Goal: Task Accomplishment & Management: Manage account settings

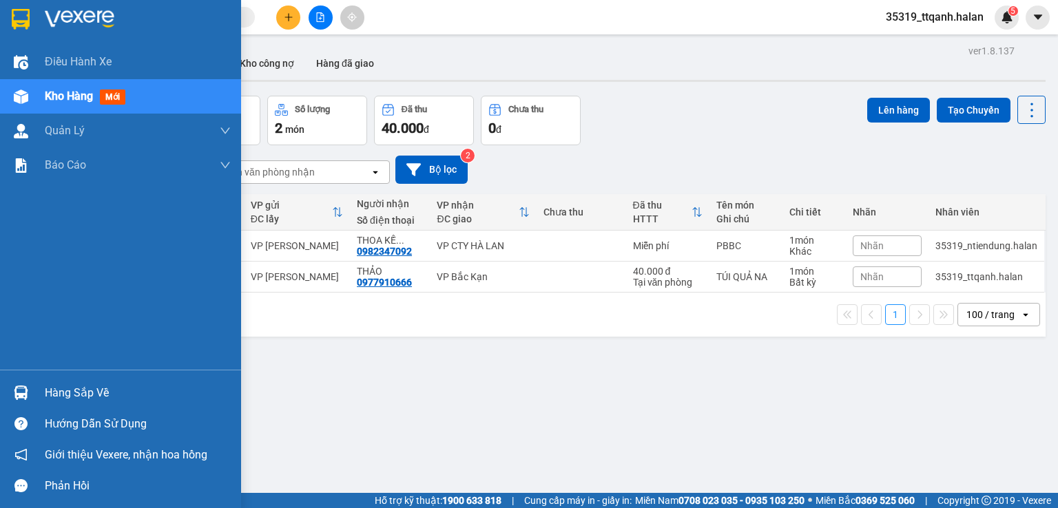
click at [39, 391] on div "Hàng sắp về" at bounding box center [120, 392] width 241 height 31
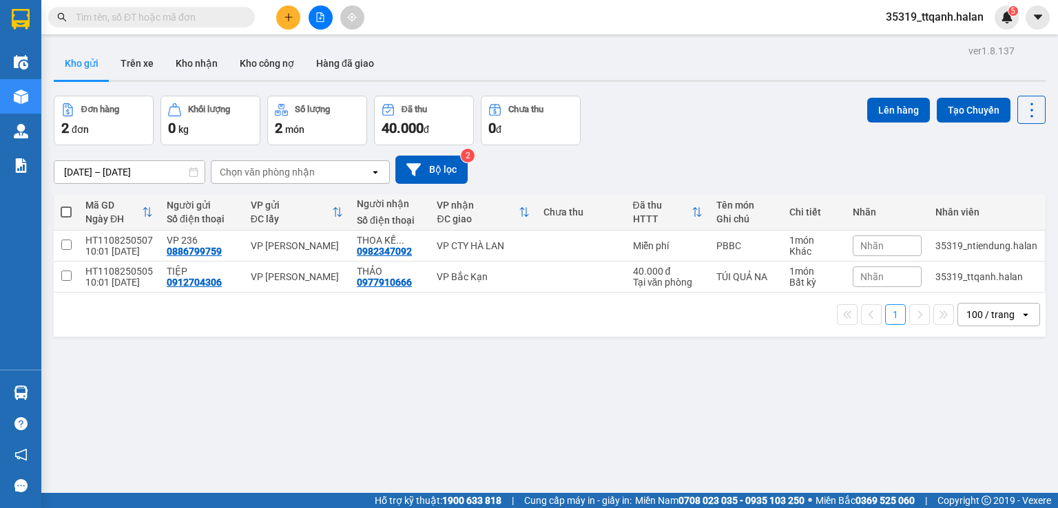
click at [304, 21] on section "Kết quả tìm kiếm ( 0 ) Bộ lọc No Data 35319_ttqanh.halan 5 Điều hành xe Kho hàn…" at bounding box center [529, 254] width 1058 height 508
click at [285, 20] on icon "plus" at bounding box center [289, 17] width 10 height 10
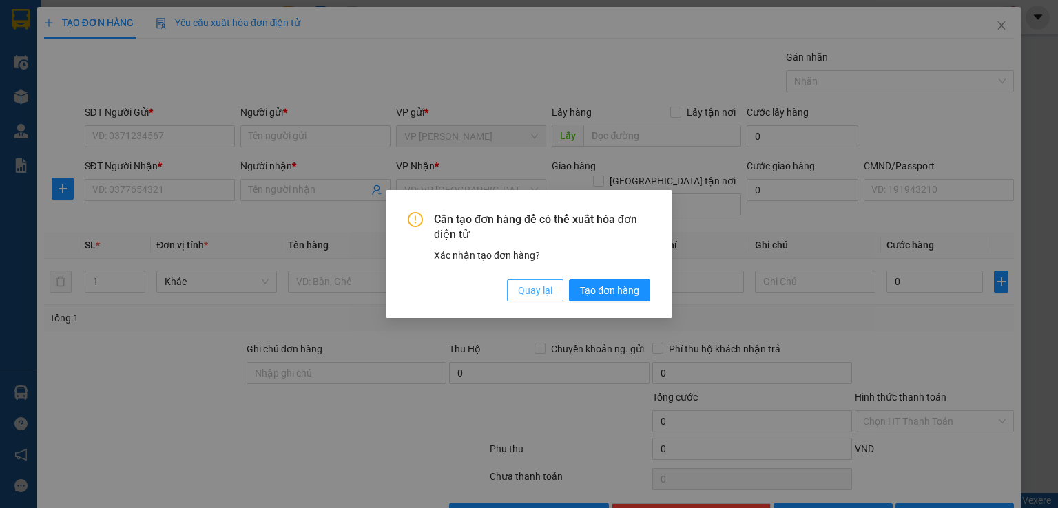
click at [541, 301] on button "Quay lại" at bounding box center [535, 291] width 56 height 22
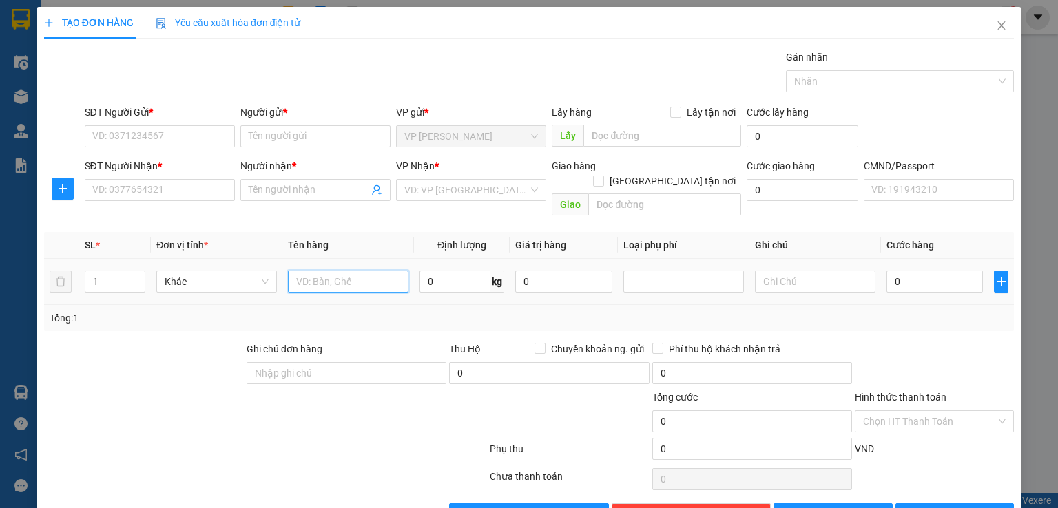
click at [372, 271] on input "text" at bounding box center [348, 282] width 121 height 22
type input "HÔP"
click at [201, 156] on form "SĐT Người Gửi * VD: 0371234567 Người gửi * Tên người gửi VP gửi * VP [PERSON_NA…" at bounding box center [529, 163] width 970 height 117
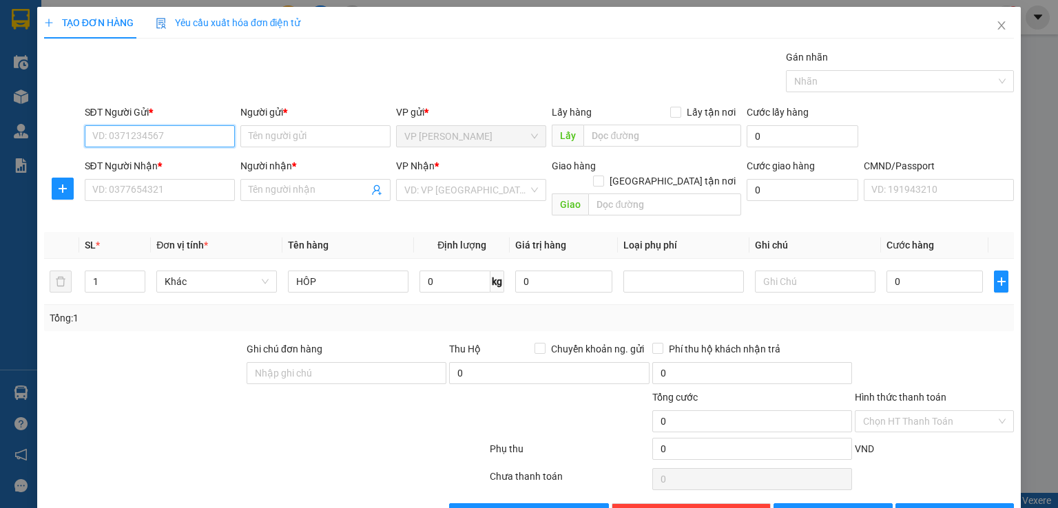
click at [189, 138] on input "SĐT Người Gửi *" at bounding box center [160, 136] width 150 height 22
click at [117, 273] on input "1" at bounding box center [114, 281] width 59 height 21
type input "2"
click at [475, 271] on input "0" at bounding box center [454, 282] width 71 height 22
click at [802, 271] on input "text" at bounding box center [815, 282] width 121 height 22
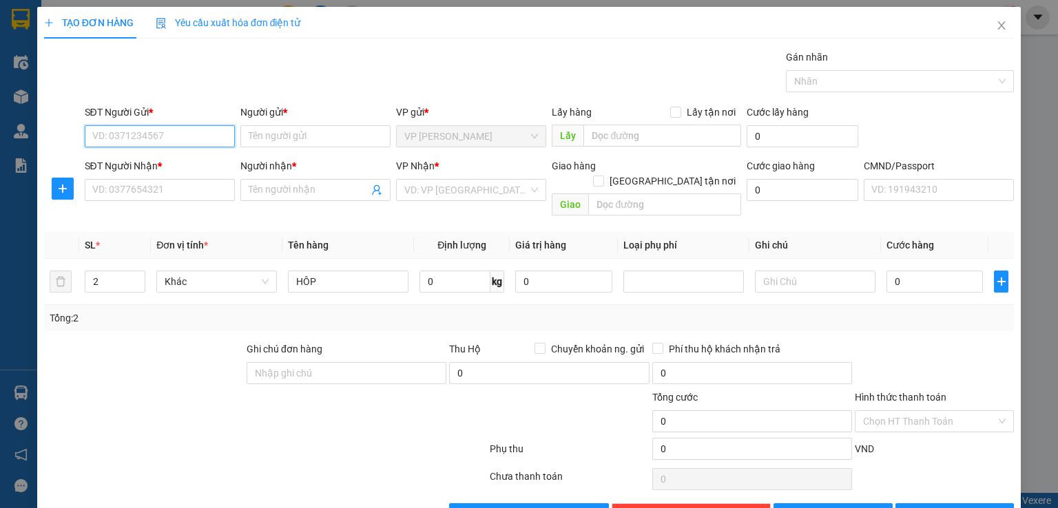
click at [175, 139] on input "SĐT Người Gửi *" at bounding box center [160, 136] width 150 height 22
click at [182, 160] on div "0826699955 - HƯNG" at bounding box center [158, 163] width 132 height 15
type input "0826699955"
type input "HƯNG"
type input "0826699955"
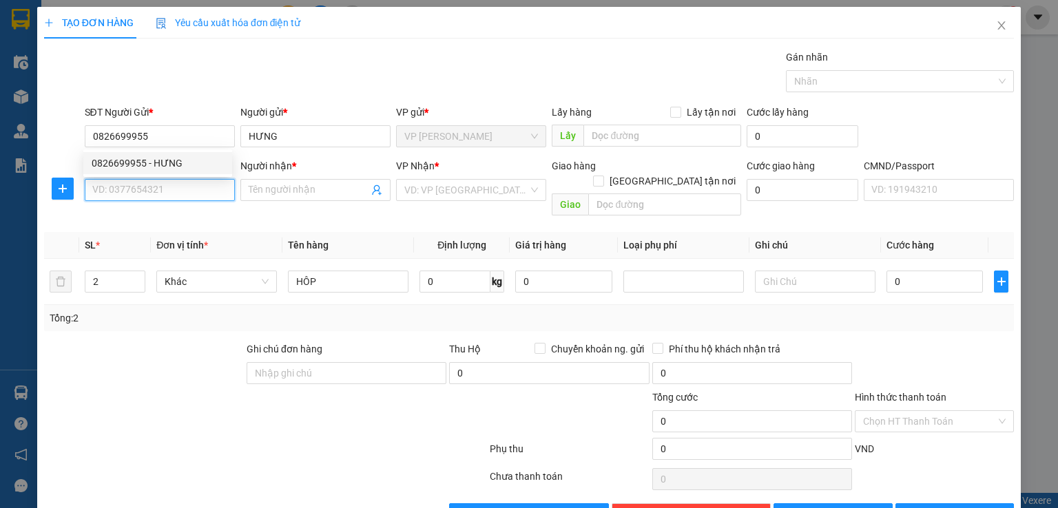
click at [182, 191] on input "SĐT Người Nhận *" at bounding box center [160, 190] width 150 height 22
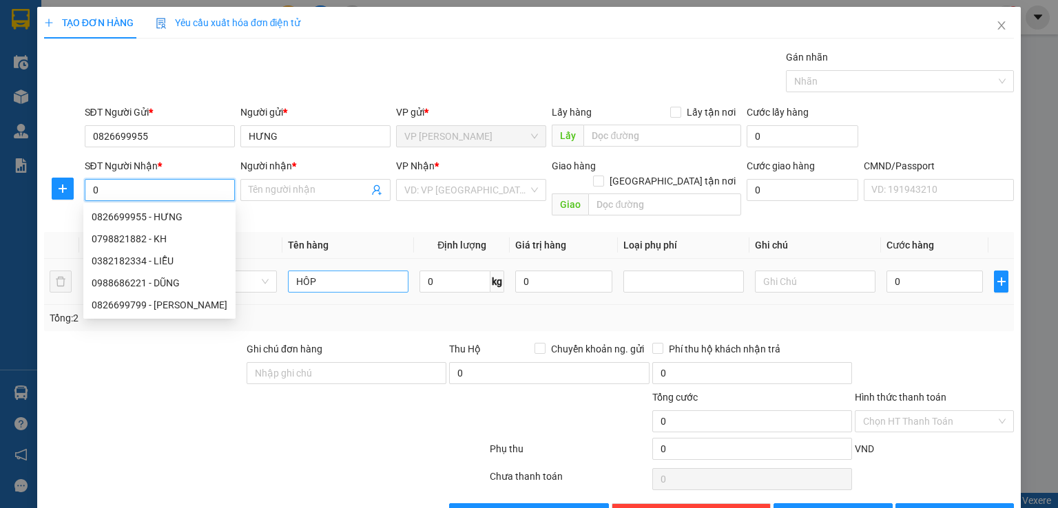
type input "0"
click at [355, 271] on input "HÔP" at bounding box center [348, 282] width 121 height 22
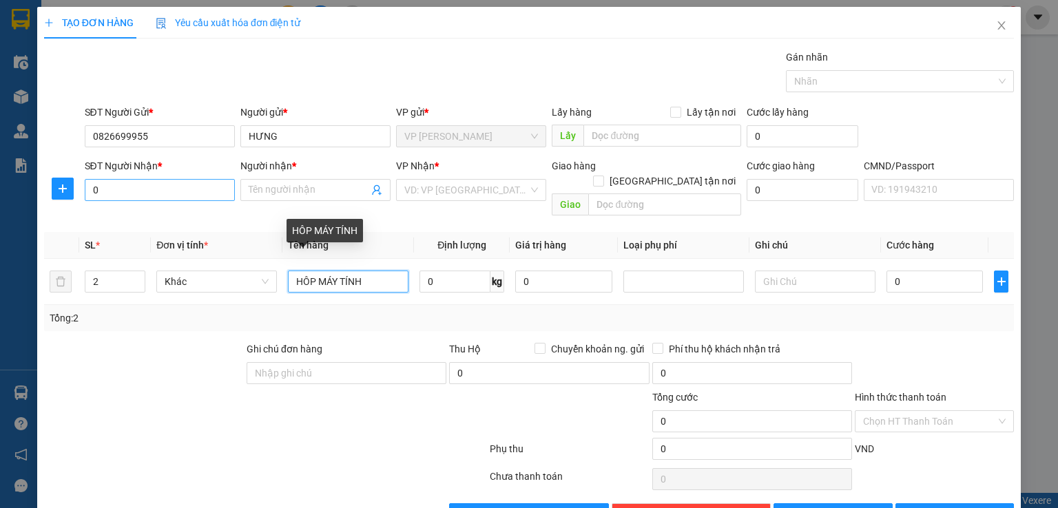
type input "HÔP MÁY TÍNH"
click at [217, 186] on input "0" at bounding box center [160, 190] width 150 height 22
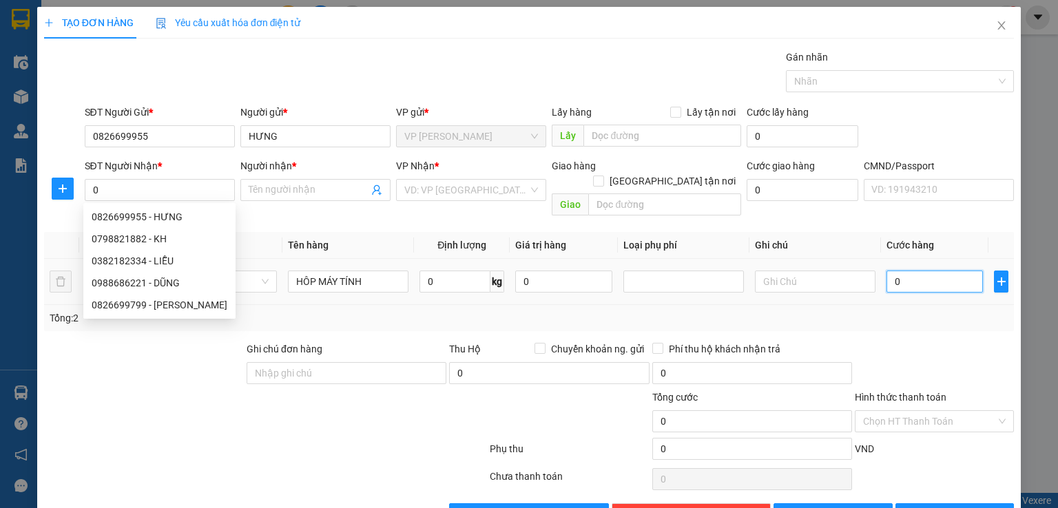
click at [886, 271] on input "0" at bounding box center [934, 282] width 96 height 22
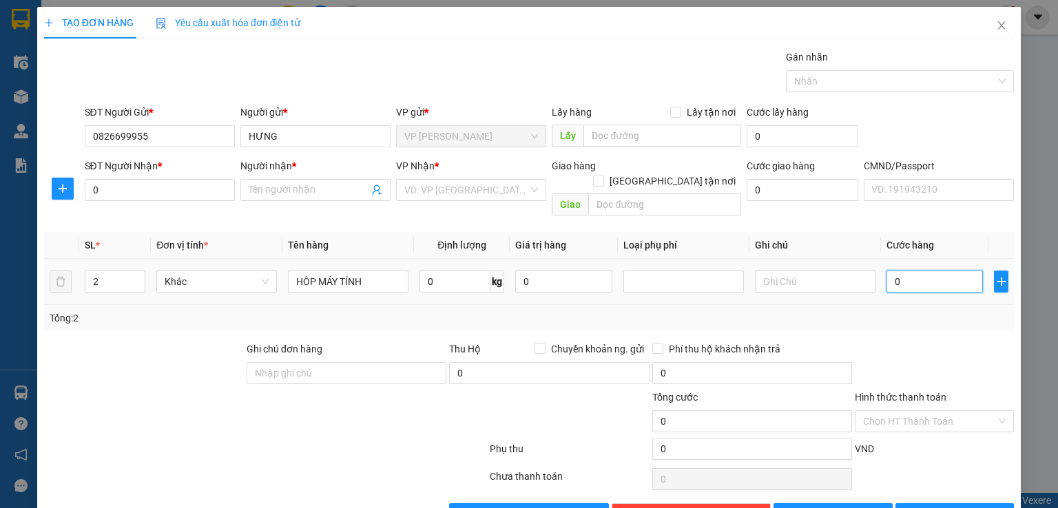
click at [886, 271] on input "0" at bounding box center [934, 282] width 96 height 22
type input "70"
type input "750"
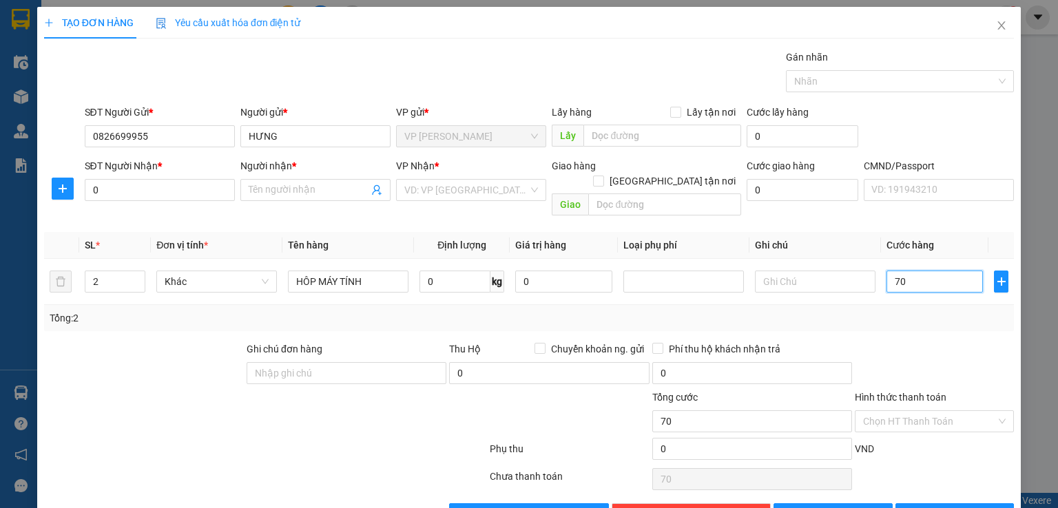
type input "750"
type input "7.500"
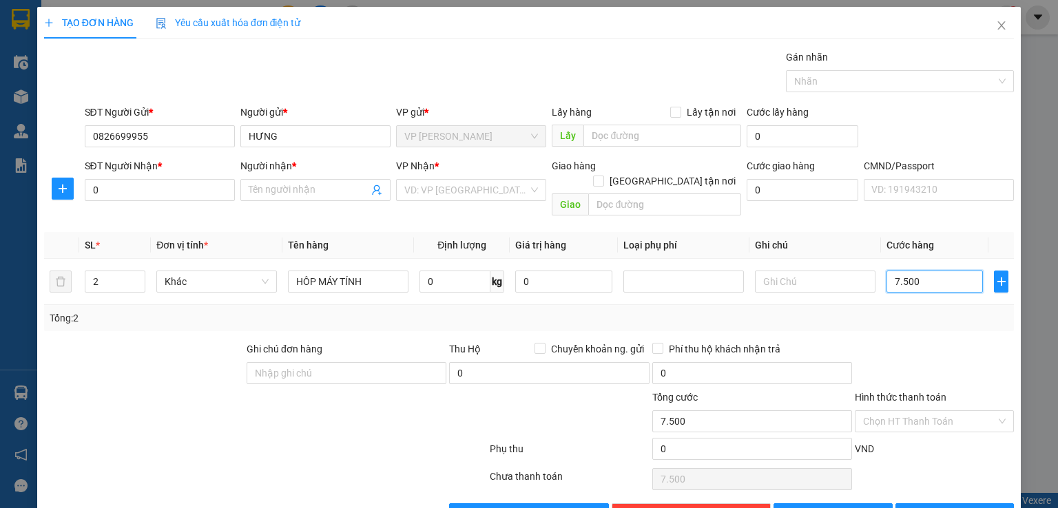
type input "75.000"
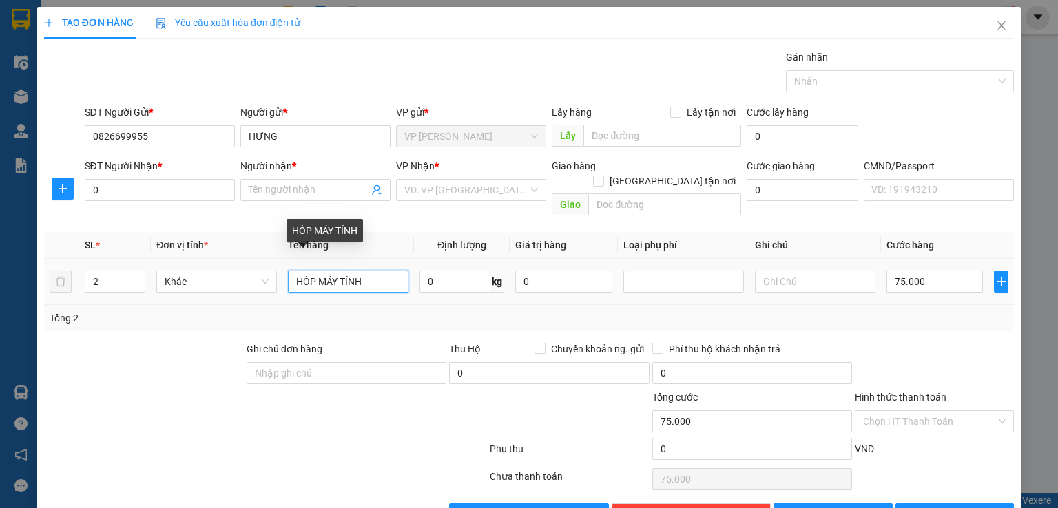
click at [350, 271] on input "HÔP MÁY TÍNH" at bounding box center [348, 282] width 121 height 22
click at [374, 274] on input "HÔP MÁY TÍNH" at bounding box center [348, 282] width 121 height 22
type input "HÔP MÁY TÍNH+TÚI ĐEN"
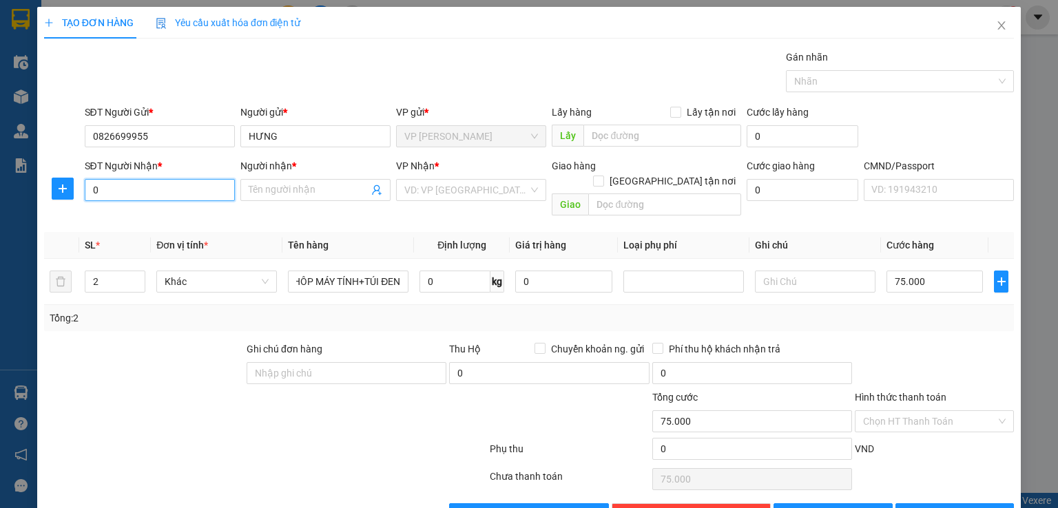
click at [187, 196] on input "0" at bounding box center [160, 190] width 150 height 22
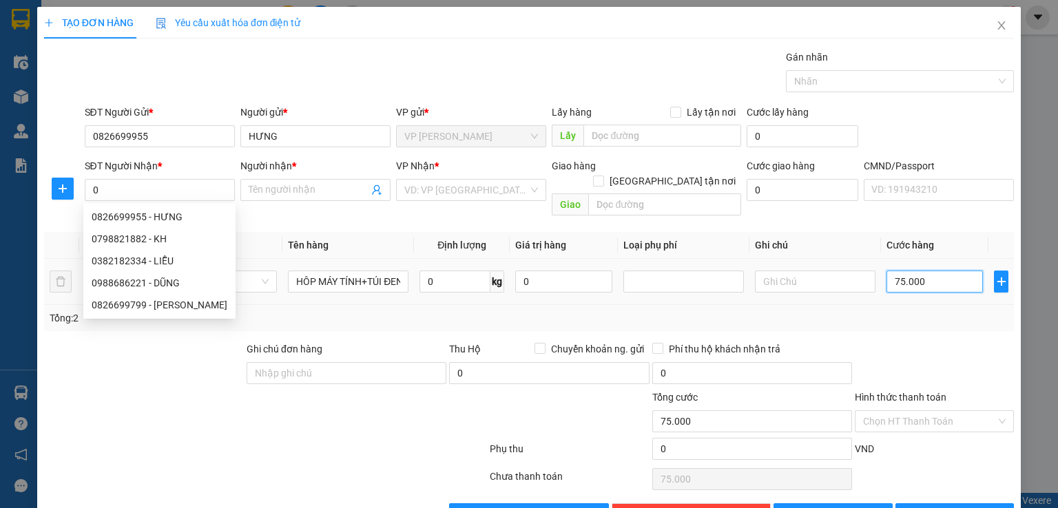
click at [948, 271] on input "75.000" at bounding box center [934, 282] width 96 height 22
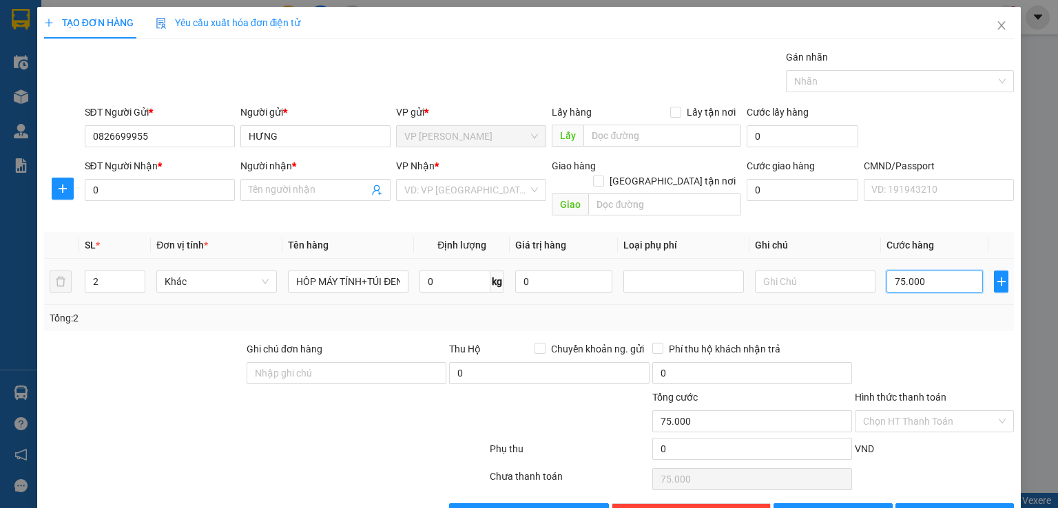
type input "0"
click at [889, 271] on input "0" at bounding box center [934, 282] width 96 height 22
click at [886, 271] on input "0" at bounding box center [934, 282] width 96 height 22
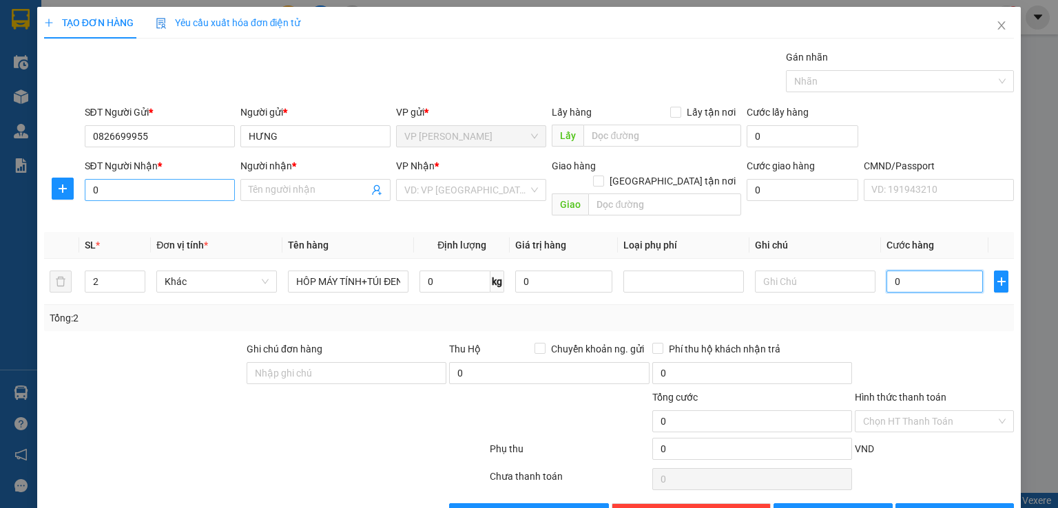
type input "0"
click at [155, 191] on input "0" at bounding box center [160, 190] width 150 height 22
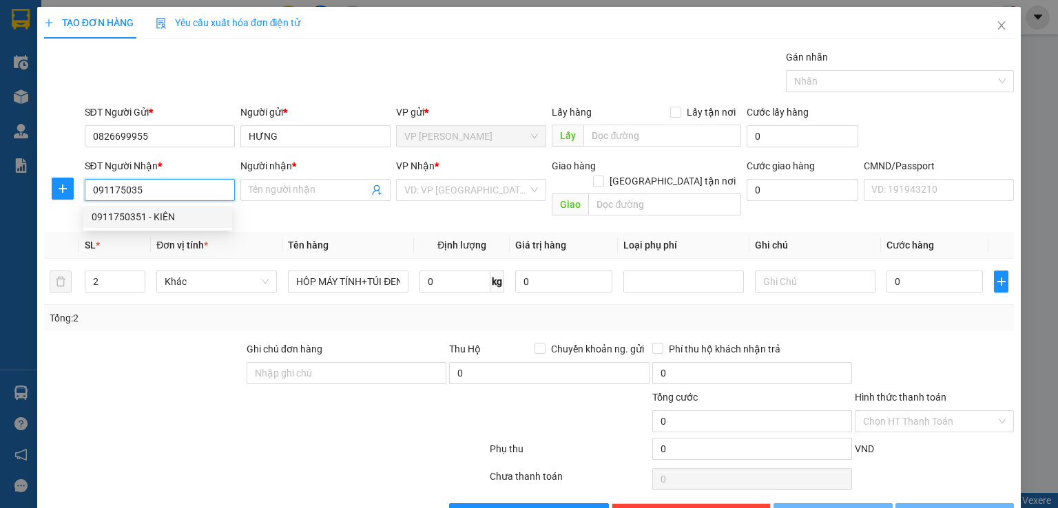
click at [158, 211] on div "0911750351 - KIÊN" at bounding box center [158, 216] width 132 height 15
type input "0911750351"
type input "KIÊN"
checkbox input "true"
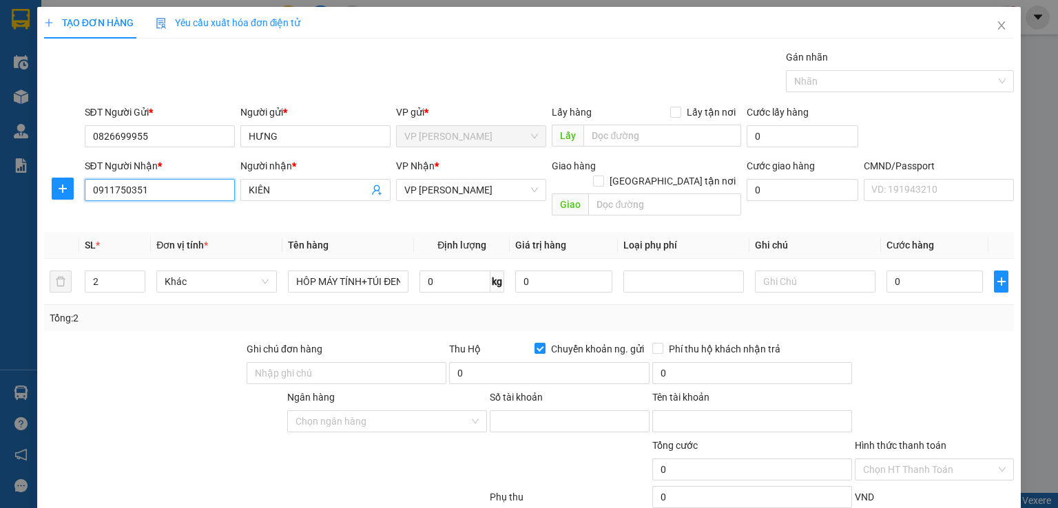
type input "105868921437"
type input "[PERSON_NAME]"
type input "0911750351"
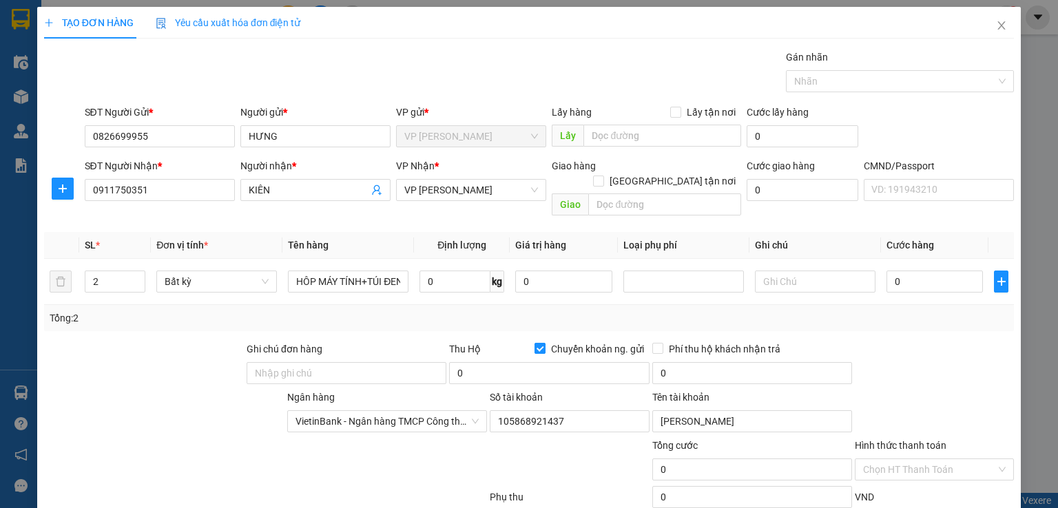
click at [535, 343] on input "Chuyển khoản ng. gửi" at bounding box center [540, 348] width 10 height 10
checkbox input "false"
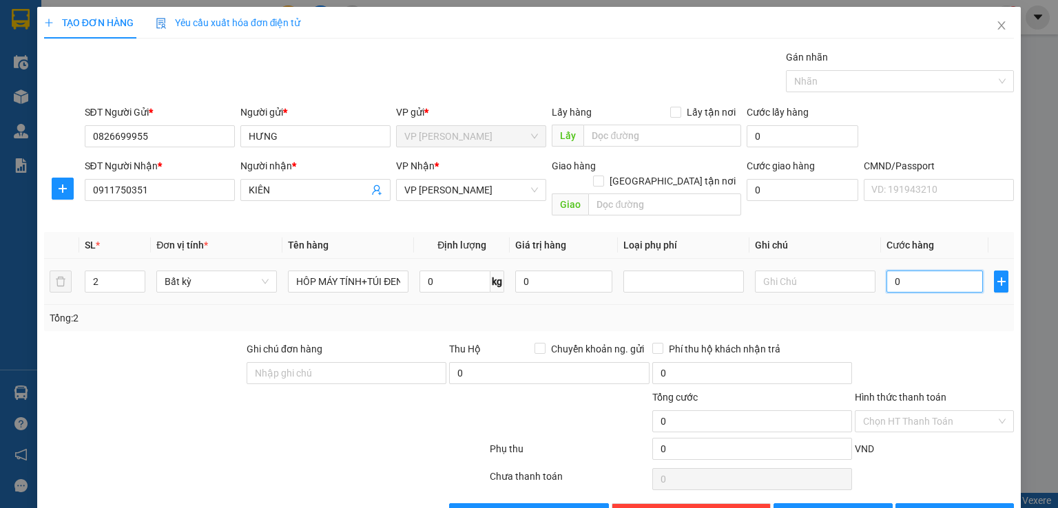
drag, startPoint x: 918, startPoint y: 268, endPoint x: 891, endPoint y: 278, distance: 28.8
click at [919, 271] on input "0" at bounding box center [934, 282] width 96 height 22
click at [891, 278] on div "0" at bounding box center [934, 282] width 96 height 28
click at [889, 271] on input "0" at bounding box center [934, 282] width 96 height 22
click at [886, 271] on input "0" at bounding box center [934, 282] width 96 height 22
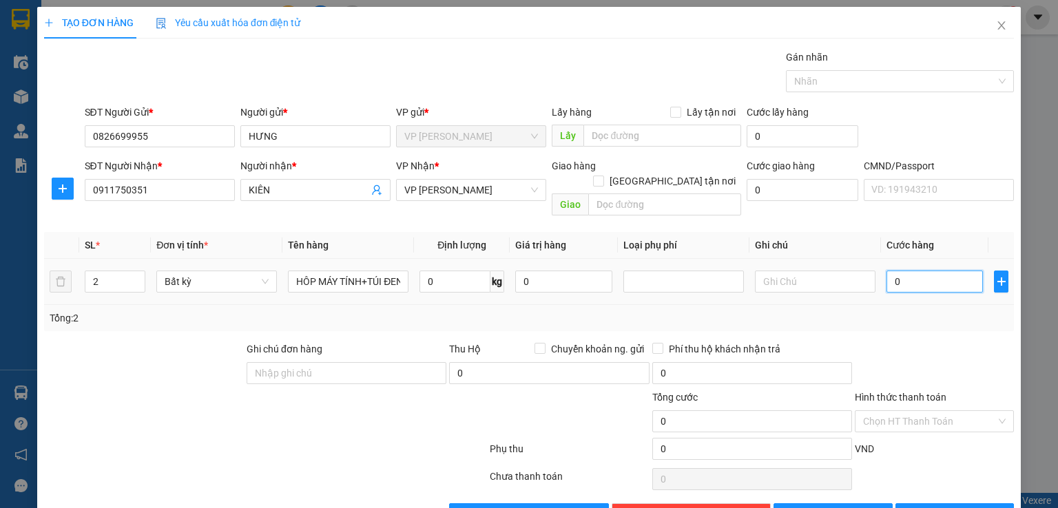
click at [886, 271] on input "0" at bounding box center [934, 282] width 96 height 22
type input "60"
type input "650"
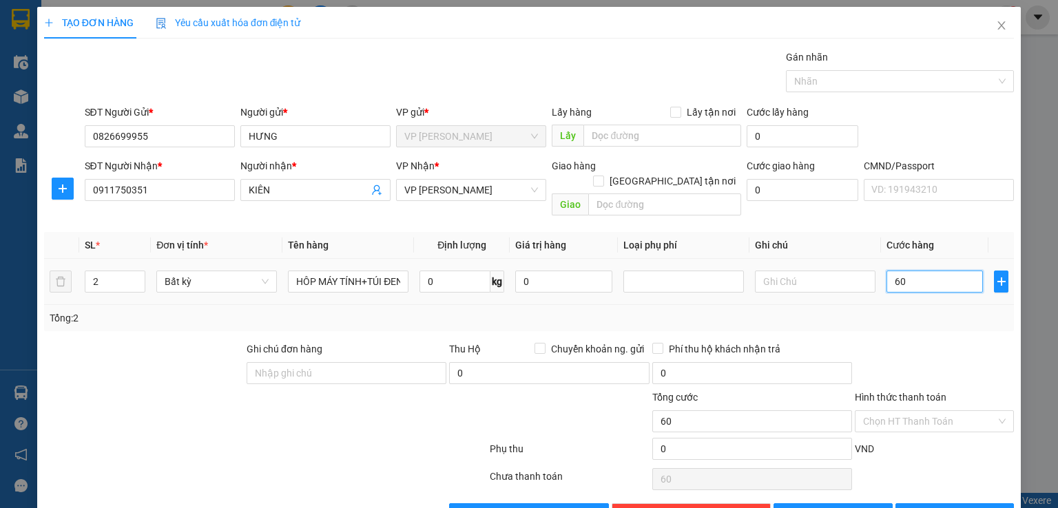
type input "650"
type input "6.500"
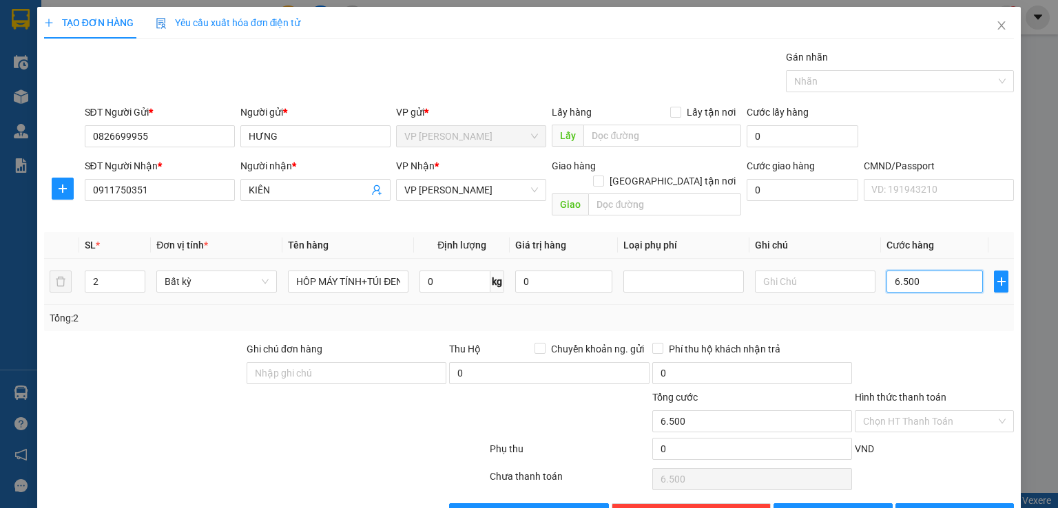
type input "65.000"
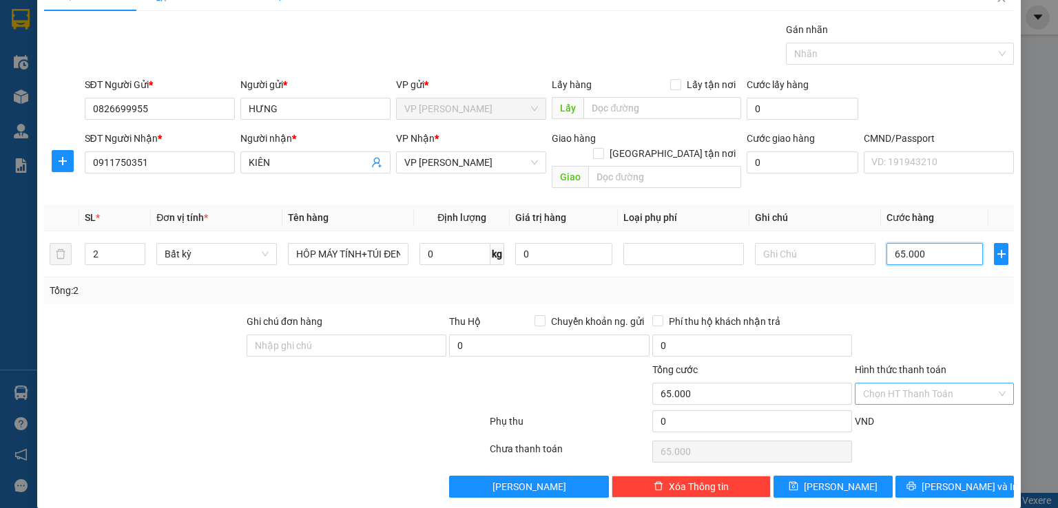
type input "65.000"
click at [943, 384] on input "Hình thức thanh toán" at bounding box center [929, 394] width 133 height 21
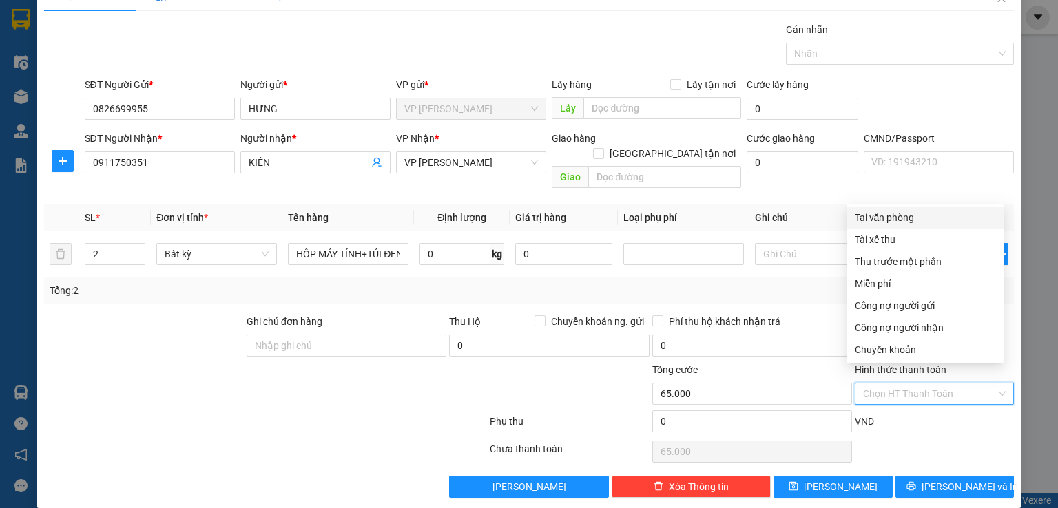
click at [903, 213] on div "Tại văn phòng" at bounding box center [925, 217] width 141 height 15
type input "0"
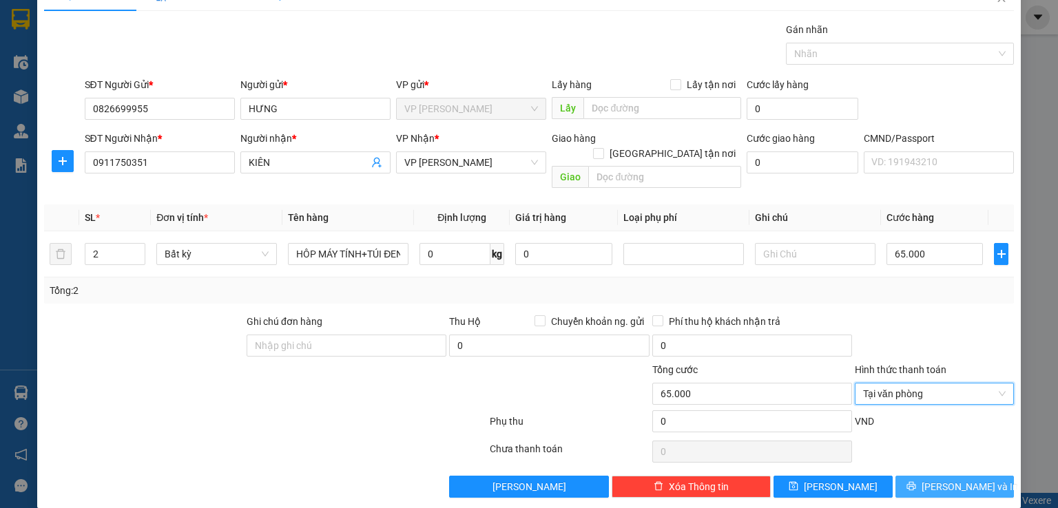
click at [941, 479] on span "[PERSON_NAME] và In" at bounding box center [970, 486] width 96 height 15
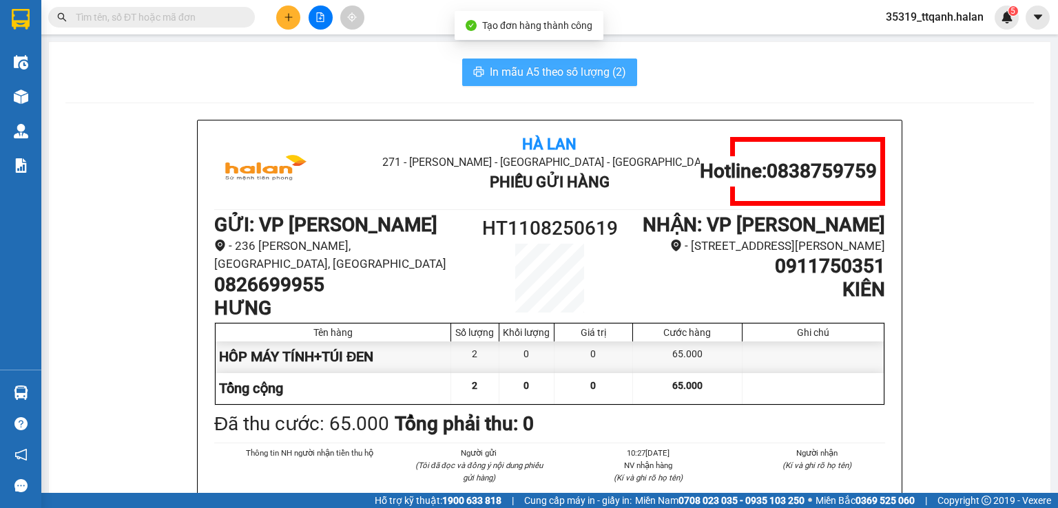
click at [553, 65] on span "In mẫu A5 theo số lượng (2)" at bounding box center [558, 71] width 136 height 17
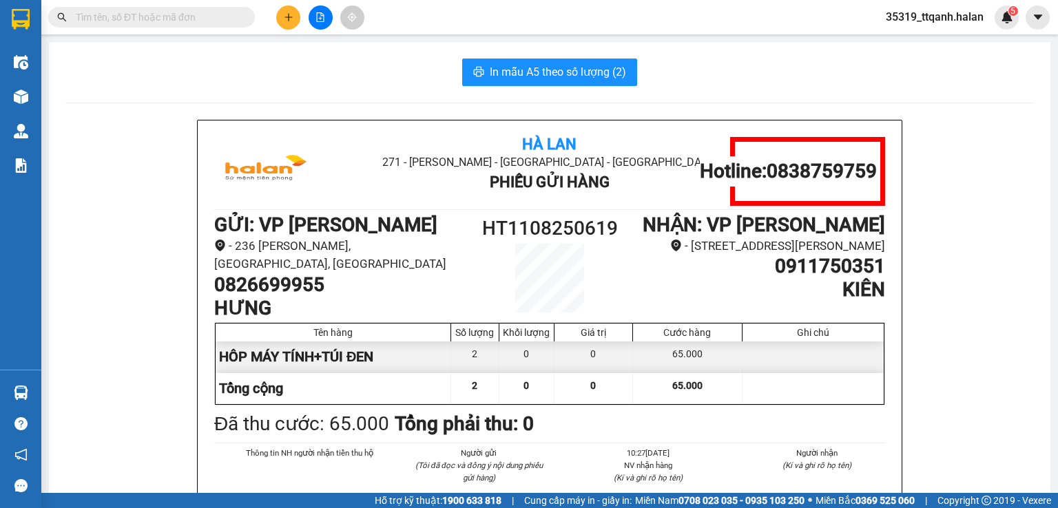
click at [821, 342] on div at bounding box center [813, 357] width 141 height 31
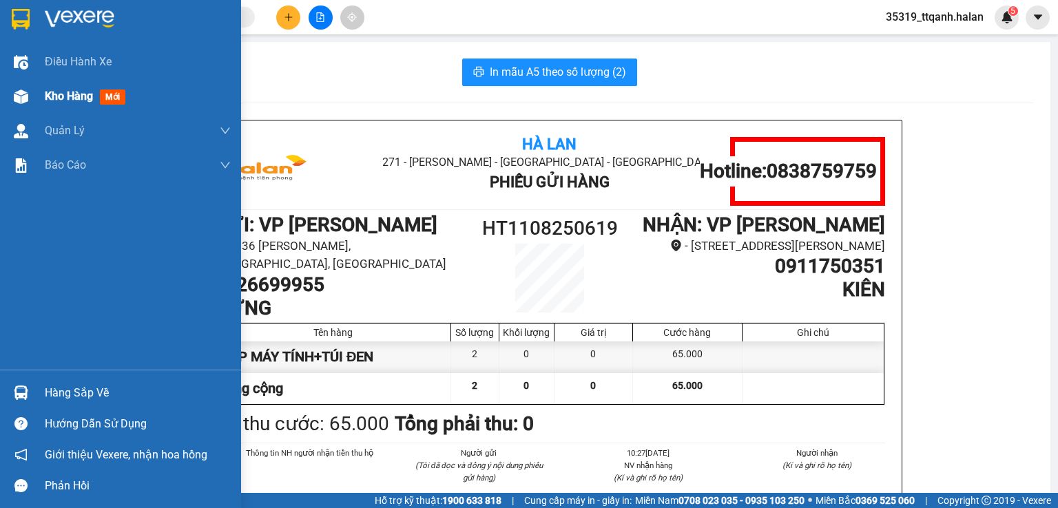
click at [22, 96] on img at bounding box center [21, 97] width 14 height 14
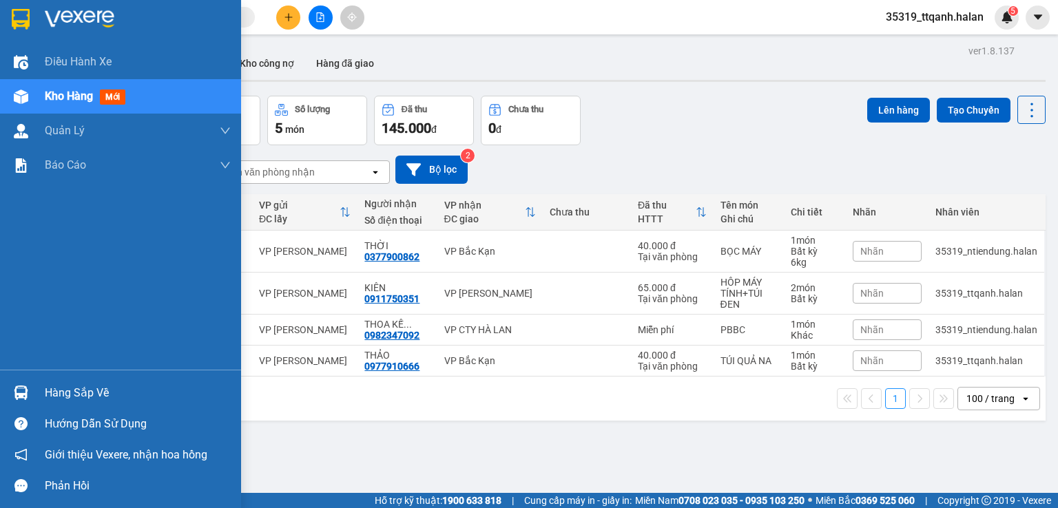
click at [21, 395] on img at bounding box center [21, 393] width 14 height 14
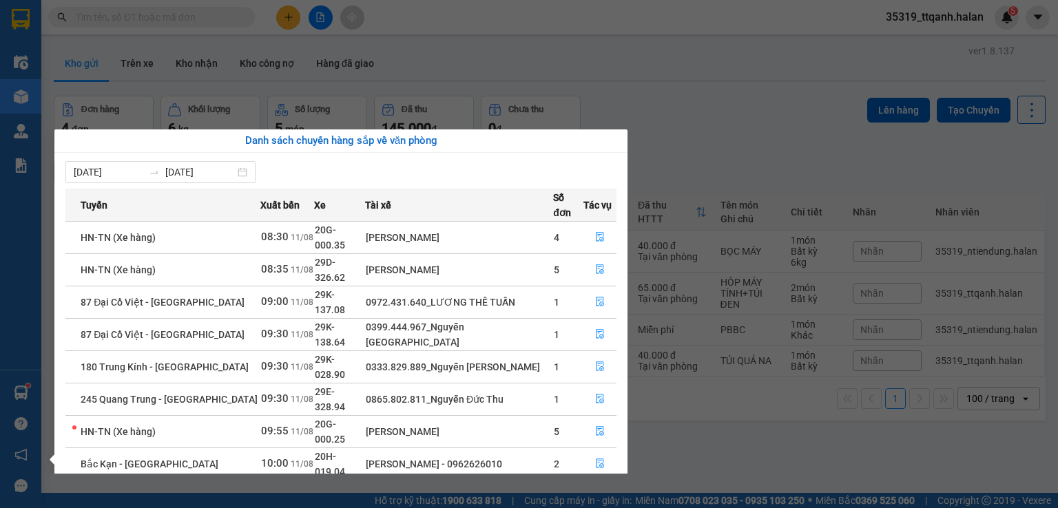
scroll to position [22, 0]
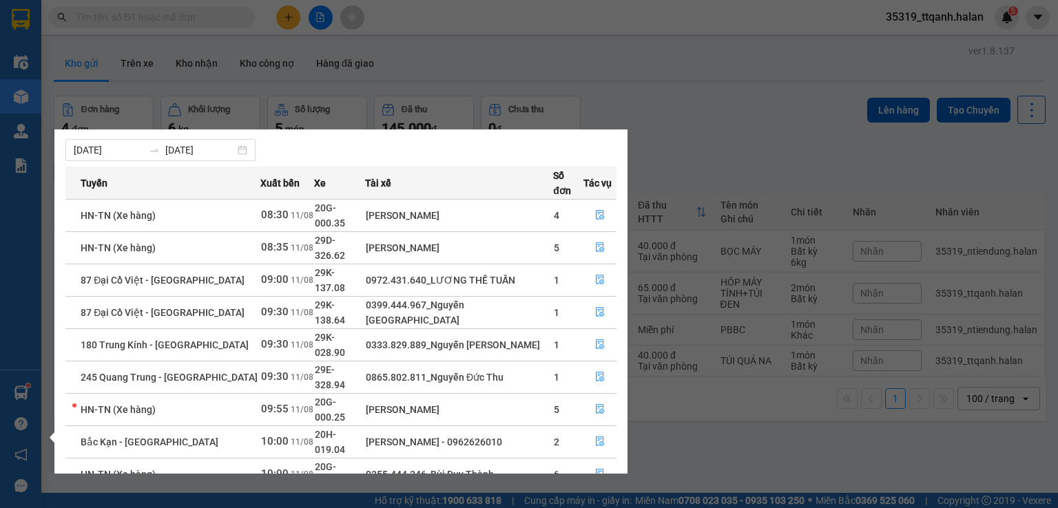
click at [209, 28] on section "Kết quả tìm kiếm ( 0 ) Bộ lọc No Data 35319_ttqanh.halan 5 Điều hành xe Kho hàn…" at bounding box center [529, 254] width 1058 height 508
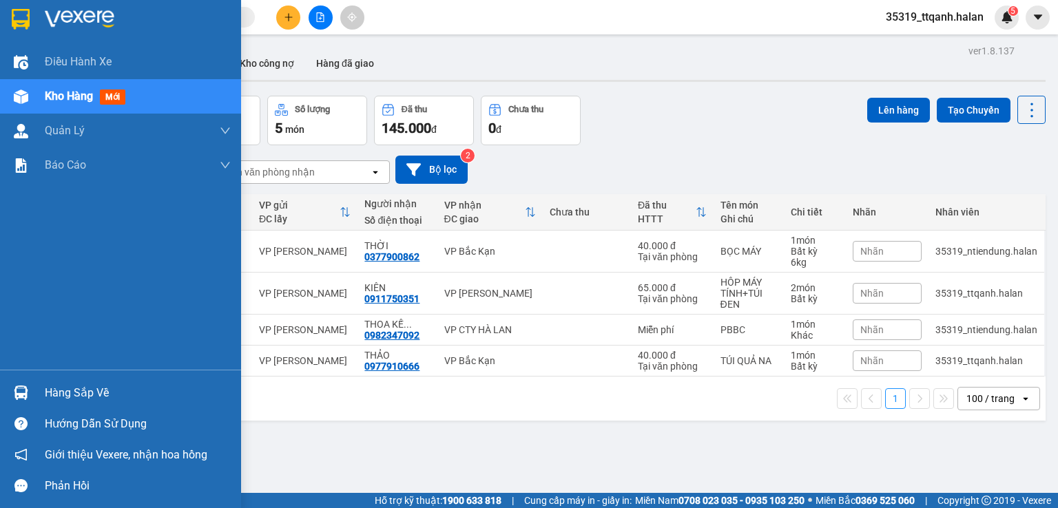
click at [23, 375] on div "Hàng sắp về Hướng dẫn sử dụng Giới thiệu Vexere, nhận hoa hồng Phản hồi" at bounding box center [120, 436] width 241 height 132
click at [24, 393] on img at bounding box center [21, 393] width 14 height 14
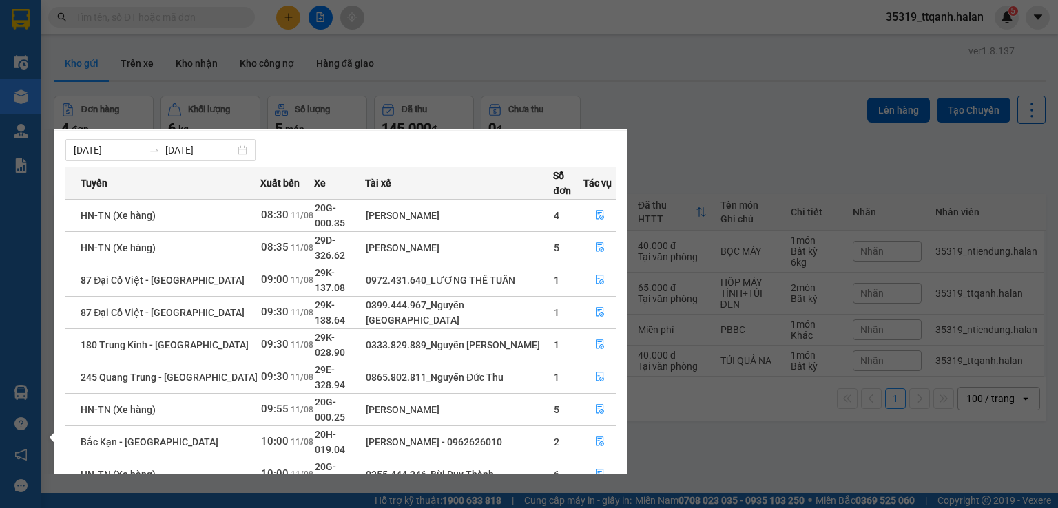
click at [21, 105] on div "Điều hành xe Kho hàng mới Quản [PERSON_NAME] lý chuyến Quản lý kiểm kho Báo cáo…" at bounding box center [20, 254] width 41 height 508
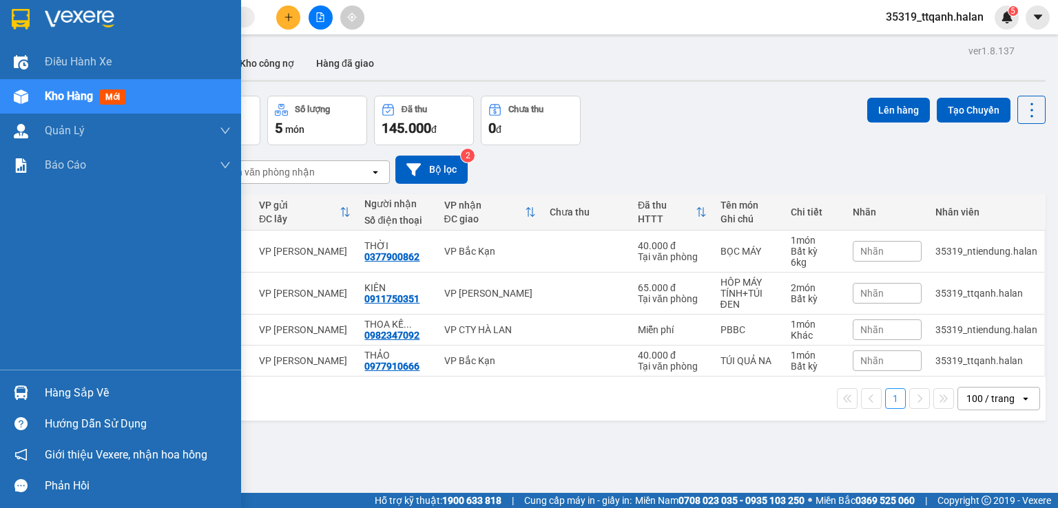
click at [61, 386] on div "Hàng sắp về" at bounding box center [138, 393] width 186 height 21
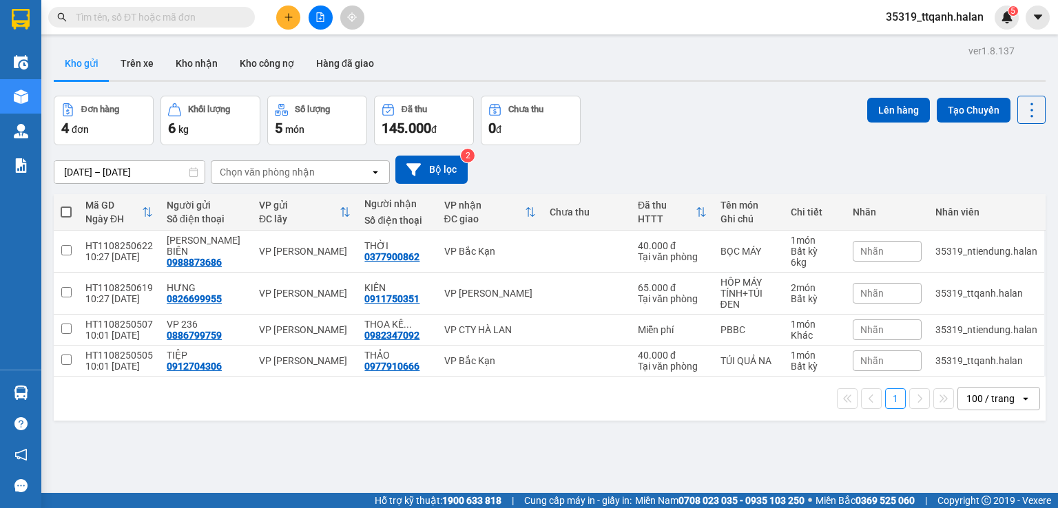
click at [298, 17] on section "Kết quả tìm kiếm ( 0 ) Bộ lọc No Data 35319_ttqanh.halan 5 Điều hành xe Kho hàn…" at bounding box center [529, 254] width 1058 height 508
click at [289, 17] on icon "plus" at bounding box center [288, 17] width 8 height 1
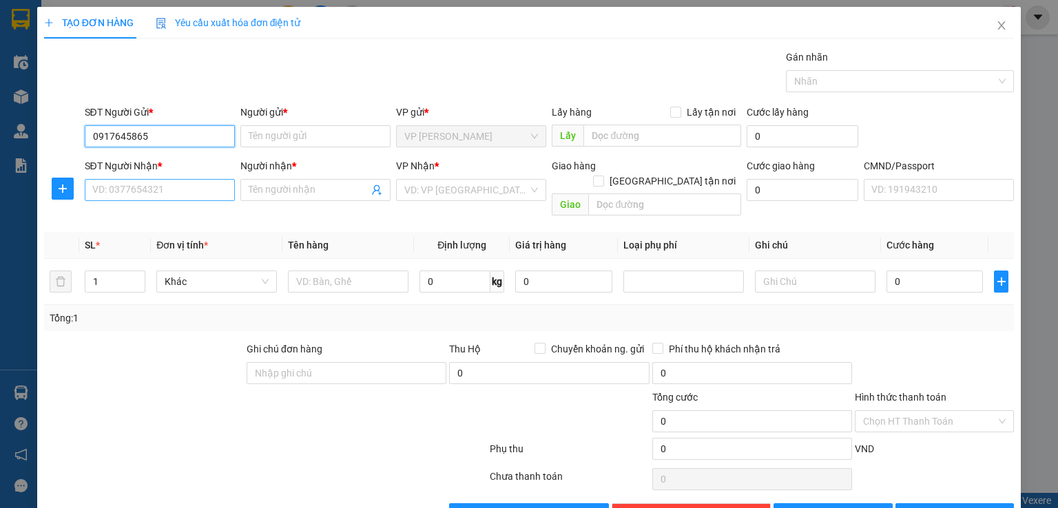
type input "0917645865"
click at [171, 183] on input "SĐT Người Nhận *" at bounding box center [160, 190] width 150 height 22
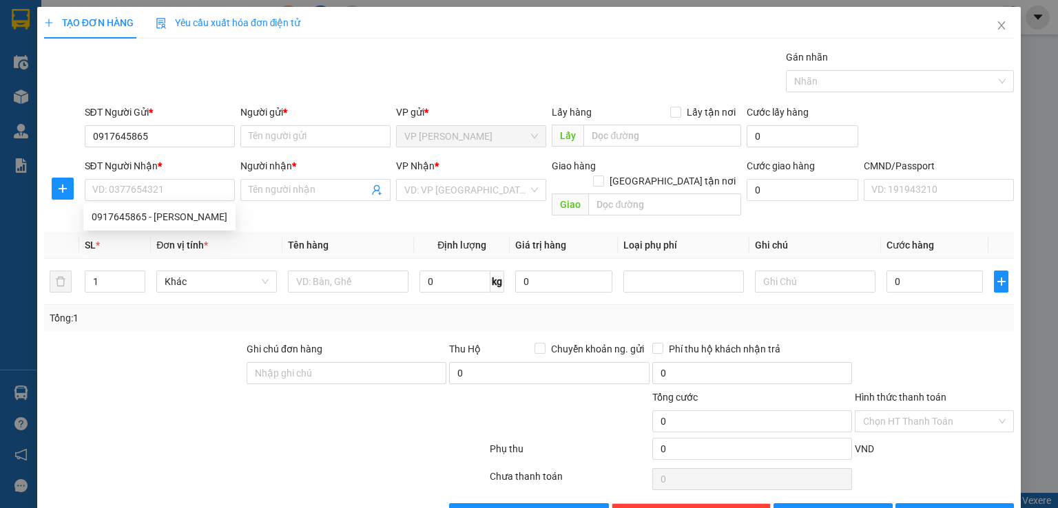
click at [174, 151] on div "SĐT Người Gửi * 0917645865" at bounding box center [160, 129] width 150 height 48
click at [175, 143] on input "0917645865" at bounding box center [160, 136] width 150 height 22
click at [178, 183] on input "SĐT Người Nhận *" at bounding box center [160, 190] width 150 height 22
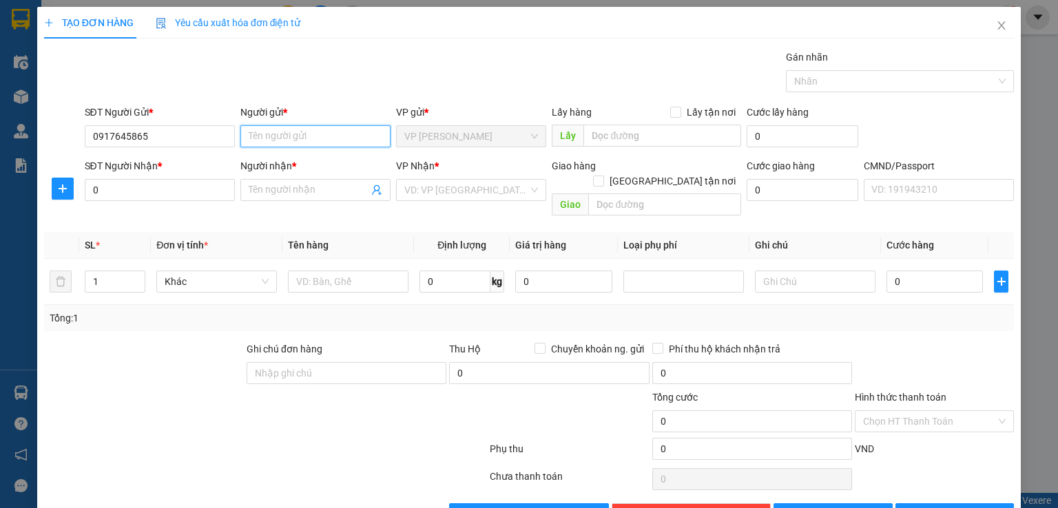
click at [291, 138] on input "Người gửi *" at bounding box center [315, 136] width 150 height 22
click at [176, 183] on input "0" at bounding box center [160, 190] width 150 height 22
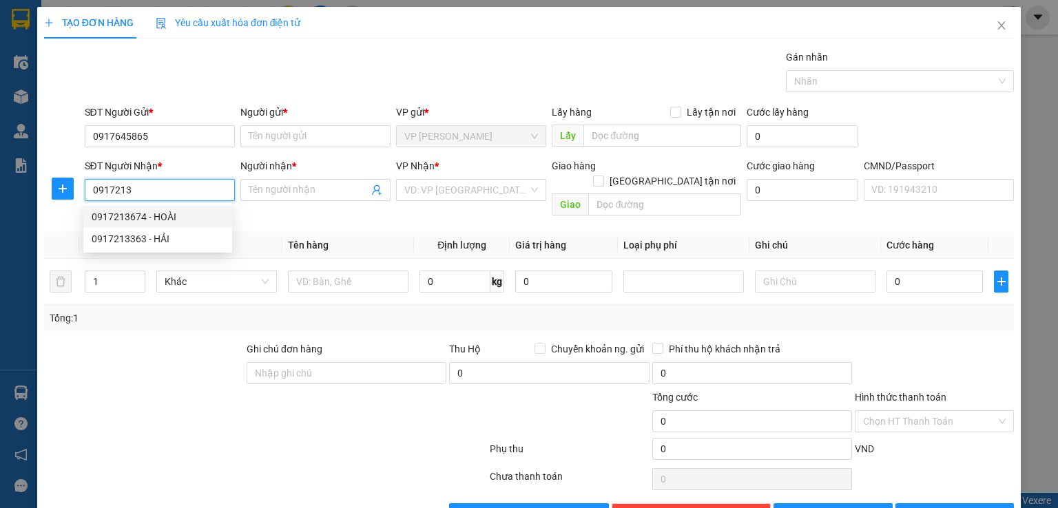
click at [178, 216] on div "0917213674 - HOÀI" at bounding box center [158, 216] width 132 height 15
type input "0917213674"
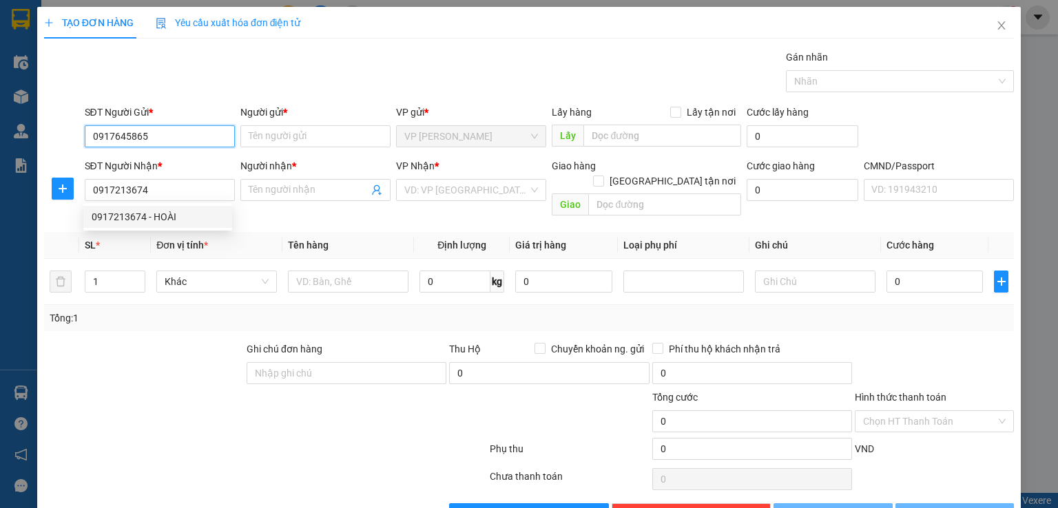
click at [191, 139] on input "0917645865" at bounding box center [160, 136] width 150 height 22
type input "HOÀI"
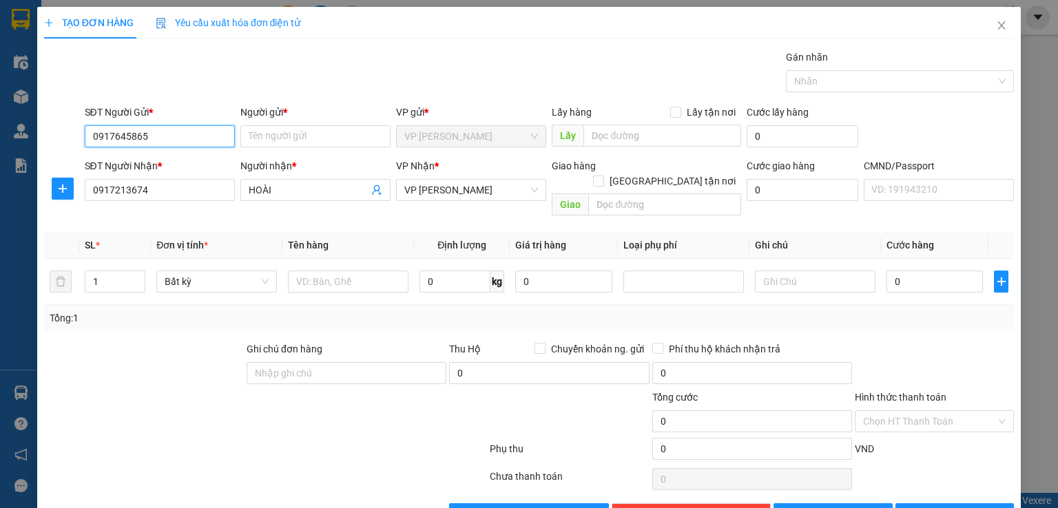
click at [191, 138] on input "0917645865" at bounding box center [160, 136] width 150 height 22
click at [278, 131] on input "Người gửi *" at bounding box center [315, 136] width 150 height 22
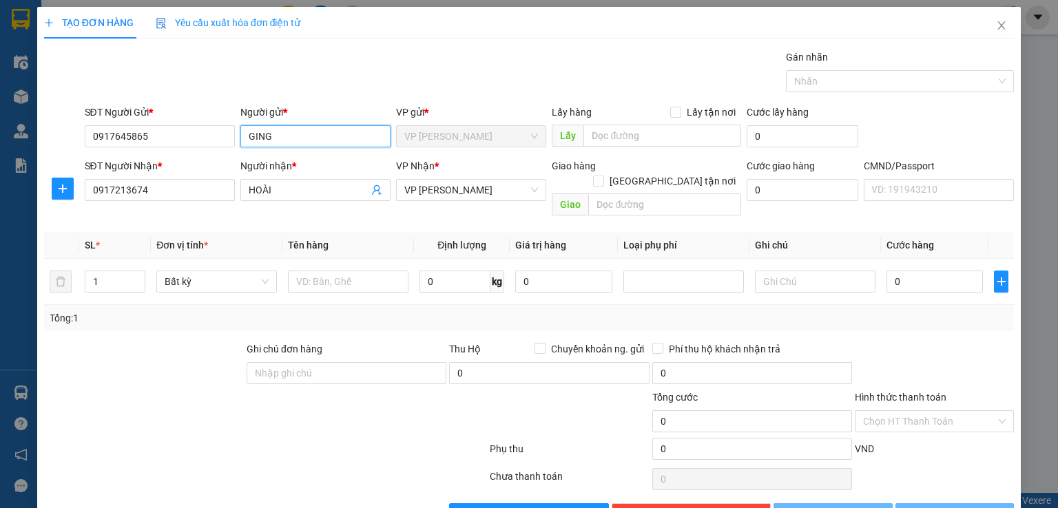
click at [256, 138] on input "GING" at bounding box center [315, 136] width 150 height 22
type input "GIANG"
click at [391, 271] on input "text" at bounding box center [348, 282] width 121 height 22
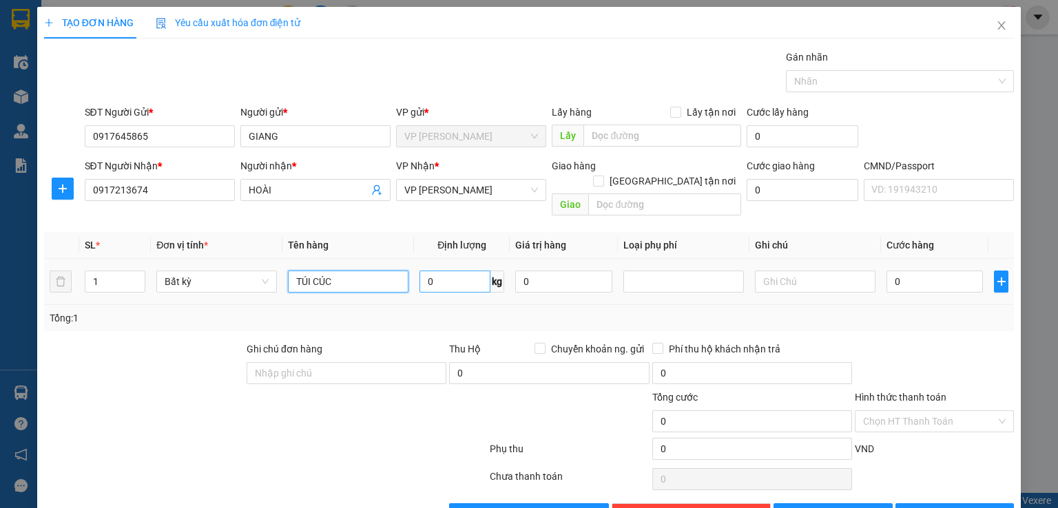
type input "TÚI CÚC"
click at [450, 271] on input "0" at bounding box center [454, 282] width 71 height 22
type input "0.1"
click at [442, 311] on div "Tổng: 1" at bounding box center [529, 318] width 959 height 15
type input "35.000"
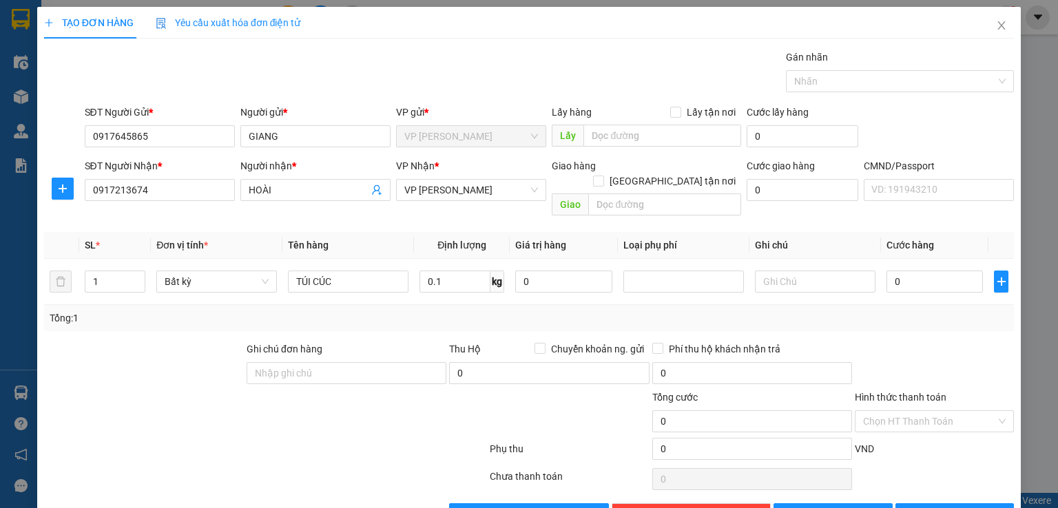
type input "35.000"
click at [956, 411] on input "Hình thức thanh toán" at bounding box center [929, 421] width 133 height 21
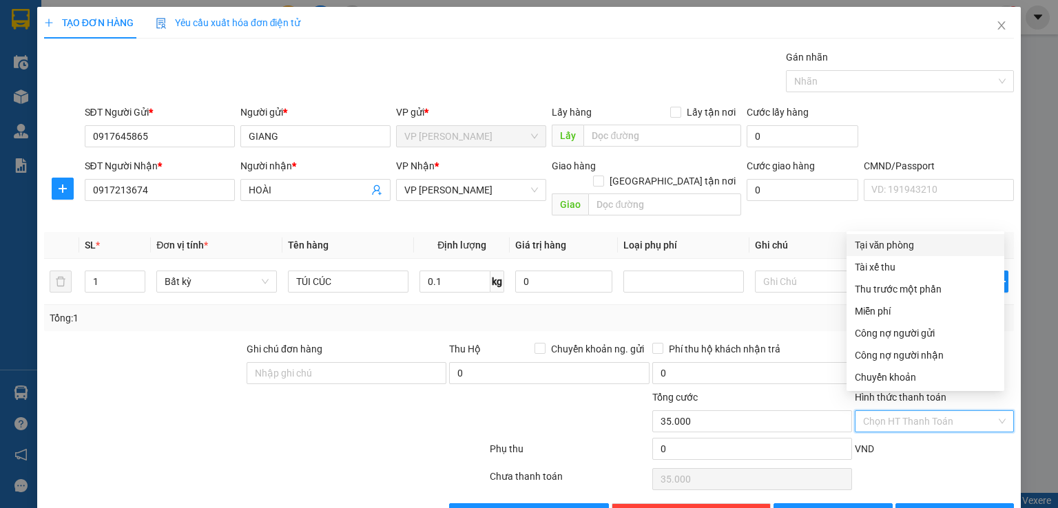
click at [906, 239] on div "Tại văn phòng" at bounding box center [925, 245] width 141 height 15
type input "0"
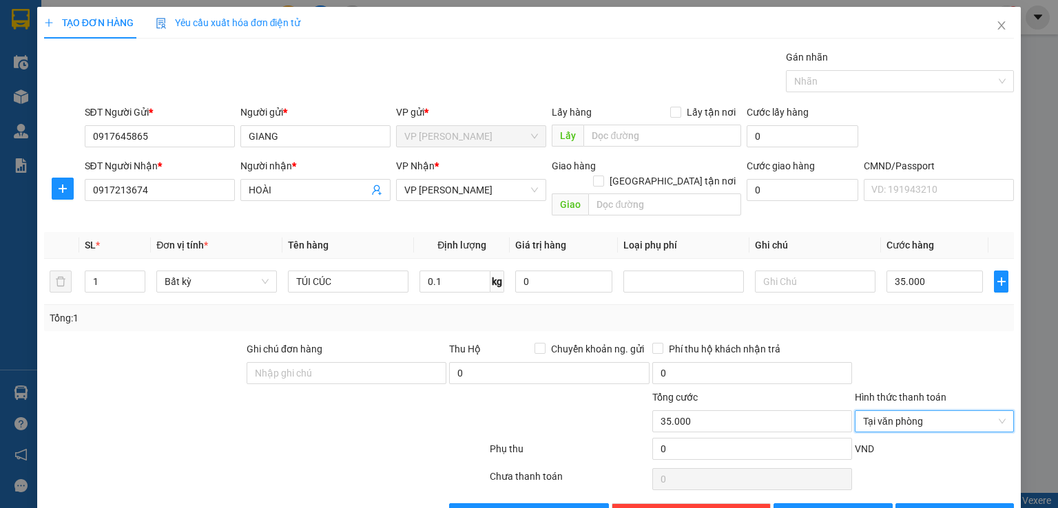
scroll to position [28, 0]
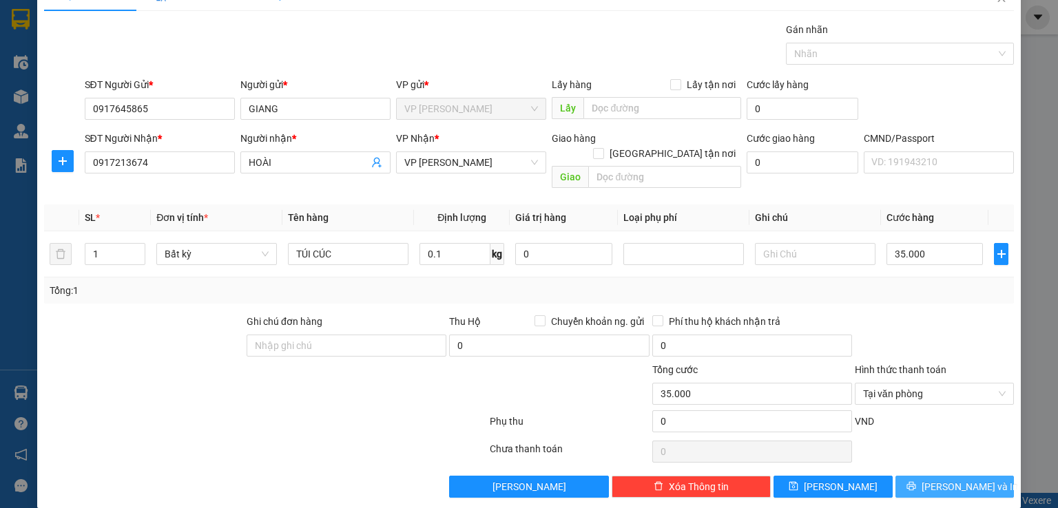
click at [928, 476] on button "[PERSON_NAME] và In" at bounding box center [954, 487] width 119 height 22
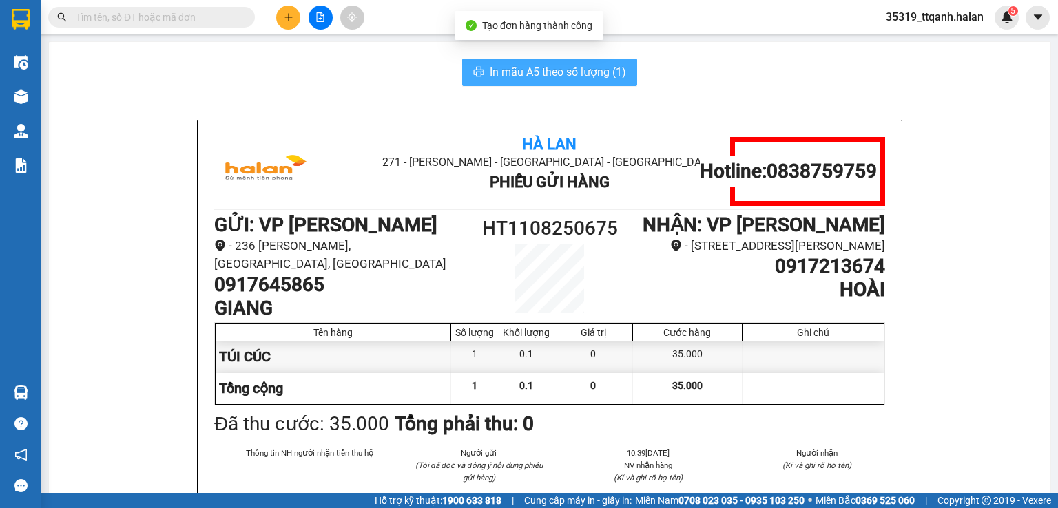
click at [560, 81] on button "In mẫu A5 theo số lượng (1)" at bounding box center [549, 73] width 175 height 28
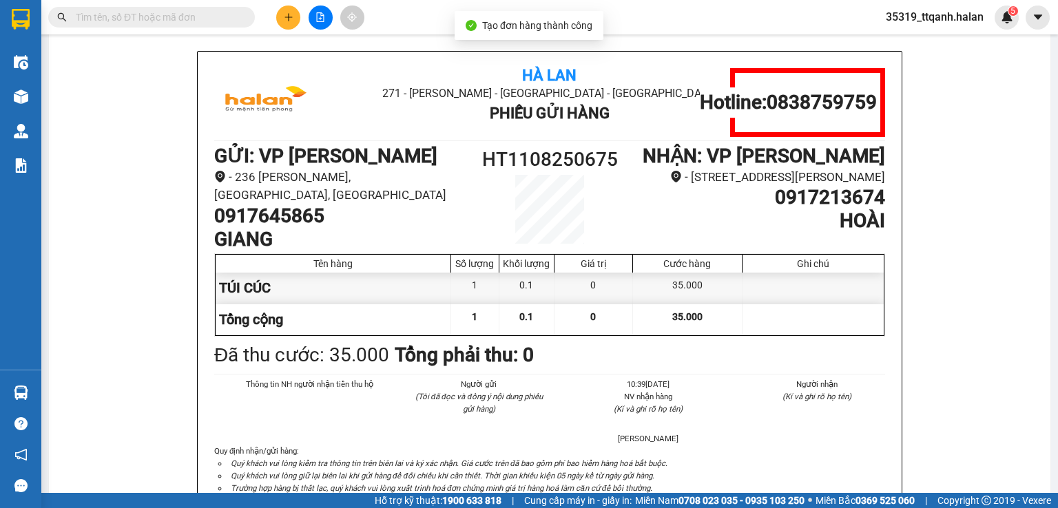
click at [462, 0] on button "In mẫu A5 theo số lượng (1)" at bounding box center [549, 4] width 175 height 28
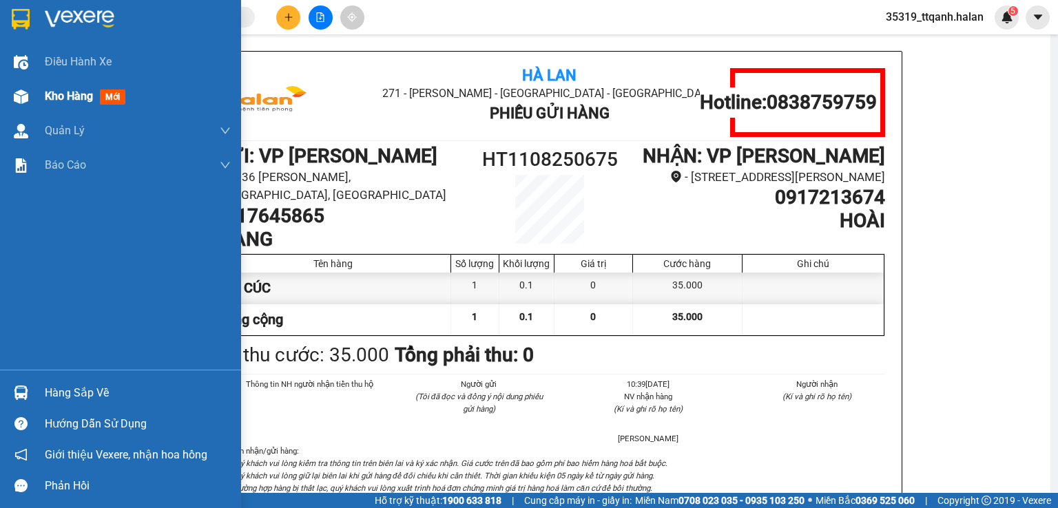
click at [28, 87] on div at bounding box center [21, 97] width 24 height 24
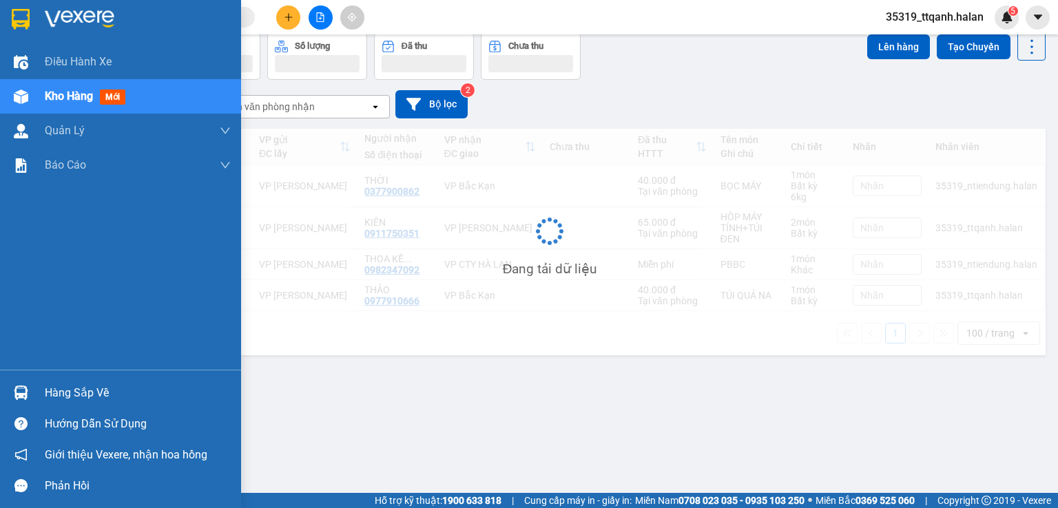
scroll to position [63, 0]
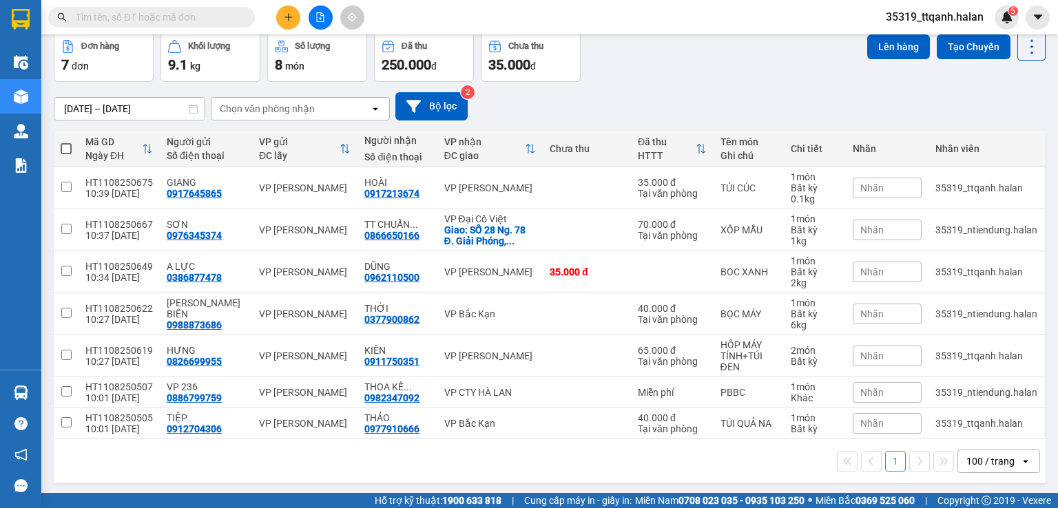
click at [174, 19] on input "text" at bounding box center [157, 17] width 163 height 15
click at [158, 19] on input "text" at bounding box center [157, 17] width 163 height 15
click at [191, 10] on input "text" at bounding box center [157, 17] width 163 height 15
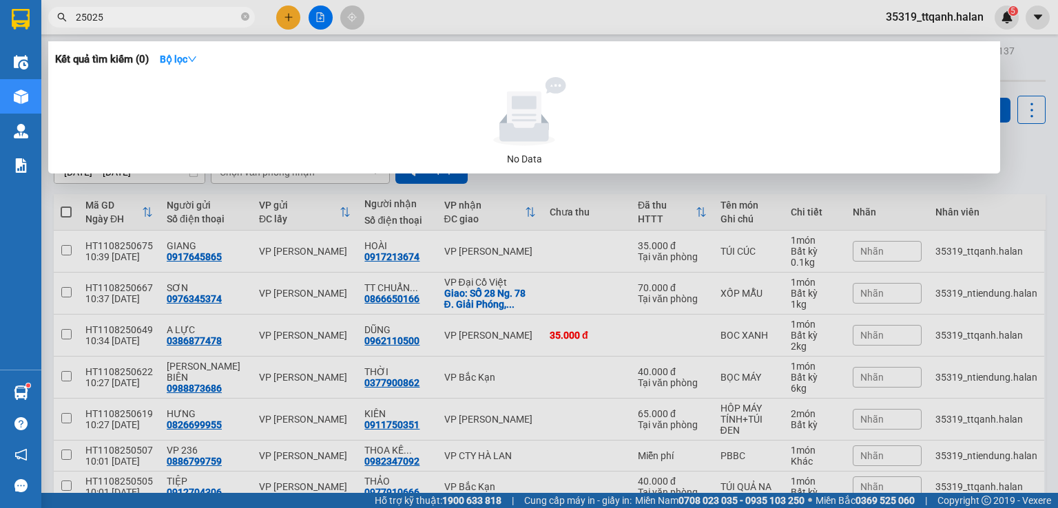
type input "250259"
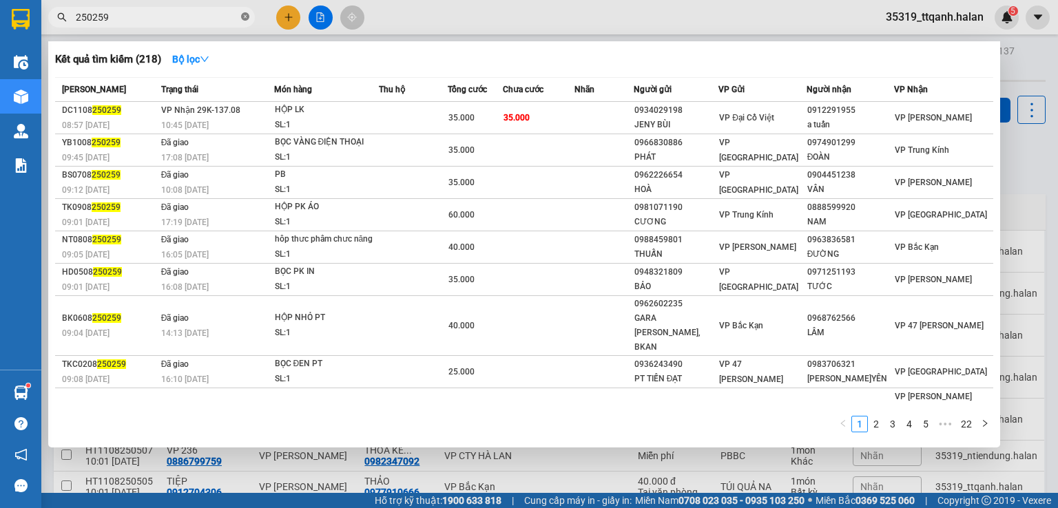
click at [245, 13] on icon "close-circle" at bounding box center [245, 16] width 8 height 8
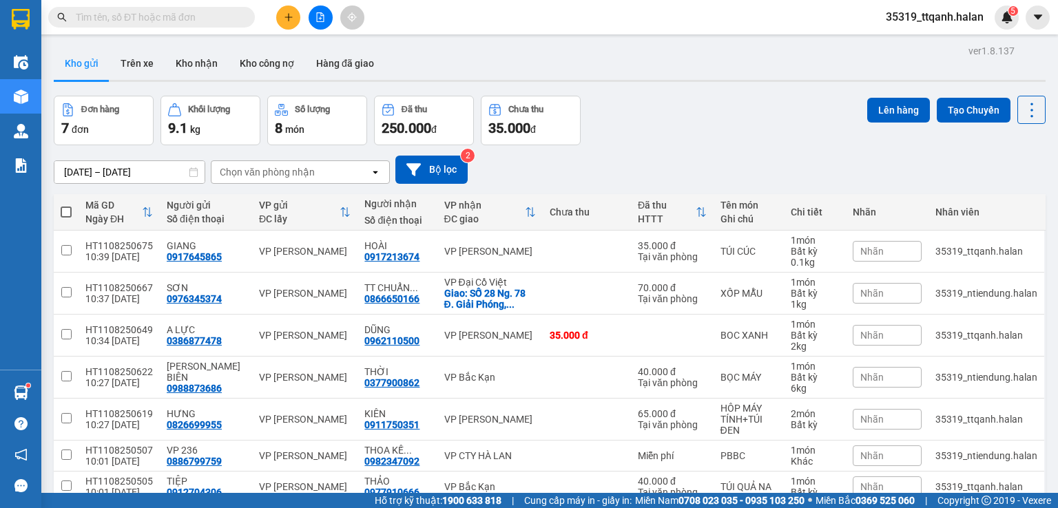
click at [241, 16] on span at bounding box center [245, 17] width 8 height 15
click at [232, 12] on input "text" at bounding box center [157, 17] width 163 height 15
click at [154, 16] on input "text" at bounding box center [157, 17] width 163 height 15
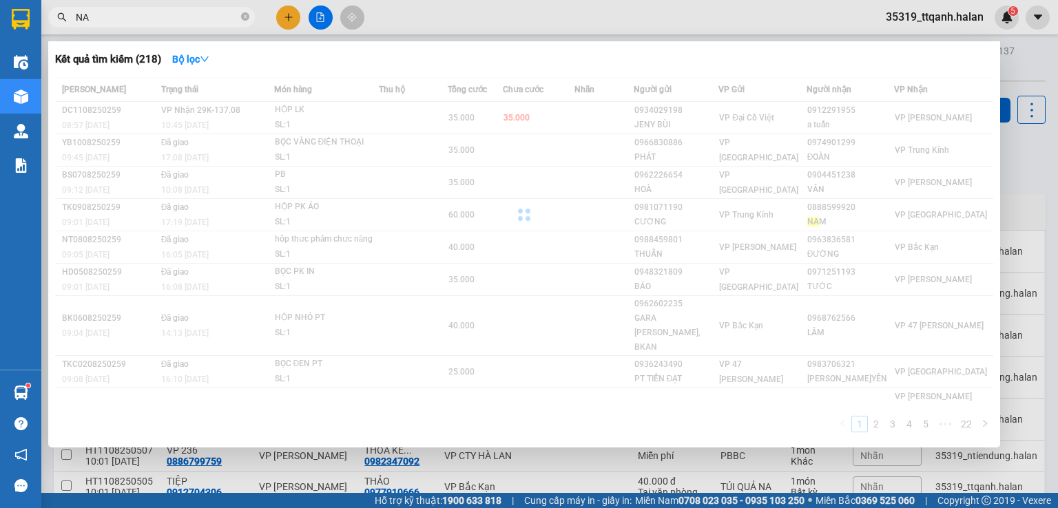
type input "N"
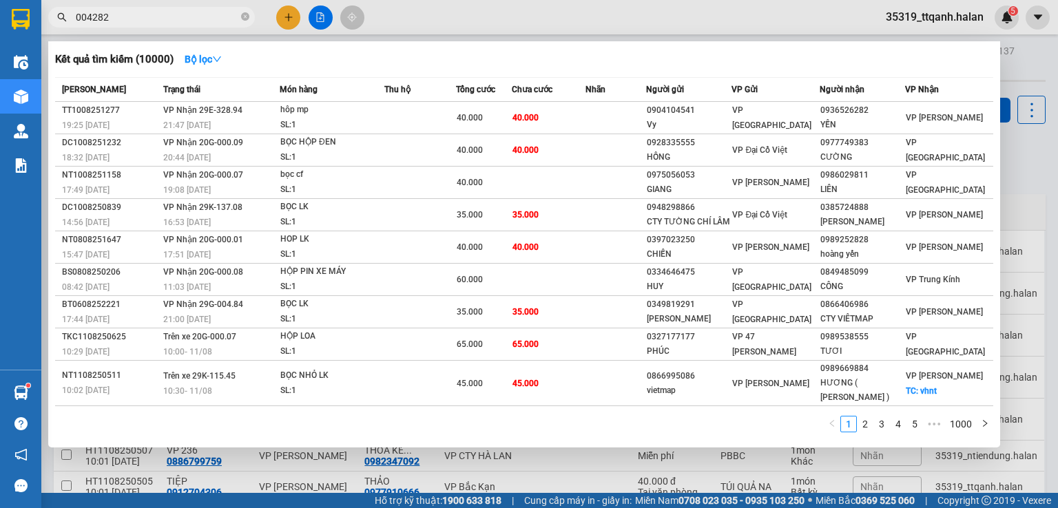
click at [154, 16] on input "004282" at bounding box center [157, 17] width 163 height 15
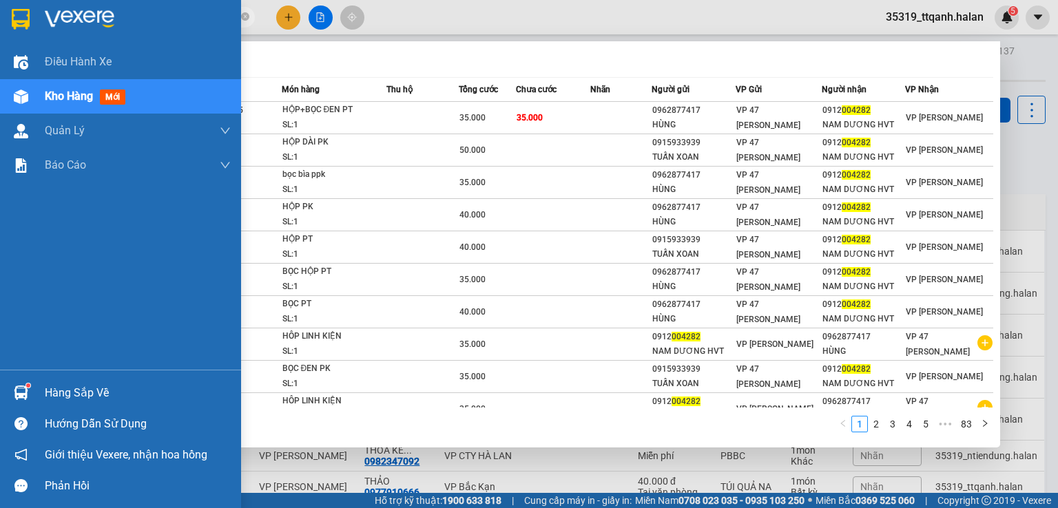
click at [45, 384] on div "Hàng sắp về" at bounding box center [138, 393] width 186 height 21
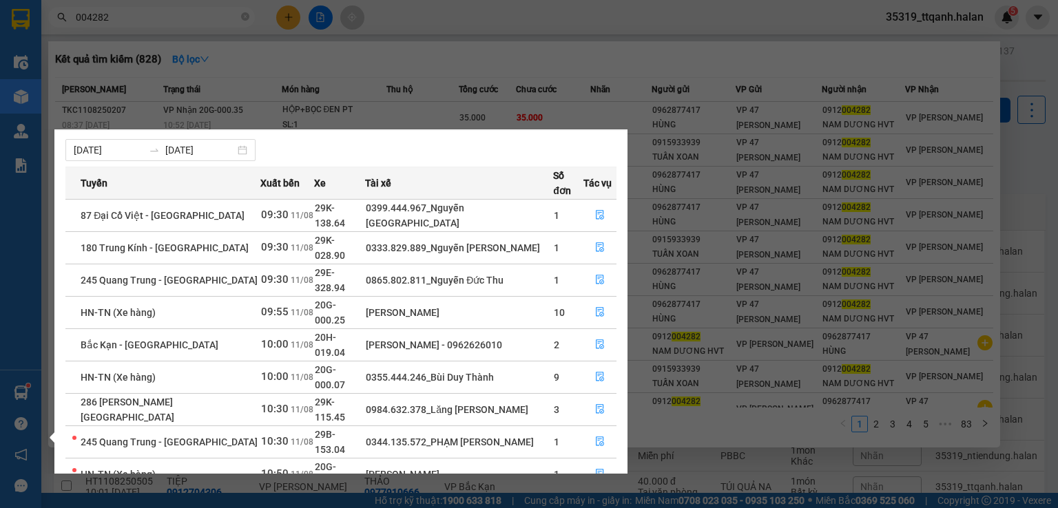
click at [187, 23] on section "Kết quả tìm kiếm ( 828 ) Bộ lọc Mã ĐH Trạng thái Món hàng Thu hộ Tổng cước Chưa…" at bounding box center [529, 254] width 1058 height 508
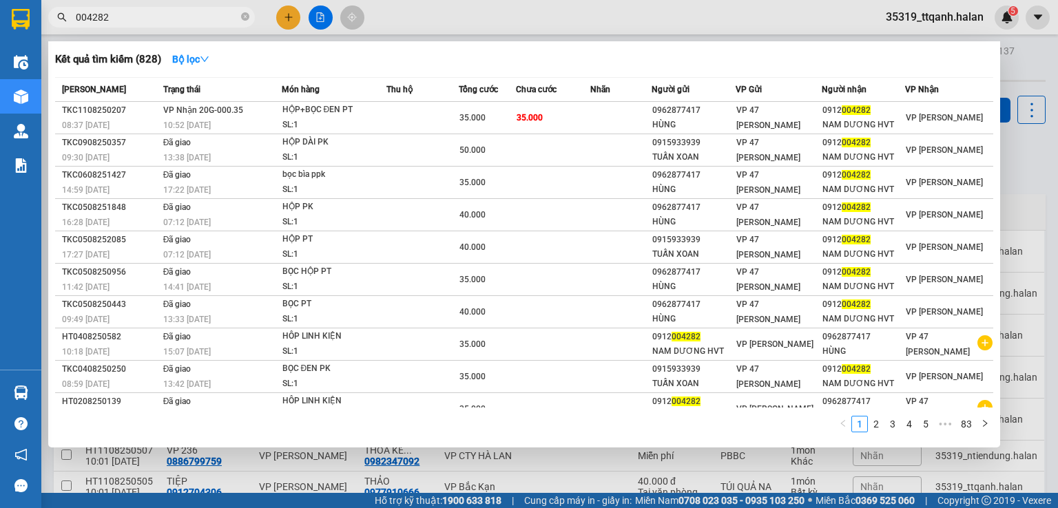
click at [187, 23] on input "004282" at bounding box center [157, 17] width 163 height 15
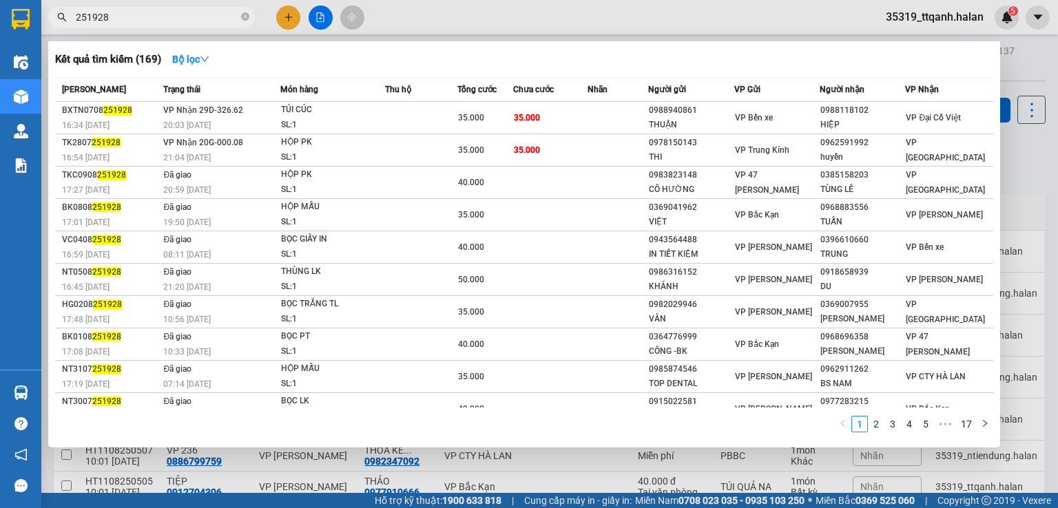
click at [140, 23] on input "251928" at bounding box center [157, 17] width 163 height 15
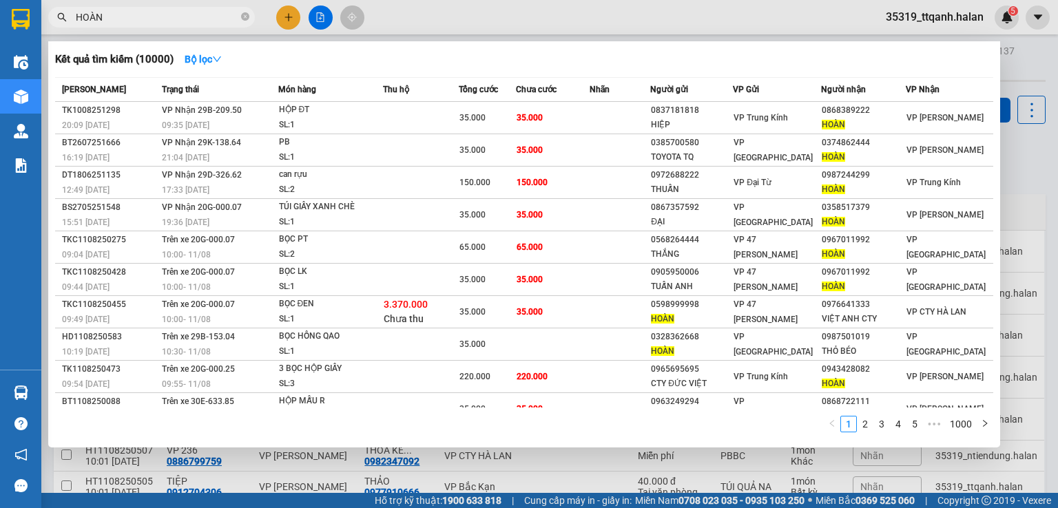
click at [149, 17] on input "HOÀN" at bounding box center [157, 17] width 163 height 15
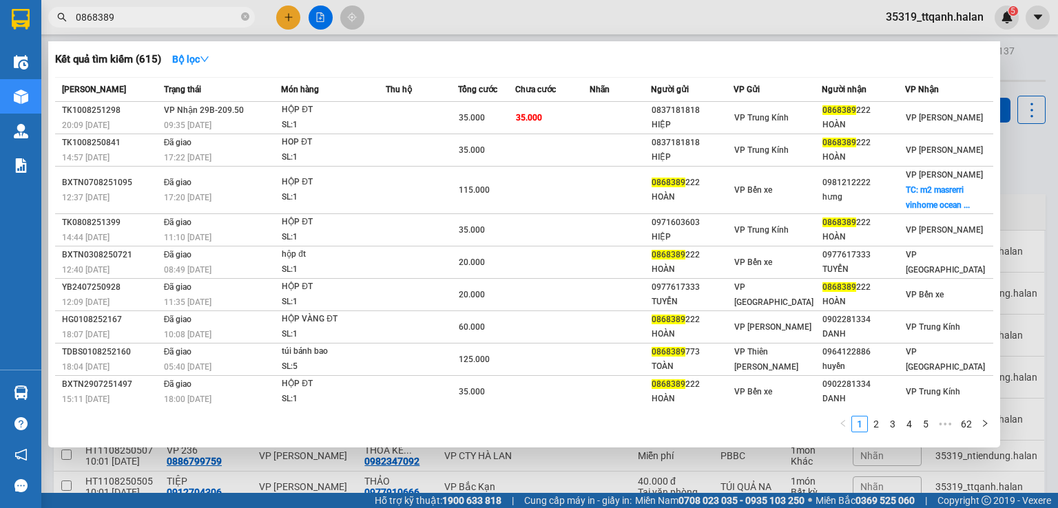
click at [238, 20] on input "0868389" at bounding box center [157, 17] width 163 height 15
click at [226, 20] on input "0868389" at bounding box center [157, 17] width 163 height 15
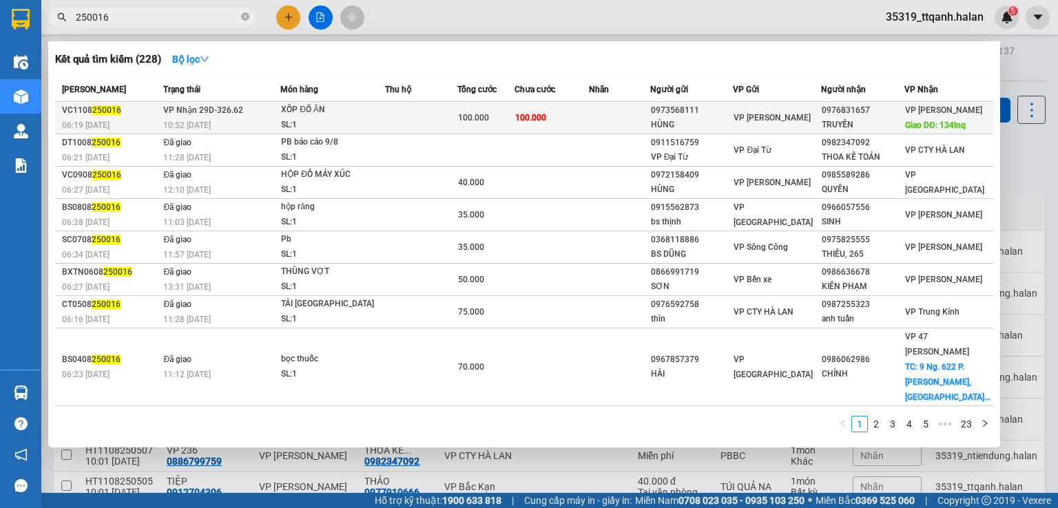
type input "250016"
click at [427, 127] on td at bounding box center [421, 118] width 72 height 32
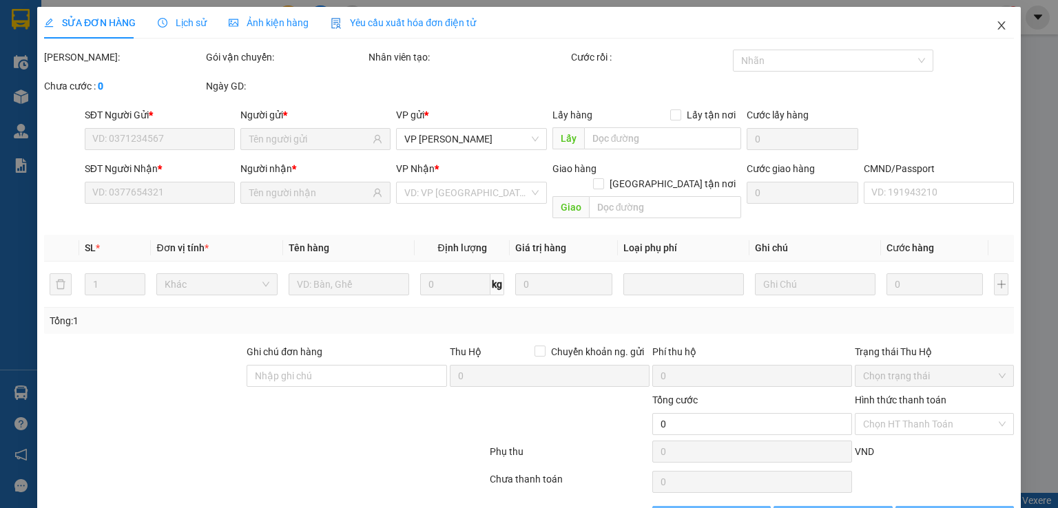
type input "0973568111"
type input "HÙNG"
type input "0976831657"
type input "TRUYỀN"
type input "134lnq"
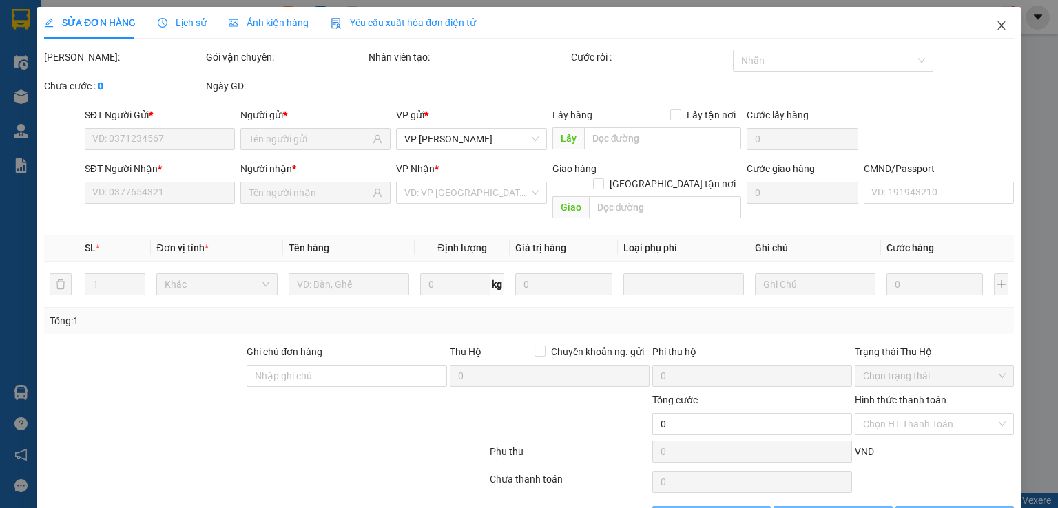
type input "100.000"
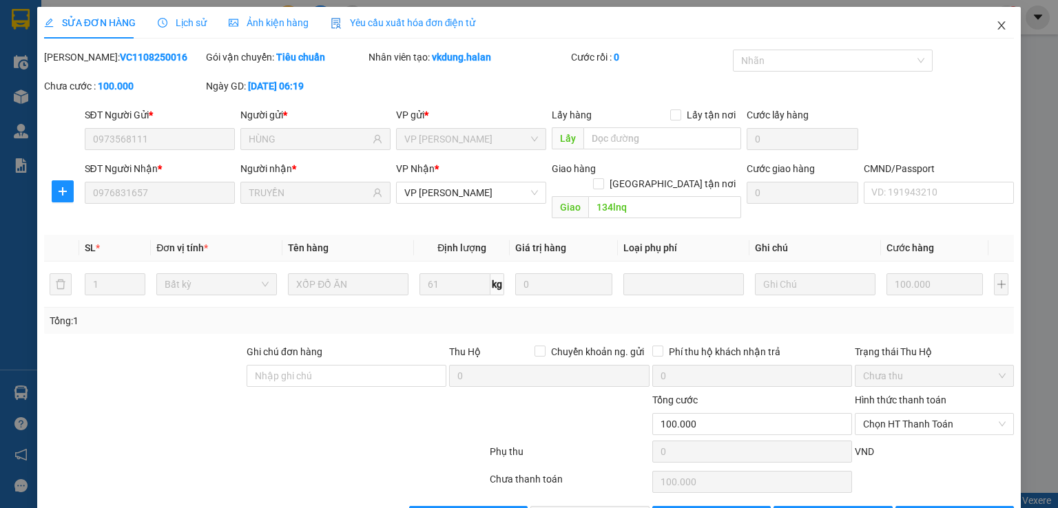
click at [984, 33] on span "Close" at bounding box center [1001, 26] width 39 height 39
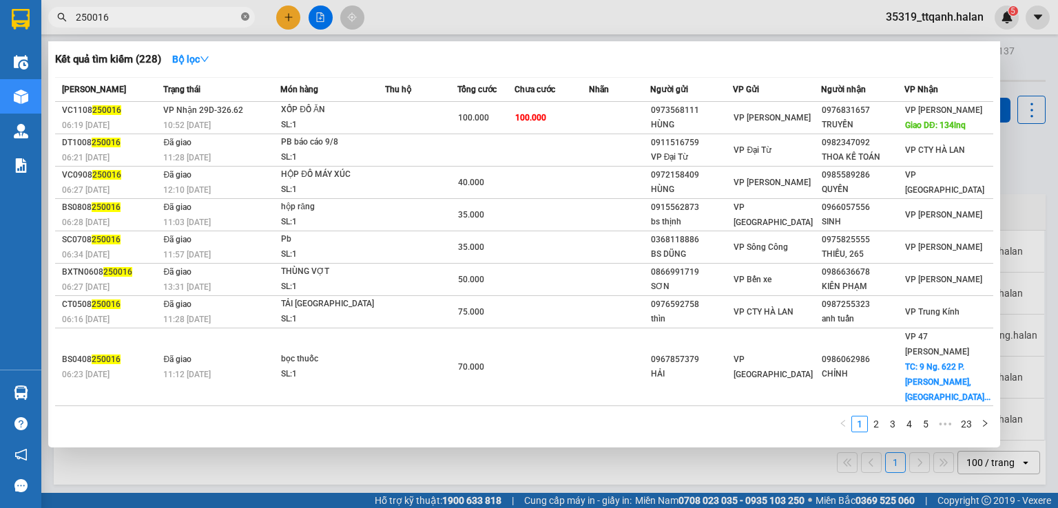
click at [246, 17] on icon "close-circle" at bounding box center [245, 16] width 8 height 8
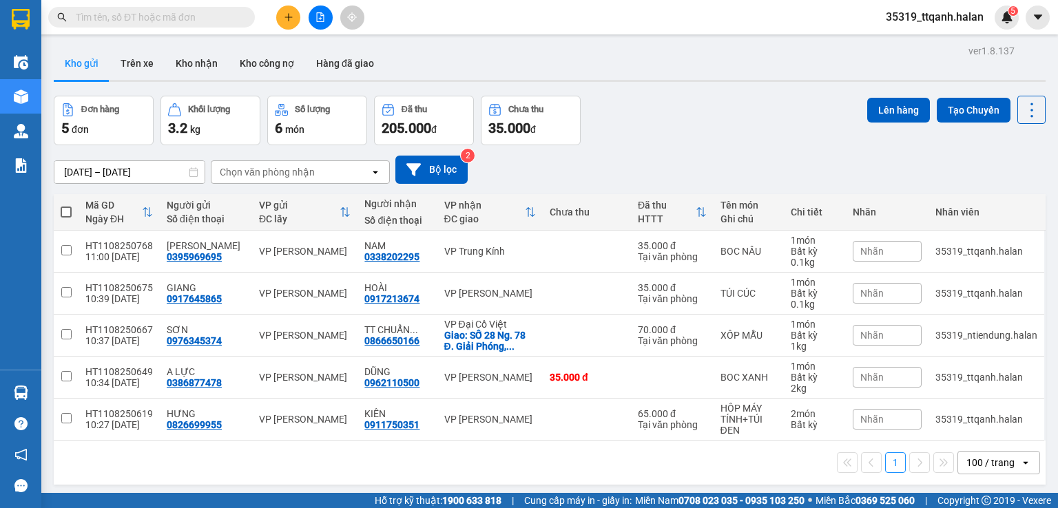
click at [225, 17] on input "text" at bounding box center [157, 17] width 163 height 15
click at [1028, 110] on icon at bounding box center [1031, 110] width 19 height 19
click at [1021, 194] on div "Làm mới" at bounding box center [995, 196] width 81 height 14
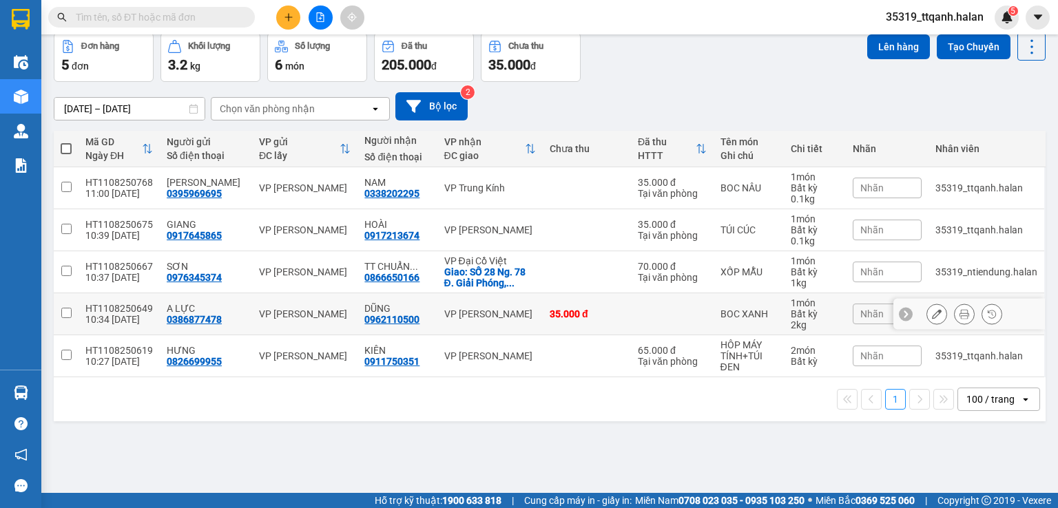
click at [528, 310] on td "VP [PERSON_NAME]" at bounding box center [489, 314] width 105 height 42
checkbox input "true"
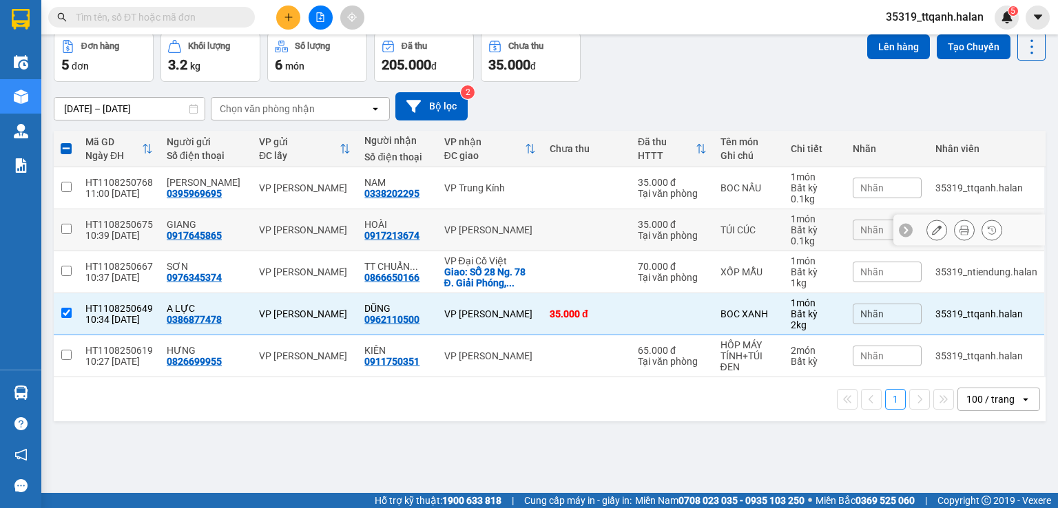
click at [555, 227] on td at bounding box center [587, 230] width 88 height 42
checkbox input "true"
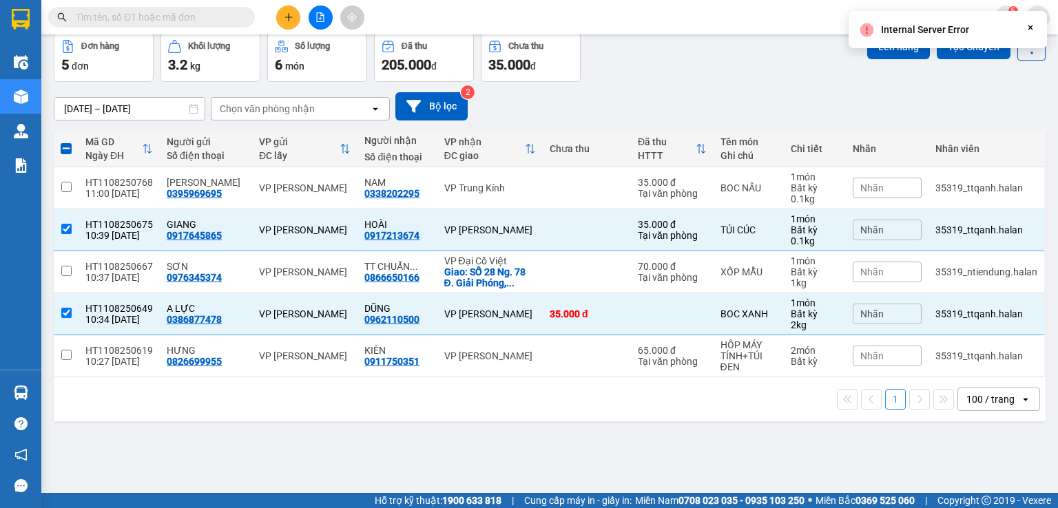
scroll to position [0, 0]
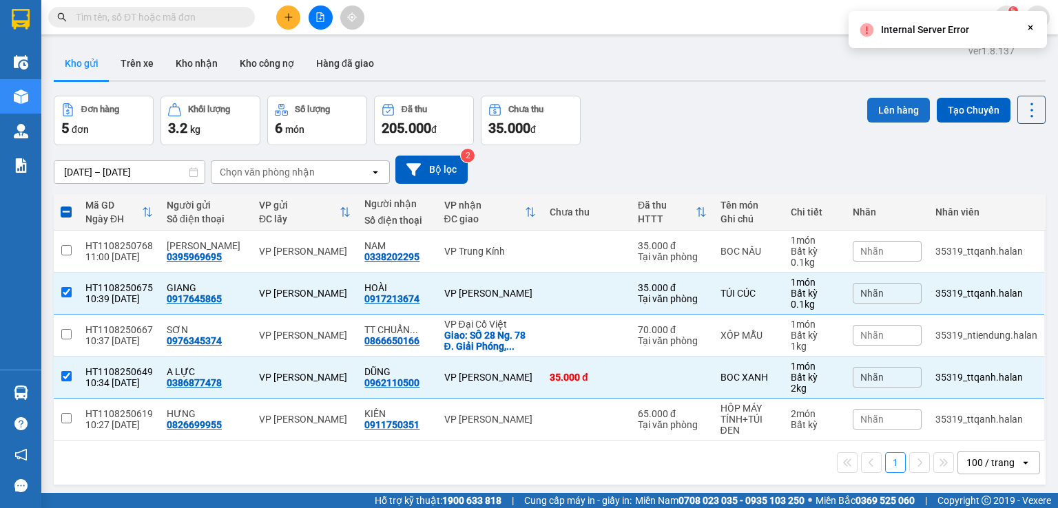
click at [871, 110] on button "Lên hàng" at bounding box center [898, 110] width 63 height 25
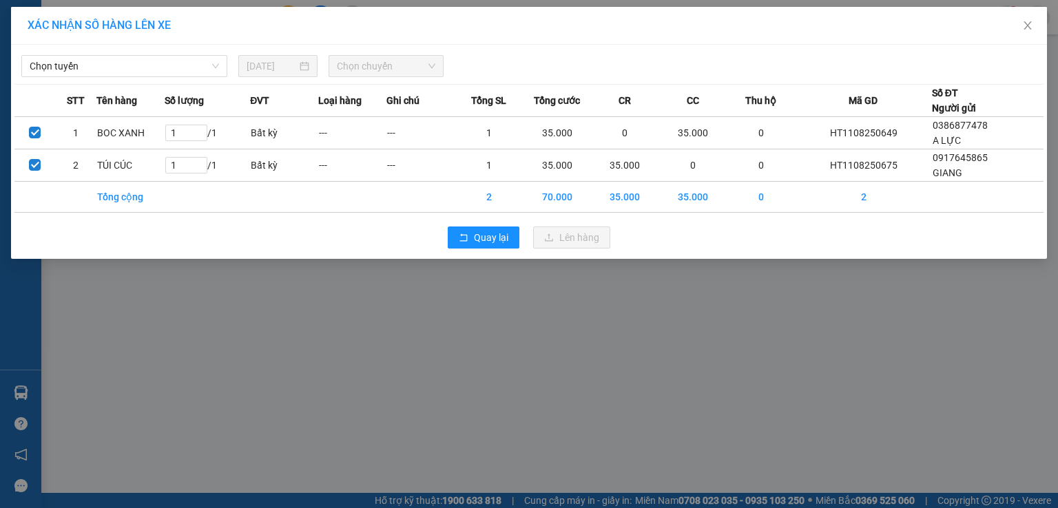
click at [151, 50] on div "Chọn tuyến [DATE] Chọn chuyến" at bounding box center [528, 62] width 1029 height 29
click at [160, 66] on span "Chọn tuyến" at bounding box center [124, 66] width 189 height 21
type input "2"
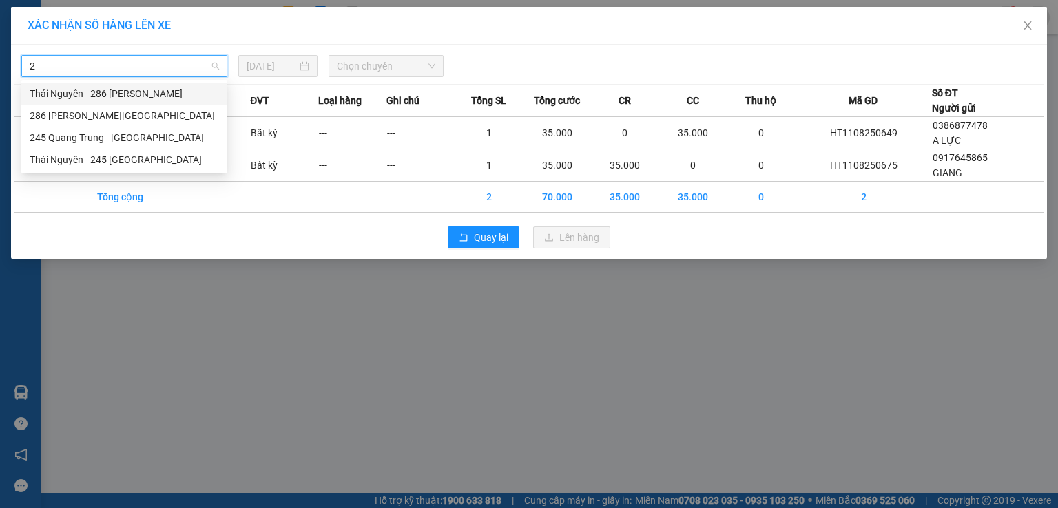
click at [159, 89] on div "Thái Nguyên - 286 [PERSON_NAME]" at bounding box center [124, 93] width 189 height 15
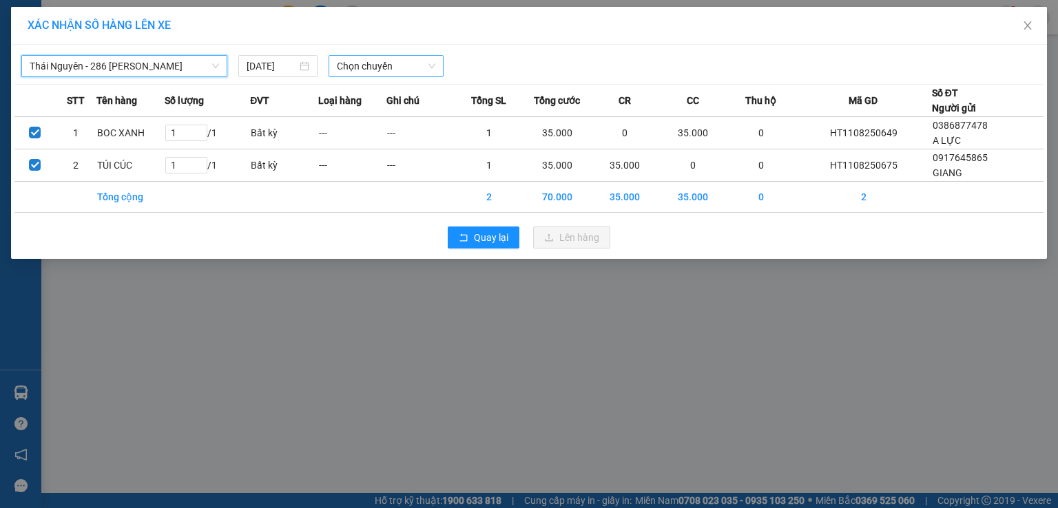
click at [382, 68] on span "Chọn chuyến" at bounding box center [386, 66] width 99 height 21
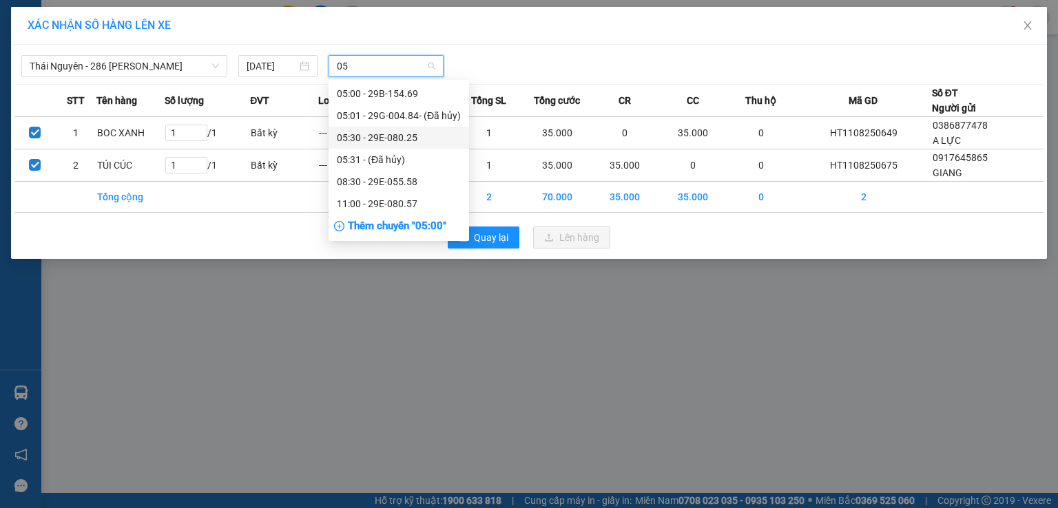
type input "057"
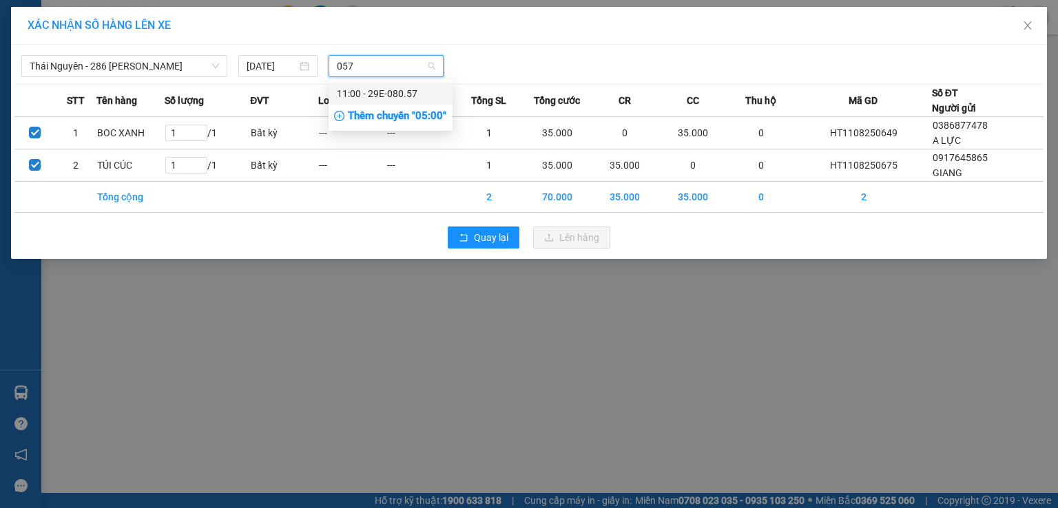
click at [380, 92] on div "11:00 - 29E-080.57" at bounding box center [390, 93] width 107 height 15
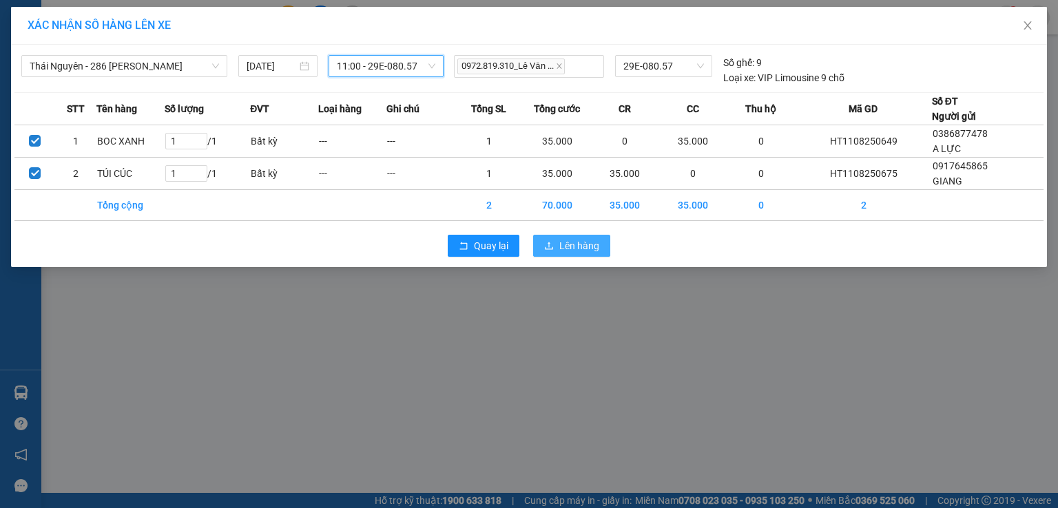
click at [550, 247] on icon "upload" at bounding box center [549, 246] width 10 height 10
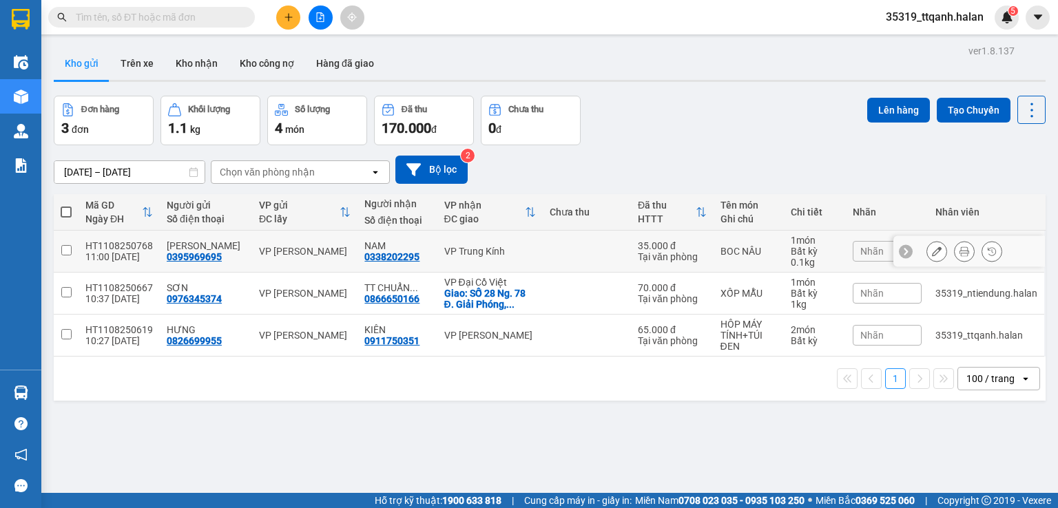
click at [754, 254] on div "BOC NÂU" at bounding box center [748, 251] width 57 height 11
checkbox input "true"
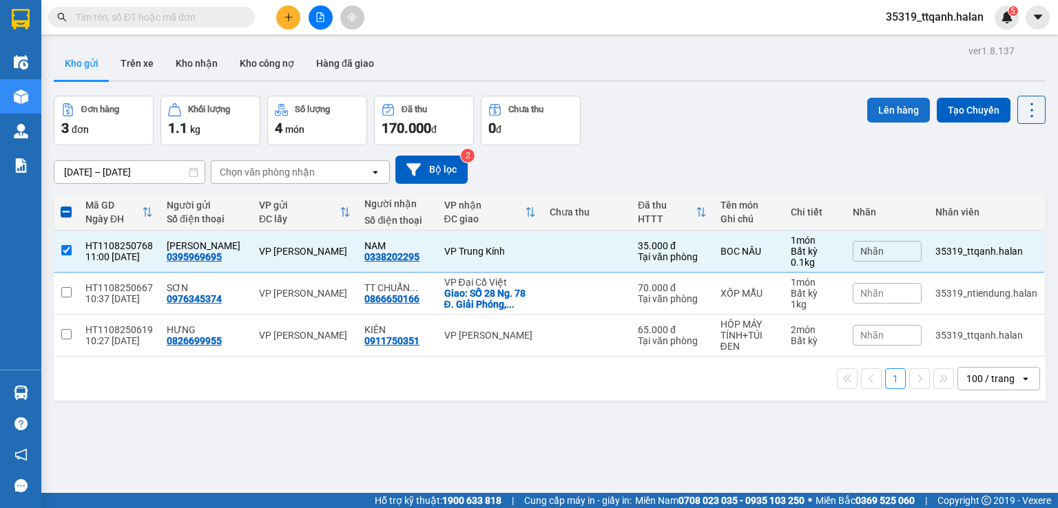
click at [898, 104] on button "Lên hàng" at bounding box center [898, 110] width 63 height 25
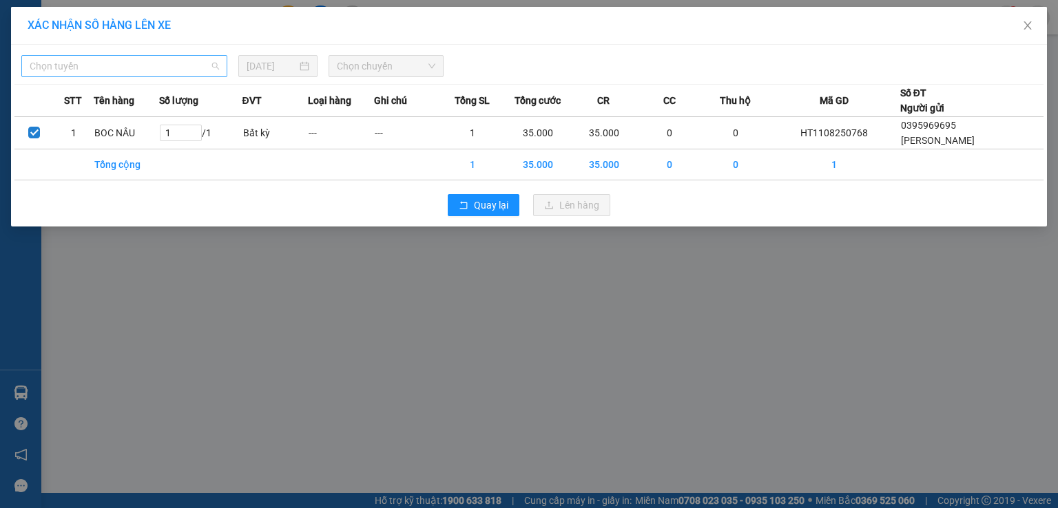
click at [150, 72] on span "Chọn tuyến" at bounding box center [124, 66] width 189 height 21
type input "1"
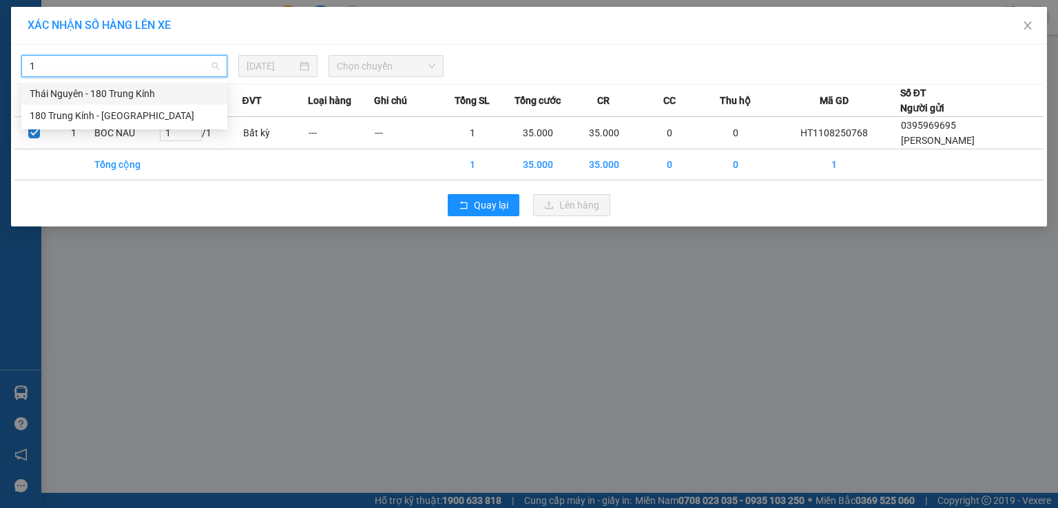
click at [162, 97] on div "Thái Nguyên - 180 Trung Kính" at bounding box center [124, 93] width 189 height 15
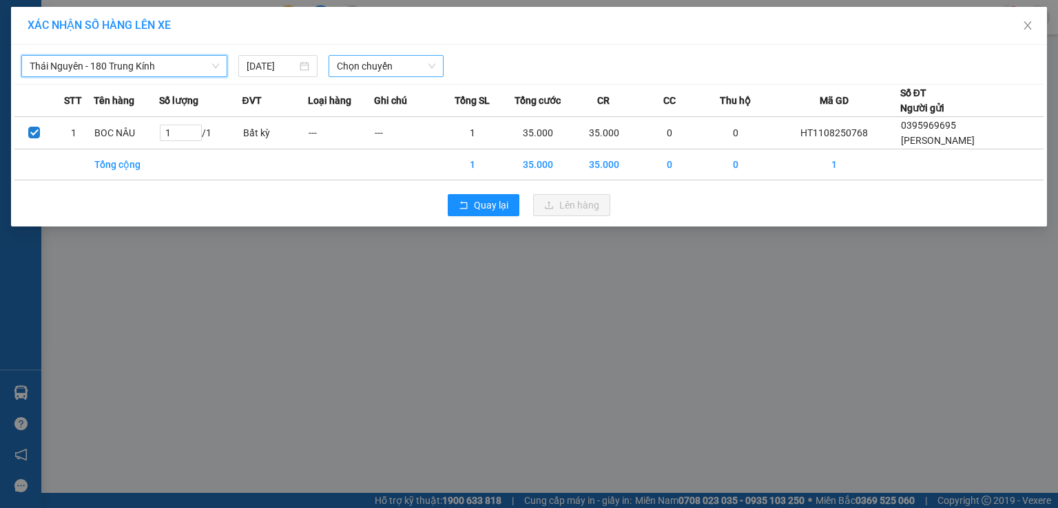
click at [424, 57] on span "Chọn chuyến" at bounding box center [386, 66] width 99 height 21
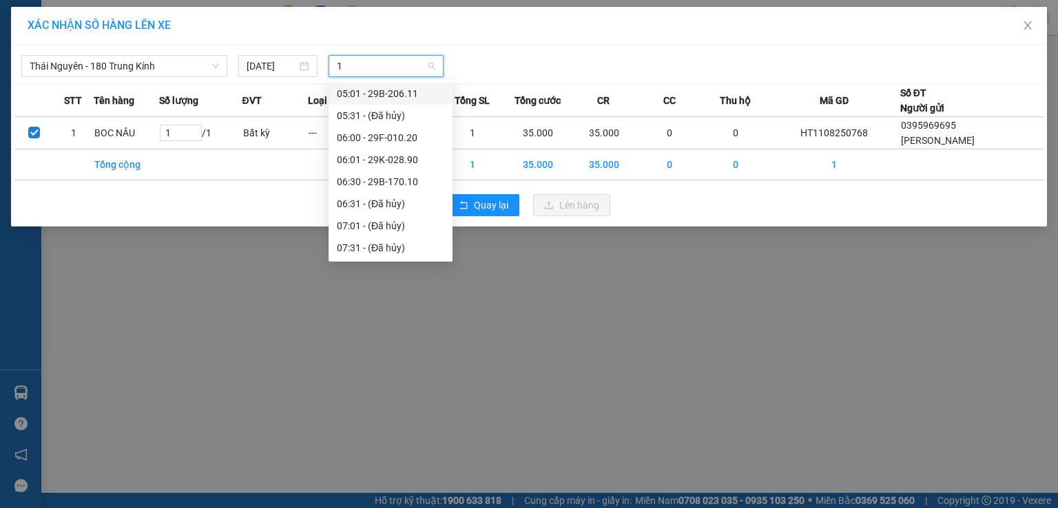
type input "11"
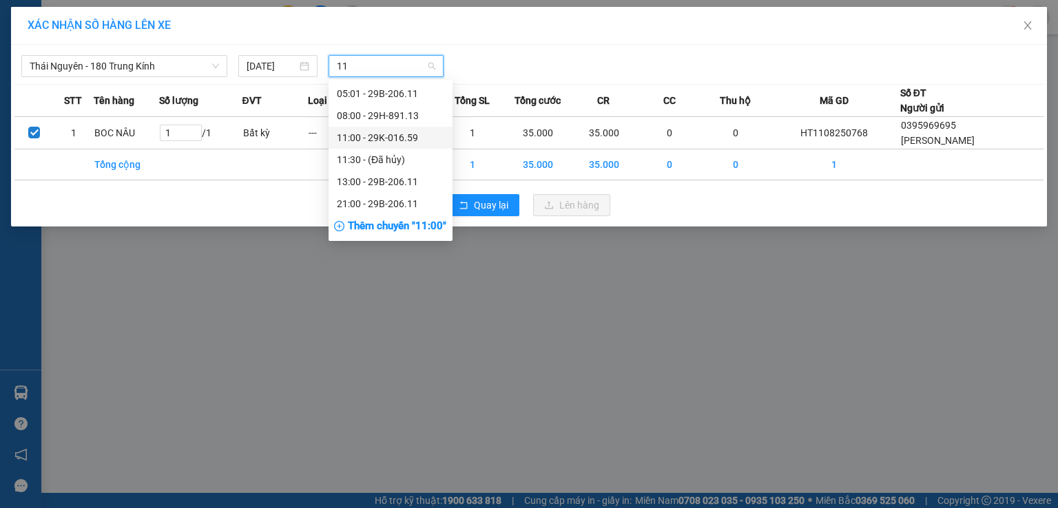
click at [413, 141] on div "11:00 - 29K-016.59" at bounding box center [390, 137] width 107 height 15
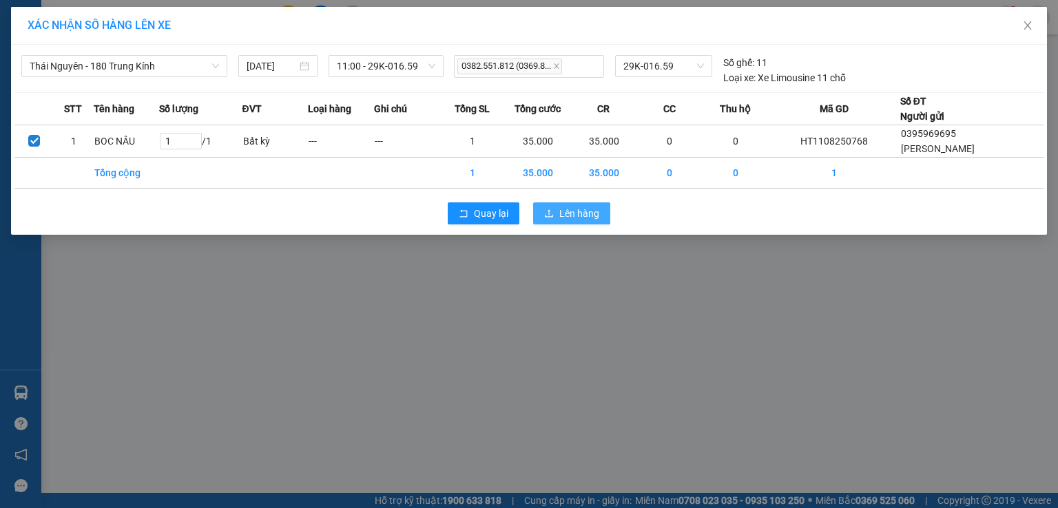
click at [563, 209] on span "Lên hàng" at bounding box center [579, 213] width 40 height 15
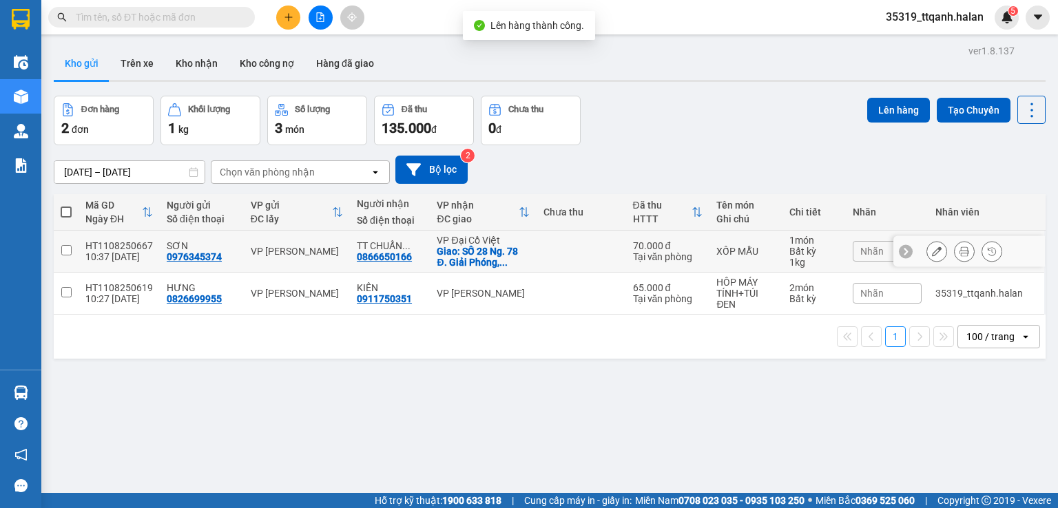
click at [770, 249] on td "XỐP MẪU" at bounding box center [745, 252] width 73 height 42
checkbox input "true"
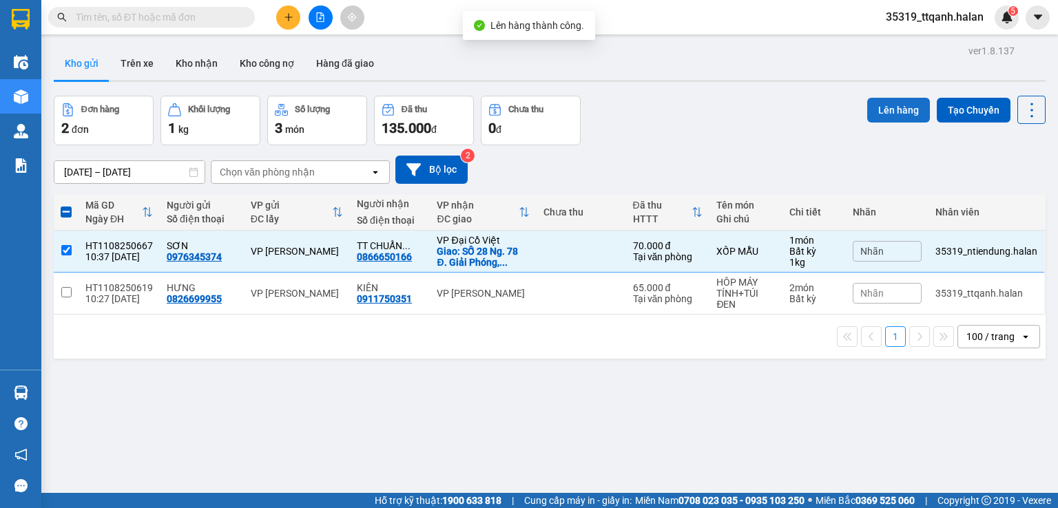
click at [890, 112] on button "Lên hàng" at bounding box center [898, 110] width 63 height 25
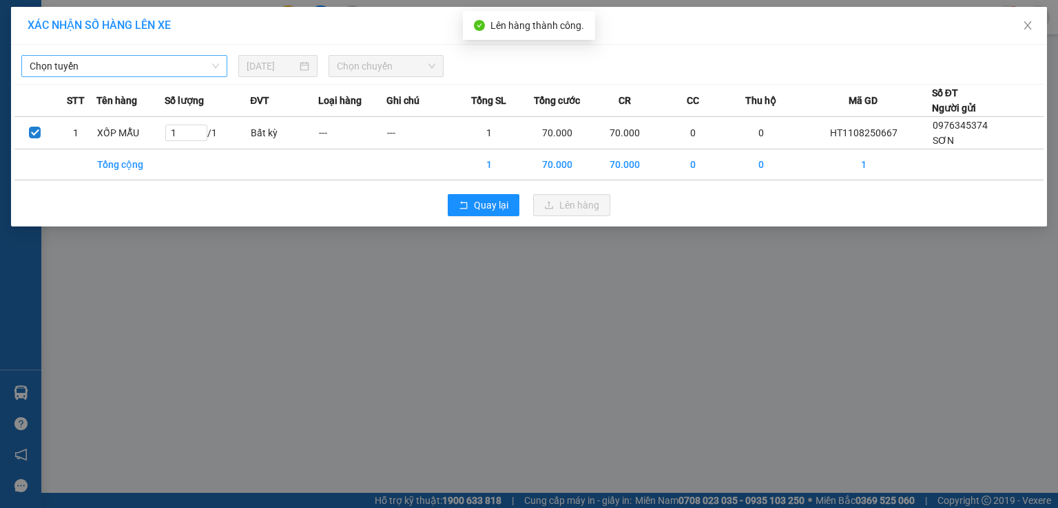
click at [143, 70] on span "Chọn tuyến" at bounding box center [124, 66] width 189 height 21
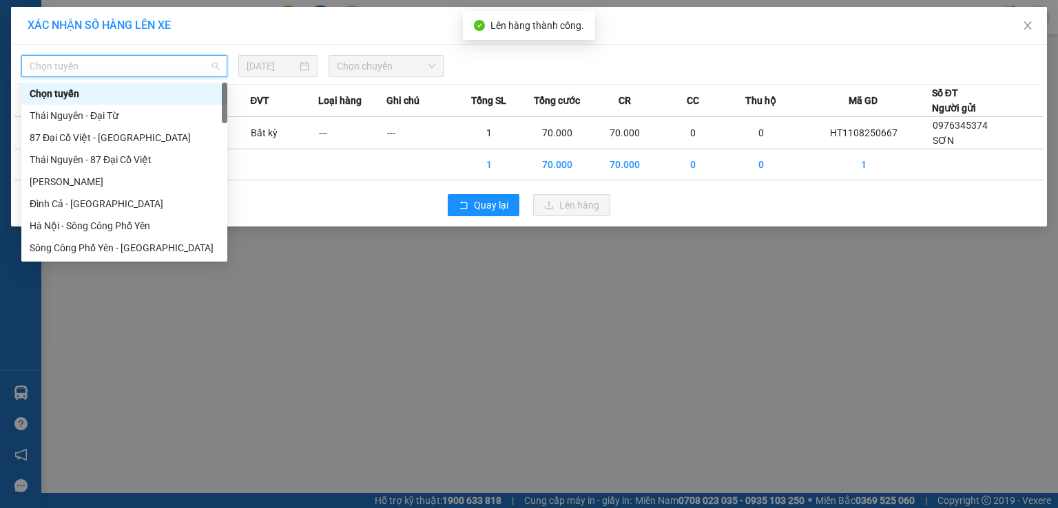
type input "8"
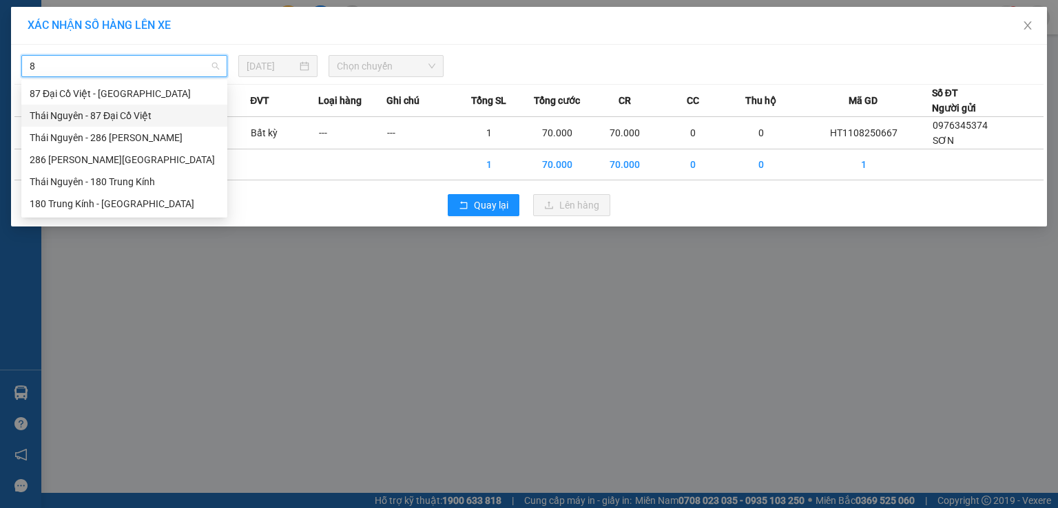
click at [135, 119] on div "Thái Nguyên - 87 Đại Cồ Việt" at bounding box center [124, 115] width 189 height 15
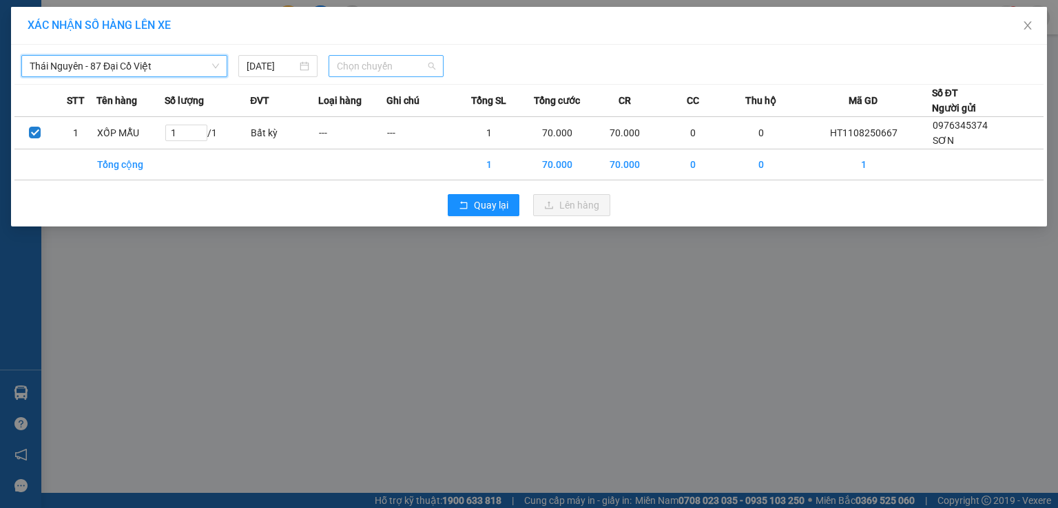
click at [389, 56] on span "Chọn chuyến" at bounding box center [386, 66] width 99 height 21
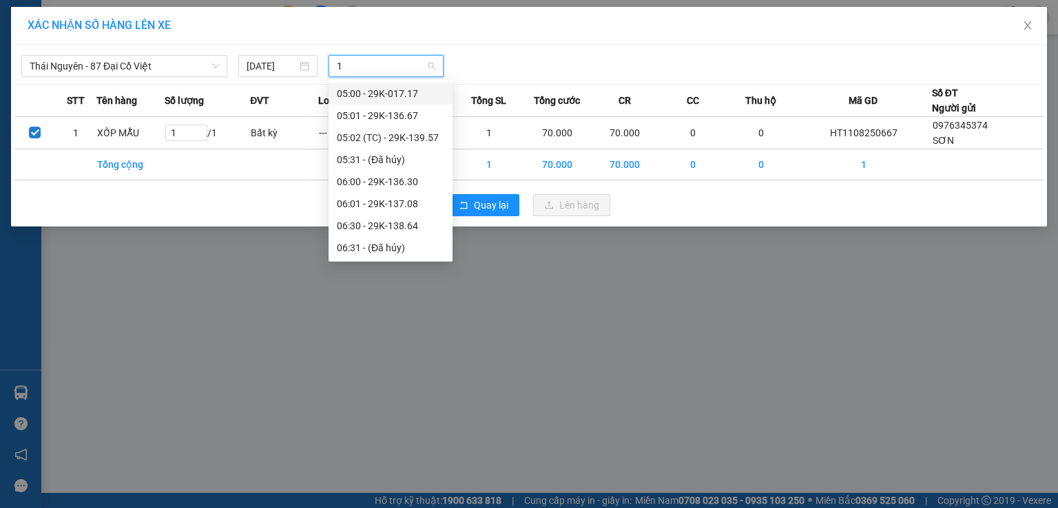
type input "11"
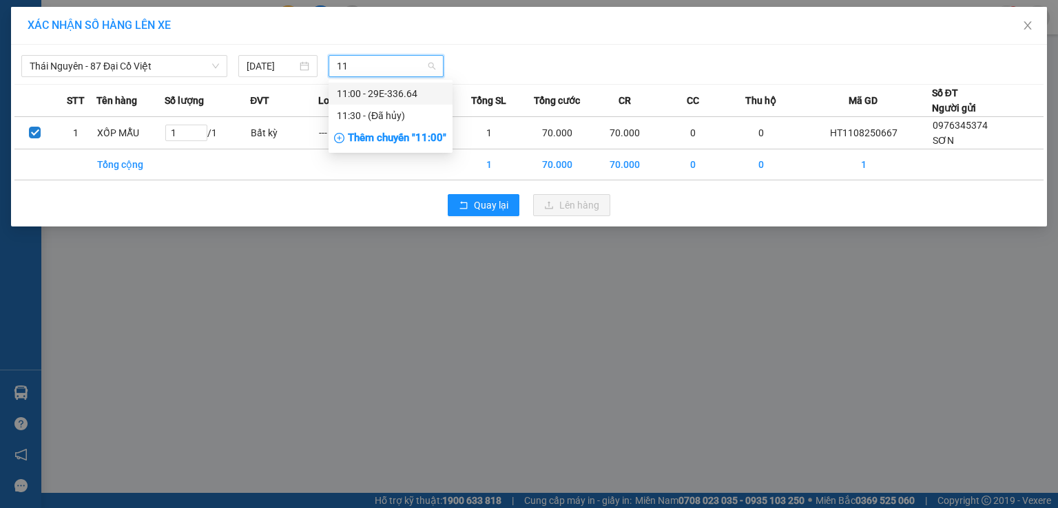
click at [388, 90] on div "11:00 - 29E-336.64" at bounding box center [390, 93] width 107 height 15
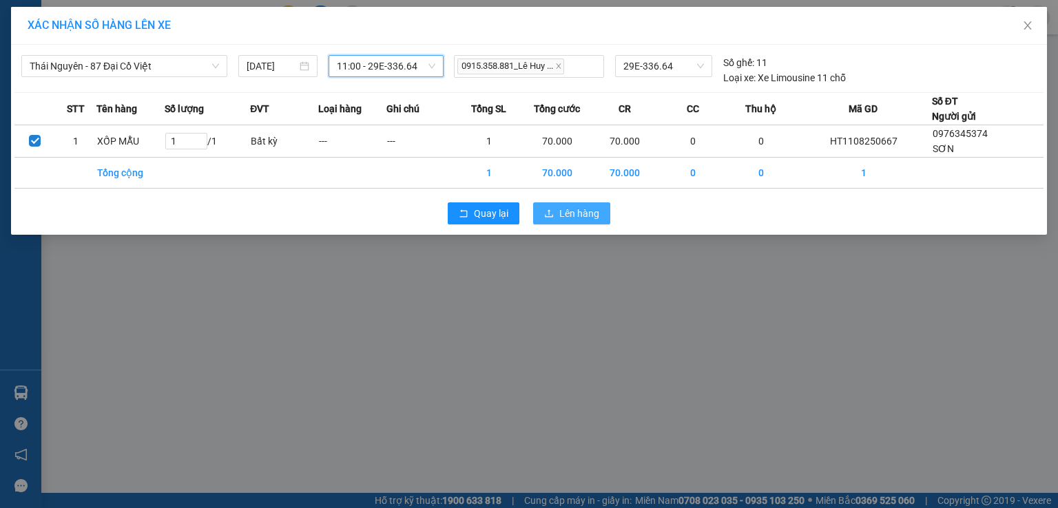
click at [545, 209] on icon "upload" at bounding box center [549, 214] width 10 height 10
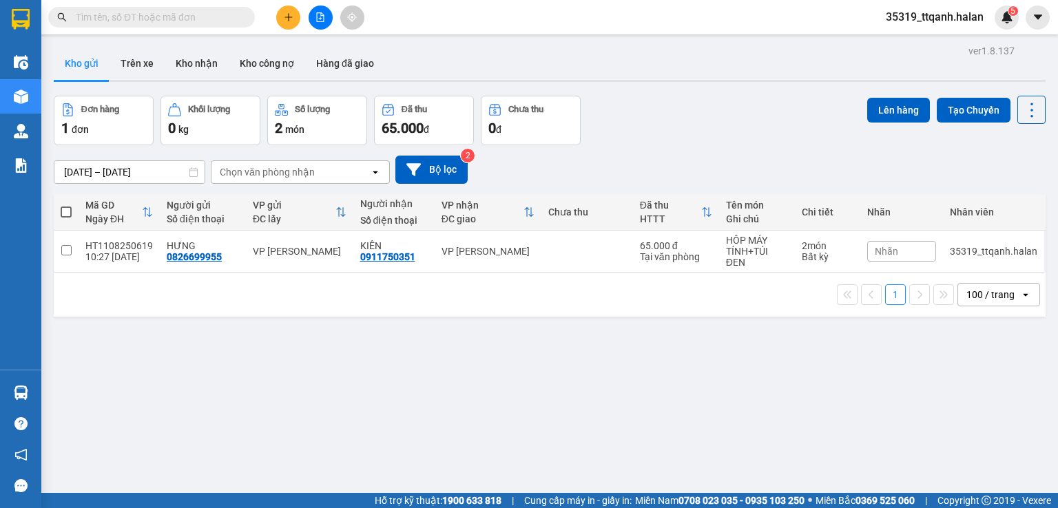
click at [98, 23] on input "text" at bounding box center [157, 17] width 163 height 15
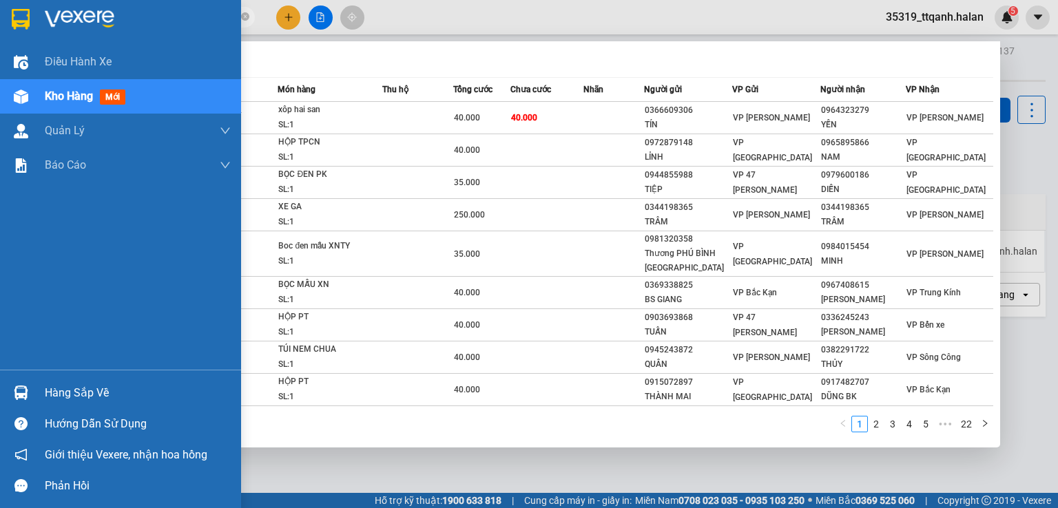
click at [30, 397] on div at bounding box center [21, 393] width 24 height 24
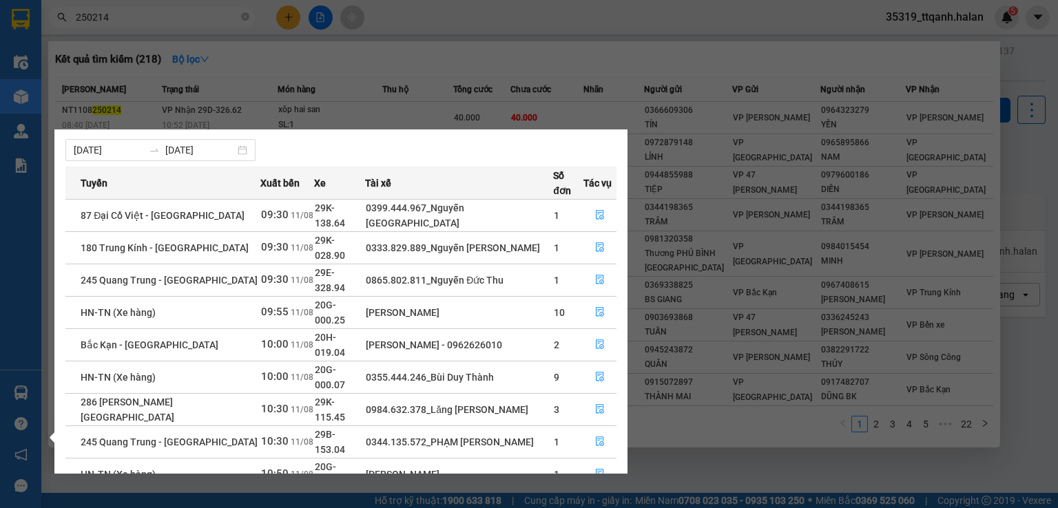
click at [177, 30] on section "Kết quả tìm kiếm ( 218 ) Bộ lọc Mã ĐH Trạng thái Món hàng Thu hộ Tổng cước Chưa…" at bounding box center [529, 254] width 1058 height 508
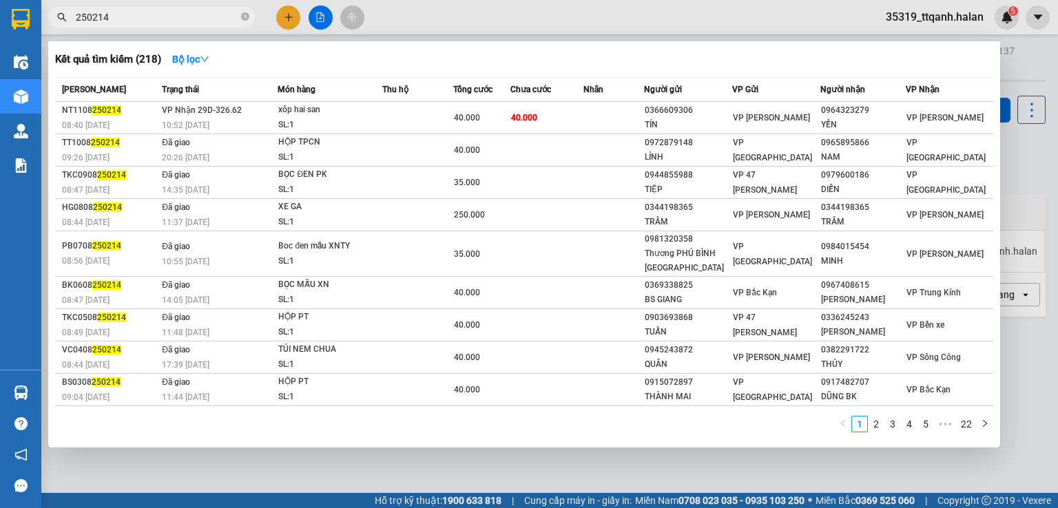
click at [174, 13] on input "250214" at bounding box center [157, 17] width 163 height 15
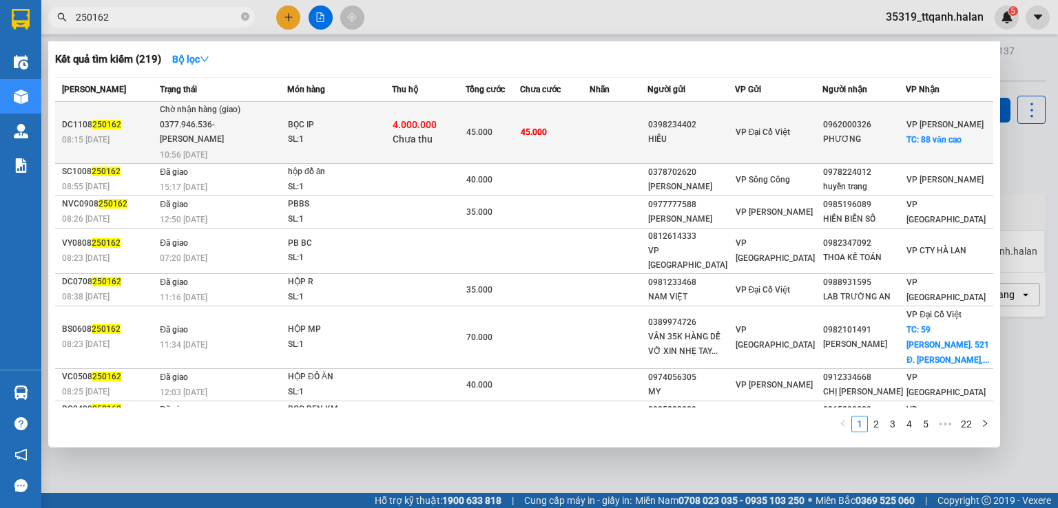
type input "250162"
click at [435, 109] on td "4.000.000 Chưa thu" at bounding box center [429, 133] width 74 height 62
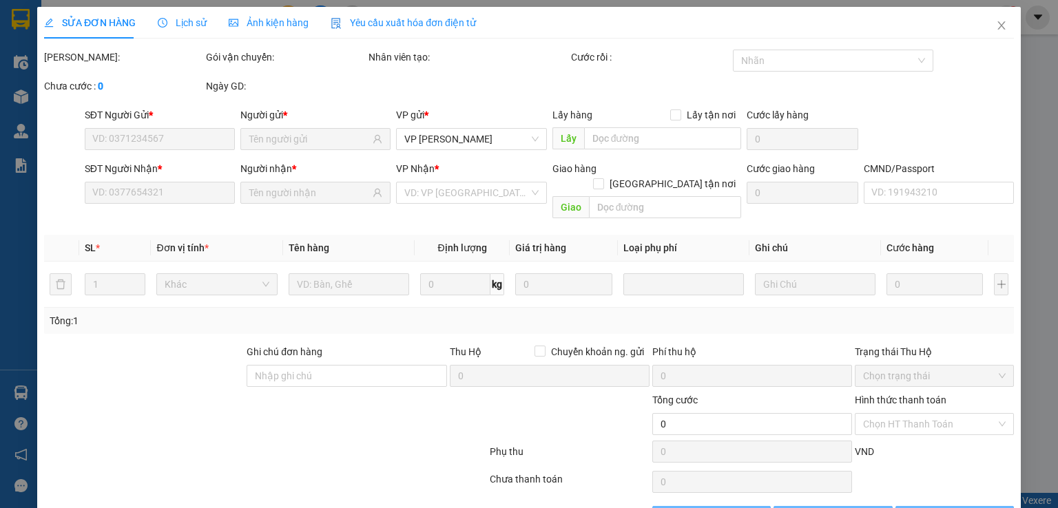
type input "0398234402"
type input "HIẾU"
type input "0962000326"
type input "PHƯƠNG"
checkbox input "true"
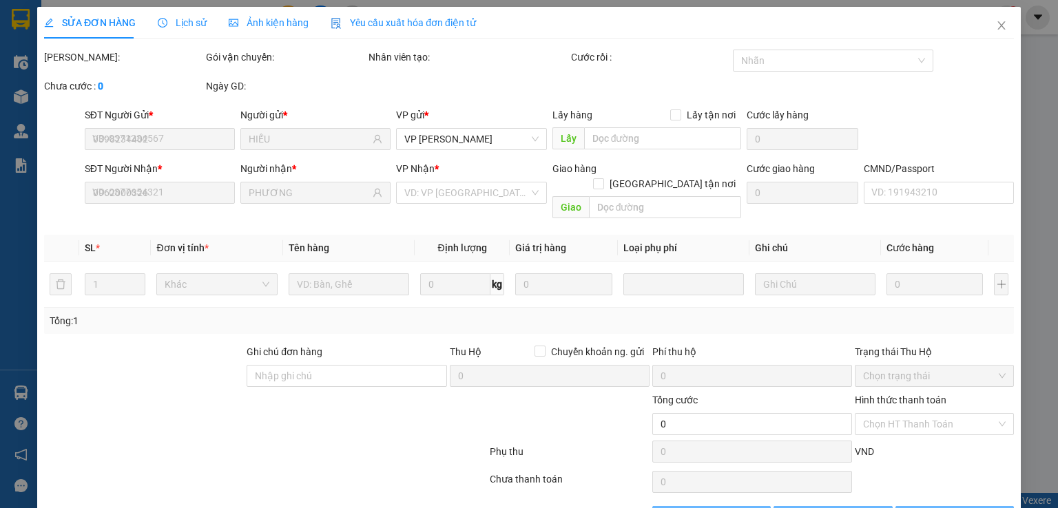
type input "88 văn cao"
type input "10.000"
checkbox input "true"
type input "4.000.000"
type input "40.000"
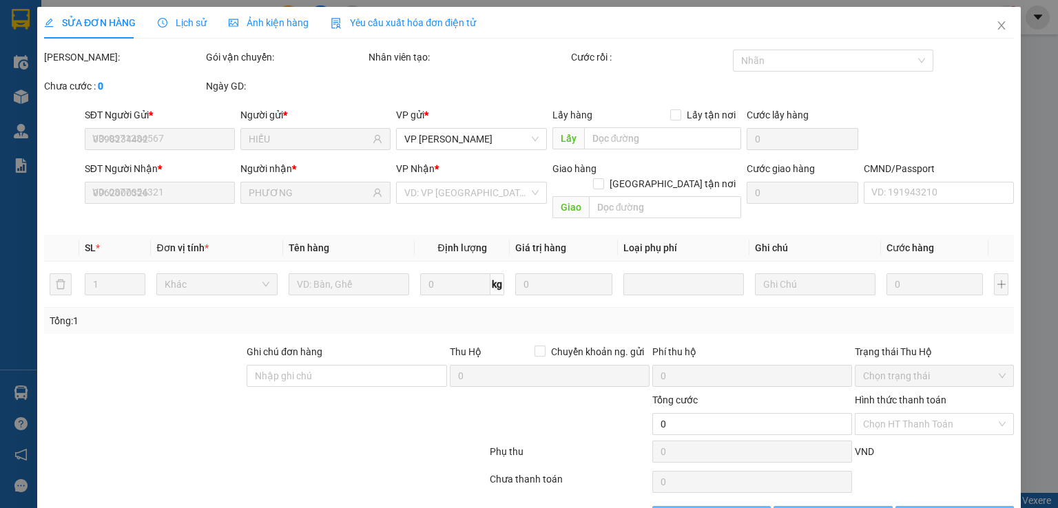
type input "45.000"
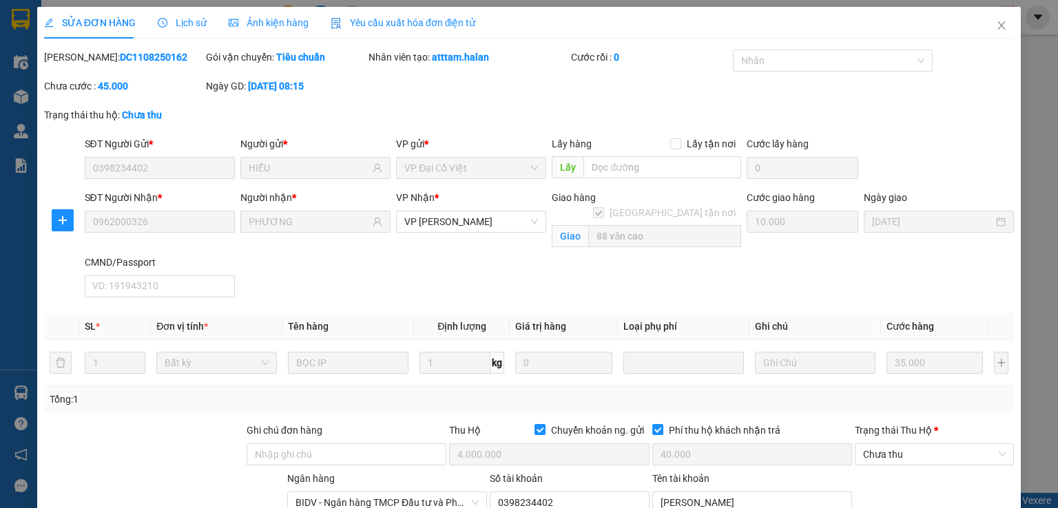
click at [127, 60] on b "DC1108250162" at bounding box center [154, 57] width 68 height 11
copy b "DC1108250162"
click at [995, 17] on span "Close" at bounding box center [1001, 26] width 39 height 39
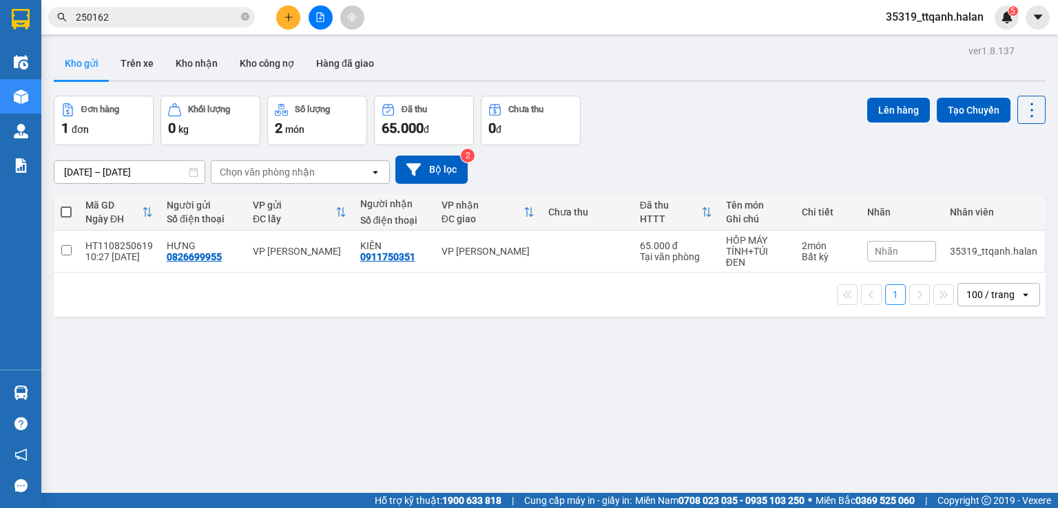
click at [138, 22] on input "250162" at bounding box center [157, 17] width 163 height 15
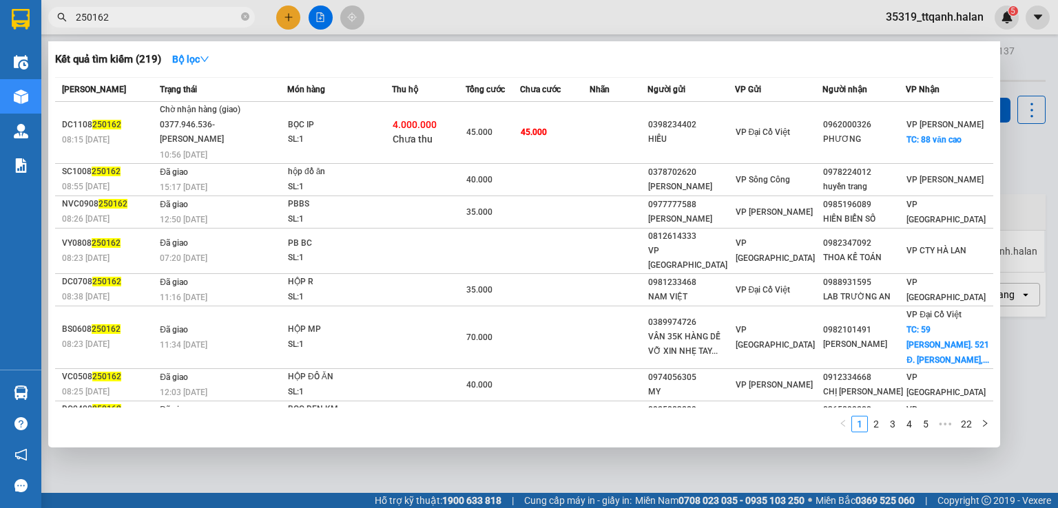
click at [138, 22] on input "250162" at bounding box center [157, 17] width 163 height 15
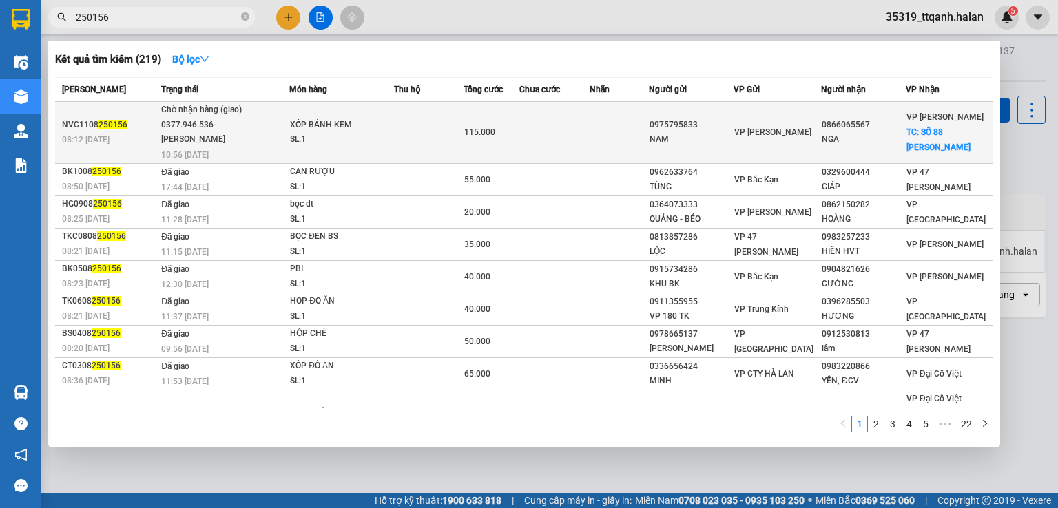
type input "250156"
click at [417, 153] on td at bounding box center [428, 133] width 69 height 62
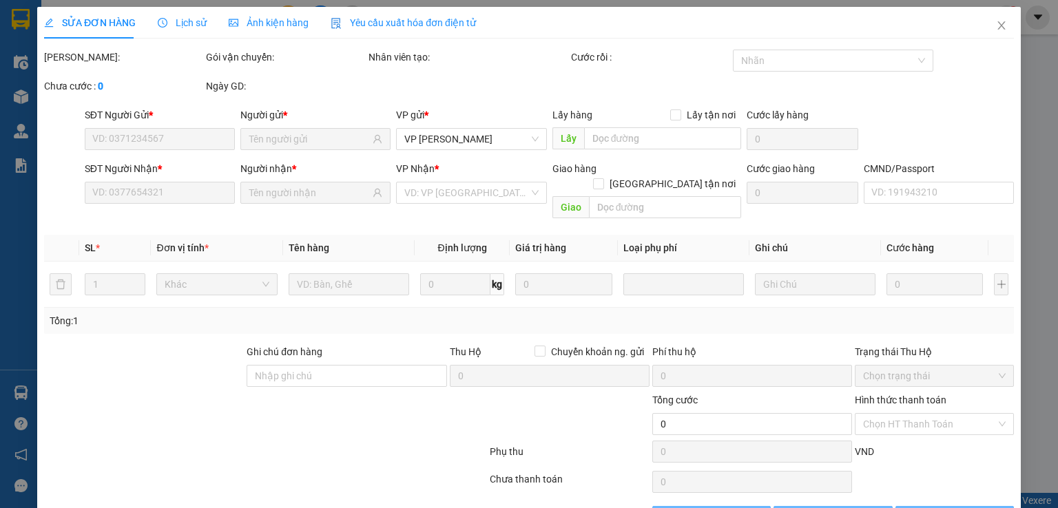
click at [136, 65] on div "[PERSON_NAME]:" at bounding box center [124, 64] width 162 height 29
type input "0975795833"
type input "NAM"
type input "0866065567"
type input "NGA"
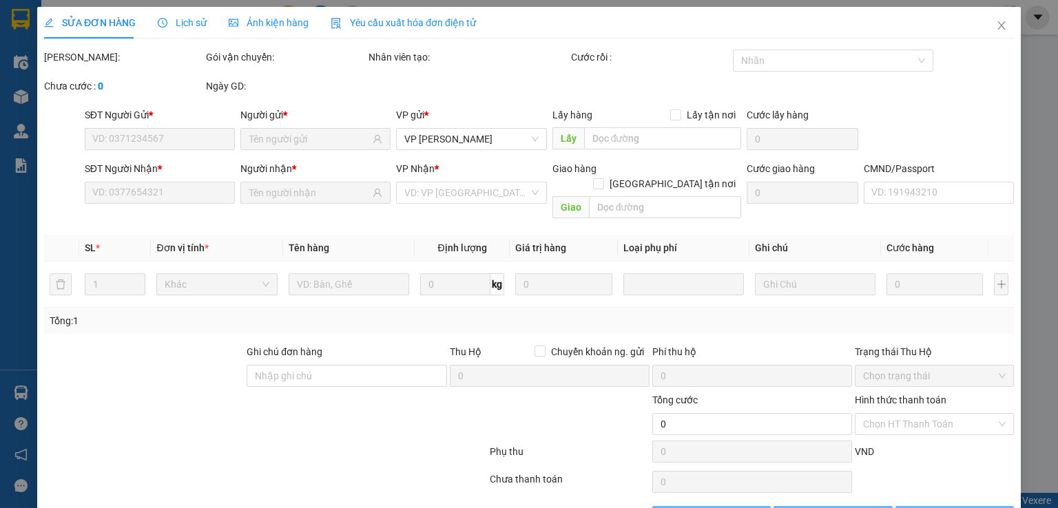
checkbox input "true"
type input "SỐ 88 [PERSON_NAME]"
type input "50.000"
type input "115.000"
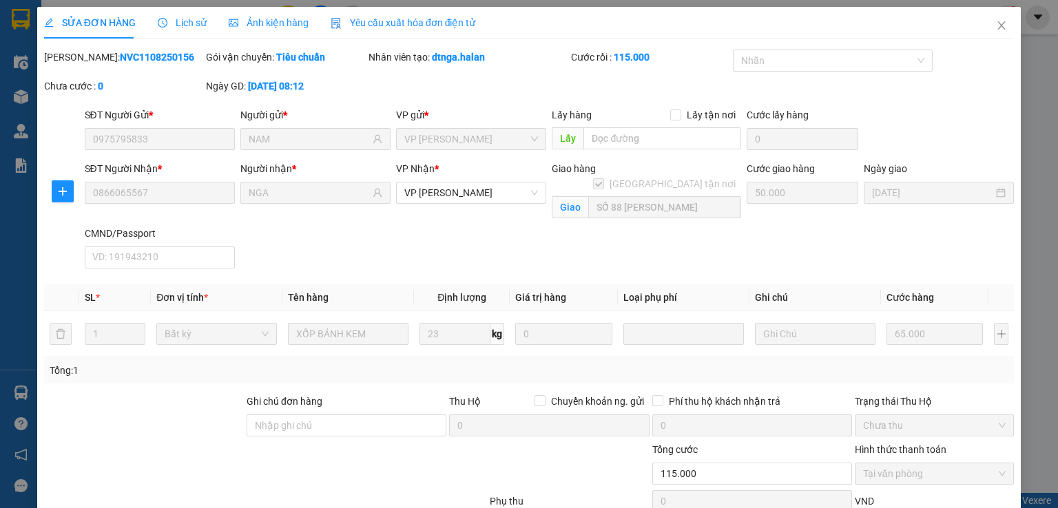
click at [135, 64] on div "Mã ĐH: NVC1108250156" at bounding box center [123, 57] width 159 height 15
click at [135, 56] on b "NVC1108250156" at bounding box center [157, 57] width 74 height 11
click at [139, 56] on b "NVC1108250156" at bounding box center [157, 57] width 74 height 11
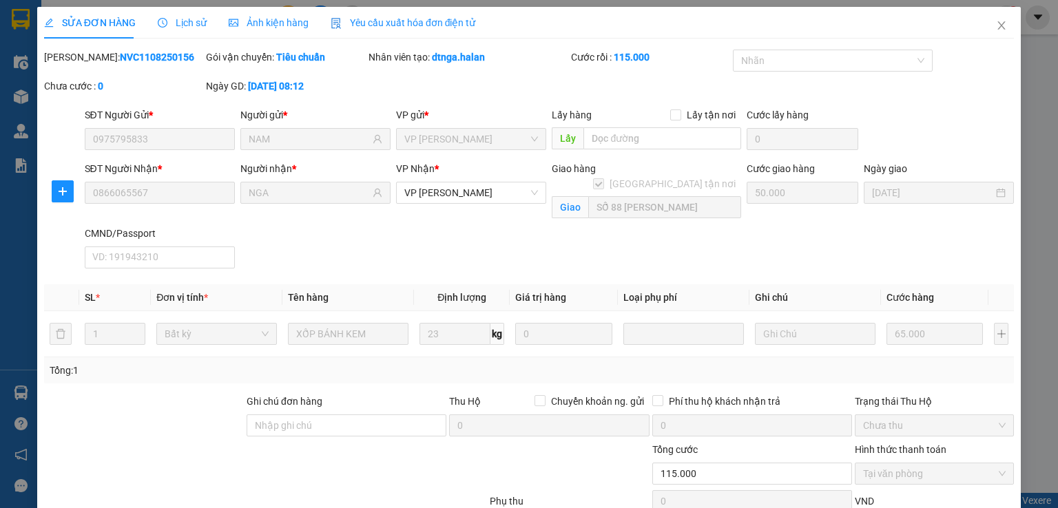
click at [137, 54] on b "NVC1108250156" at bounding box center [157, 57] width 74 height 11
copy b "NVC1108250156"
click at [996, 30] on icon "close" at bounding box center [1001, 25] width 11 height 11
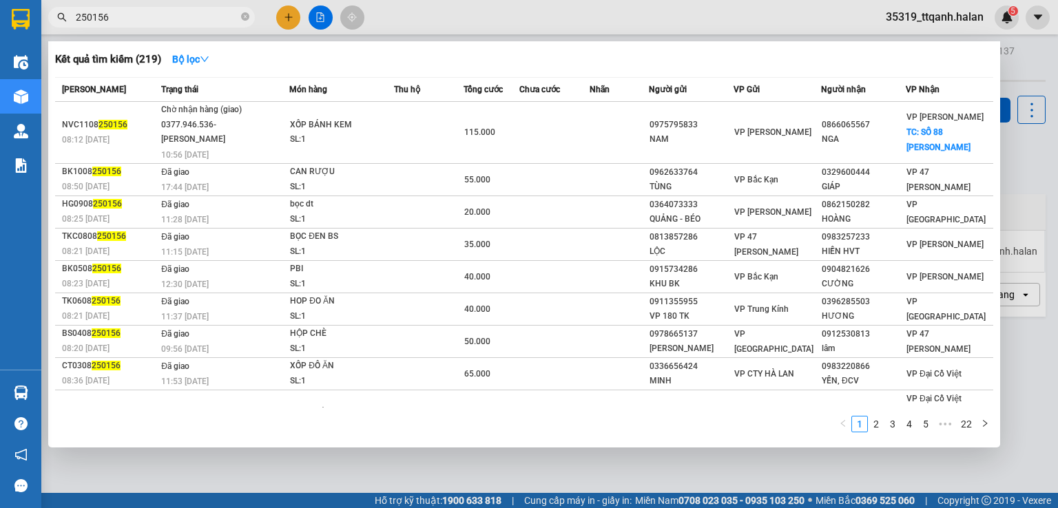
click at [121, 15] on input "250156" at bounding box center [157, 17] width 163 height 15
click at [287, 17] on div at bounding box center [529, 254] width 1058 height 508
click at [287, 17] on icon "plus" at bounding box center [289, 17] width 10 height 10
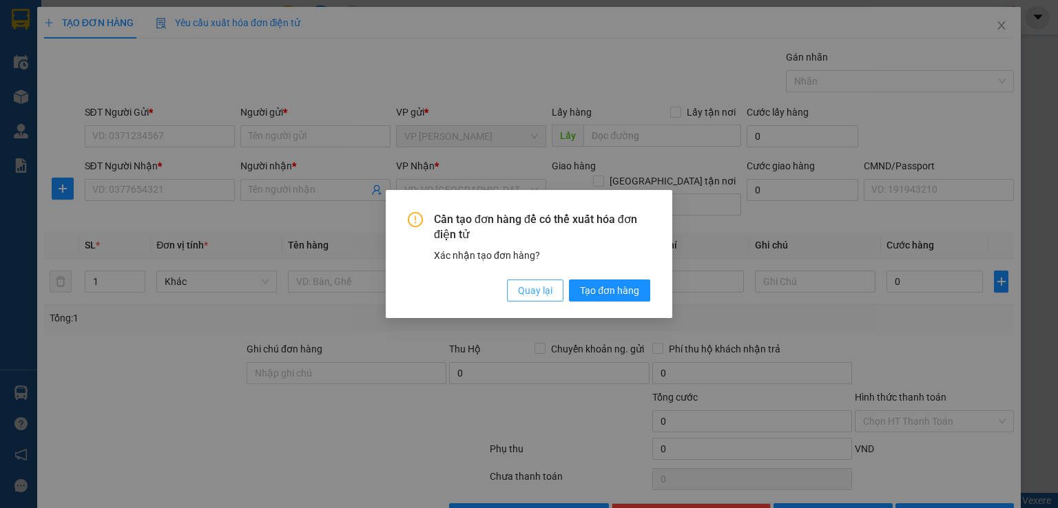
click at [540, 284] on span "Quay lại" at bounding box center [535, 290] width 34 height 15
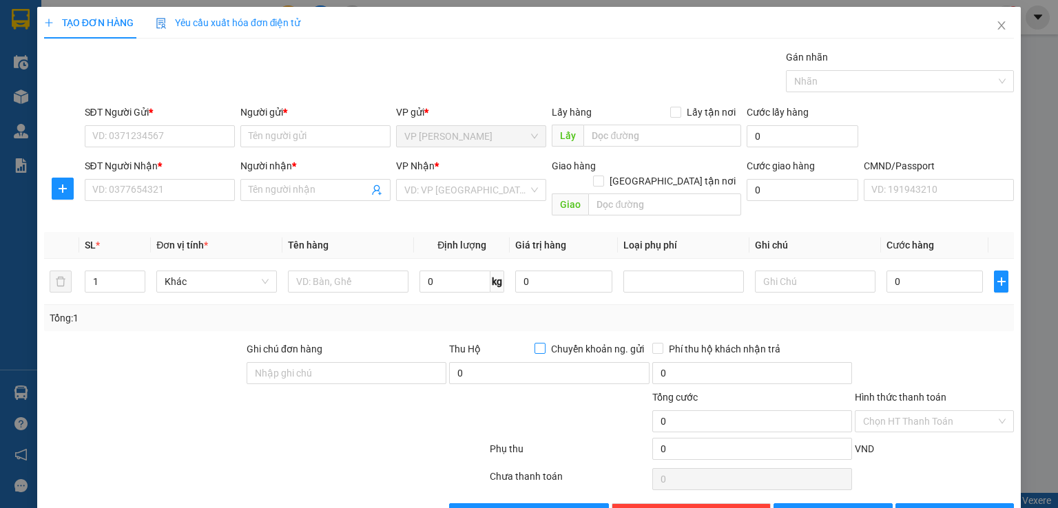
click at [535, 343] on input "Chuyển khoản ng. gửi" at bounding box center [540, 348] width 10 height 10
checkbox input "true"
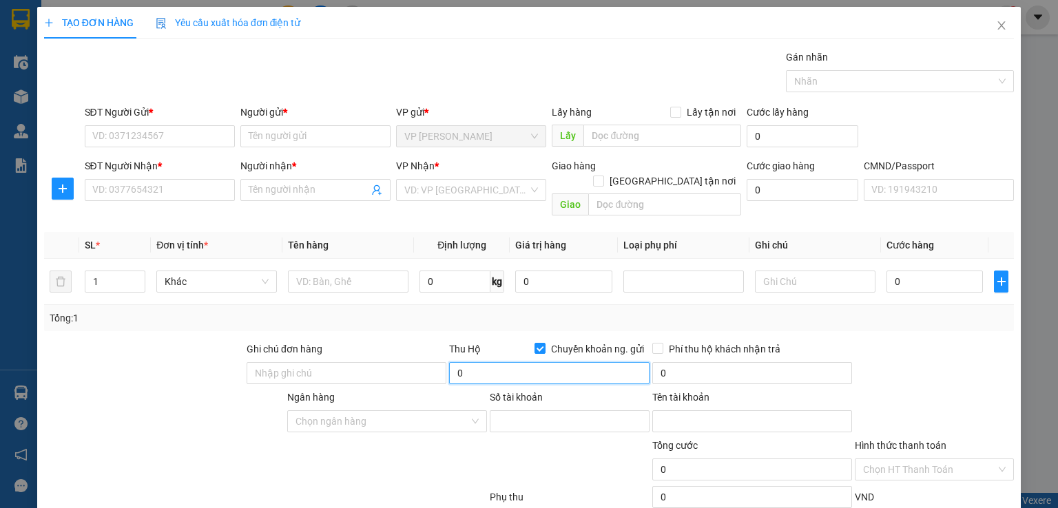
click at [523, 363] on input "0" at bounding box center [549, 373] width 200 height 22
click at [495, 362] on input "0" at bounding box center [549, 373] width 200 height 22
click at [999, 30] on span "Close" at bounding box center [1001, 26] width 39 height 39
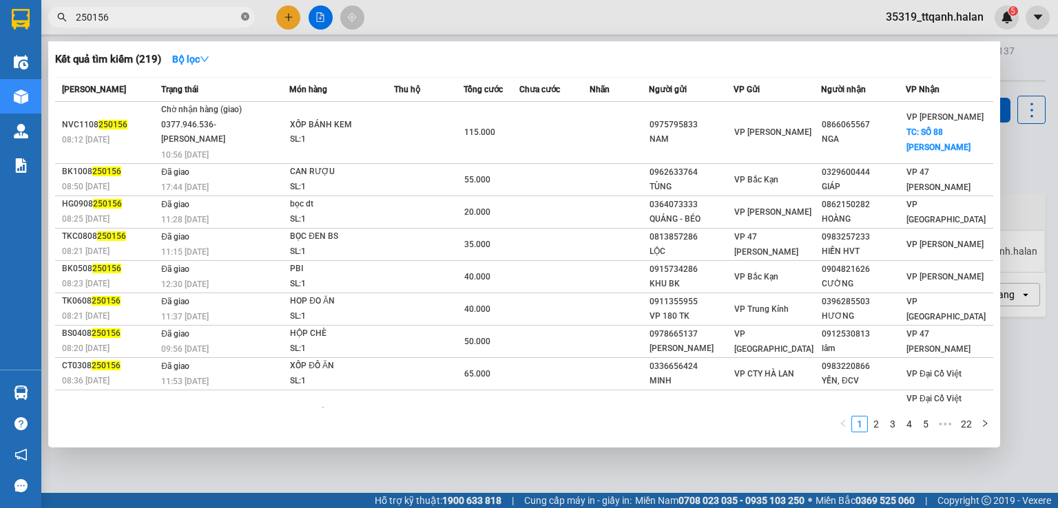
click at [246, 14] on icon "close-circle" at bounding box center [245, 16] width 8 height 8
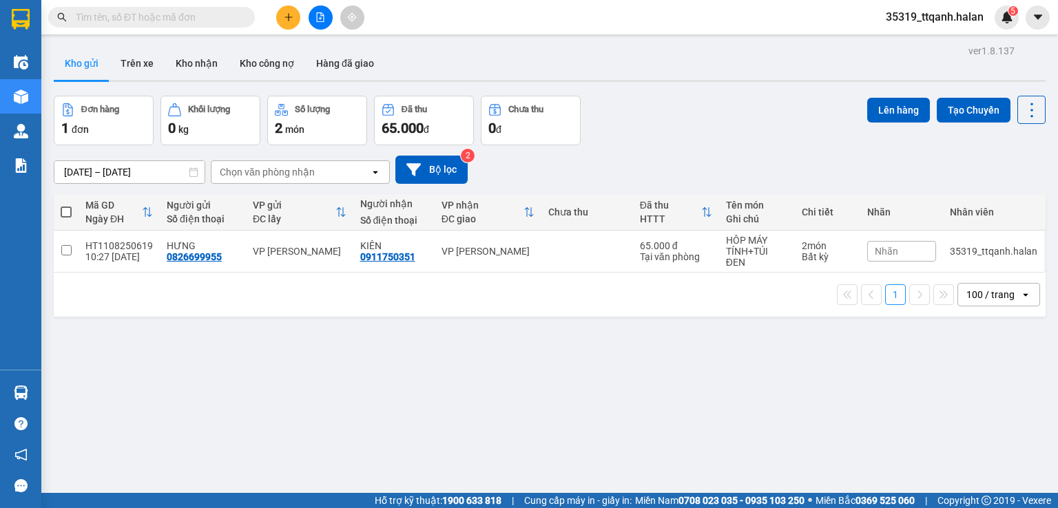
click at [146, 19] on input "text" at bounding box center [157, 17] width 163 height 15
click at [1006, 98] on div "Lên hàng Tạo Chuyến" at bounding box center [956, 110] width 178 height 28
click at [1017, 110] on button at bounding box center [1031, 110] width 28 height 28
click at [1004, 198] on span "Làm mới" at bounding box center [1002, 196] width 38 height 14
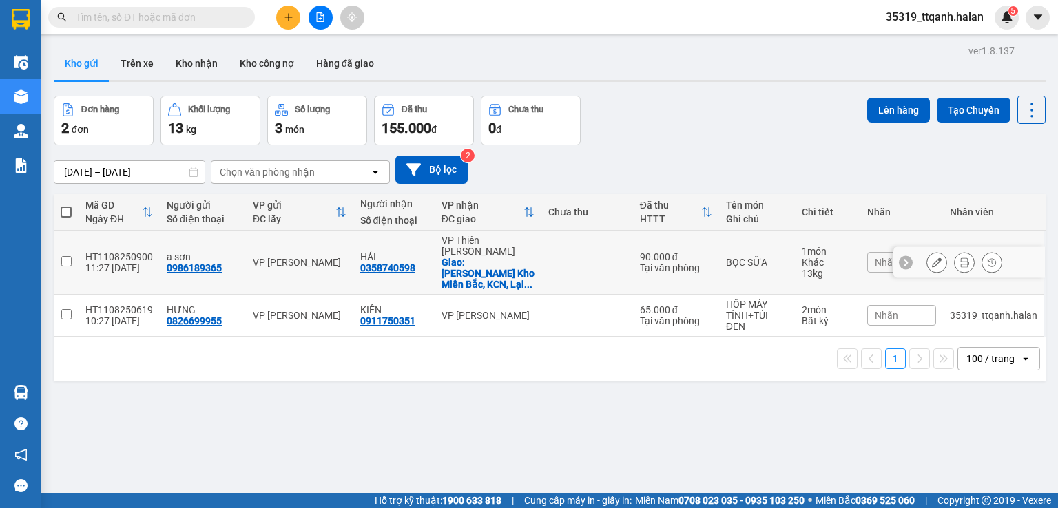
click at [939, 254] on div at bounding box center [964, 262] width 76 height 21
click at [937, 254] on div at bounding box center [964, 262] width 76 height 21
click at [933, 254] on button at bounding box center [936, 263] width 19 height 24
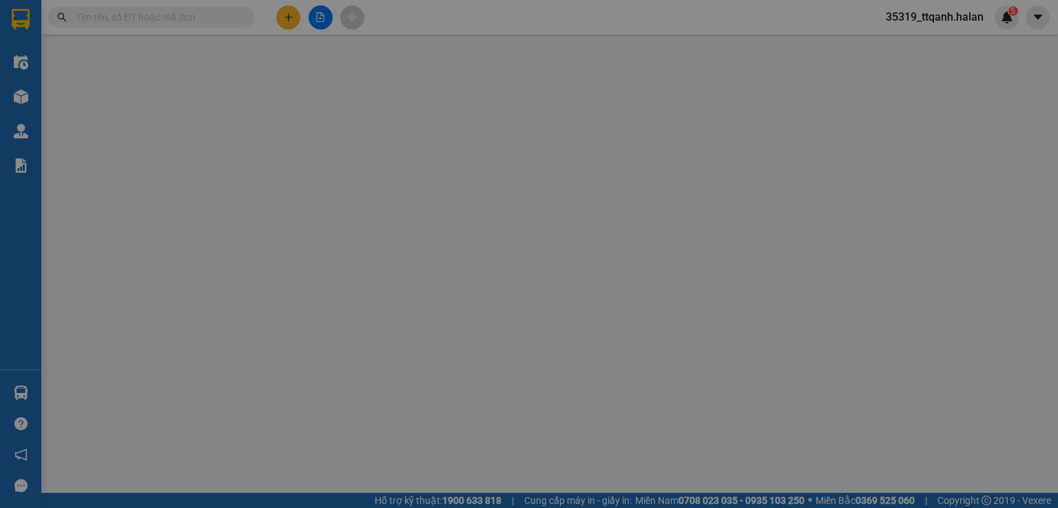
type input "0986189365"
type input "0358740598"
checkbox input "true"
type input "Vua Nệm Kho Miền Bắc, KCN, [GEOGRAPHIC_DATA], [GEOGRAPHIC_DATA], [GEOGRAPHIC_DA…"
type input "90.000"
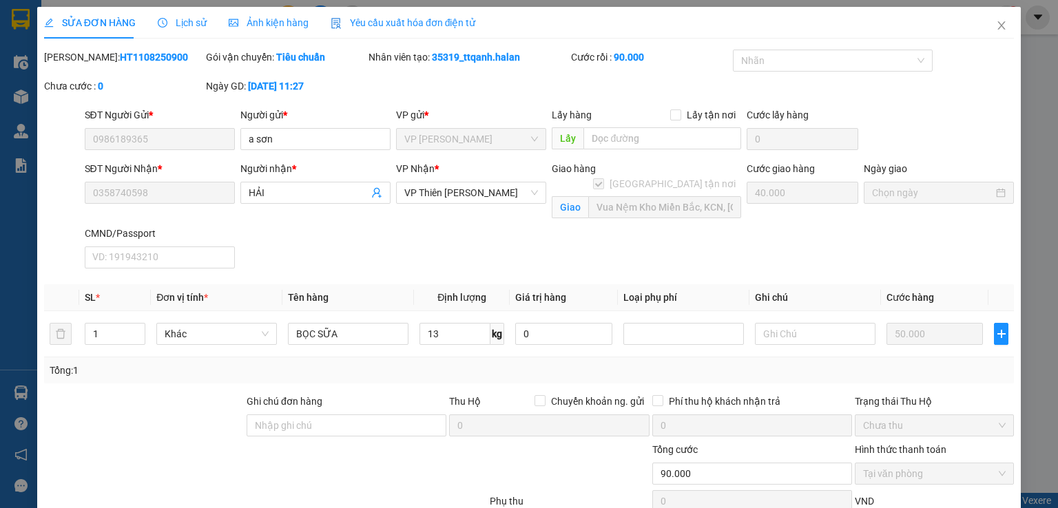
click at [329, 364] on div "Tổng: 1" at bounding box center [230, 370] width 360 height 15
click at [307, 424] on input "Ghi chú đơn hàng" at bounding box center [347, 426] width 200 height 22
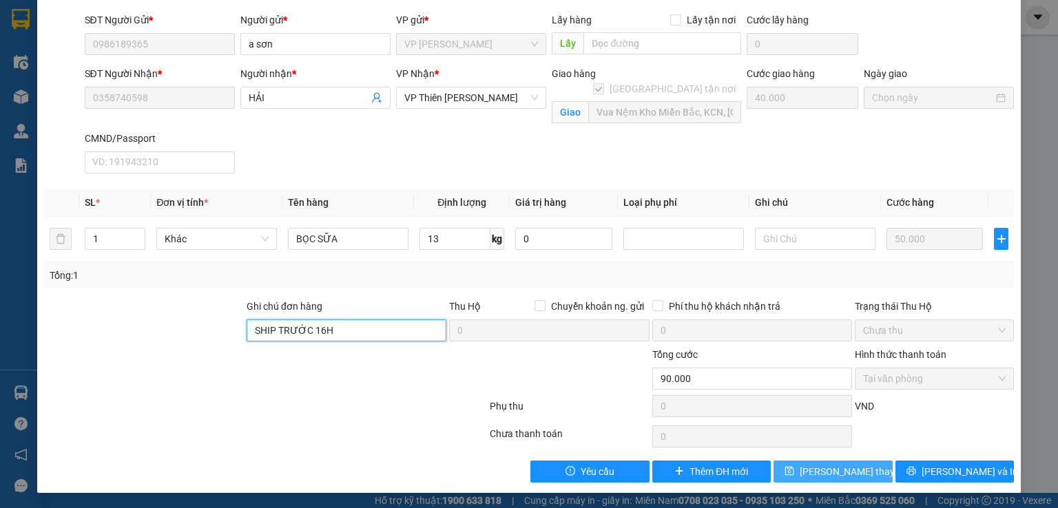
type input "SHIP TRƯỚC 16H"
click at [818, 470] on span "[PERSON_NAME] thay đổi" at bounding box center [855, 471] width 110 height 15
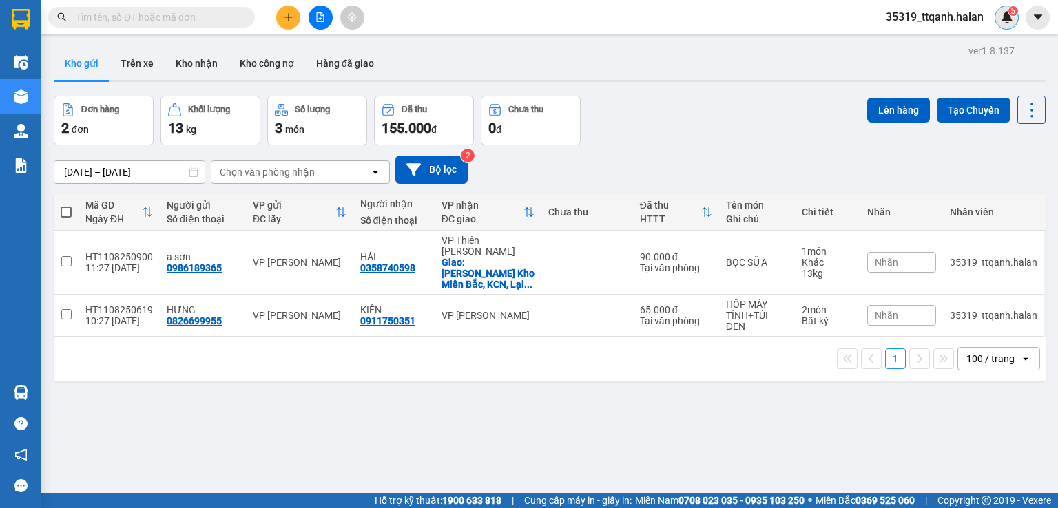
click at [1009, 13] on sup "5" at bounding box center [1013, 11] width 10 height 10
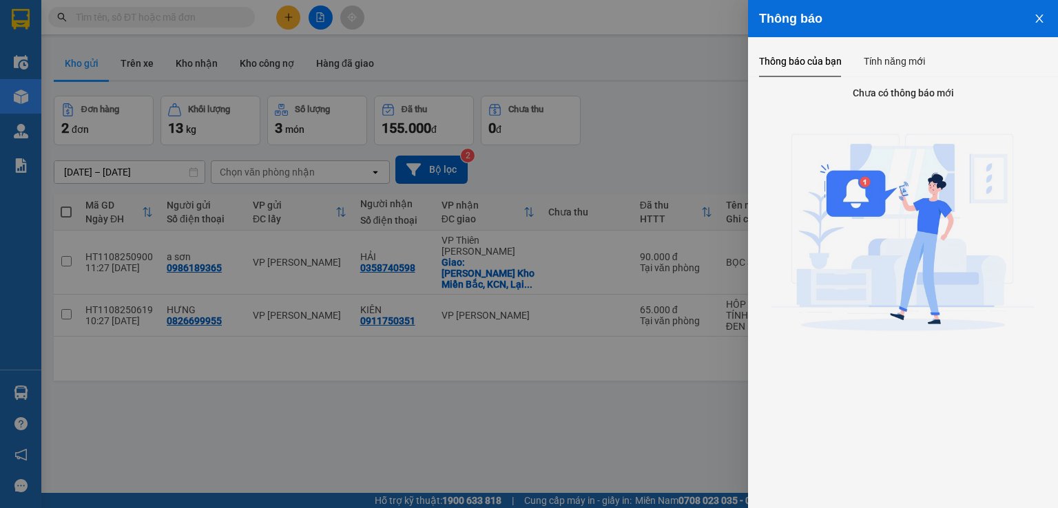
click at [694, 75] on div at bounding box center [529, 254] width 1058 height 508
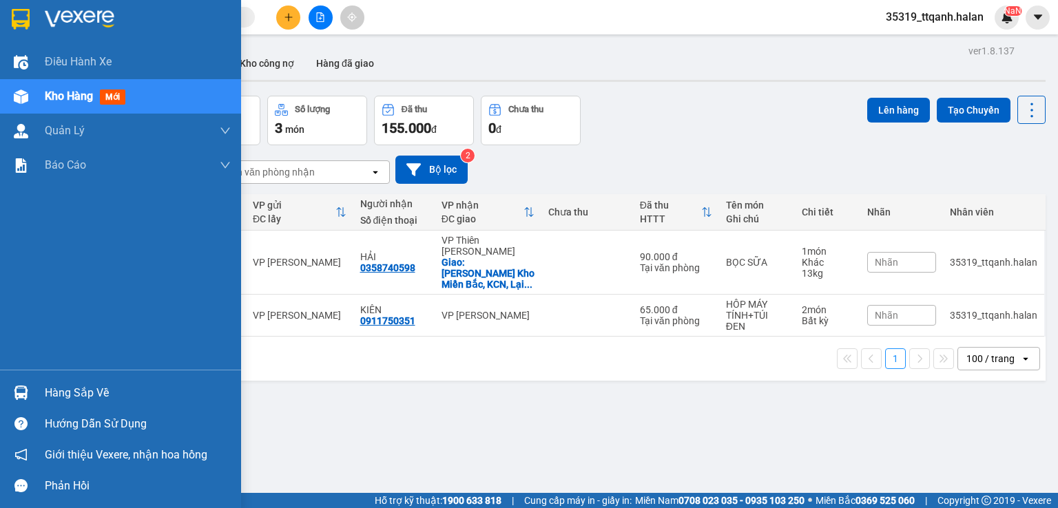
click at [0, 402] on div "Hàng sắp về" at bounding box center [120, 392] width 241 height 31
click at [0, 402] on div "Điều hành xe Kho hàng mới Quản [PERSON_NAME] lý chuyến Quản lý kiểm kho Báo cáo…" at bounding box center [120, 254] width 241 height 508
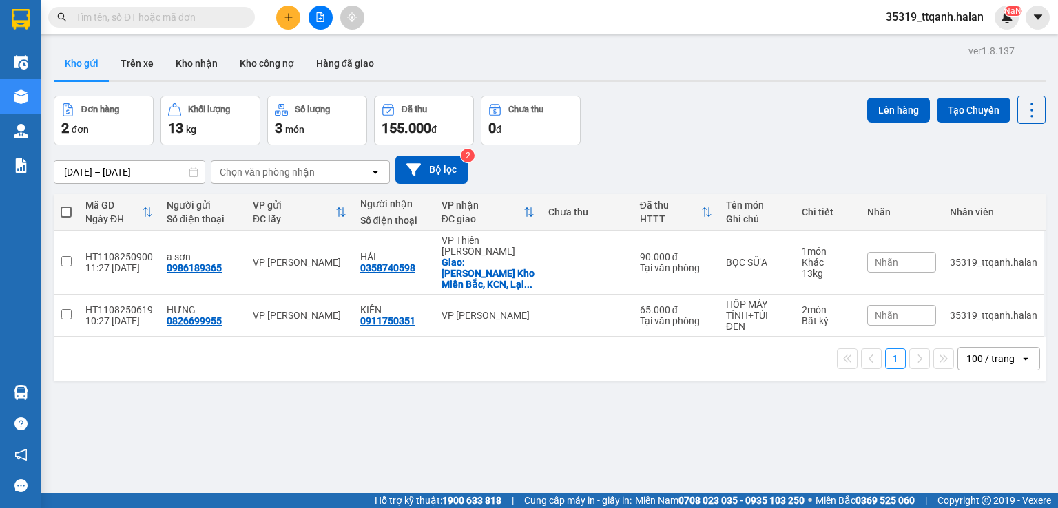
click at [293, 22] on button at bounding box center [288, 18] width 24 height 24
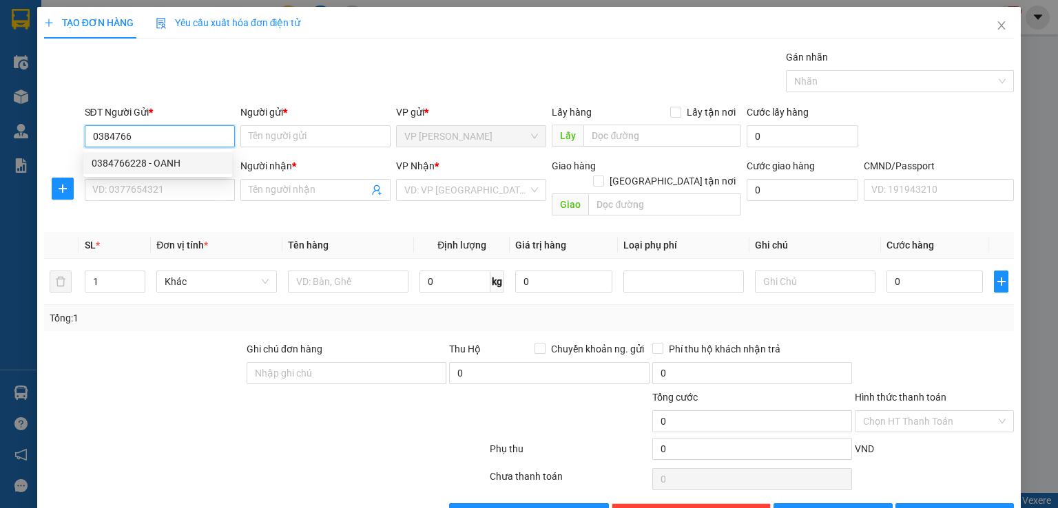
click at [172, 163] on div "0384766228 - OANH" at bounding box center [158, 163] width 132 height 15
type input "0384766228"
type input "OANH"
type input "0384766228"
click at [169, 185] on input "SĐT Người Nhận *" at bounding box center [160, 190] width 150 height 22
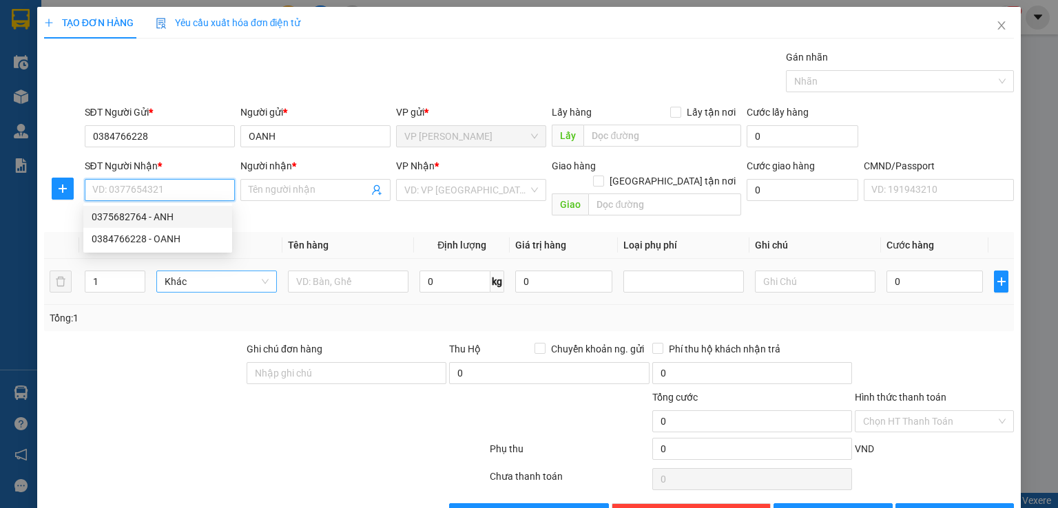
click at [172, 212] on div "0375682764 - ANH" at bounding box center [158, 216] width 132 height 15
type input "0375682764"
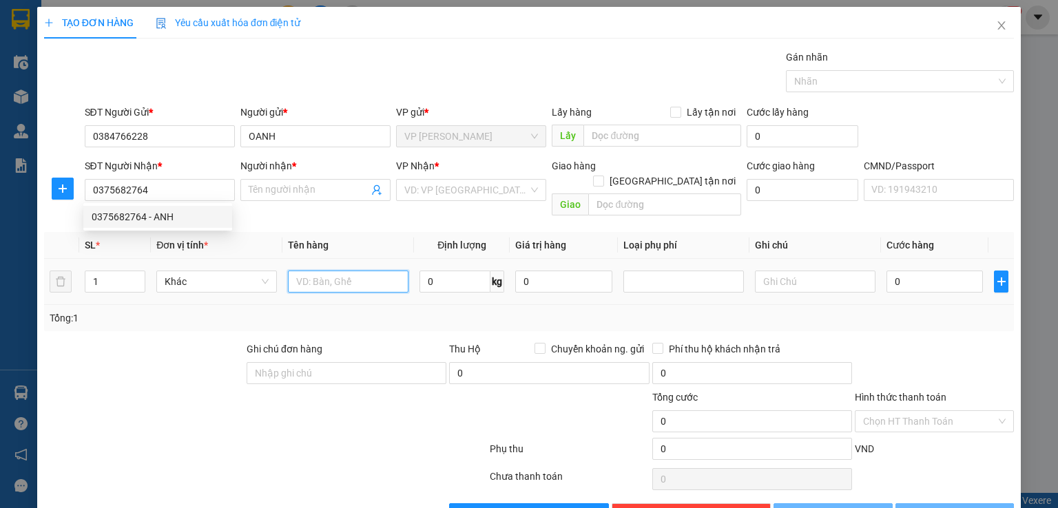
type input "ANH"
click at [321, 271] on input "text" at bounding box center [348, 282] width 121 height 22
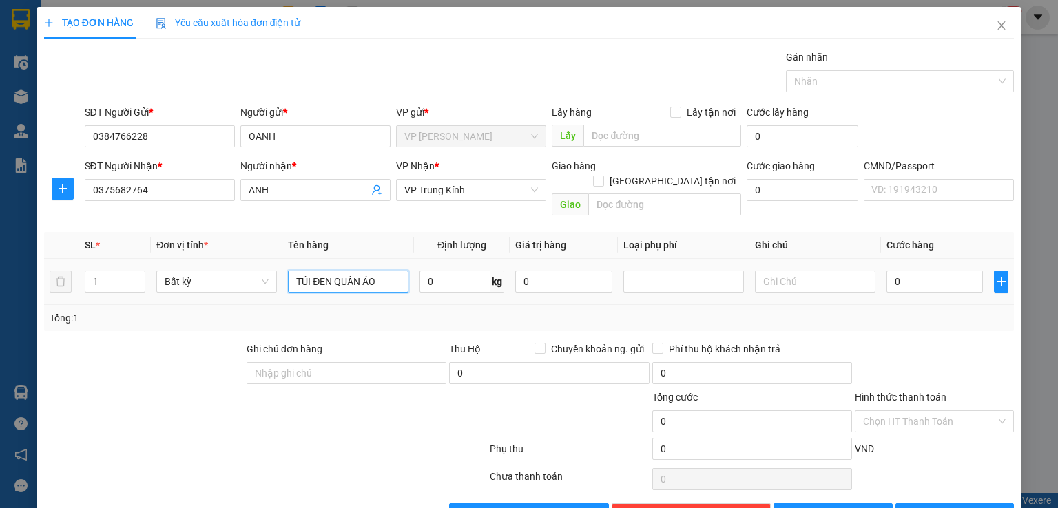
click at [380, 271] on input "TÚI ĐEN QUẦN ÁO" at bounding box center [348, 282] width 121 height 22
type input "TÚI ĐEN QUẦN ÁO"
click at [422, 271] on input "0" at bounding box center [454, 282] width 71 height 22
type input "3"
click at [378, 311] on div "Tổng: 1" at bounding box center [230, 318] width 360 height 15
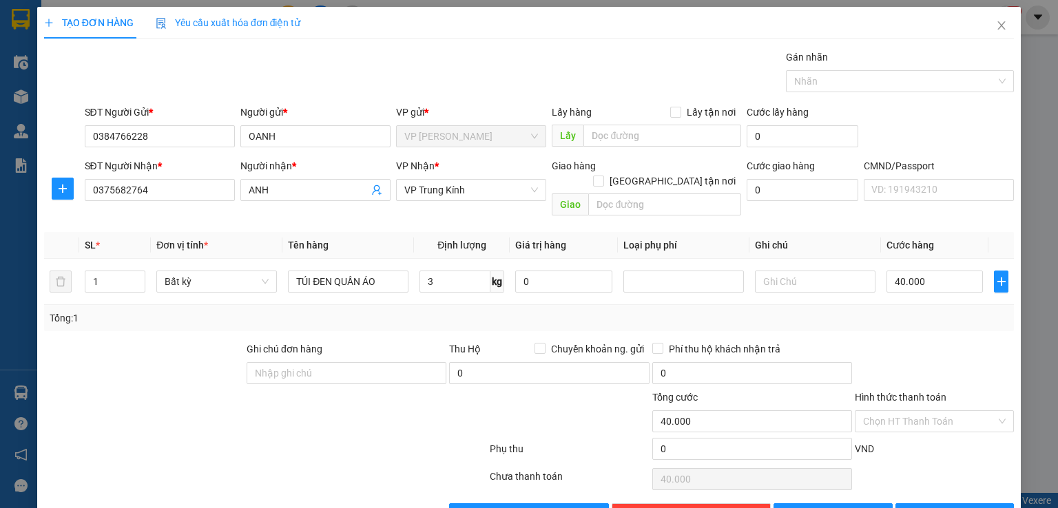
type input "40.000"
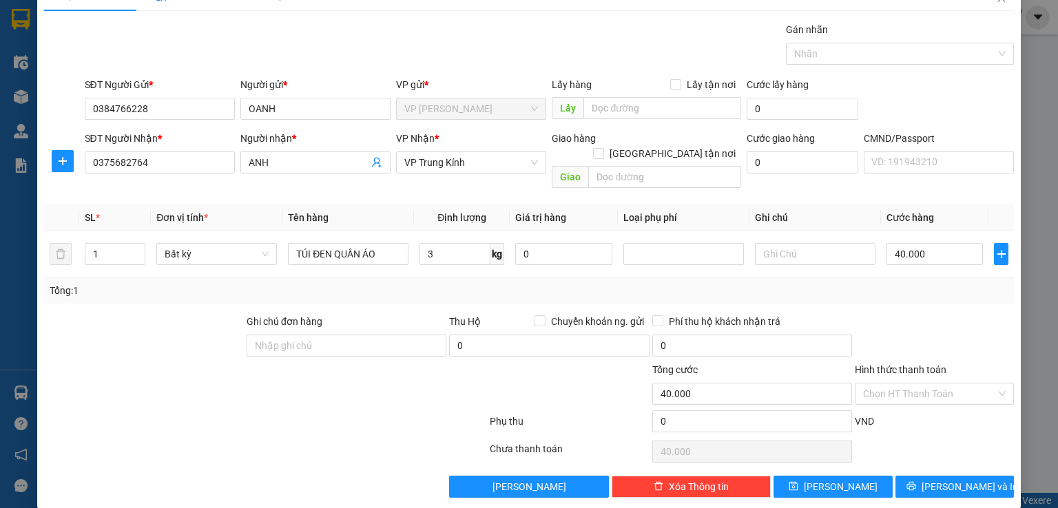
click at [919, 364] on label "Hình thức thanh toán" at bounding box center [901, 369] width 92 height 11
click at [919, 384] on input "Hình thức thanh toán" at bounding box center [929, 394] width 133 height 21
click at [916, 384] on input "Hình thức thanh toán" at bounding box center [929, 394] width 133 height 21
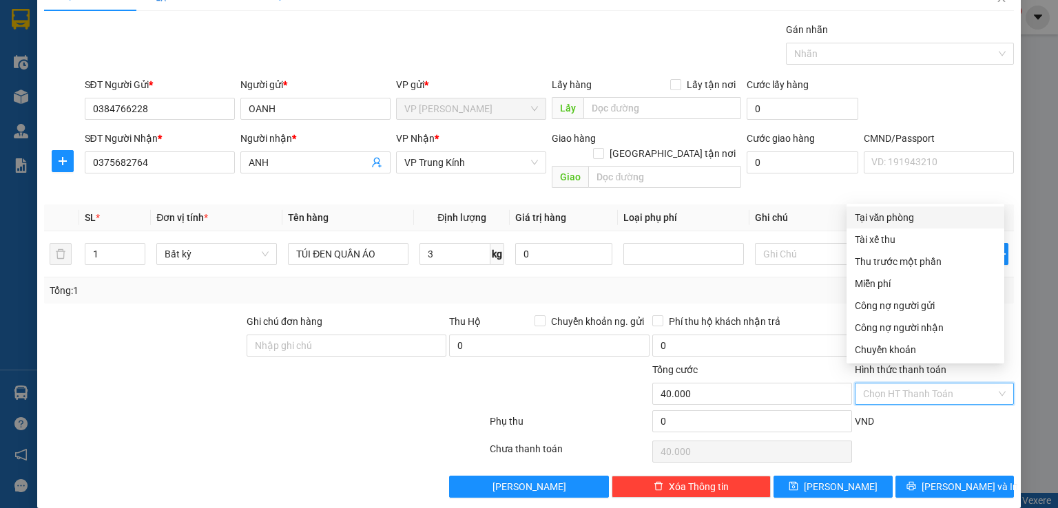
click at [920, 212] on div "Tại văn phòng" at bounding box center [925, 217] width 141 height 15
type input "0"
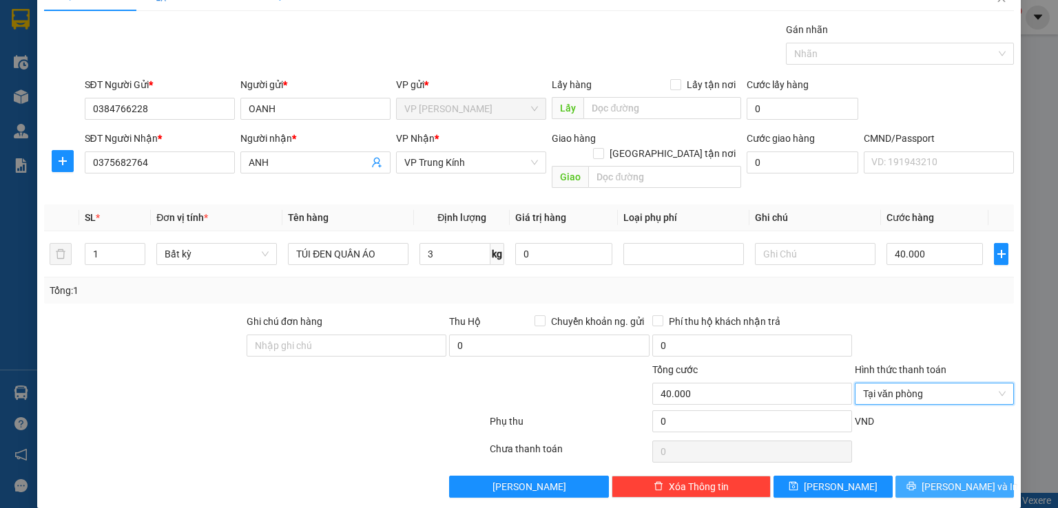
click at [957, 479] on span "[PERSON_NAME] và In" at bounding box center [970, 486] width 96 height 15
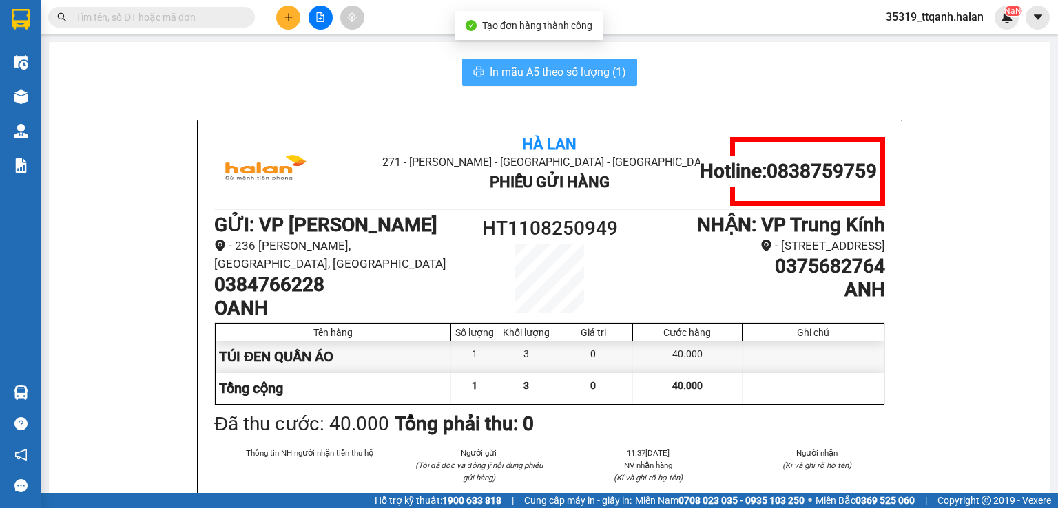
click at [466, 61] on button "In mẫu A5 theo số lượng (1)" at bounding box center [549, 73] width 175 height 28
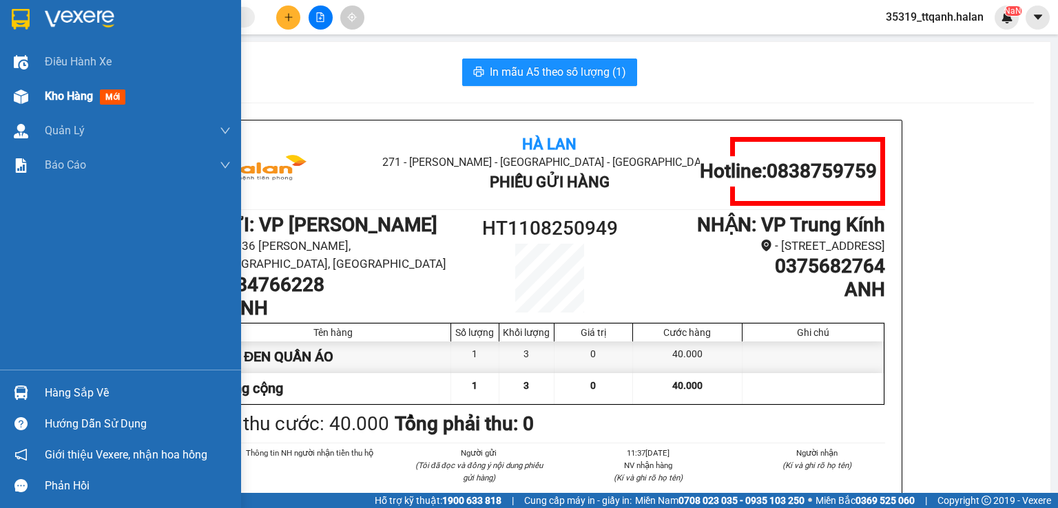
click at [4, 92] on div "Kho hàng mới" at bounding box center [120, 96] width 241 height 34
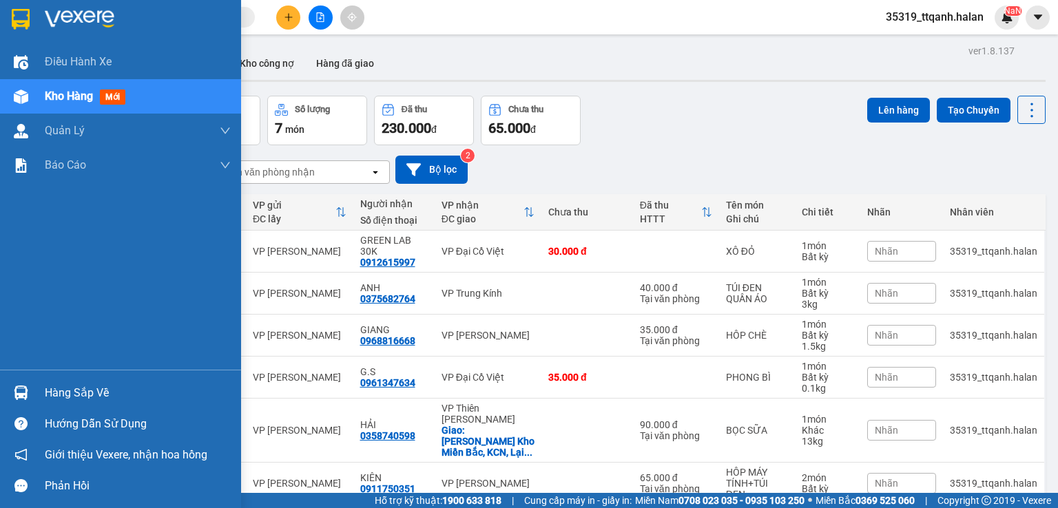
click at [0, 413] on div "Hướng dẫn sử dụng" at bounding box center [120, 423] width 241 height 31
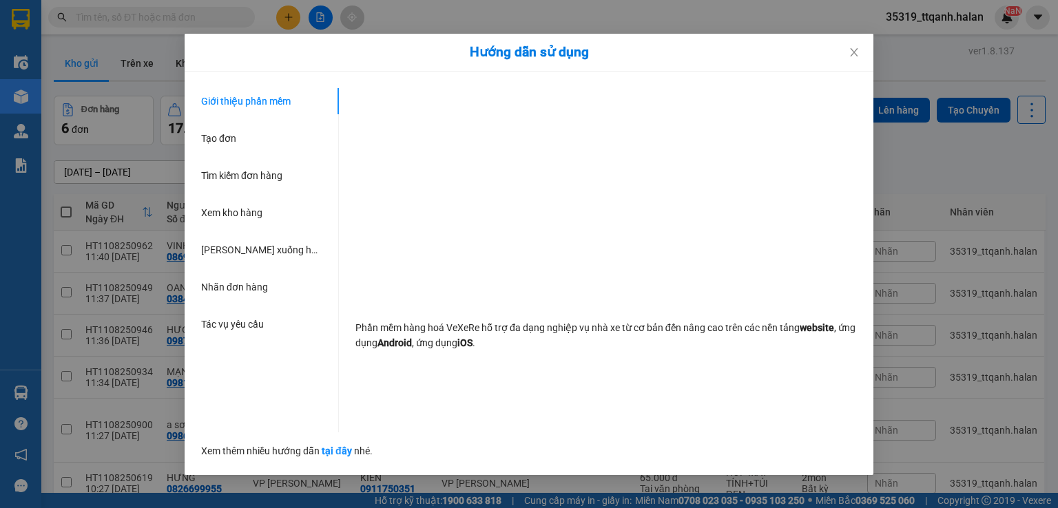
click at [2, 393] on div "Hướng dẫn sử dụng Giới thiệu phần mềm Tạo đơn Tìm kiếm đơn hàng Xem kho hàng Lê…" at bounding box center [529, 254] width 1058 height 508
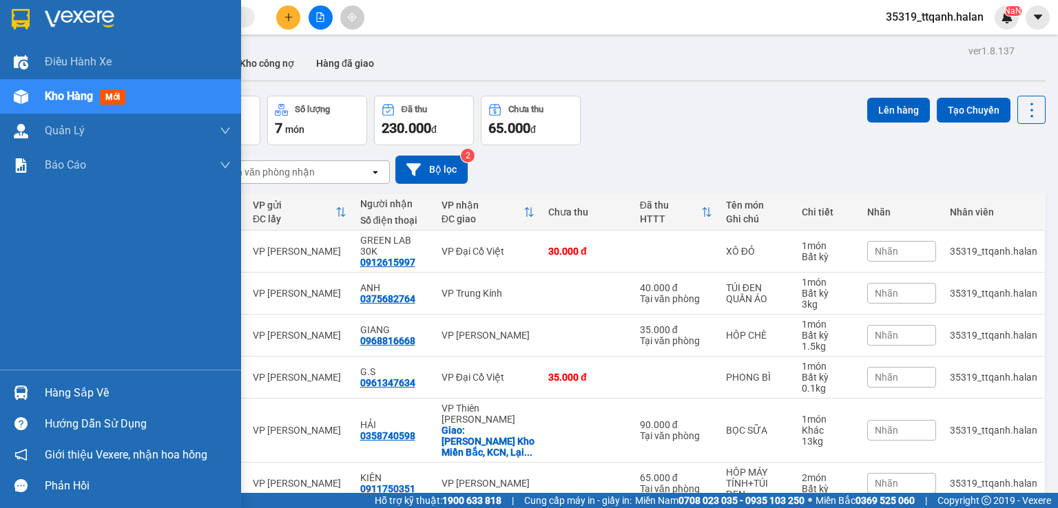
click at [2, 402] on div "Hàng sắp về" at bounding box center [120, 392] width 241 height 31
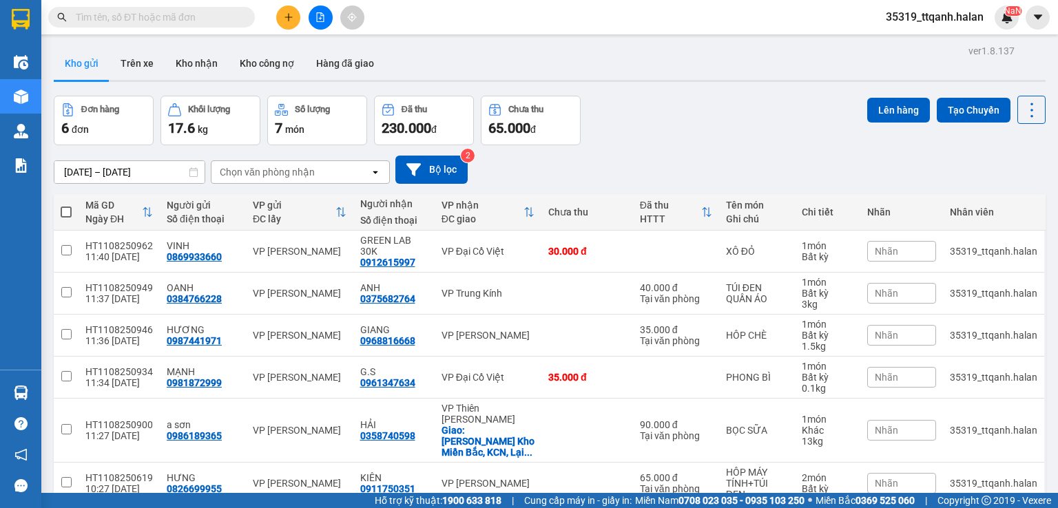
click at [287, 14] on section "Kết quả tìm kiếm ( 219 ) Bộ lọc Mã ĐH Trạng thái Món hàng Thu hộ Tổng cước Chưa…" at bounding box center [529, 254] width 1058 height 508
click at [287, 14] on icon "plus" at bounding box center [289, 17] width 10 height 10
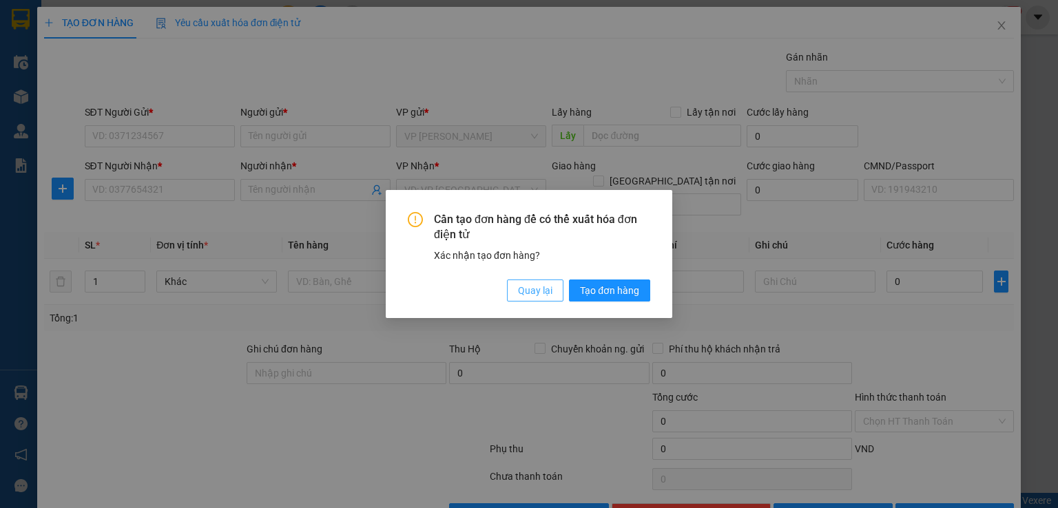
click at [539, 289] on span "Quay lại" at bounding box center [535, 290] width 34 height 15
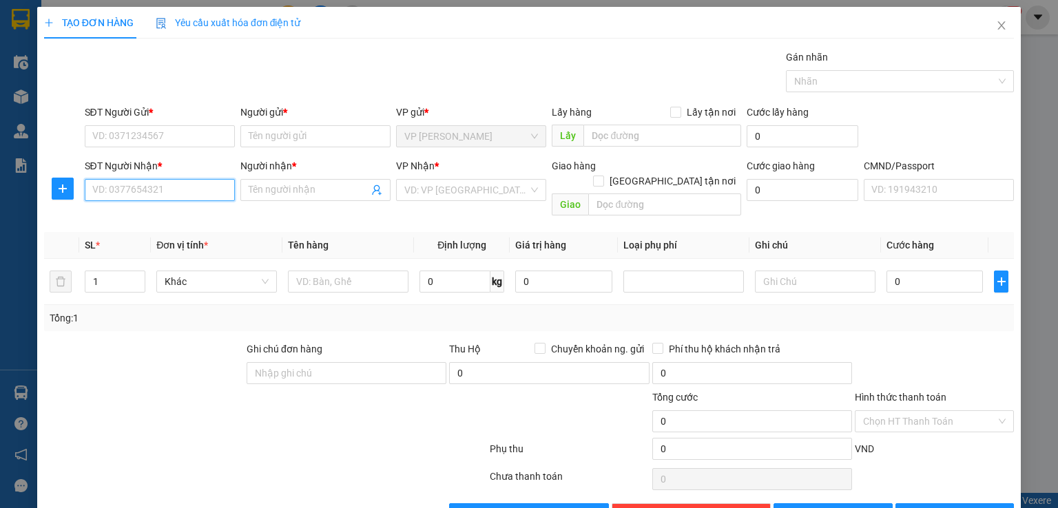
click at [162, 196] on input "SĐT Người Nhận *" at bounding box center [160, 190] width 150 height 22
click at [163, 196] on input "0906586636" at bounding box center [160, 190] width 150 height 22
click at [163, 218] on div "0906586636 - LÀI" at bounding box center [158, 216] width 132 height 15
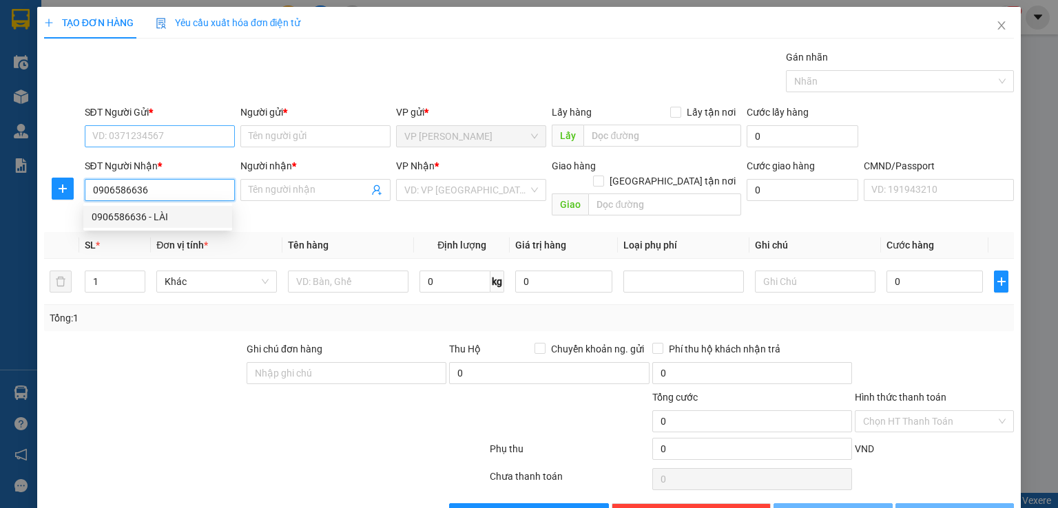
type input "0906586636"
click at [179, 143] on input "SĐT Người Gửi *" at bounding box center [160, 136] width 150 height 22
type input "LÀI"
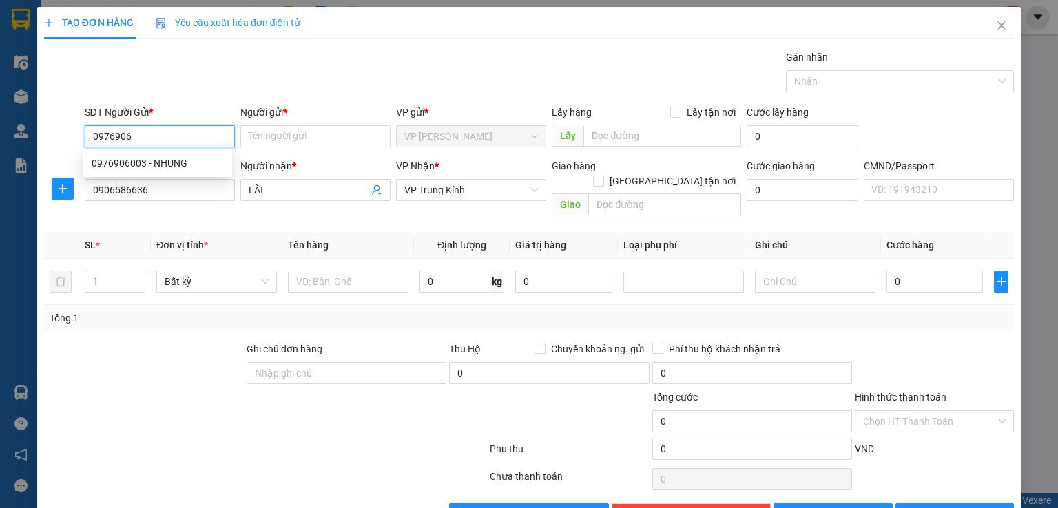
click at [179, 143] on input "0976906" at bounding box center [160, 136] width 150 height 22
type input "0976906123"
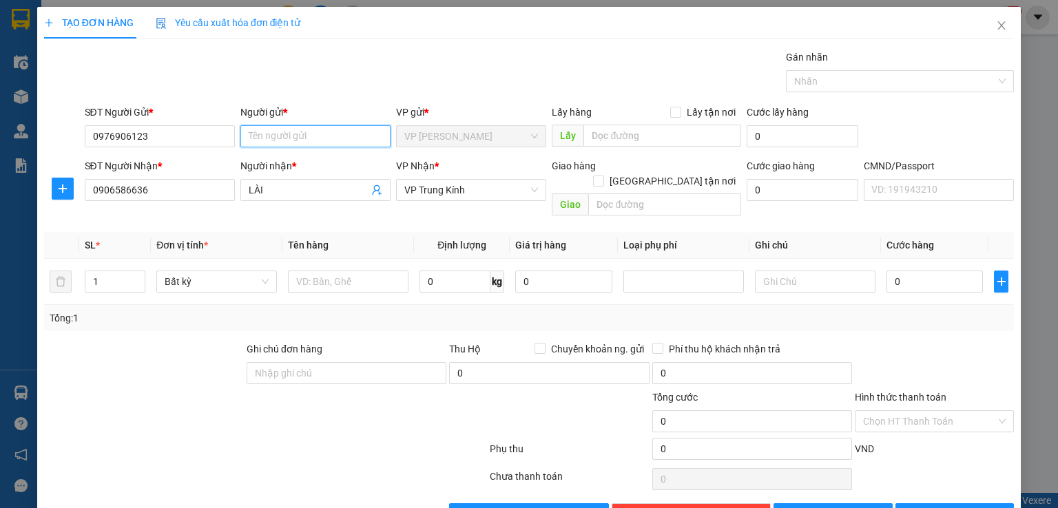
click at [269, 140] on input "Người gửi *" at bounding box center [315, 136] width 150 height 22
type input "HOA"
click at [604, 176] on span at bounding box center [598, 181] width 11 height 11
click at [603, 176] on input "[GEOGRAPHIC_DATA] tận nơi" at bounding box center [598, 181] width 10 height 10
checkbox input "true"
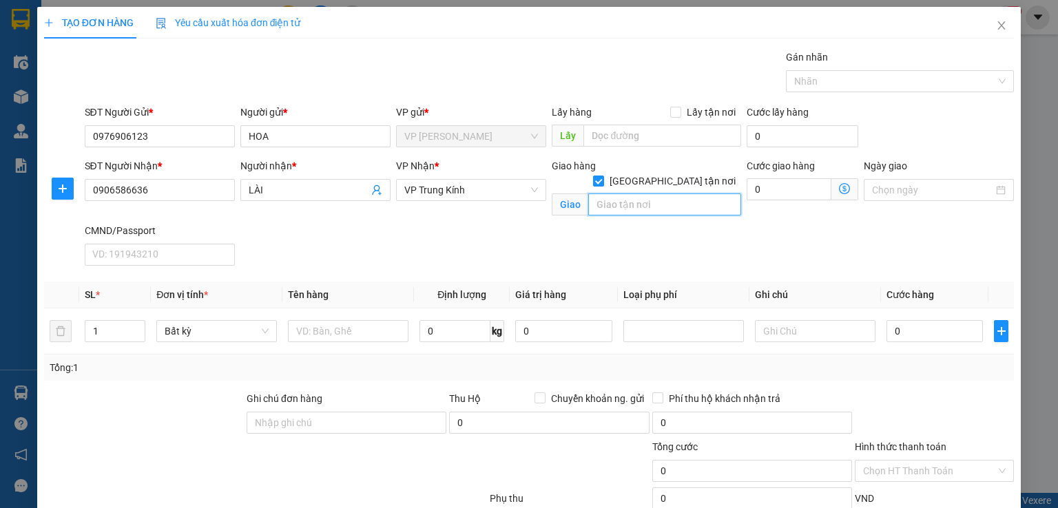
paste input "79 P. [GEOGRAPHIC_DATA], [GEOGRAPHIC_DATA], [GEOGRAPHIC_DATA], [GEOGRAPHIC_DATA…"
type input "79 P. [GEOGRAPHIC_DATA], [GEOGRAPHIC_DATA], [GEOGRAPHIC_DATA], [GEOGRAPHIC_DATA…"
drag, startPoint x: 515, startPoint y: 203, endPoint x: 498, endPoint y: 191, distance: 20.8
click at [514, 202] on div "VP Nhận * VP Trung Kính" at bounding box center [471, 182] width 150 height 48
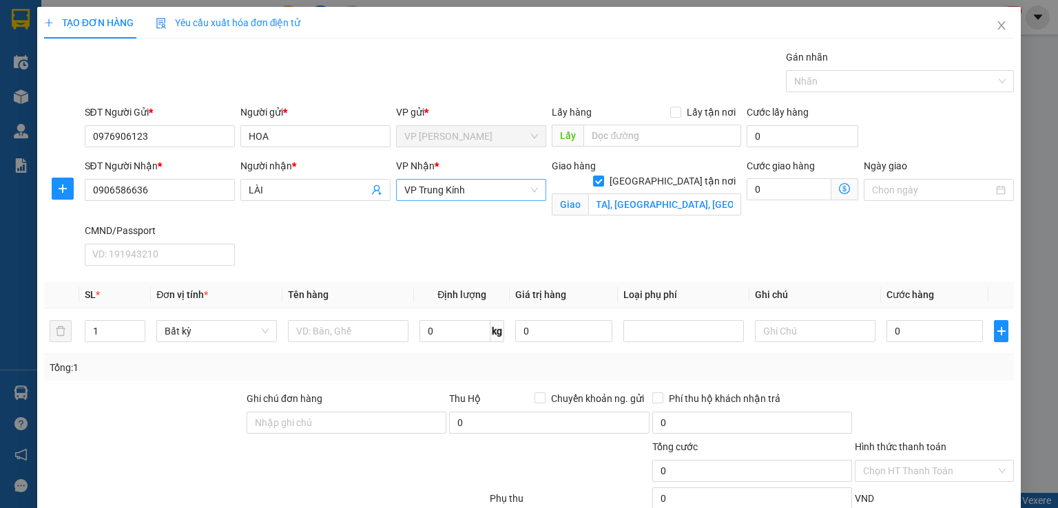
scroll to position [0, 0]
click at [498, 191] on span "VP Trung Kính" at bounding box center [471, 190] width 134 height 21
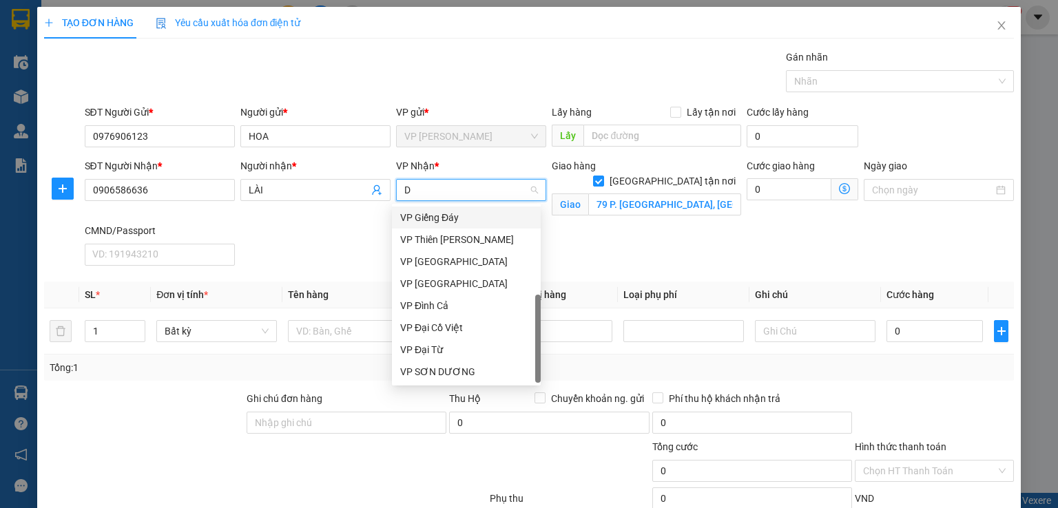
type input "DC"
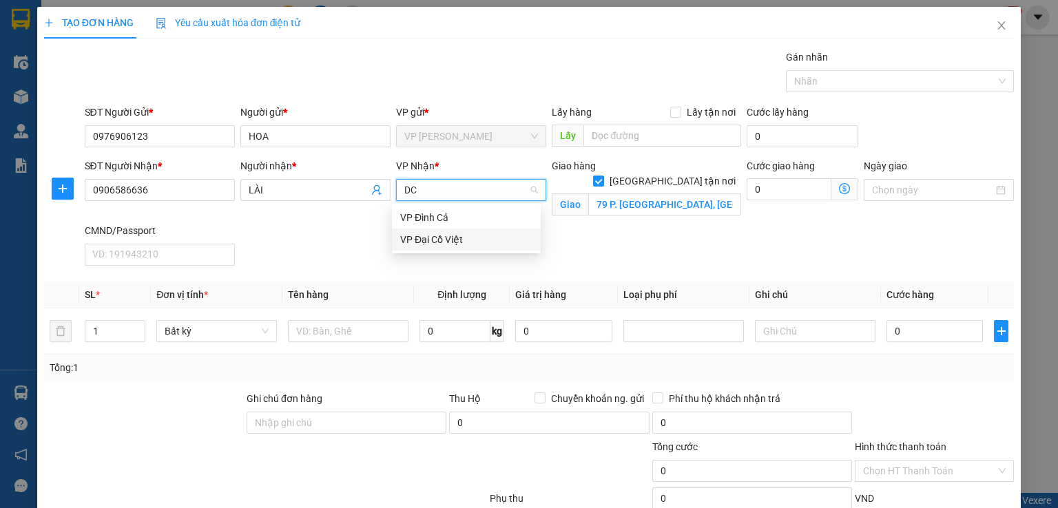
click at [482, 240] on div "VP Đại Cồ Việt" at bounding box center [466, 239] width 132 height 15
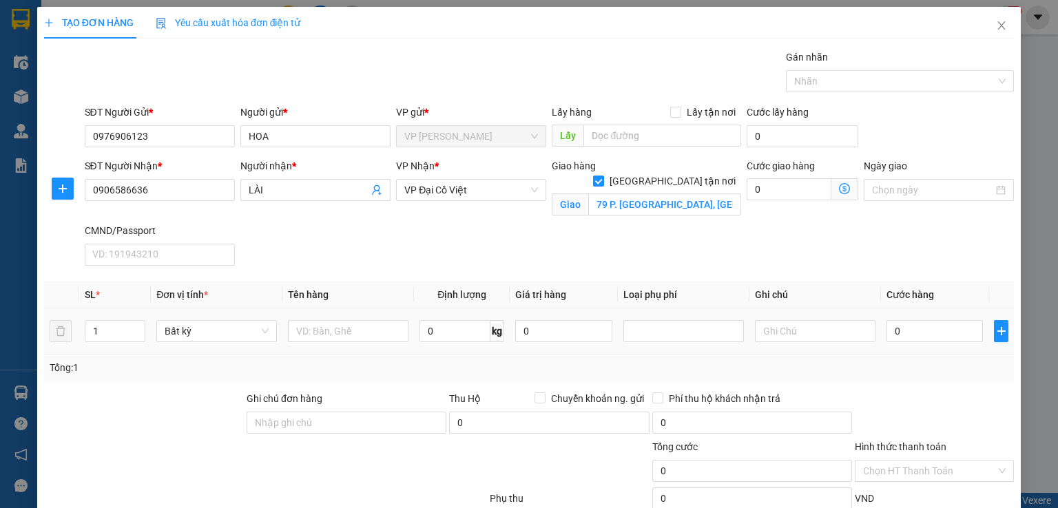
click at [354, 318] on div at bounding box center [348, 332] width 121 height 28
click at [355, 323] on input "text" at bounding box center [348, 331] width 121 height 22
type input "PHONG BÌ"
click at [419, 326] on input "0" at bounding box center [454, 331] width 71 height 22
type input "0.1"
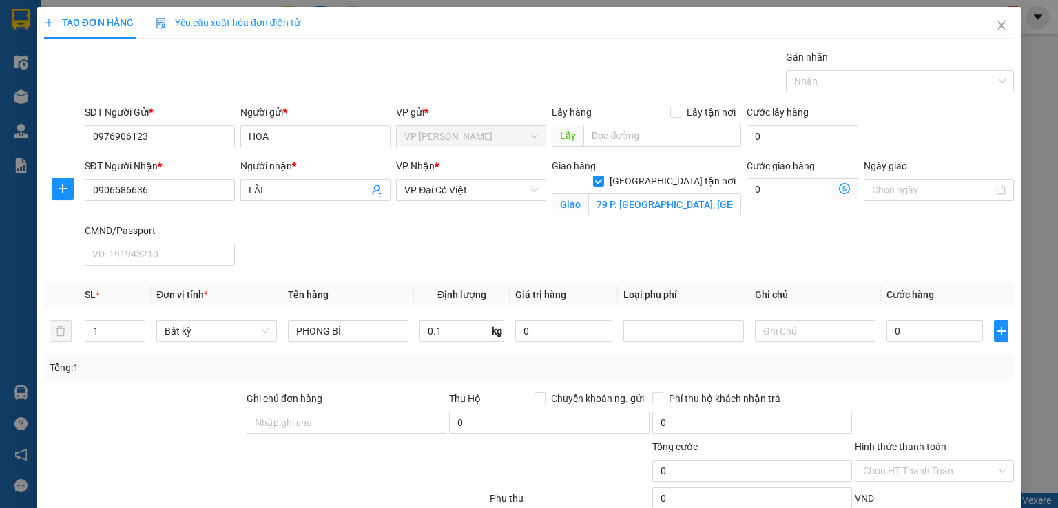
click at [839, 187] on icon "dollar-circle" at bounding box center [844, 188] width 11 height 11
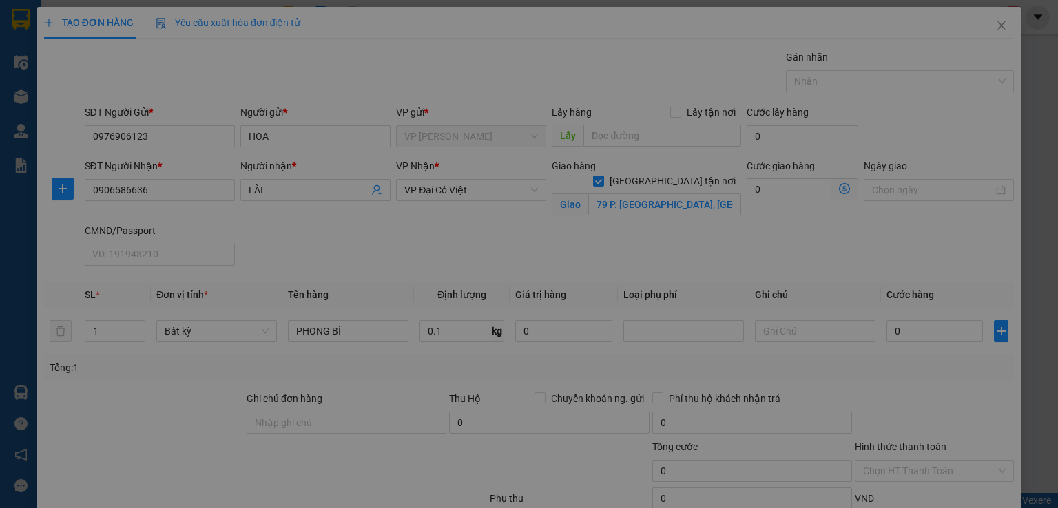
type input "35.000"
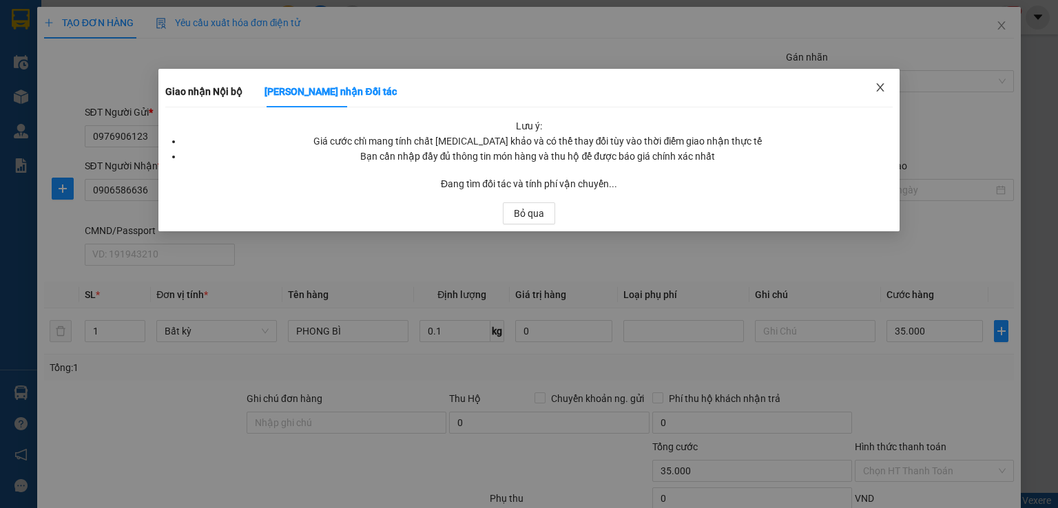
click at [878, 90] on span "Close" at bounding box center [880, 88] width 39 height 39
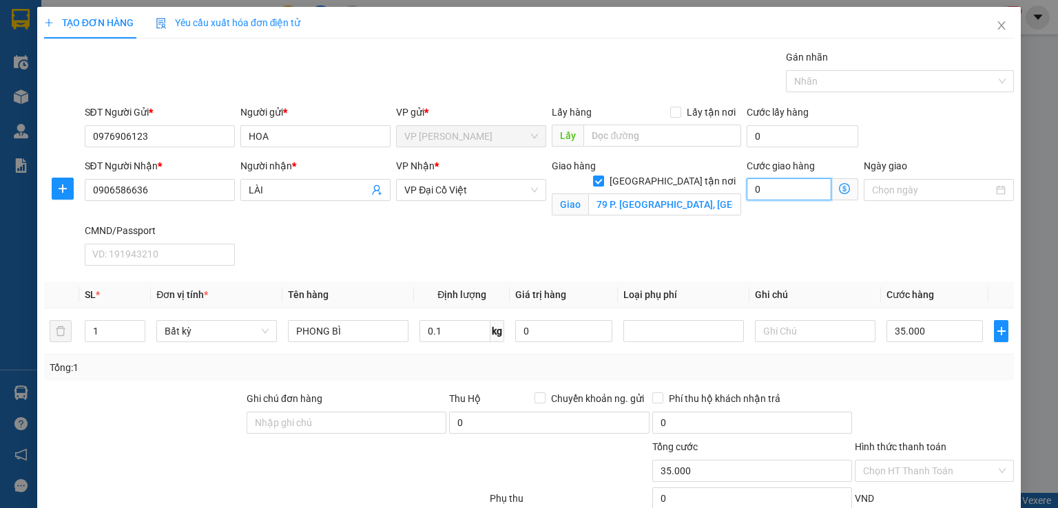
click at [762, 190] on input "0" at bounding box center [789, 189] width 85 height 22
type input "35.003"
type input "3"
type input "35.035"
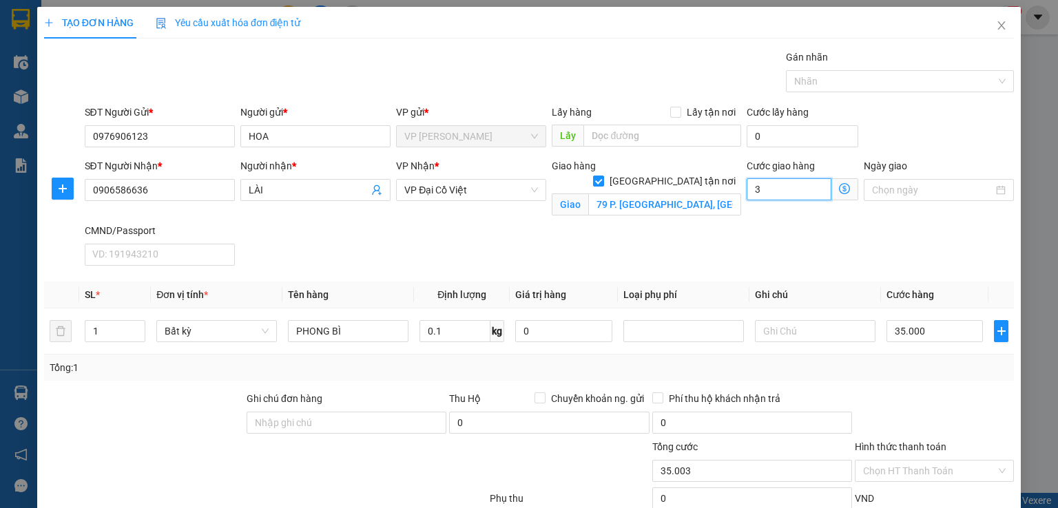
type input "35.035"
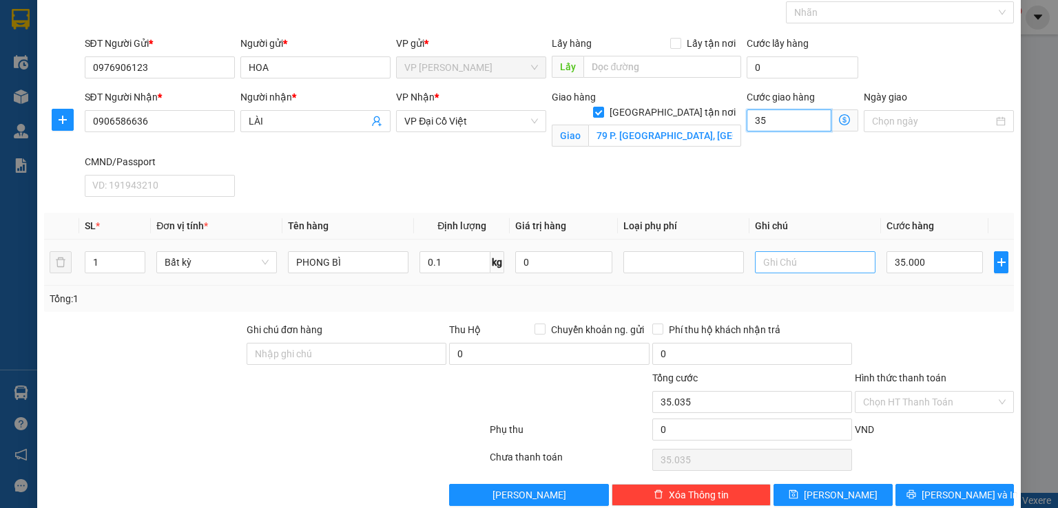
type input "35.000"
type input "70.000"
click at [914, 406] on input "Hình thức thanh toán" at bounding box center [929, 402] width 133 height 21
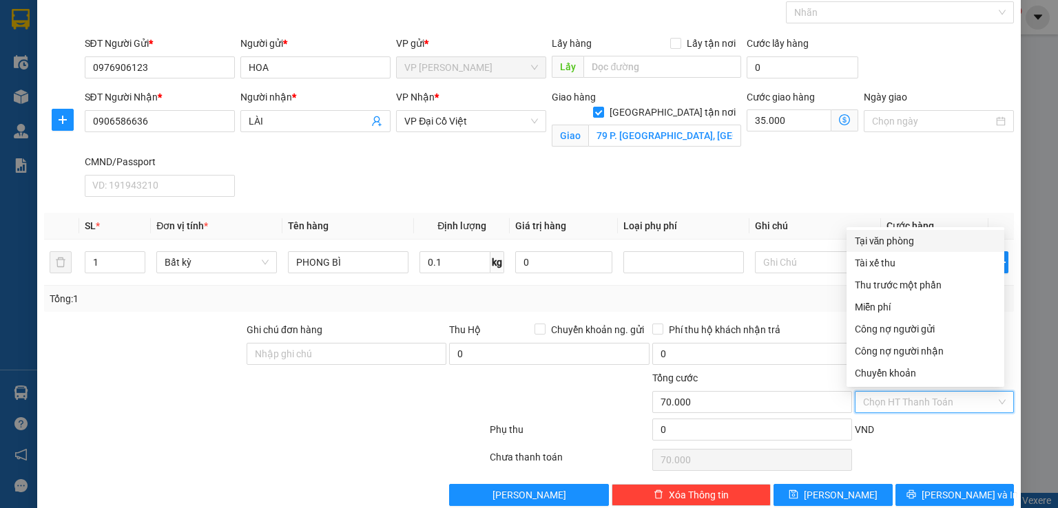
click at [917, 247] on div "Tại văn phòng" at bounding box center [925, 241] width 141 height 15
type input "0"
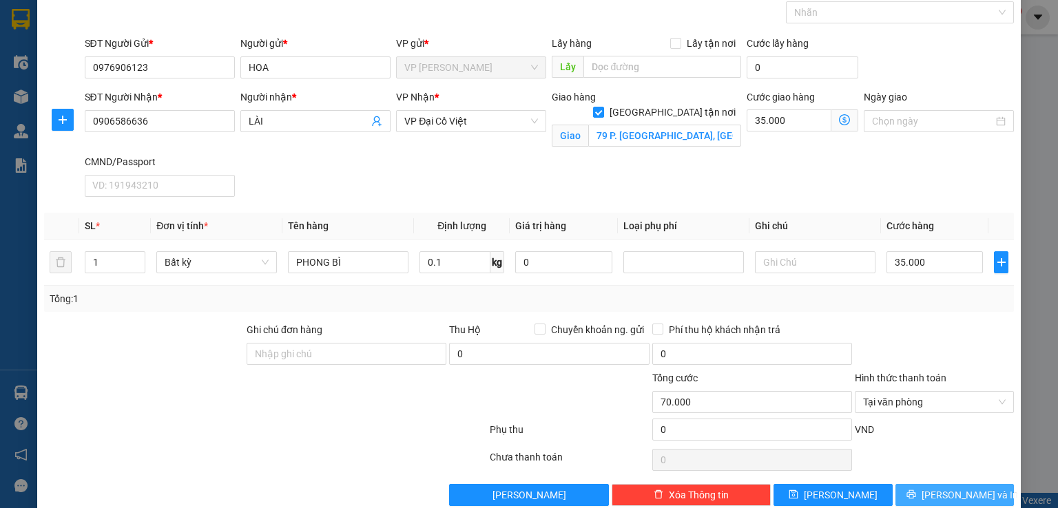
click at [944, 484] on button "[PERSON_NAME] và In" at bounding box center [954, 495] width 119 height 22
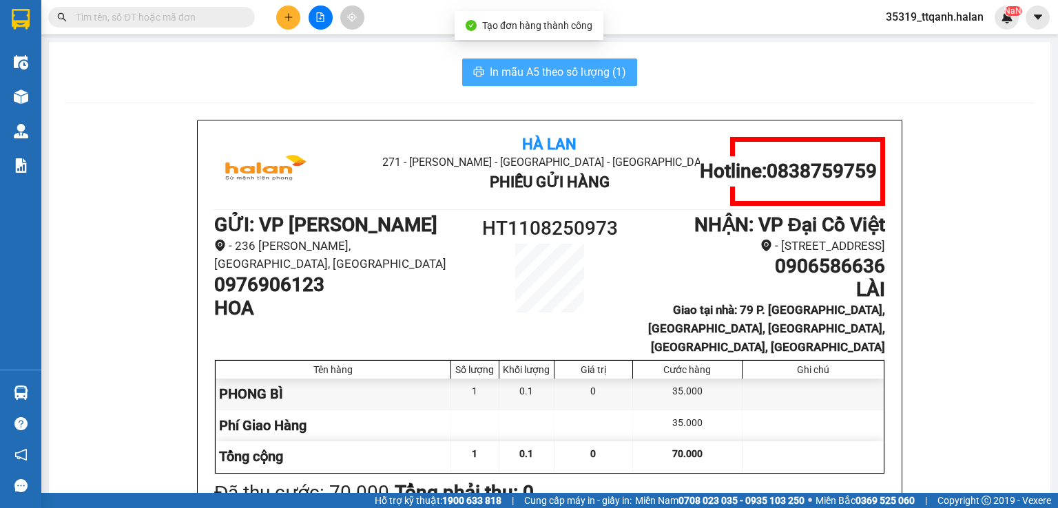
click at [575, 82] on button "In mẫu A5 theo số lượng (1)" at bounding box center [549, 73] width 175 height 28
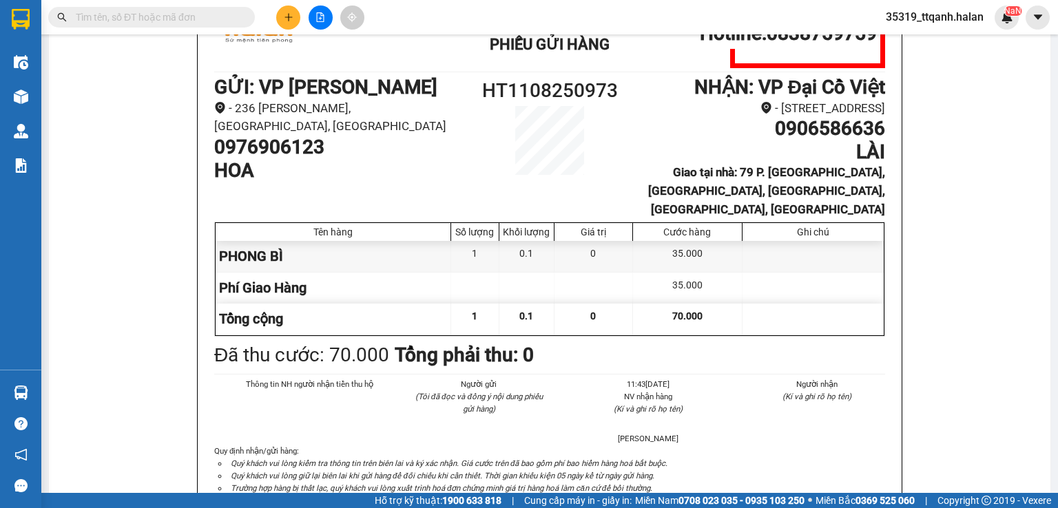
scroll to position [81, 0]
click at [147, 22] on input "text" at bounding box center [157, 17] width 163 height 15
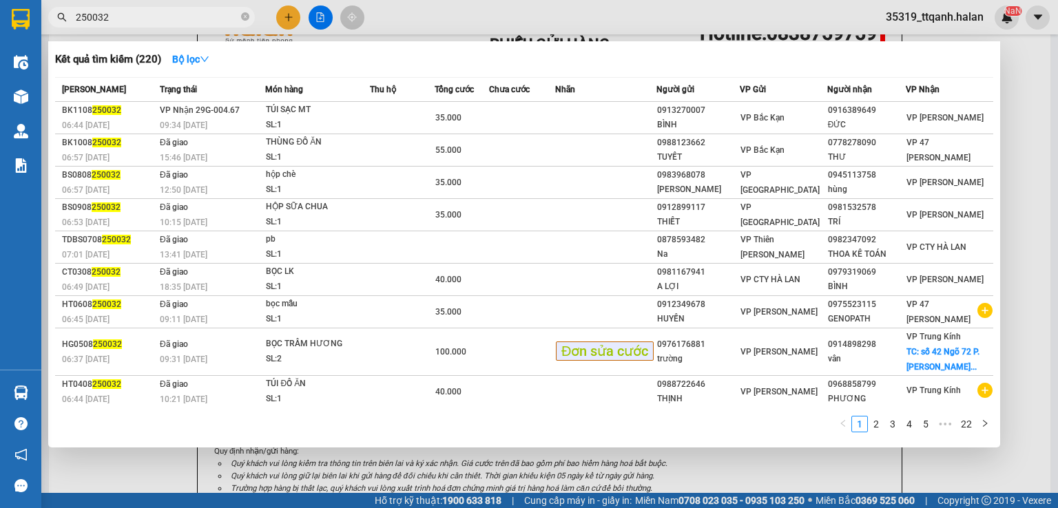
type input "250032"
click at [280, 24] on div at bounding box center [529, 254] width 1058 height 508
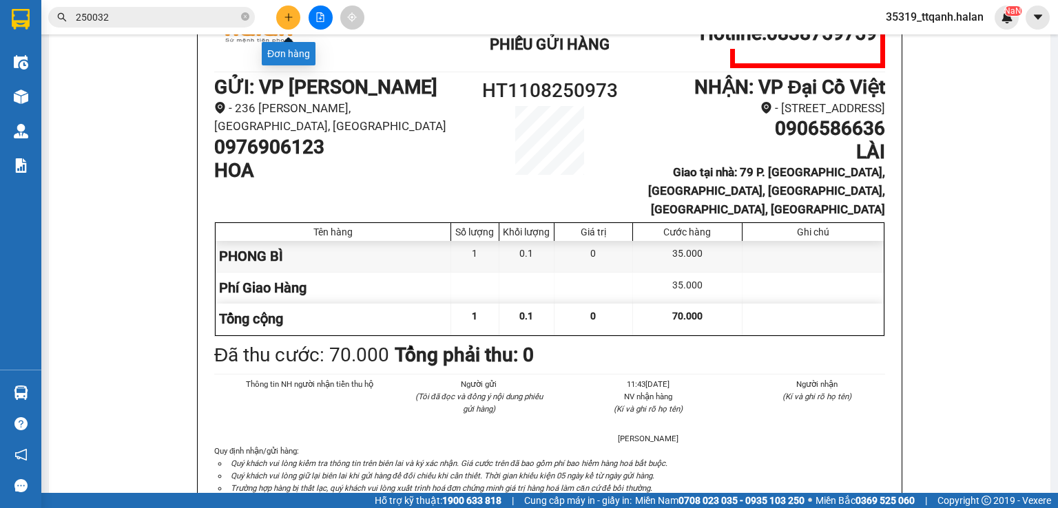
click at [282, 21] on button at bounding box center [288, 18] width 24 height 24
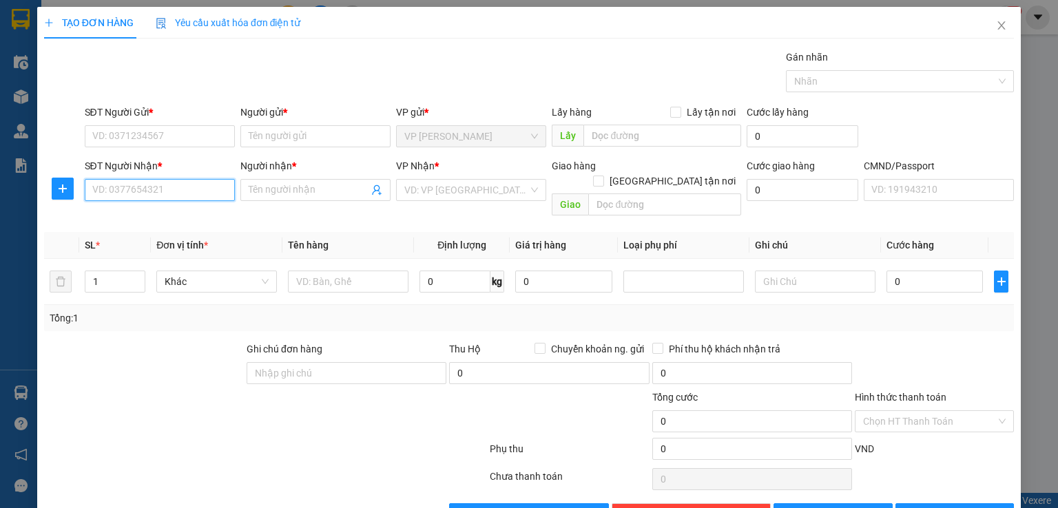
click at [127, 185] on input "SĐT Người Nhận *" at bounding box center [160, 190] width 150 height 22
type input "0962246212"
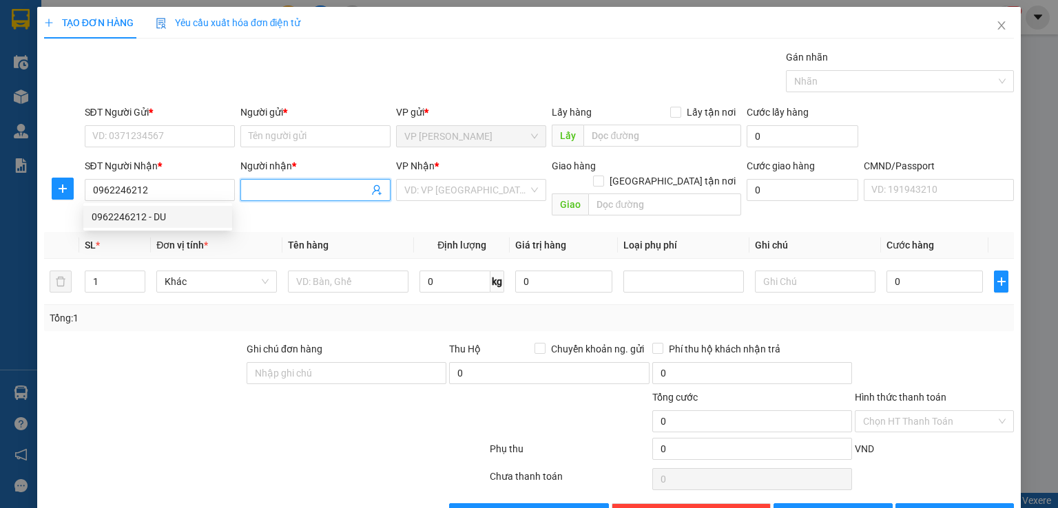
click at [309, 192] on input "Người nhận *" at bounding box center [309, 190] width 120 height 15
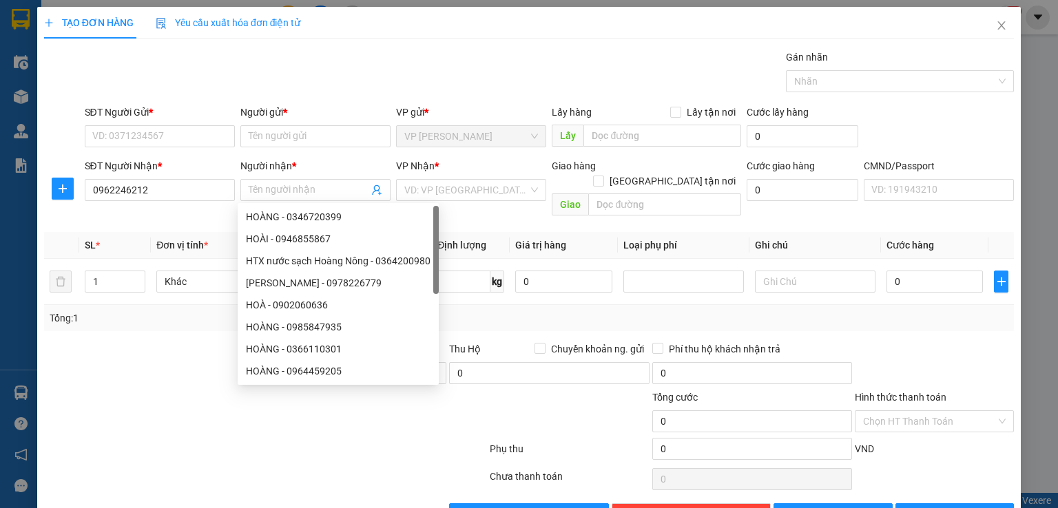
click at [190, 202] on div "SĐT Người Nhận * 0962246212" at bounding box center [160, 182] width 150 height 48
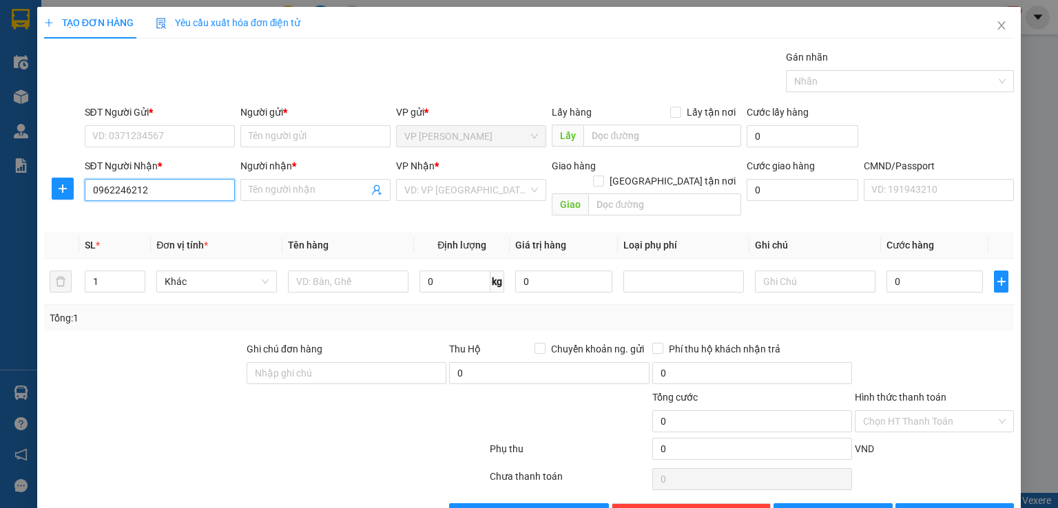
click at [189, 196] on input "0962246212" at bounding box center [160, 190] width 150 height 22
click at [185, 222] on div "0962246212 - DU" at bounding box center [158, 216] width 132 height 15
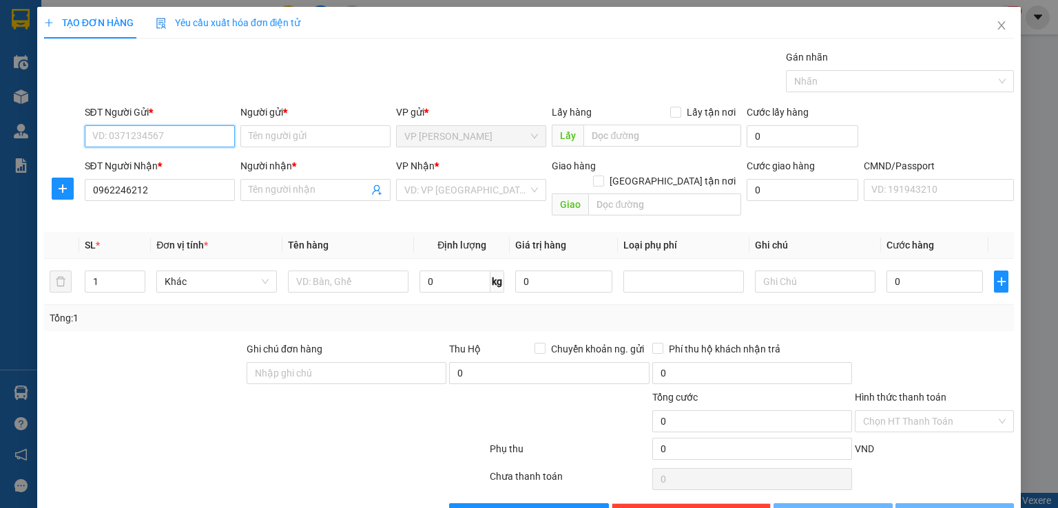
click at [180, 138] on input "SĐT Người Gửi *" at bounding box center [160, 136] width 150 height 22
type input "DU"
type input "0834466196"
click at [198, 136] on input "0834466196" at bounding box center [160, 136] width 150 height 22
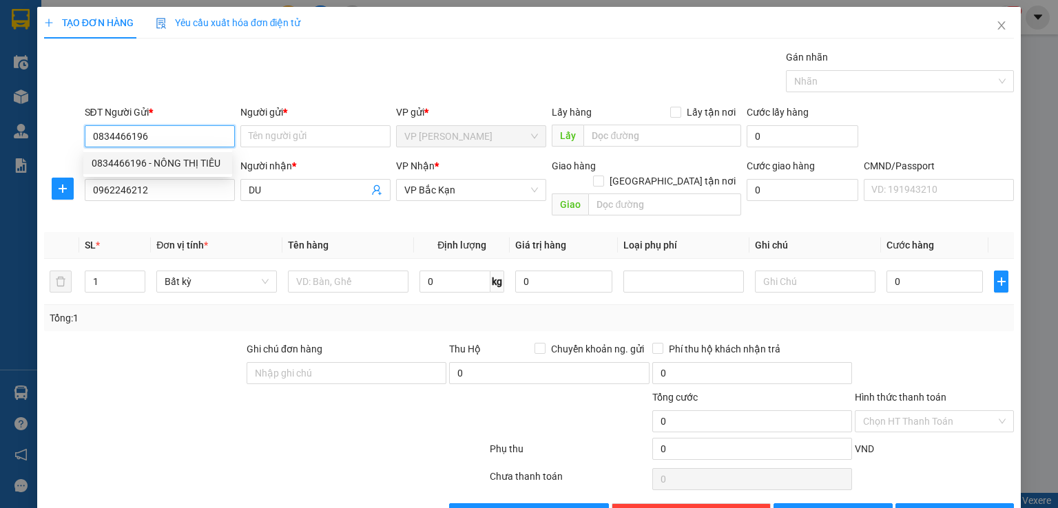
click at [208, 164] on div "0834466196 - NÔNG THỊ TIÊU" at bounding box center [158, 163] width 132 height 15
type input "NÔNG THỊ TIÊU"
type input "0834466196"
click at [362, 271] on input "text" at bounding box center [348, 282] width 121 height 22
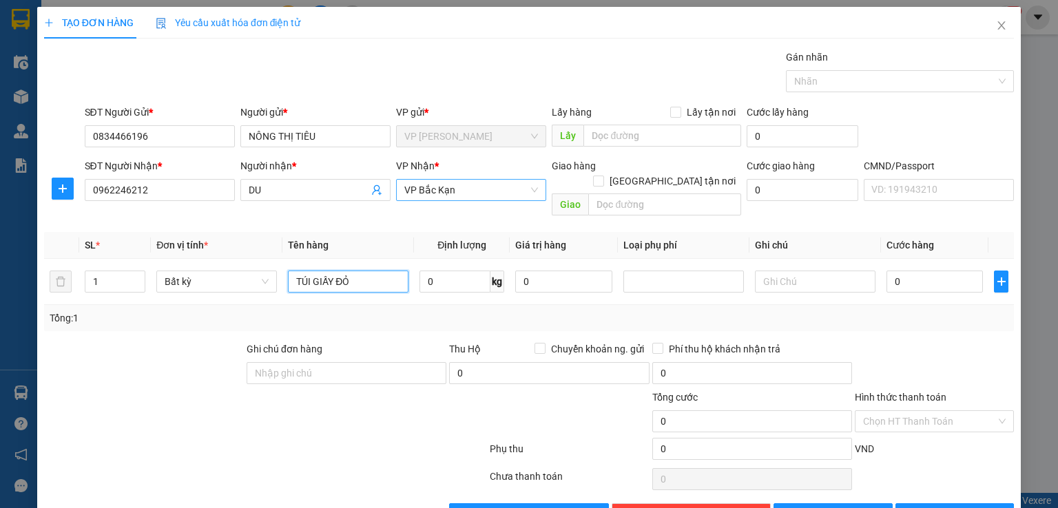
click at [426, 192] on span "VP Bắc Kạn" at bounding box center [471, 190] width 134 height 21
type input "TÚI GIẤY ĐỎ"
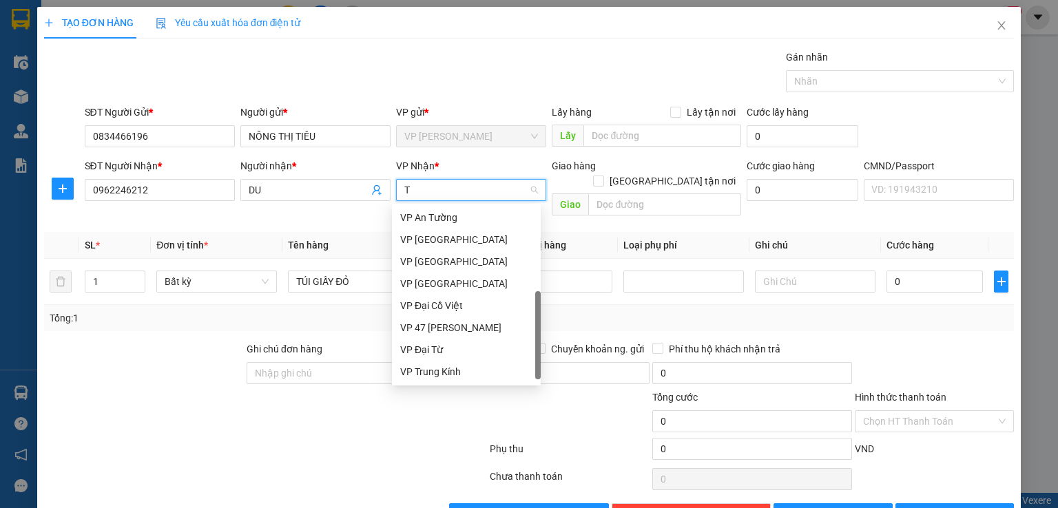
scroll to position [143, 0]
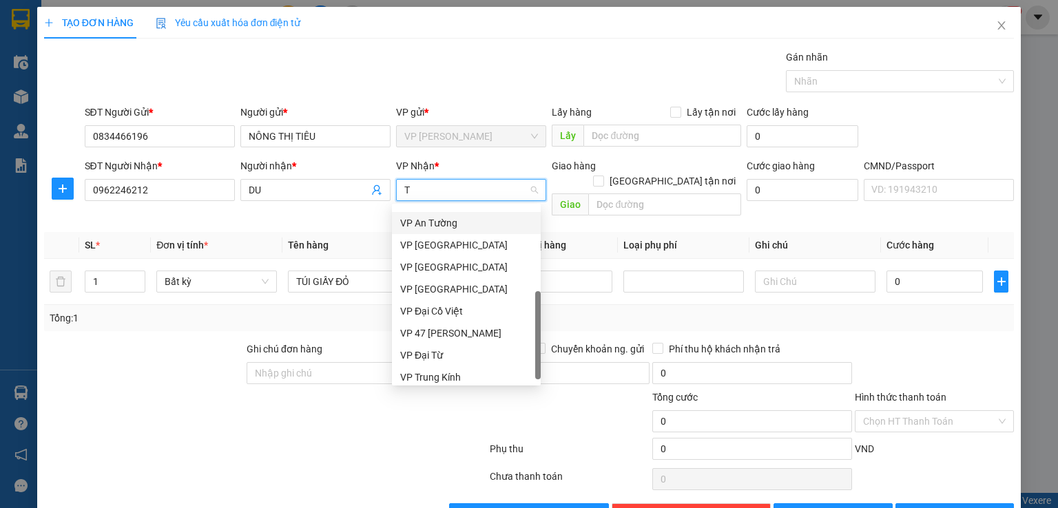
type input "TK"
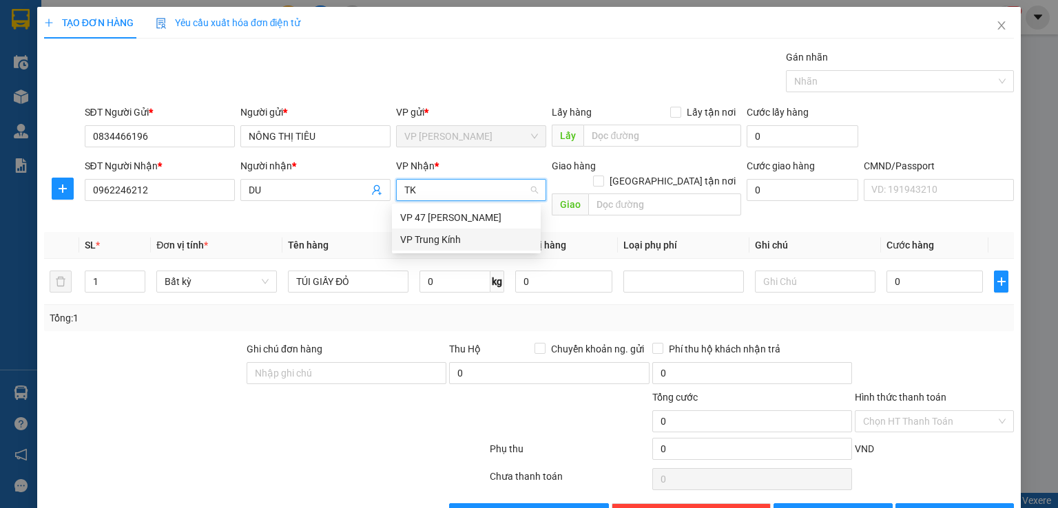
click at [448, 236] on div "VP Trung Kính" at bounding box center [466, 239] width 132 height 15
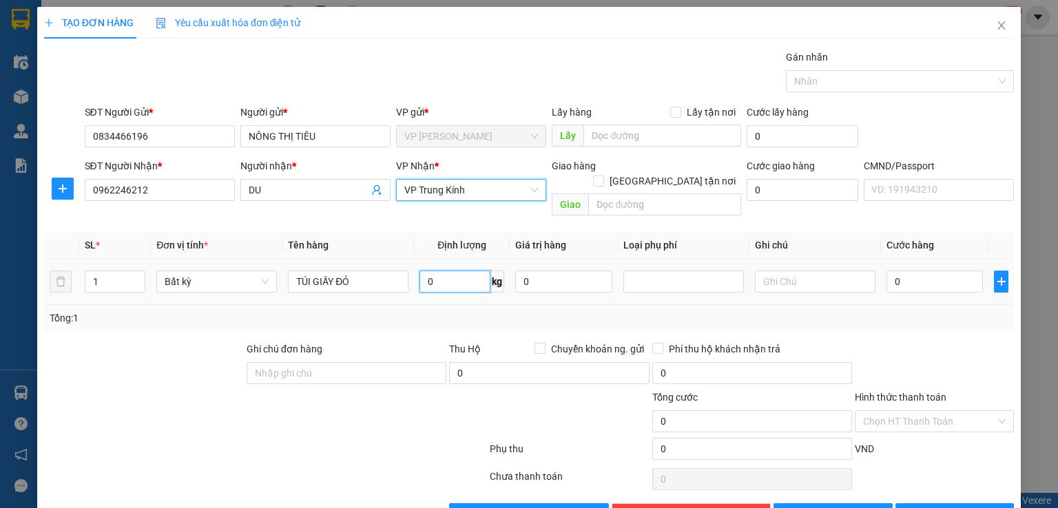
click at [437, 271] on input "0" at bounding box center [454, 282] width 71 height 22
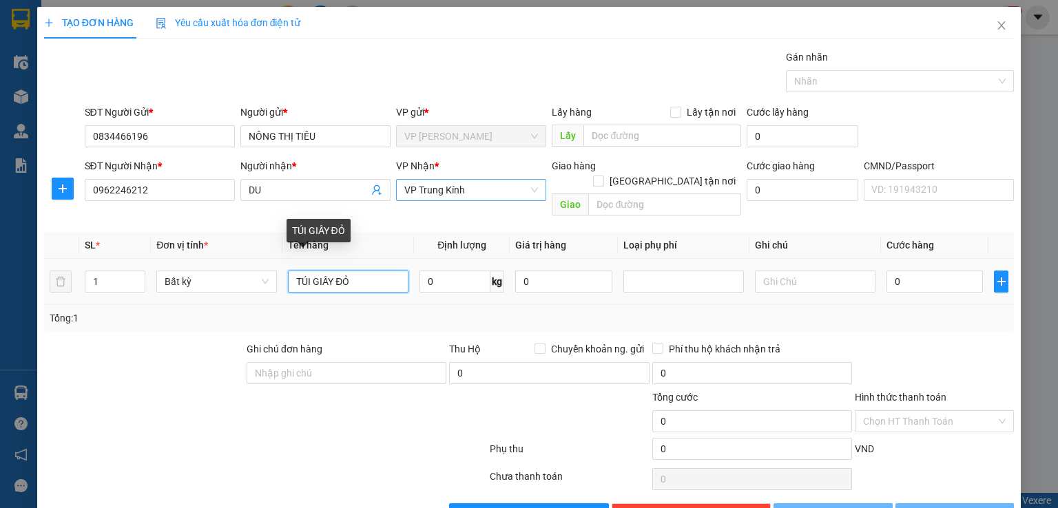
click at [382, 271] on input "TÚI GIẤY ĐỎ" at bounding box center [348, 282] width 121 height 22
type input "TÚI GIẤY ĐỎ BÁT"
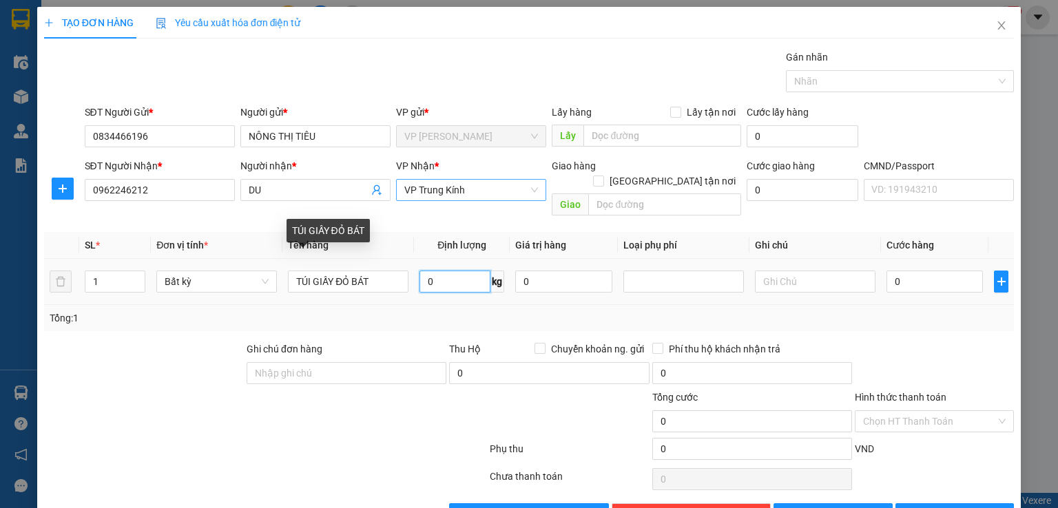
click at [444, 271] on input "0" at bounding box center [454, 282] width 71 height 22
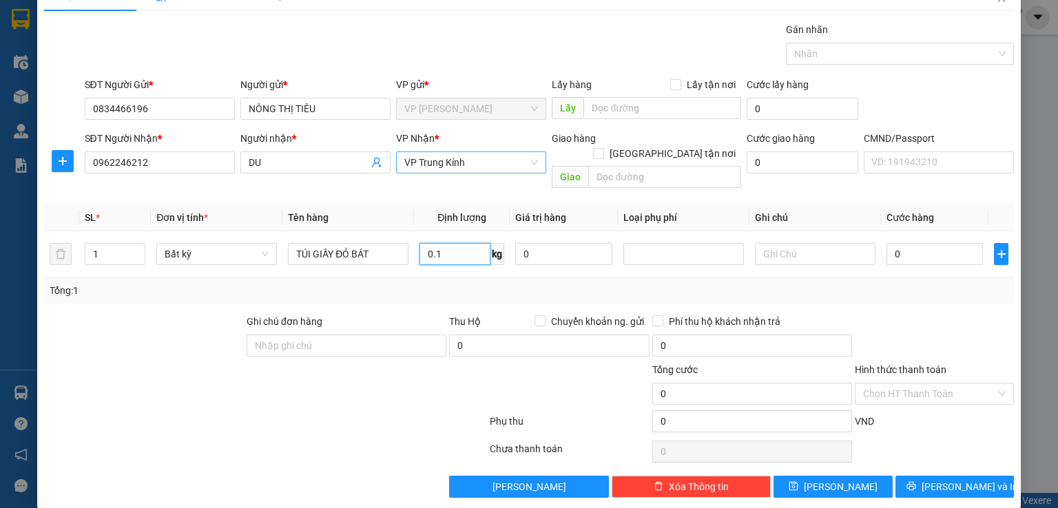
type input "0.1"
click at [910, 286] on div "Tổng: 1" at bounding box center [529, 291] width 970 height 26
type input "35.000"
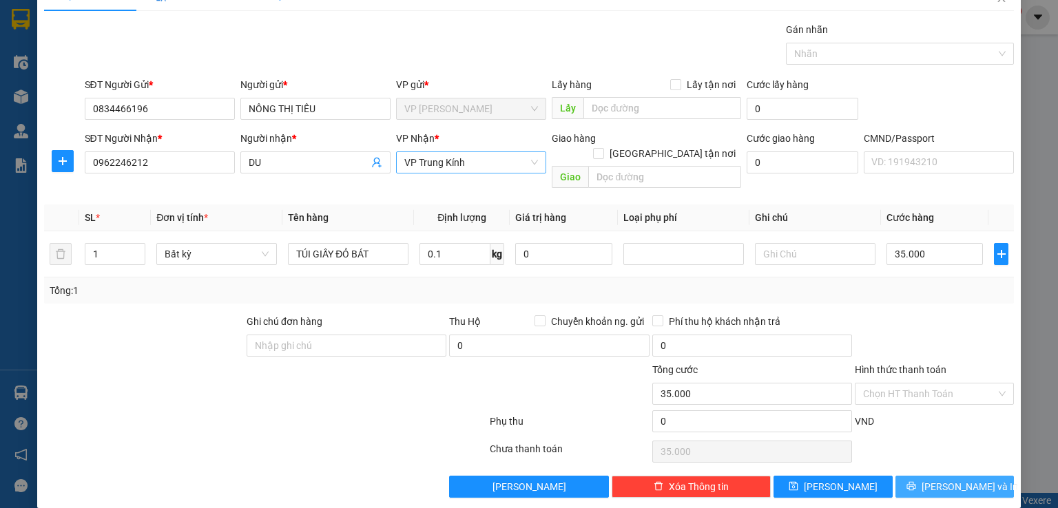
click at [934, 479] on span "[PERSON_NAME] và In" at bounding box center [970, 486] width 96 height 15
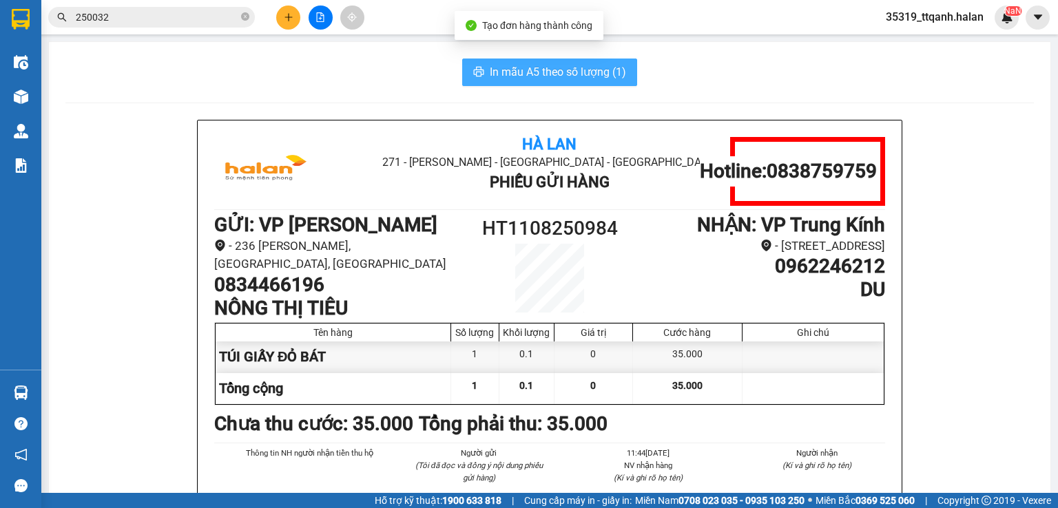
click at [577, 74] on span "In mẫu A5 theo số lượng (1)" at bounding box center [558, 71] width 136 height 17
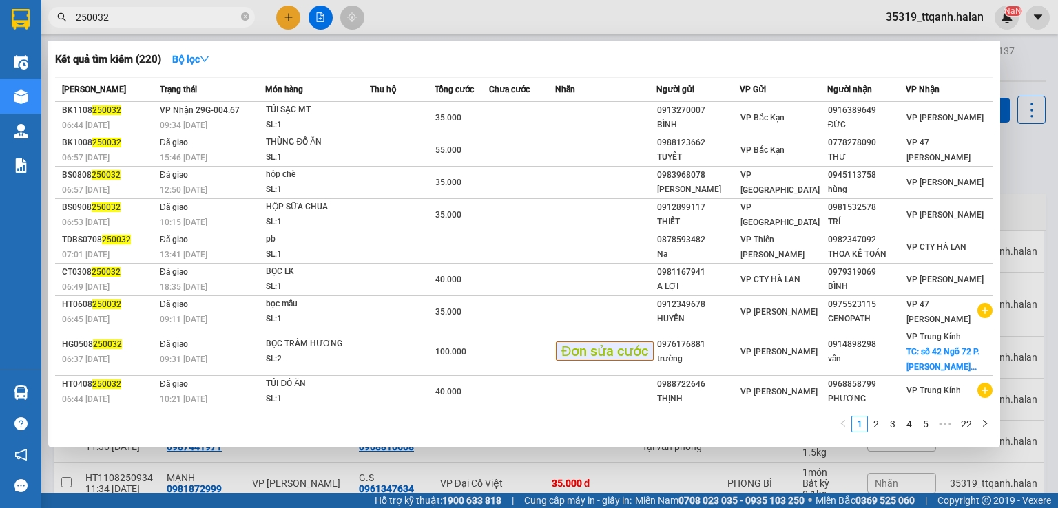
click at [240, 24] on span "250032" at bounding box center [151, 17] width 207 height 21
click at [1057, 303] on div at bounding box center [529, 254] width 1058 height 508
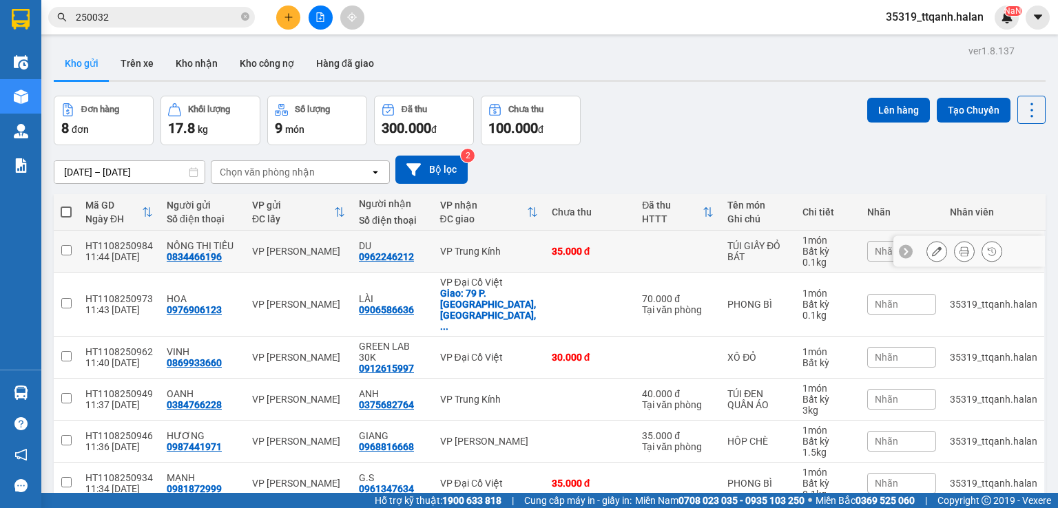
click at [522, 255] on div "VP Trung Kính" at bounding box center [489, 251] width 98 height 11
checkbox input "true"
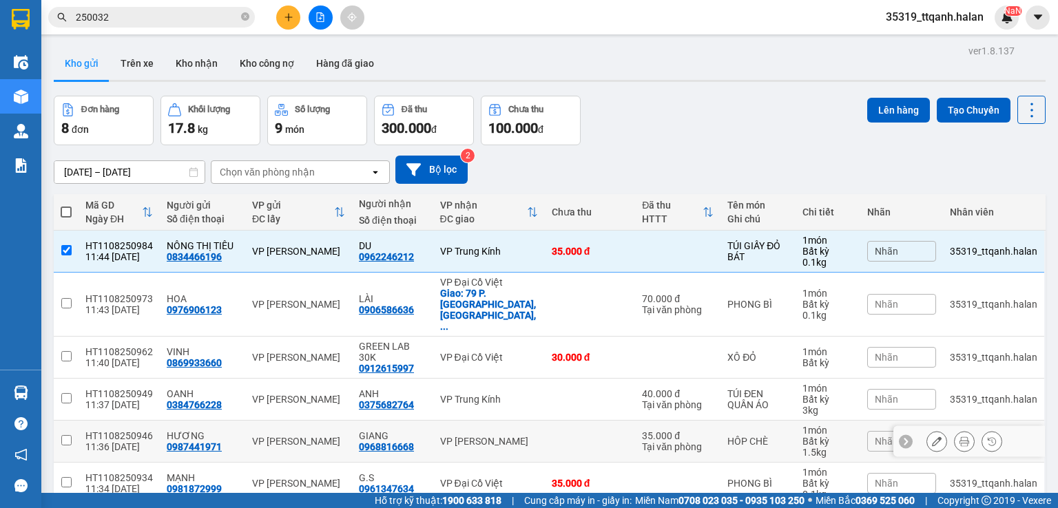
drag, startPoint x: 484, startPoint y: 371, endPoint x: 484, endPoint y: 384, distance: 13.1
click at [484, 394] on div "VP Trung Kính" at bounding box center [489, 399] width 98 height 11
checkbox input "true"
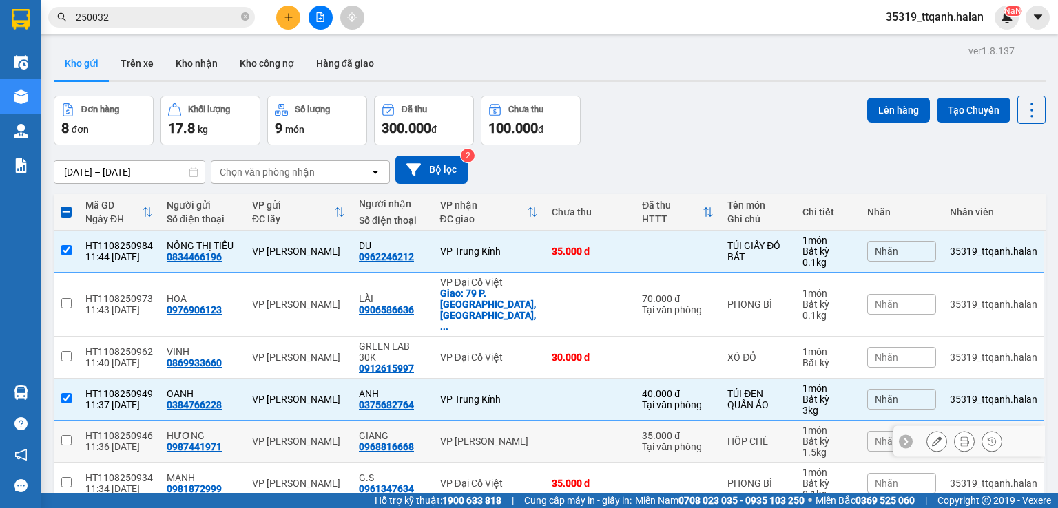
drag, startPoint x: 481, startPoint y: 417, endPoint x: 481, endPoint y: 453, distance: 35.8
click at [481, 421] on td "VP [PERSON_NAME]" at bounding box center [489, 442] width 112 height 42
checkbox input "true"
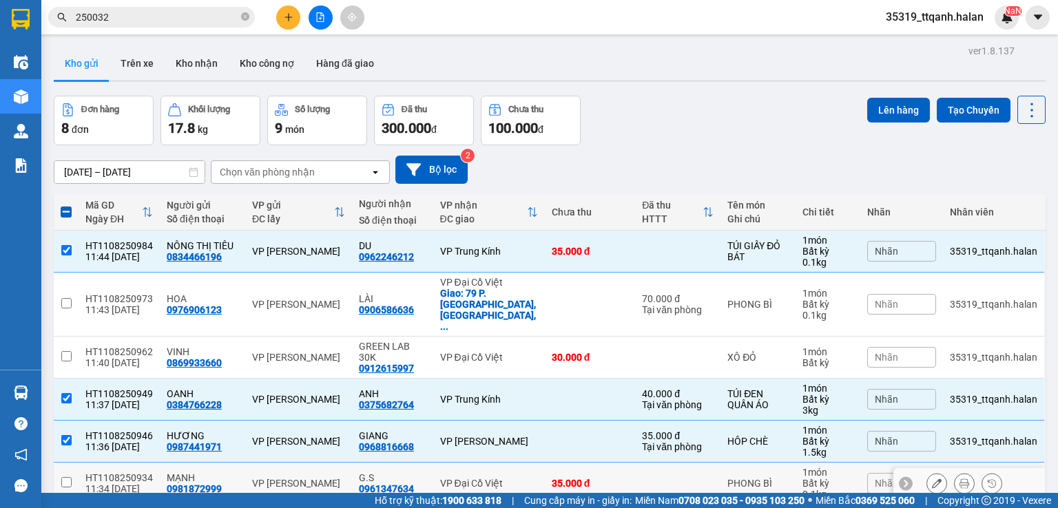
scroll to position [128, 0]
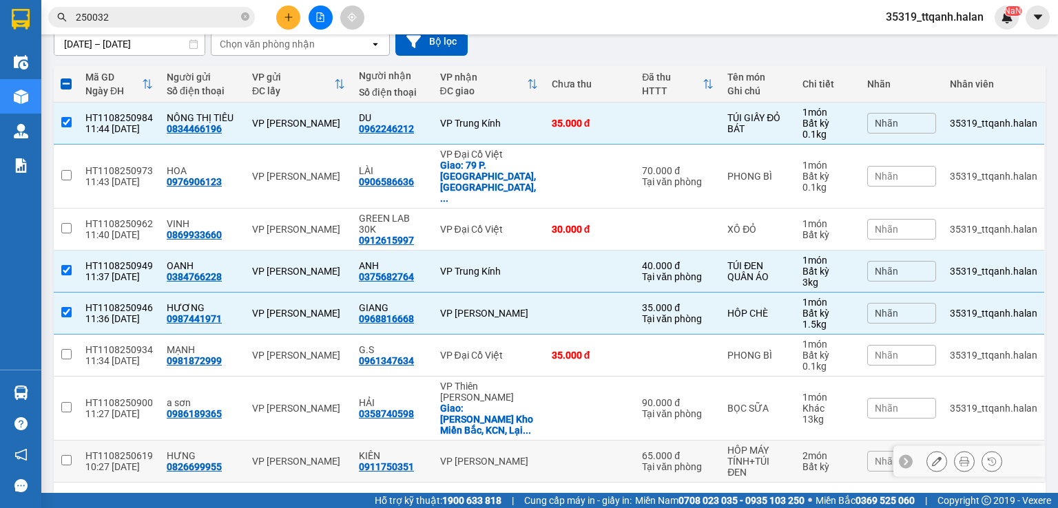
click at [494, 441] on td "VP [PERSON_NAME]" at bounding box center [489, 462] width 112 height 42
checkbox input "true"
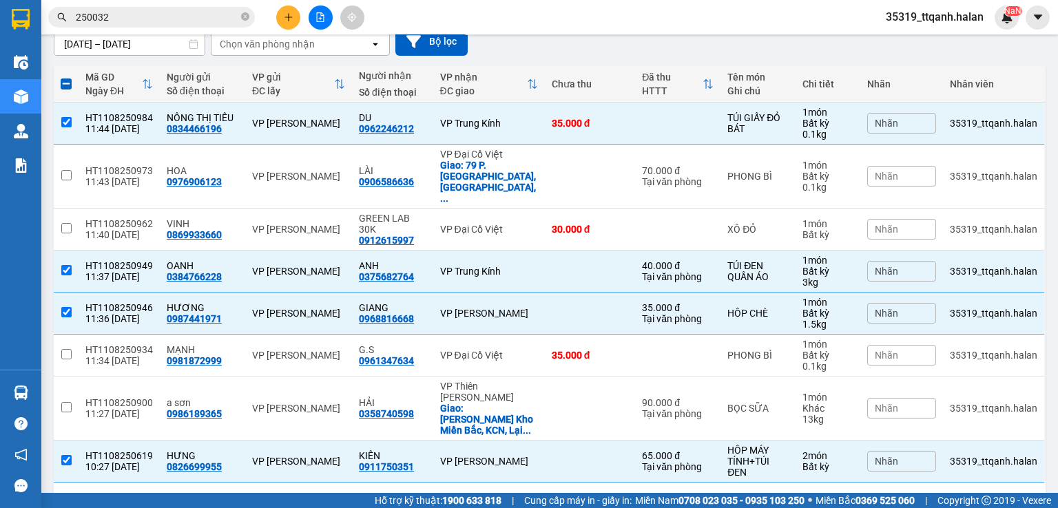
scroll to position [0, 0]
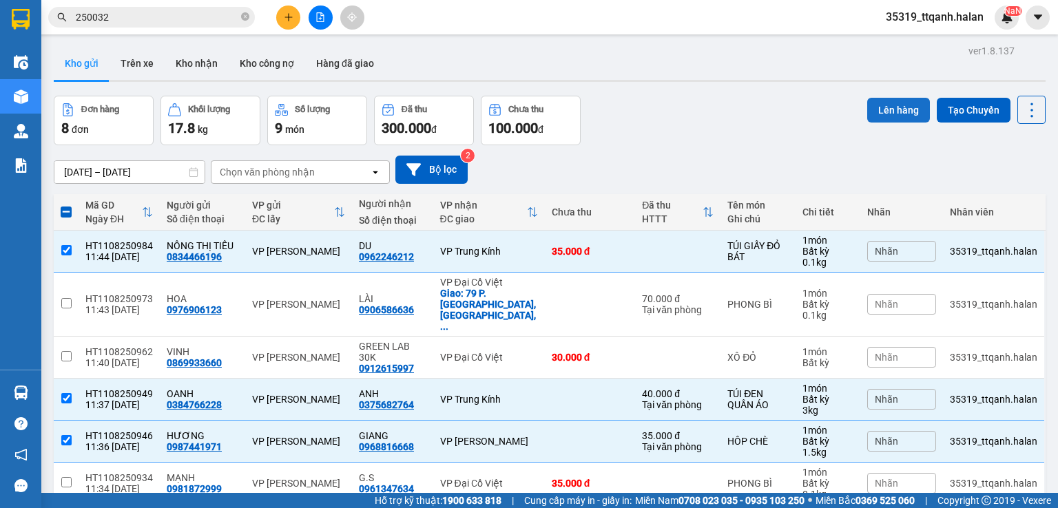
click at [891, 112] on button "Lên hàng" at bounding box center [898, 110] width 63 height 25
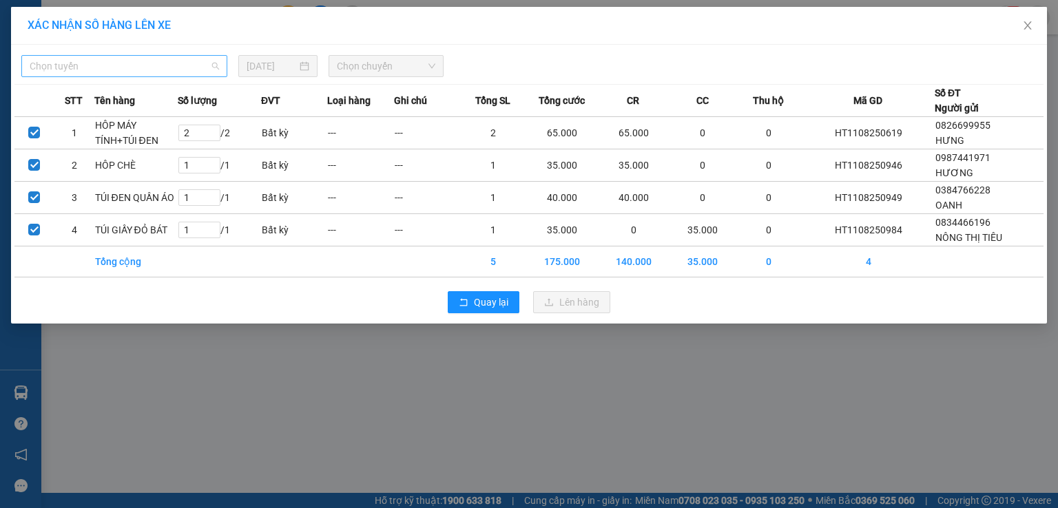
click at [146, 62] on span "Chọn tuyến" at bounding box center [124, 66] width 189 height 21
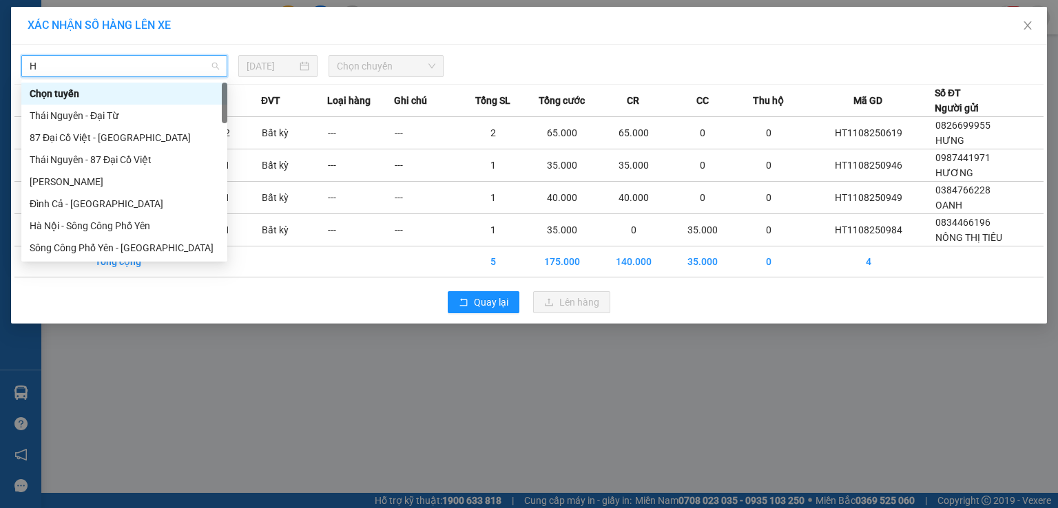
type input "HN"
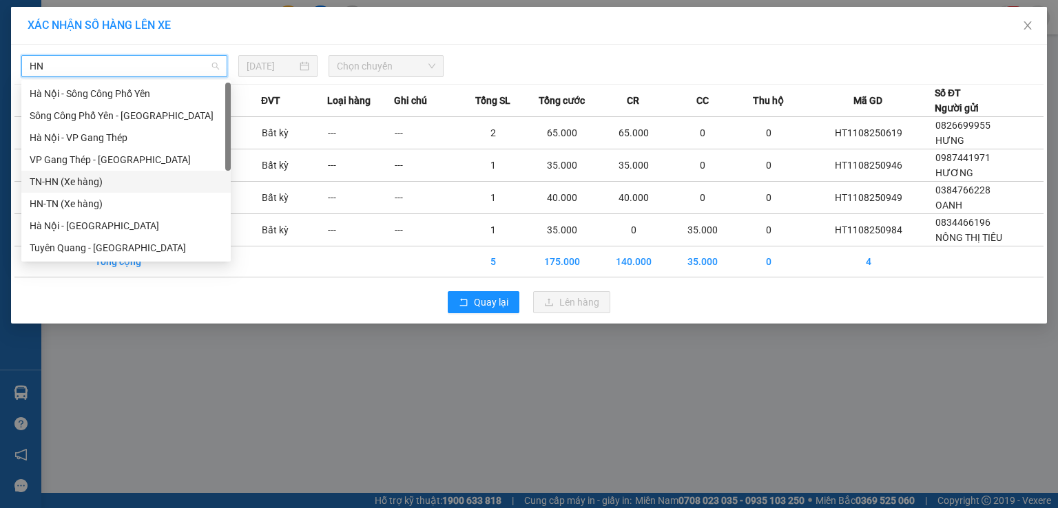
click at [72, 178] on div "TN-HN (Xe hàng)" at bounding box center [126, 181] width 193 height 15
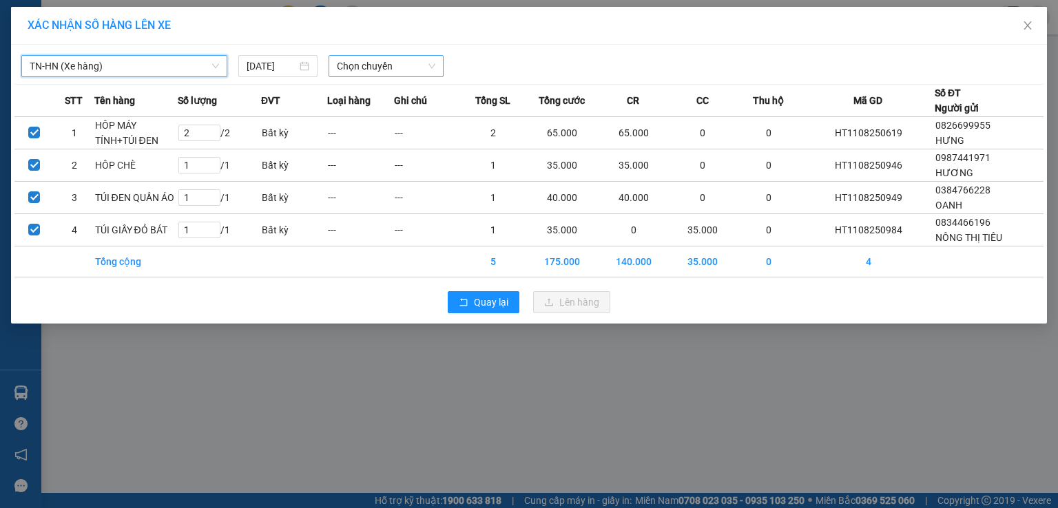
click at [366, 68] on span "Chọn chuyến" at bounding box center [386, 66] width 99 height 21
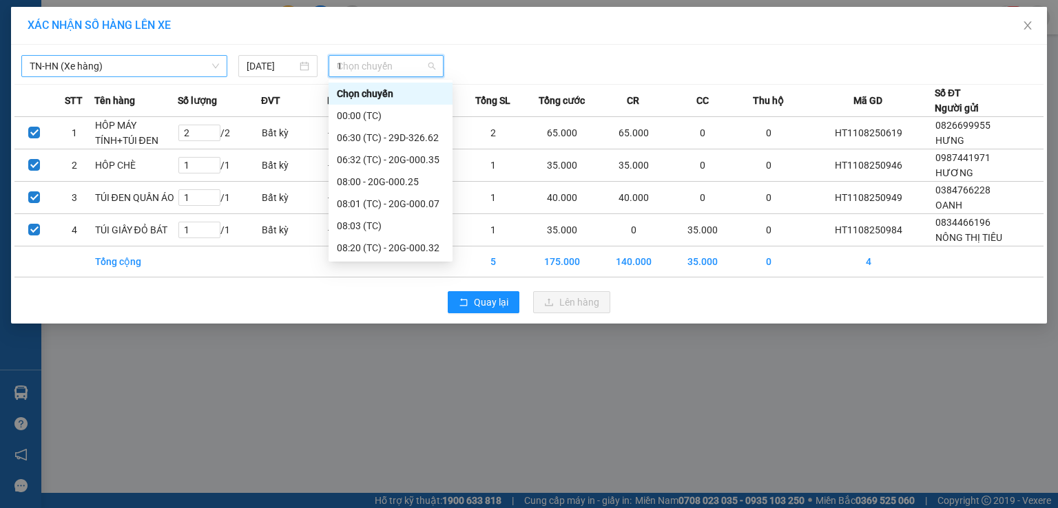
type input "11"
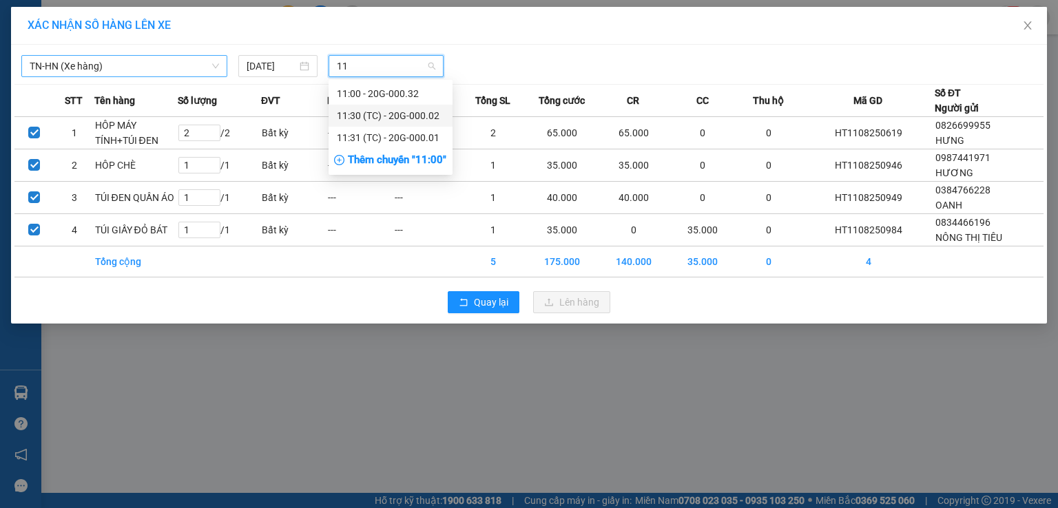
click at [439, 116] on div "11:30 (TC) - 20G-000.02" at bounding box center [390, 115] width 107 height 15
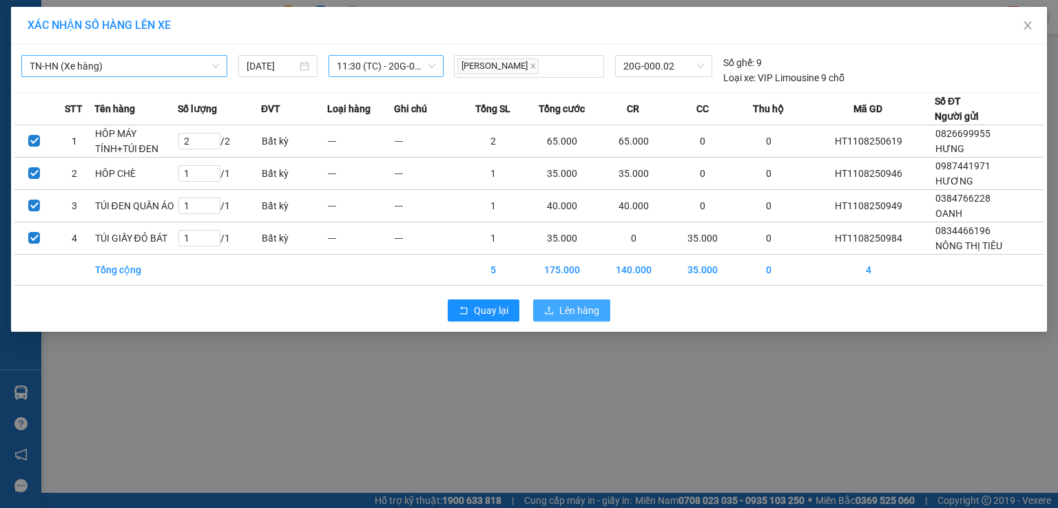
click at [579, 309] on span "Lên hàng" at bounding box center [579, 310] width 40 height 15
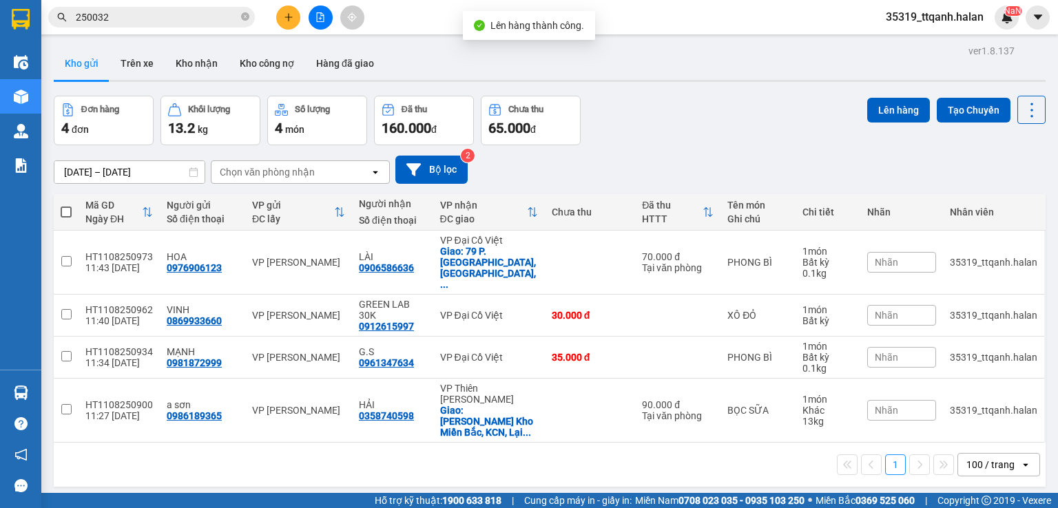
click at [63, 207] on span at bounding box center [66, 212] width 11 height 11
click at [66, 205] on input "checkbox" at bounding box center [66, 205] width 0 height 0
checkbox input "true"
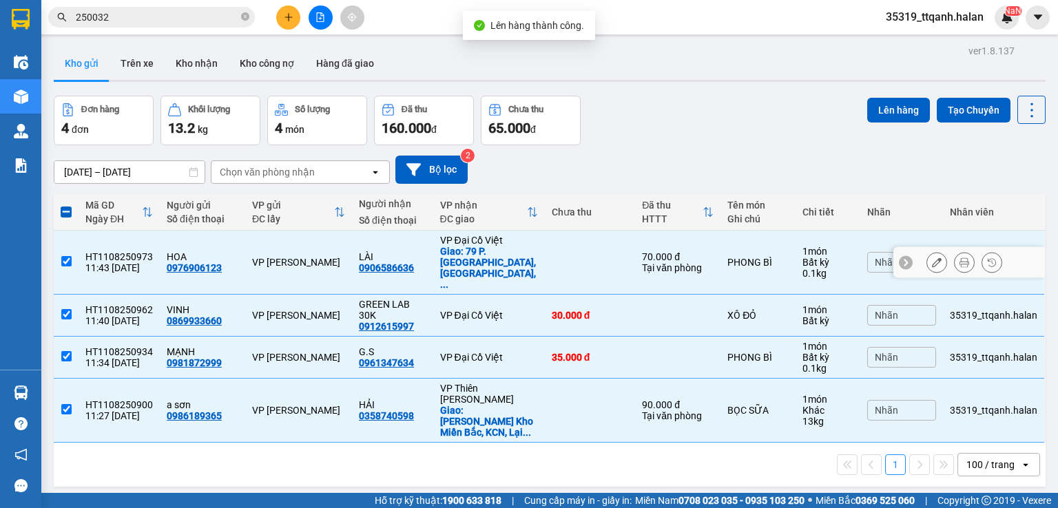
click at [618, 379] on td at bounding box center [590, 411] width 91 height 64
checkbox input "false"
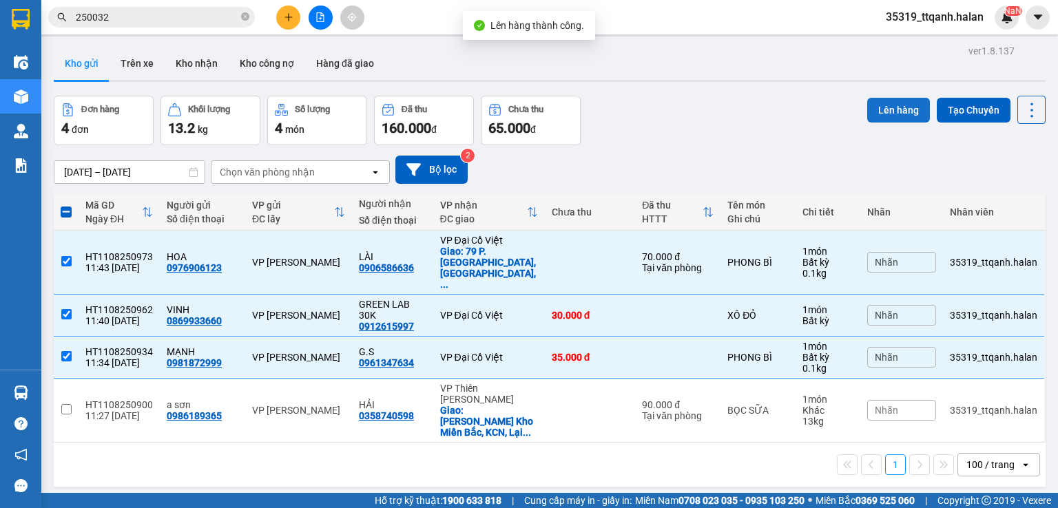
click at [871, 108] on button "Lên hàng" at bounding box center [898, 110] width 63 height 25
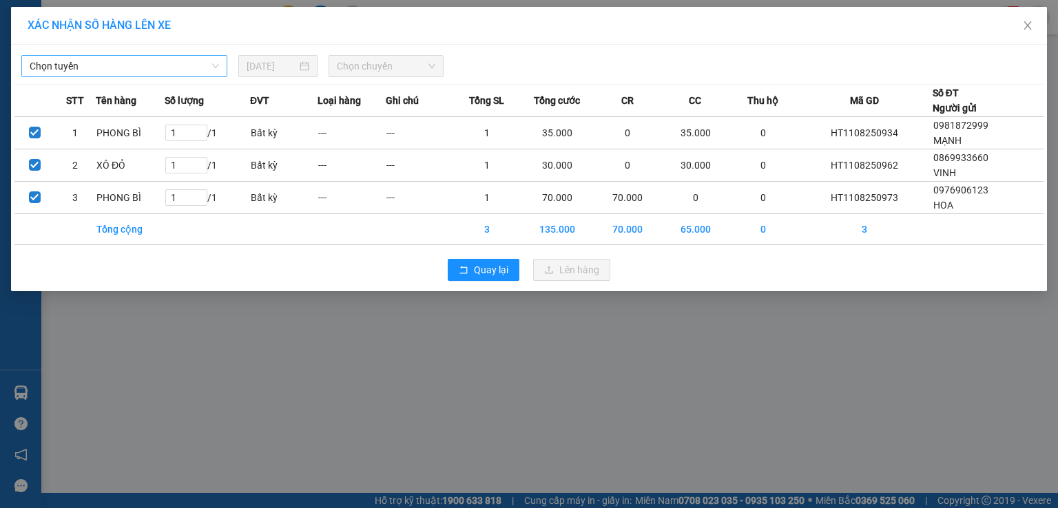
click at [94, 56] on span "Chọn tuyến" at bounding box center [124, 66] width 189 height 21
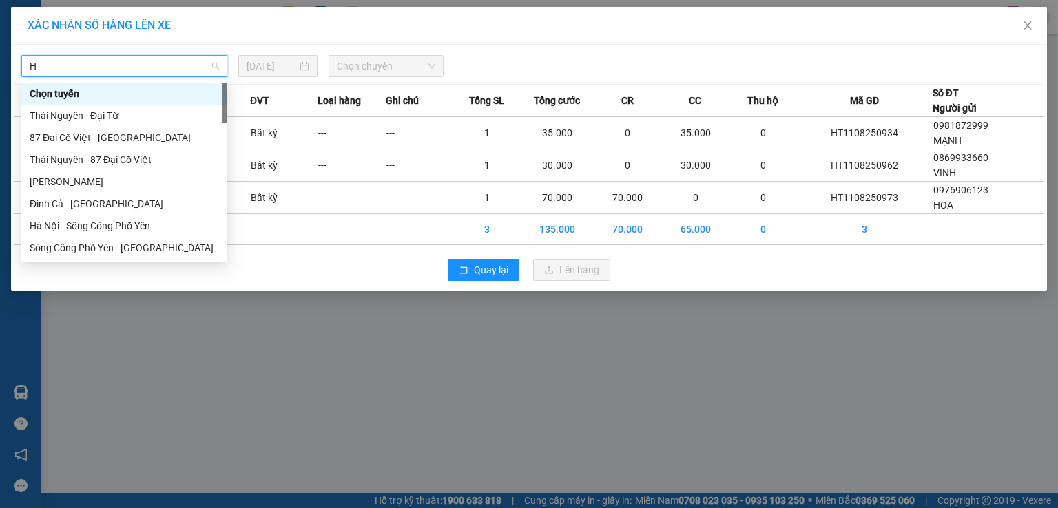
type input "HN"
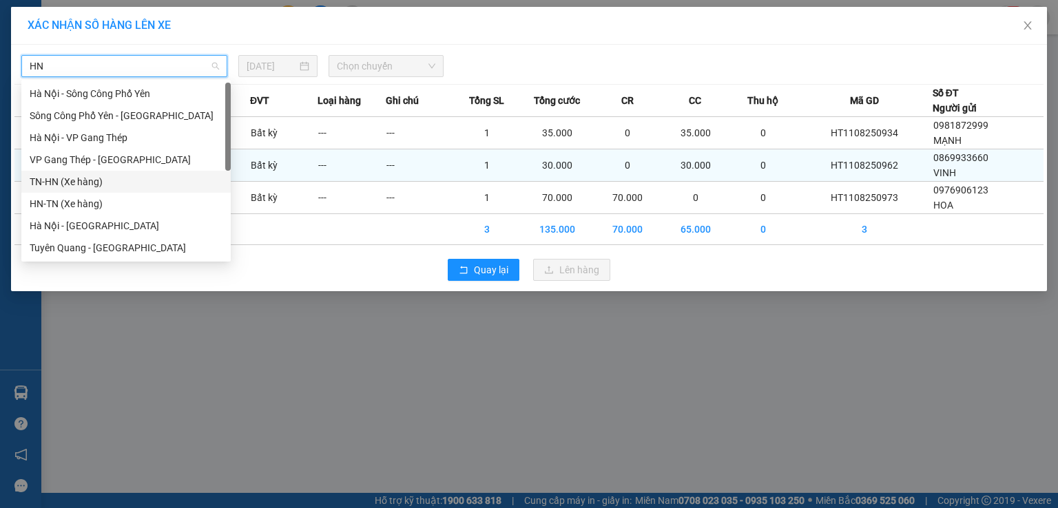
click at [56, 180] on div "TN-HN (Xe hàng)" at bounding box center [126, 181] width 193 height 15
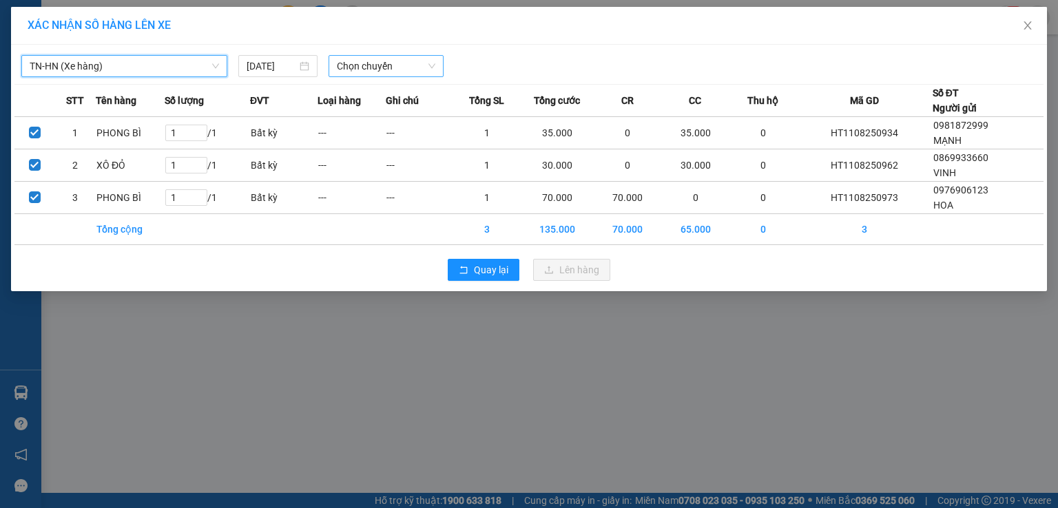
click at [364, 64] on span "Chọn chuyến" at bounding box center [386, 66] width 99 height 21
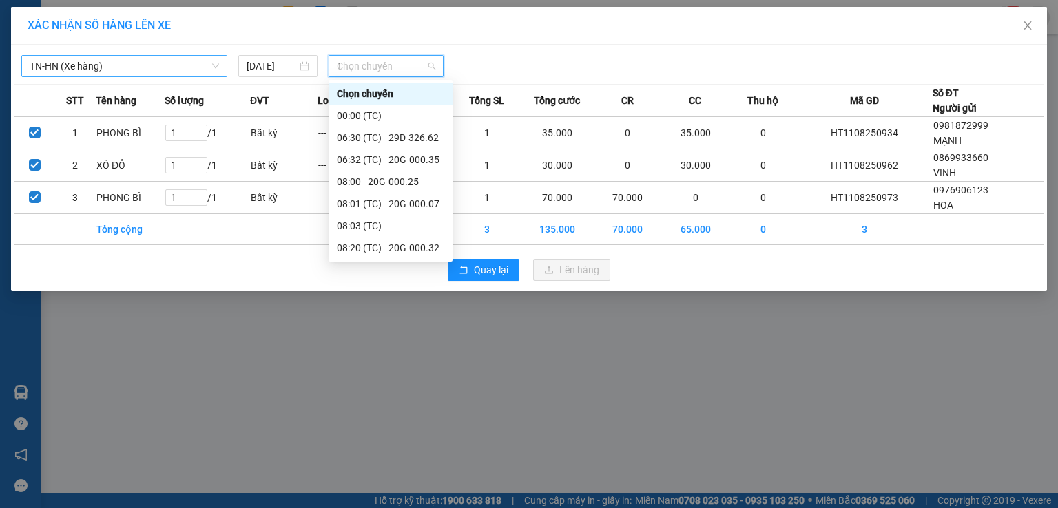
type input "11"
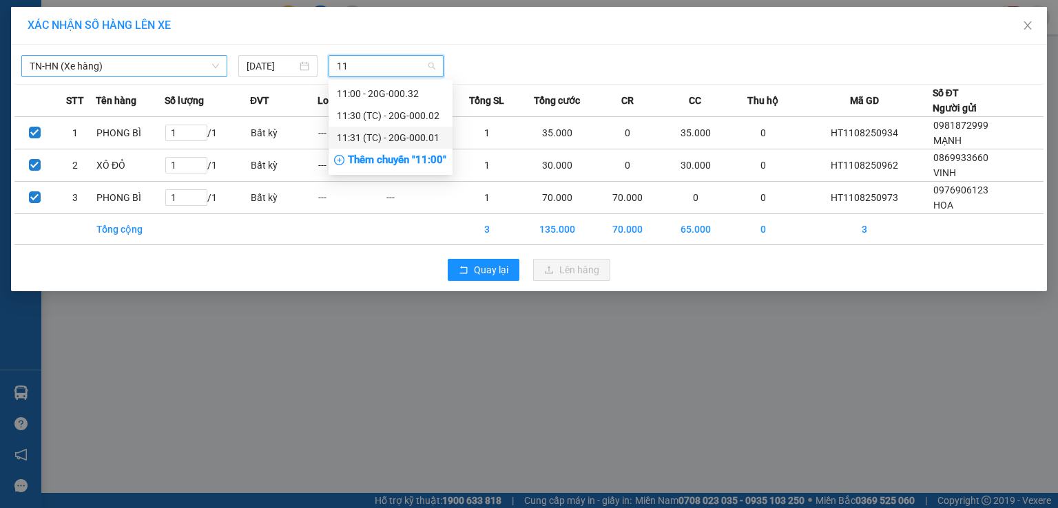
click at [430, 134] on div "11:31 (TC) - 20G-000.01" at bounding box center [390, 137] width 107 height 15
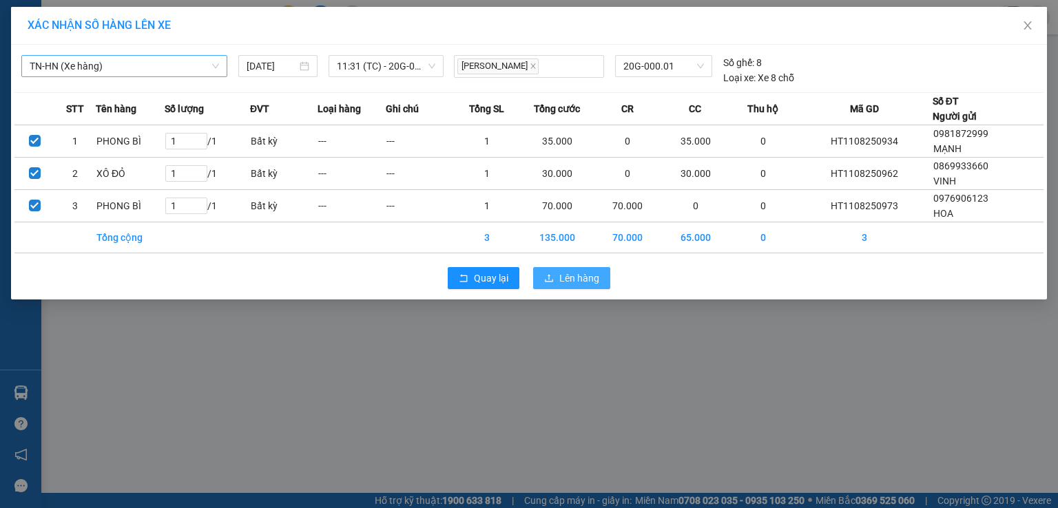
click at [559, 277] on span "Lên hàng" at bounding box center [579, 278] width 40 height 15
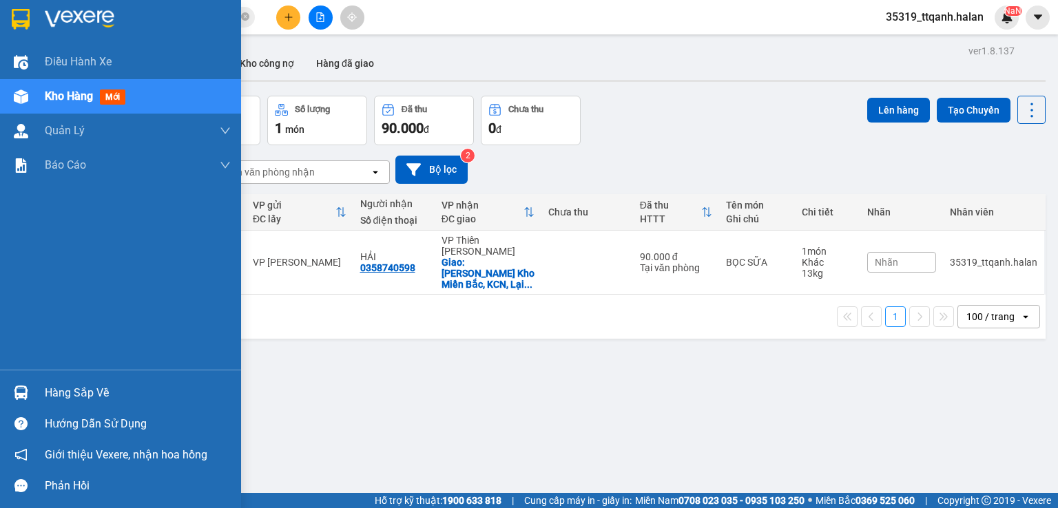
click at [42, 388] on div "Hàng sắp về" at bounding box center [120, 392] width 241 height 31
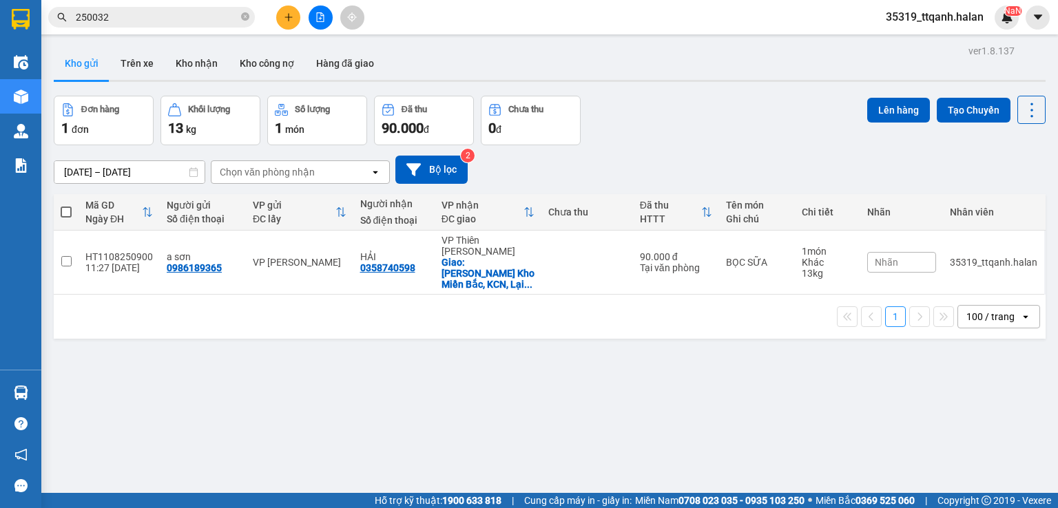
click at [90, 21] on section "Kết quả tìm kiếm ( 220 ) Bộ lọc Mã ĐH Trạng thái Món hàng Thu hộ Tổng cước Chưa…" at bounding box center [529, 254] width 1058 height 508
click at [90, 21] on input "250032" at bounding box center [157, 17] width 163 height 15
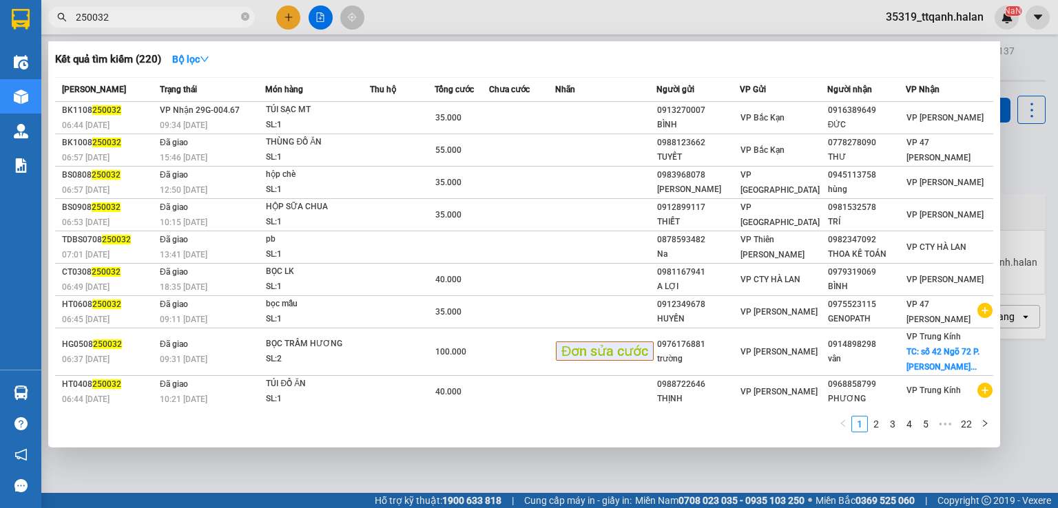
click at [90, 21] on input "250032" at bounding box center [157, 17] width 163 height 15
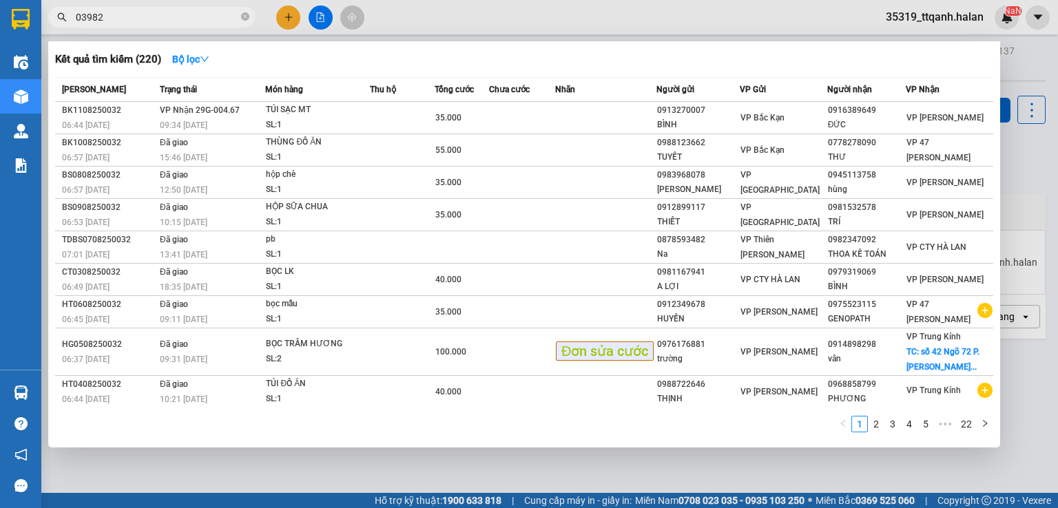
type input "039823"
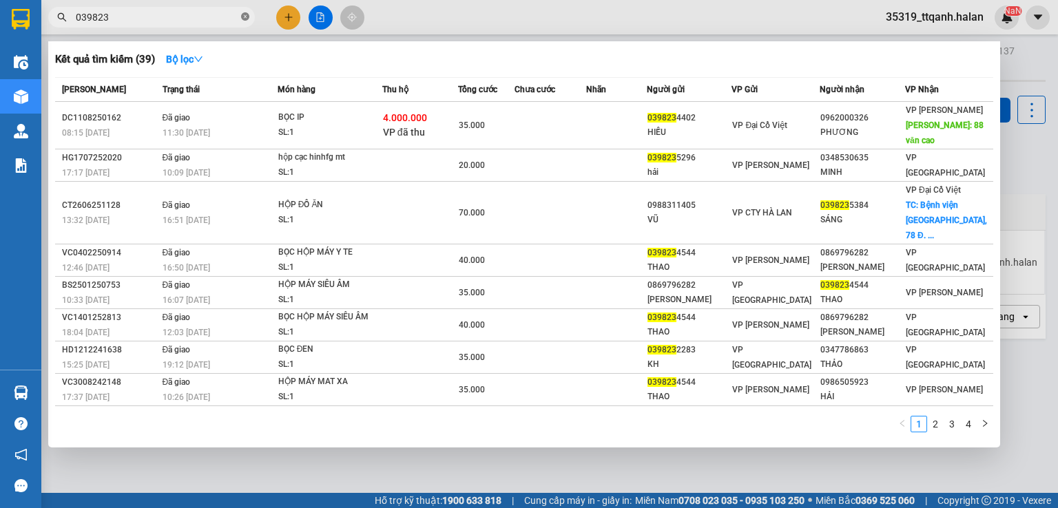
click at [245, 18] on icon "close-circle" at bounding box center [245, 16] width 8 height 8
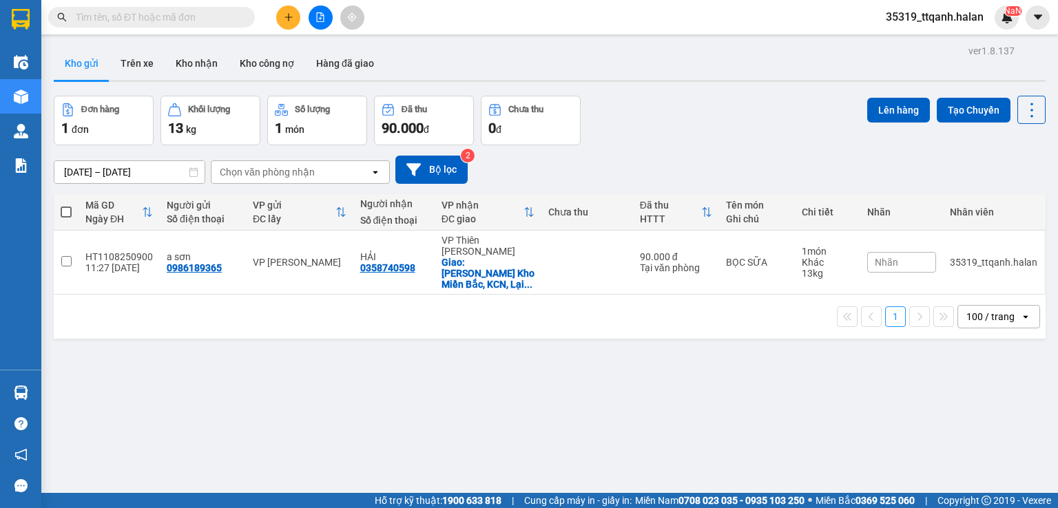
click at [204, 16] on input "text" at bounding box center [157, 17] width 163 height 15
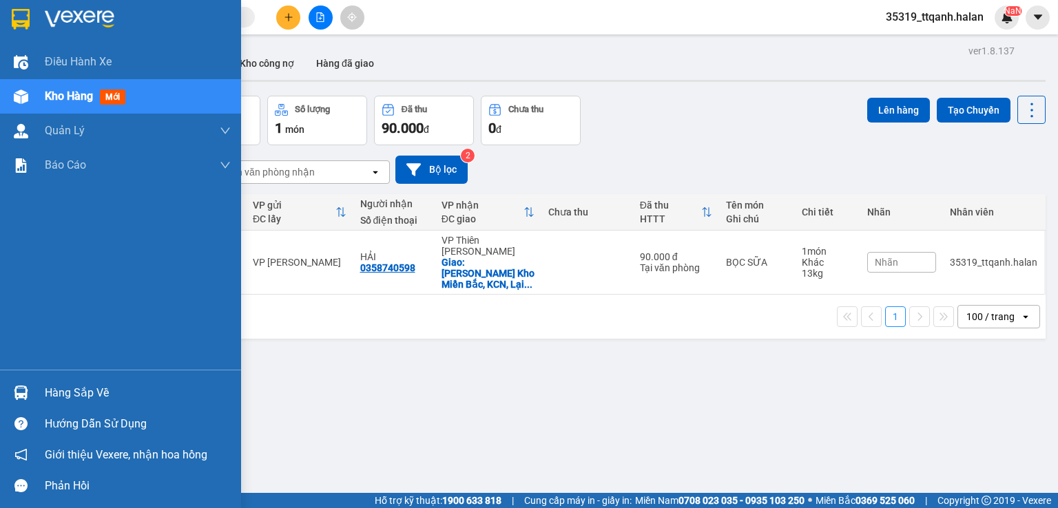
click at [18, 384] on div at bounding box center [21, 393] width 24 height 24
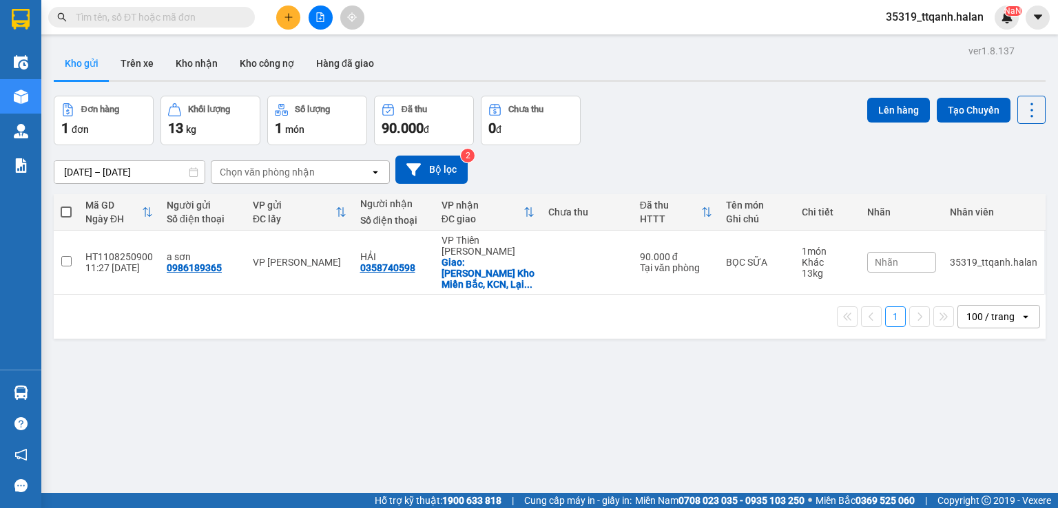
click at [733, 408] on section "Kết quả tìm kiếm ( 39 ) Bộ lọc Mã ĐH Trạng thái Món hàng Thu hộ Tổng cước Chưa …" at bounding box center [529, 254] width 1058 height 508
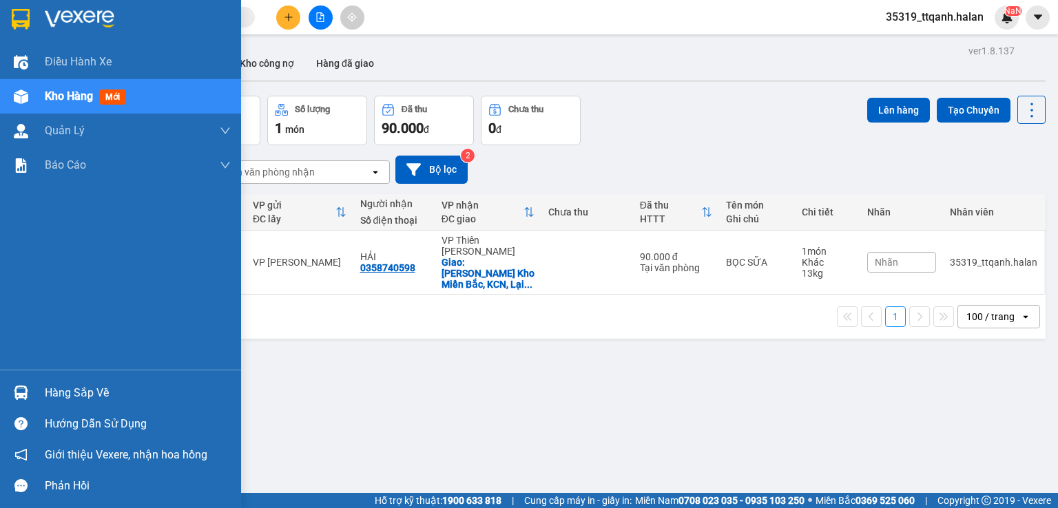
click at [91, 386] on div "Hàng sắp về" at bounding box center [138, 393] width 186 height 21
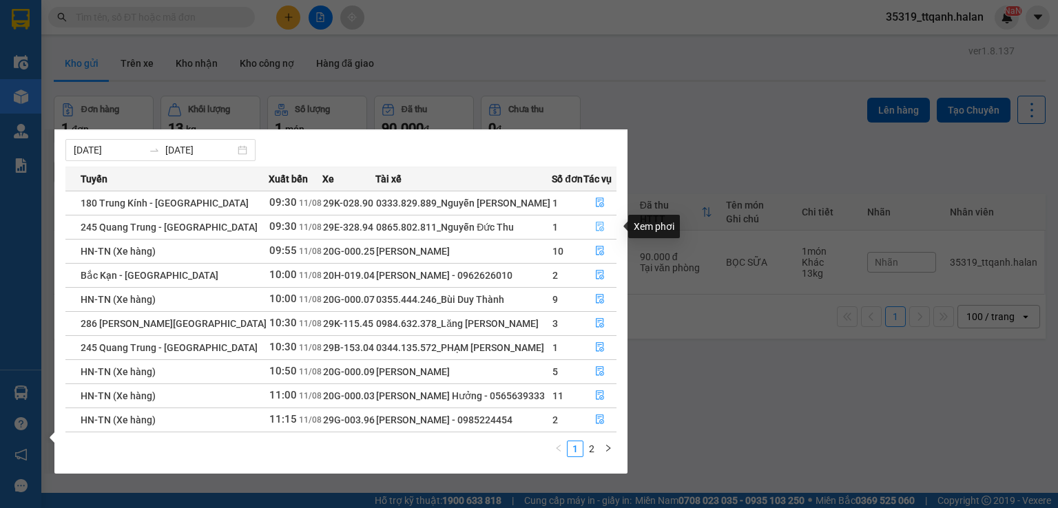
click at [596, 222] on icon "file-done" at bounding box center [600, 227] width 8 height 10
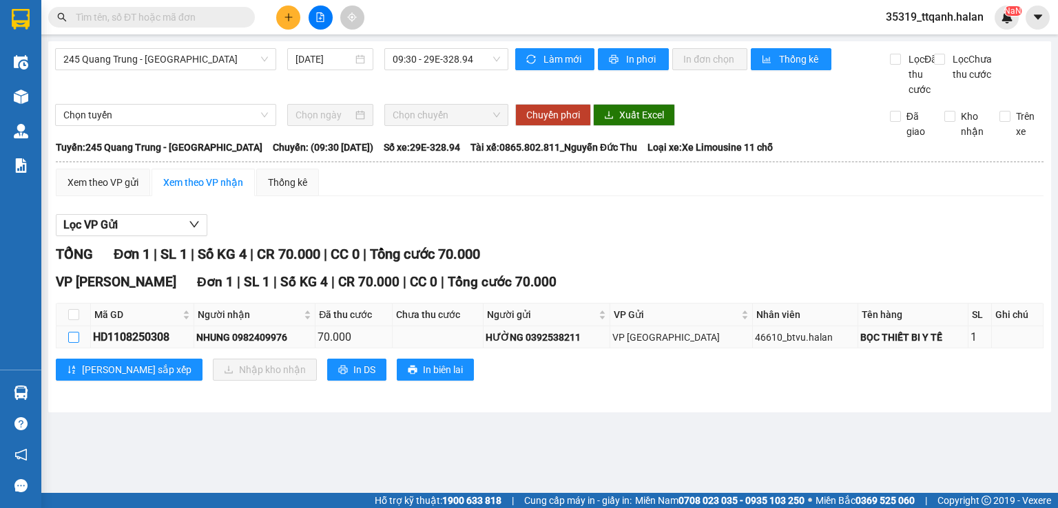
click at [72, 343] on input "checkbox" at bounding box center [73, 337] width 11 height 11
checkbox input "true"
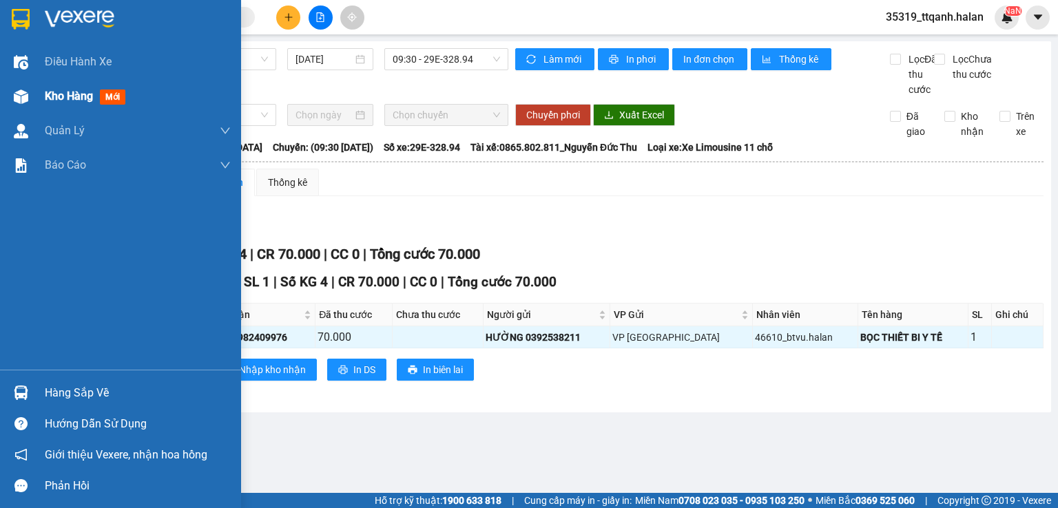
click at [3, 113] on div "Kho hàng mới" at bounding box center [120, 96] width 241 height 34
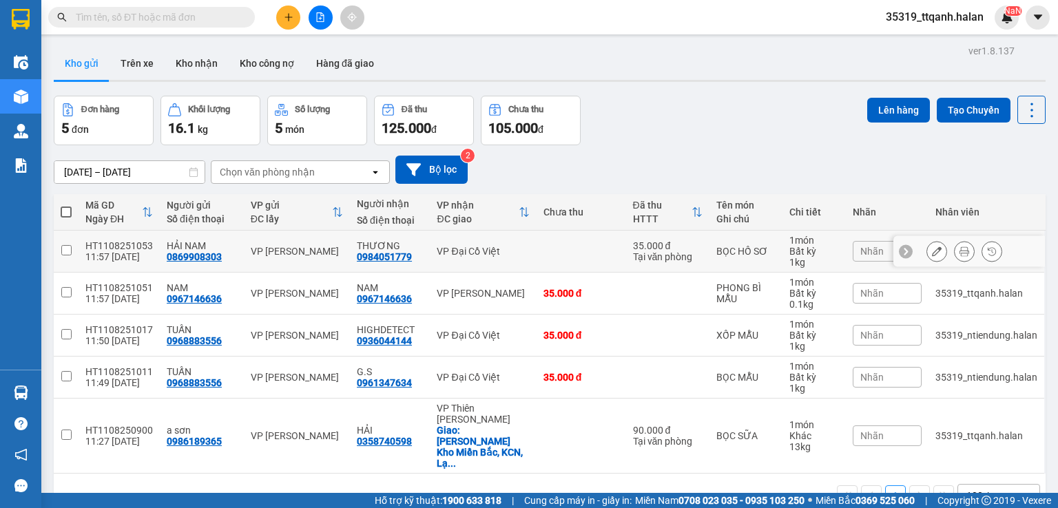
click at [496, 256] on div "VP Đại Cồ Việt" at bounding box center [483, 251] width 92 height 11
checkbox input "true"
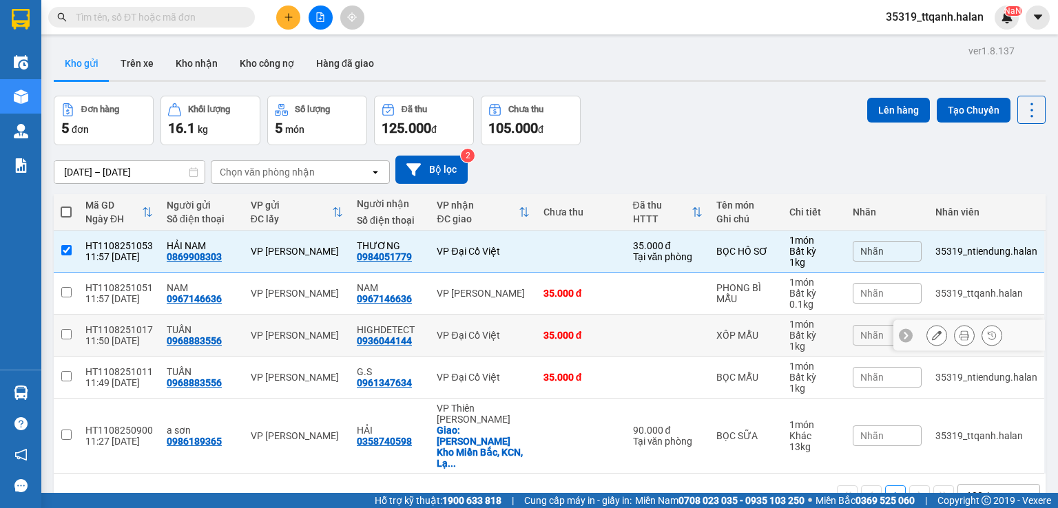
click at [488, 345] on td "VP Đại Cồ Việt" at bounding box center [483, 336] width 106 height 42
checkbox input "true"
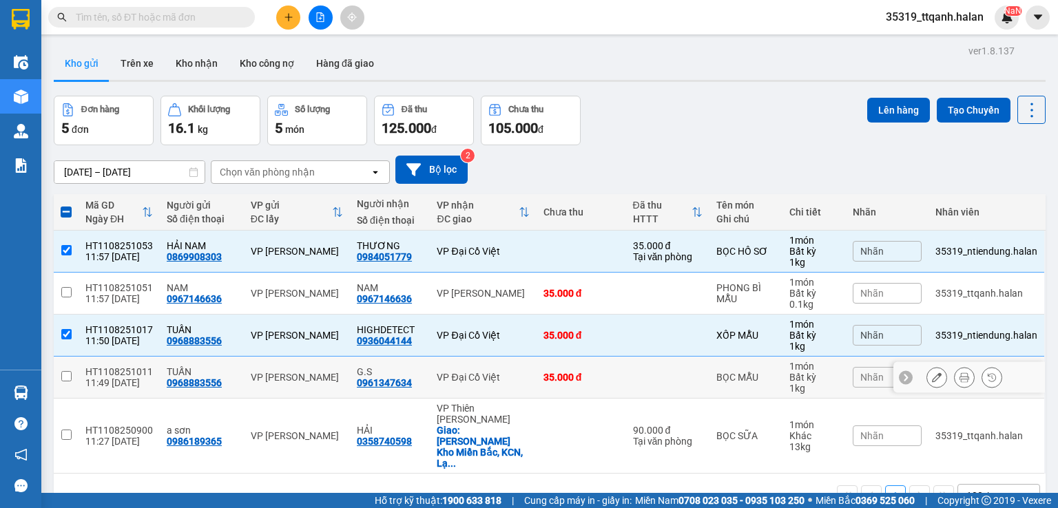
click at [488, 382] on div "VP Đại Cồ Việt" at bounding box center [483, 377] width 92 height 11
checkbox input "true"
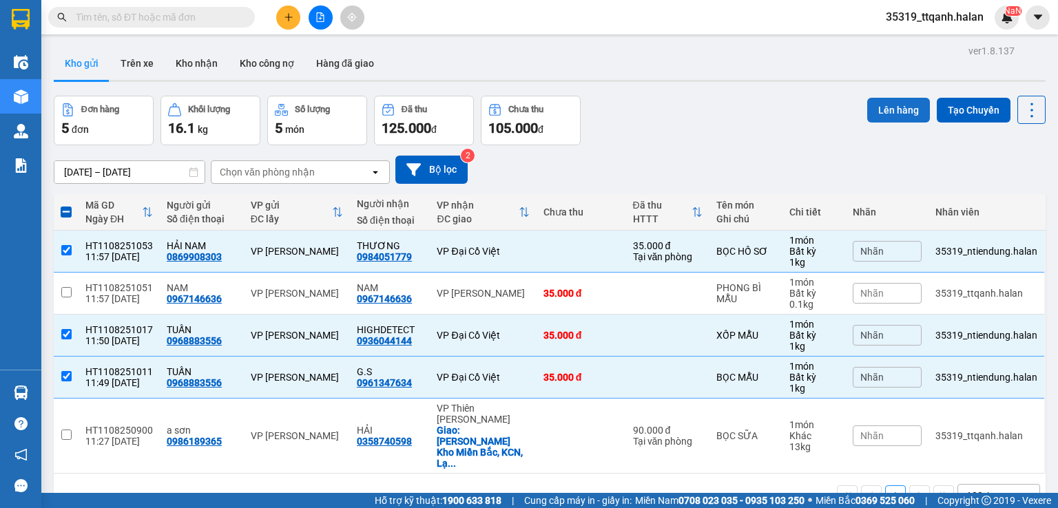
click at [875, 112] on button "Lên hàng" at bounding box center [898, 110] width 63 height 25
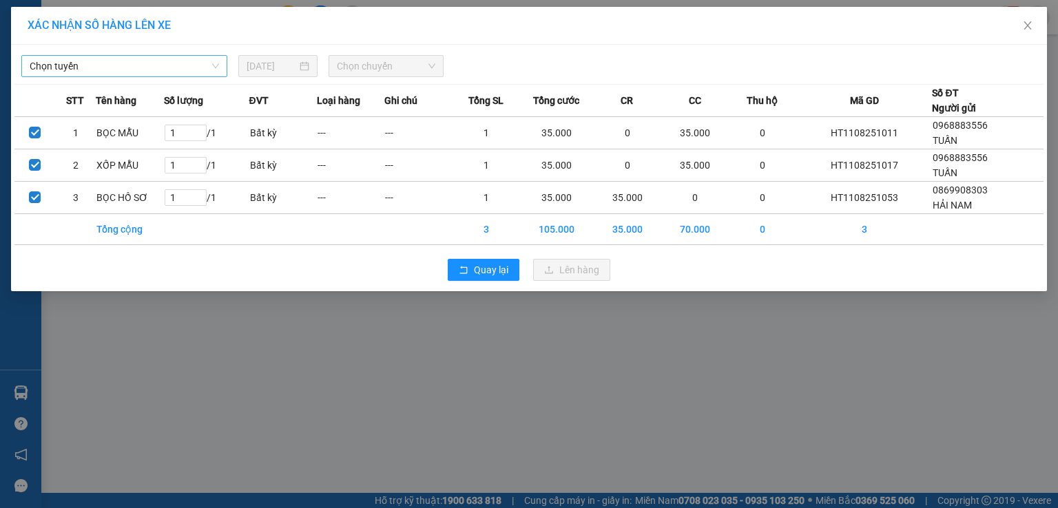
click at [77, 61] on span "Chọn tuyến" at bounding box center [124, 66] width 189 height 21
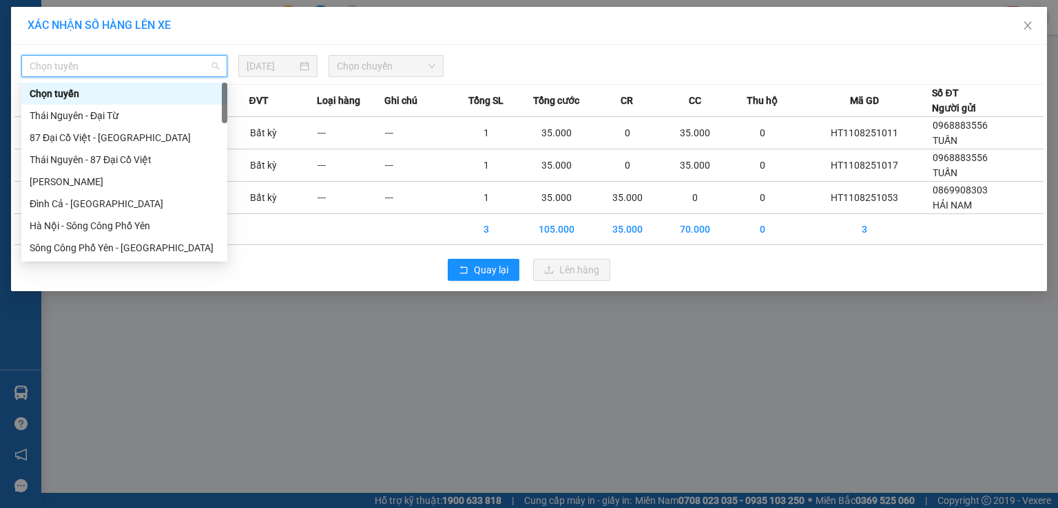
type input "8"
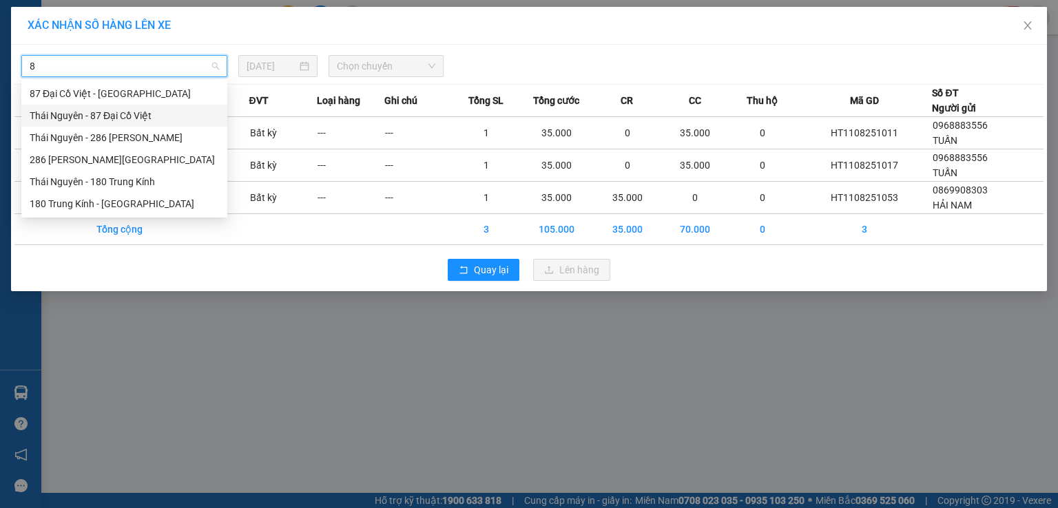
click at [96, 121] on div "Thái Nguyên - 87 Đại Cồ Việt" at bounding box center [124, 115] width 189 height 15
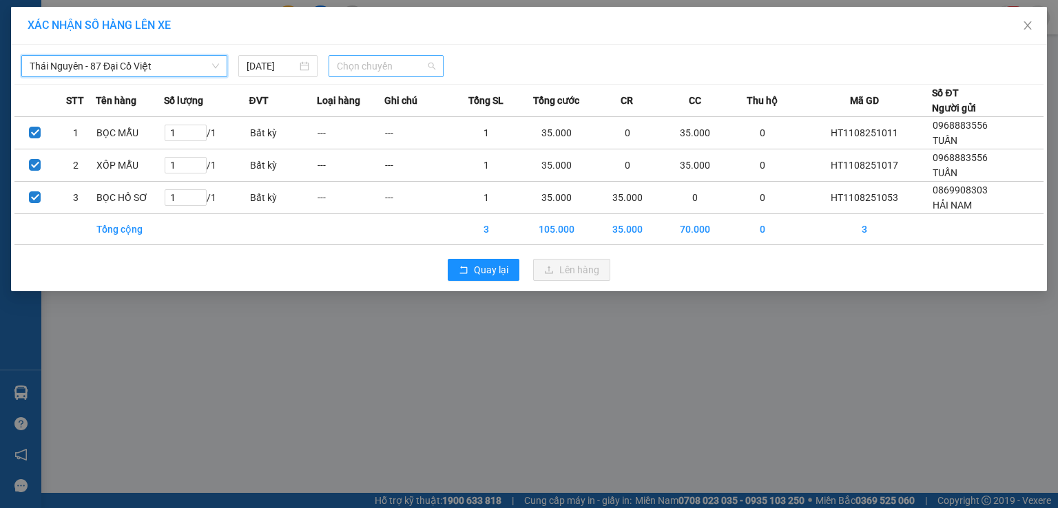
click at [377, 66] on span "Chọn chuyến" at bounding box center [386, 66] width 99 height 21
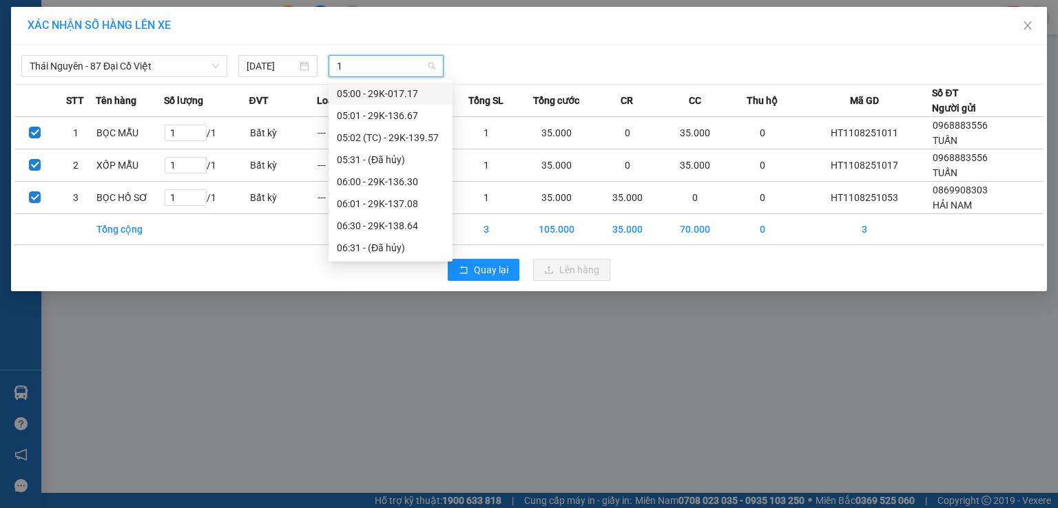
type input "12"
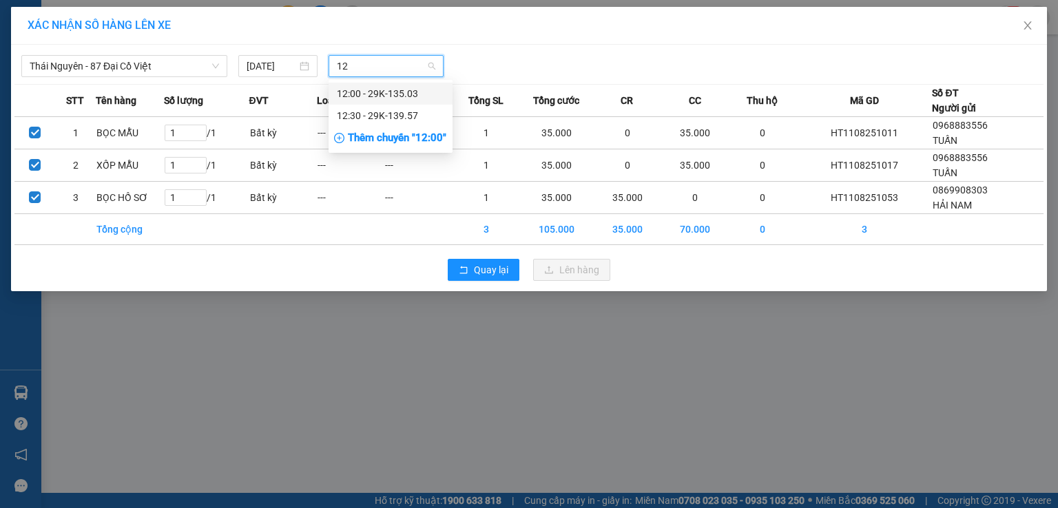
click at [388, 85] on div "12:00 - 29K-135.03" at bounding box center [391, 94] width 124 height 22
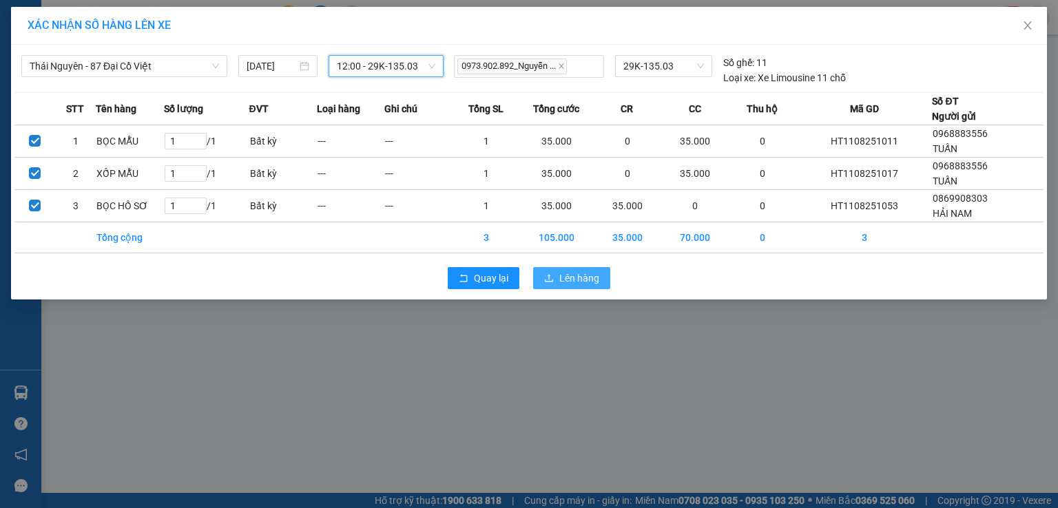
click at [545, 276] on icon "upload" at bounding box center [549, 278] width 10 height 10
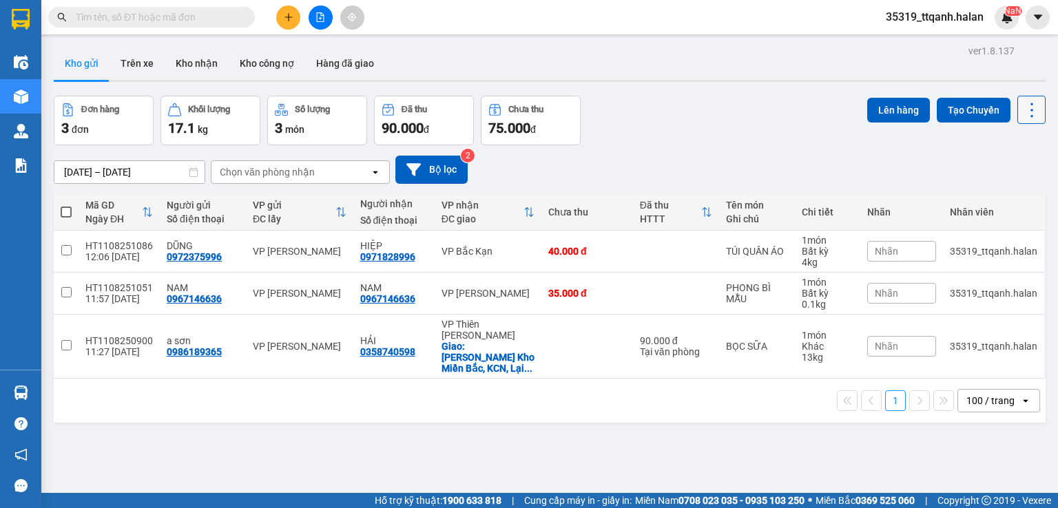
click at [1030, 111] on button at bounding box center [1031, 110] width 28 height 28
click at [995, 193] on span "Làm mới" at bounding box center [1002, 196] width 38 height 14
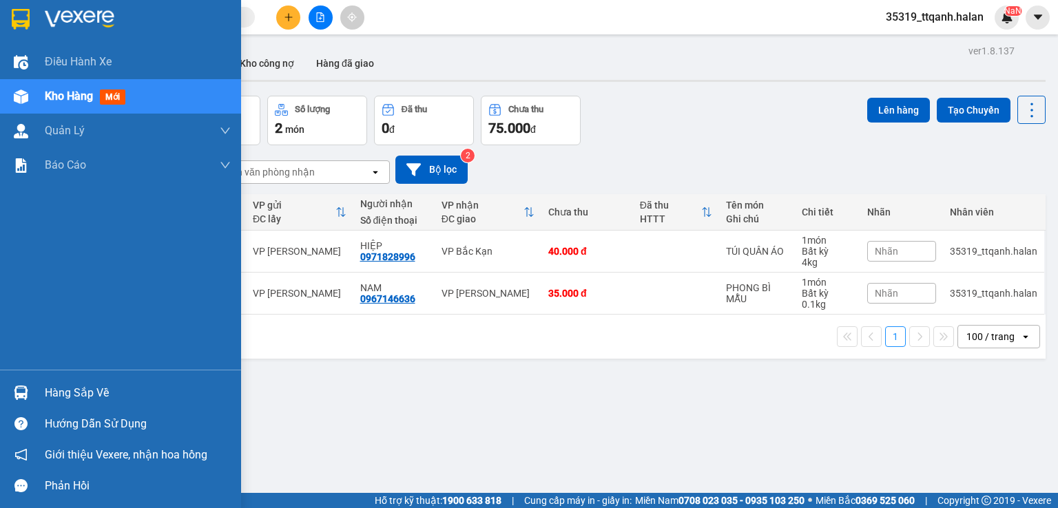
click at [3, 373] on div "Hàng sắp về Hướng dẫn sử dụng Giới thiệu Vexere, nhận hoa hồng Phản hồi" at bounding box center [120, 436] width 241 height 132
click at [9, 391] on div at bounding box center [21, 393] width 24 height 24
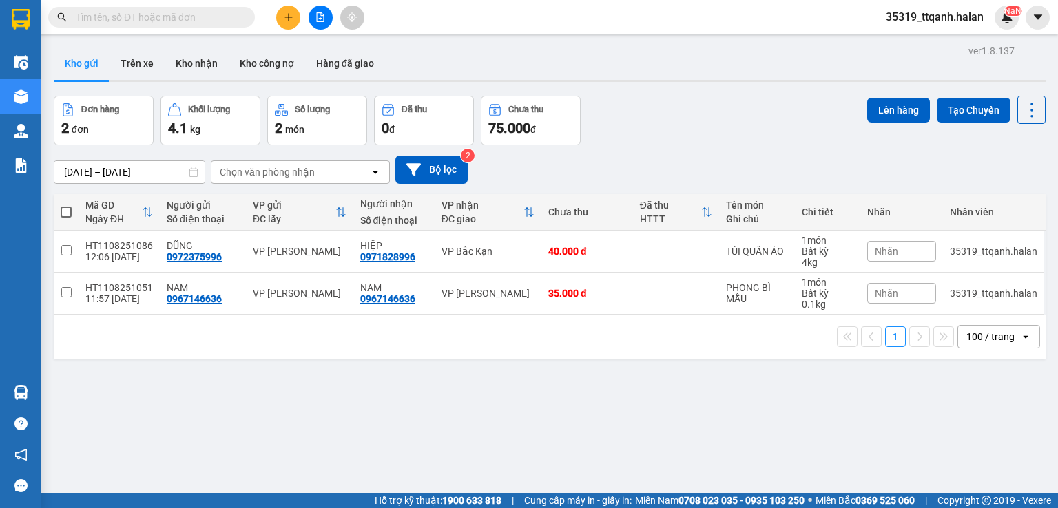
click at [141, 25] on section "Kết quả tìm kiếm ( 39 ) Bộ lọc Mã ĐH Trạng thái Món hàng Thu hộ Tổng cước Chưa …" at bounding box center [529, 254] width 1058 height 508
click at [133, 18] on input "text" at bounding box center [157, 17] width 163 height 15
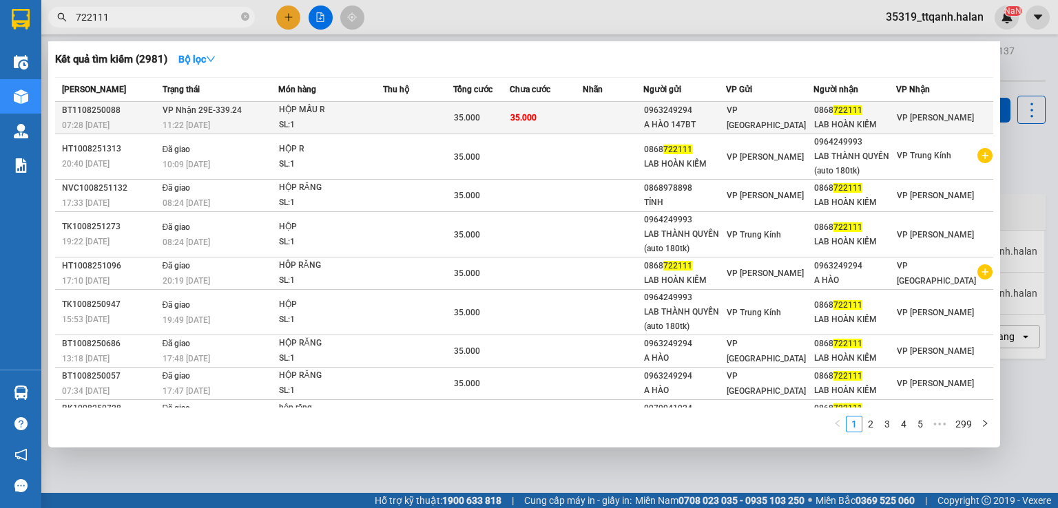
type input "722111"
click at [187, 116] on td "VP Nhận 29E-339.24 11:22 [DATE]" at bounding box center [218, 118] width 119 height 32
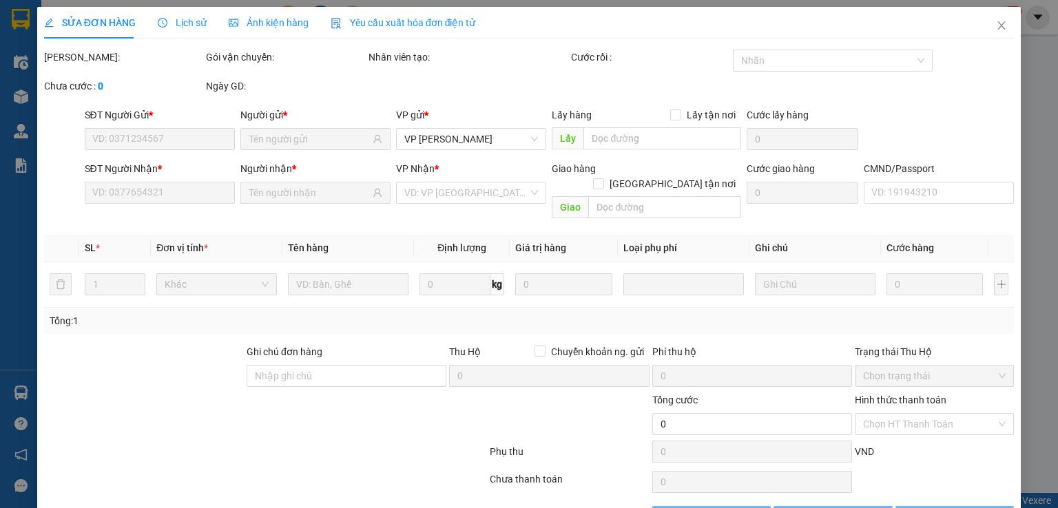
type input "0963249294"
type input "A HÀO 147BT"
type input "0868722111"
type input "LAB HOÀN KIẾM"
type input "35.000"
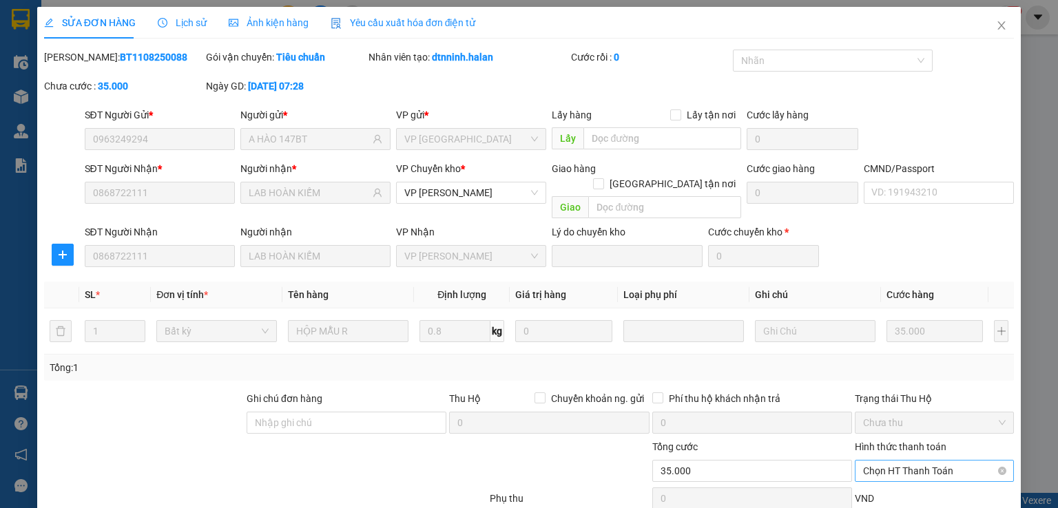
scroll to position [77, 0]
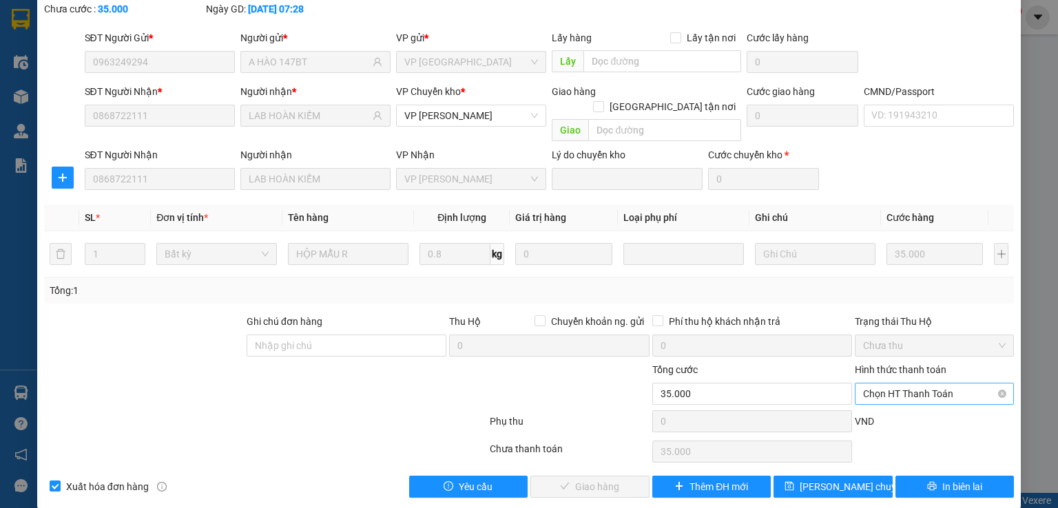
click at [898, 384] on span "Chọn HT Thanh Toán" at bounding box center [934, 394] width 143 height 21
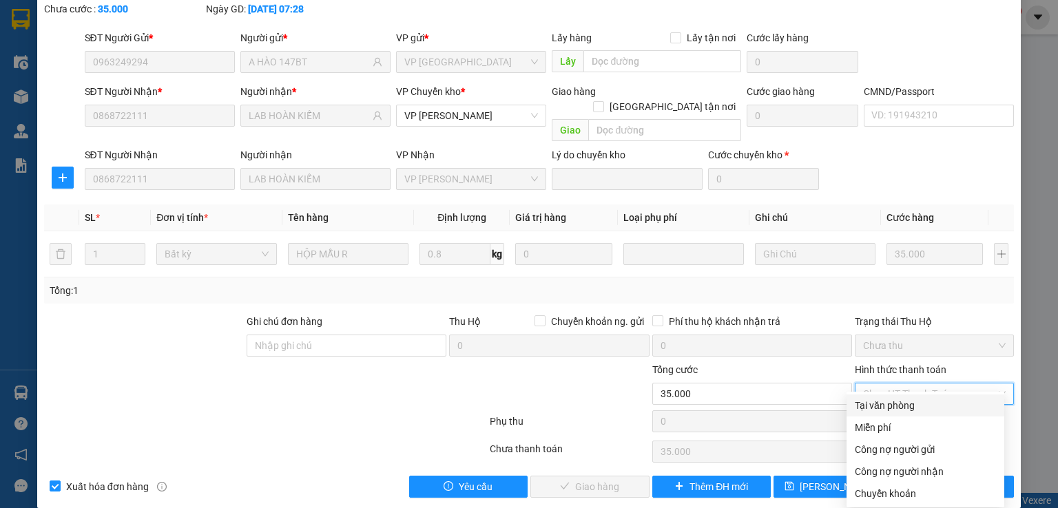
click at [902, 396] on div "Tại văn phòng" at bounding box center [926, 406] width 158 height 22
type input "0"
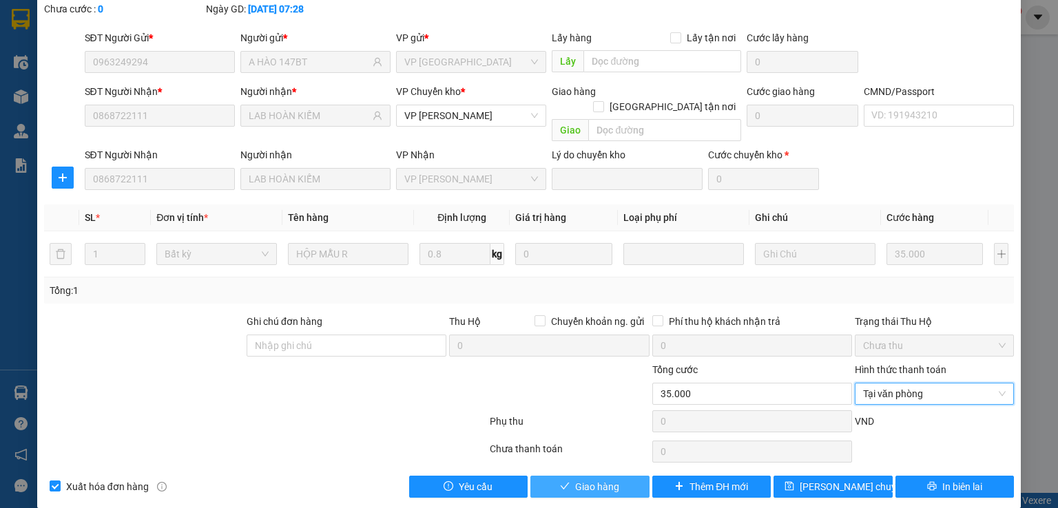
click at [592, 479] on span "Giao hàng" at bounding box center [597, 486] width 44 height 15
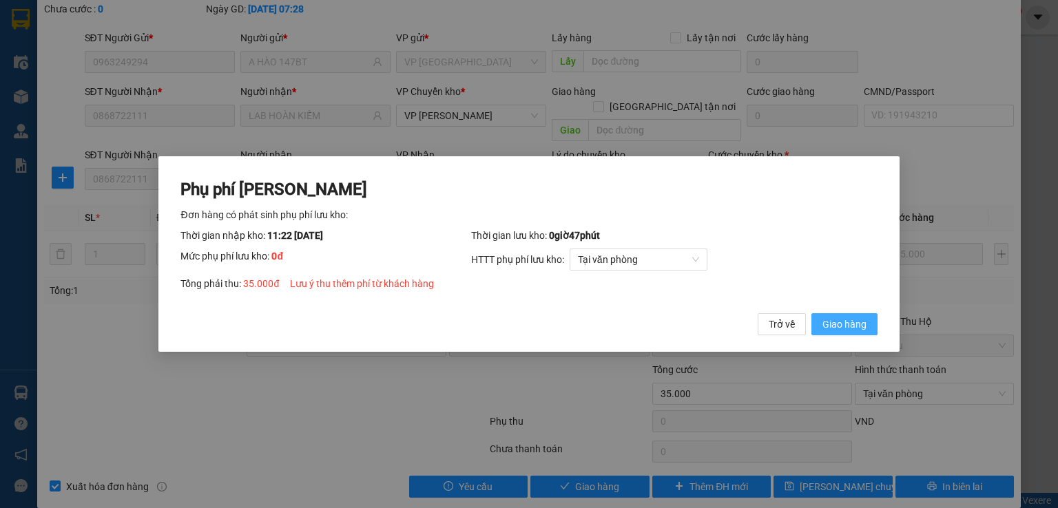
click at [836, 317] on span "Giao hàng" at bounding box center [844, 324] width 44 height 15
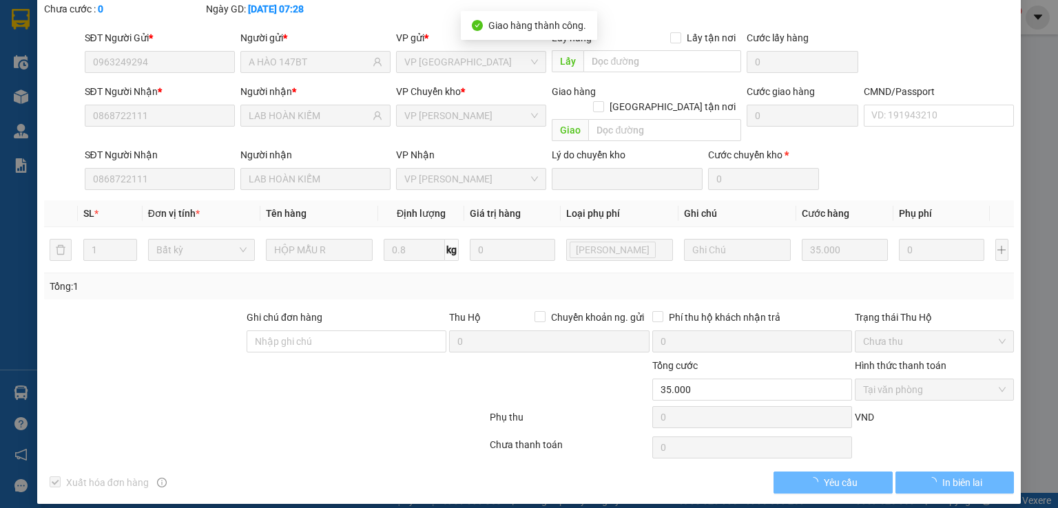
scroll to position [0, 0]
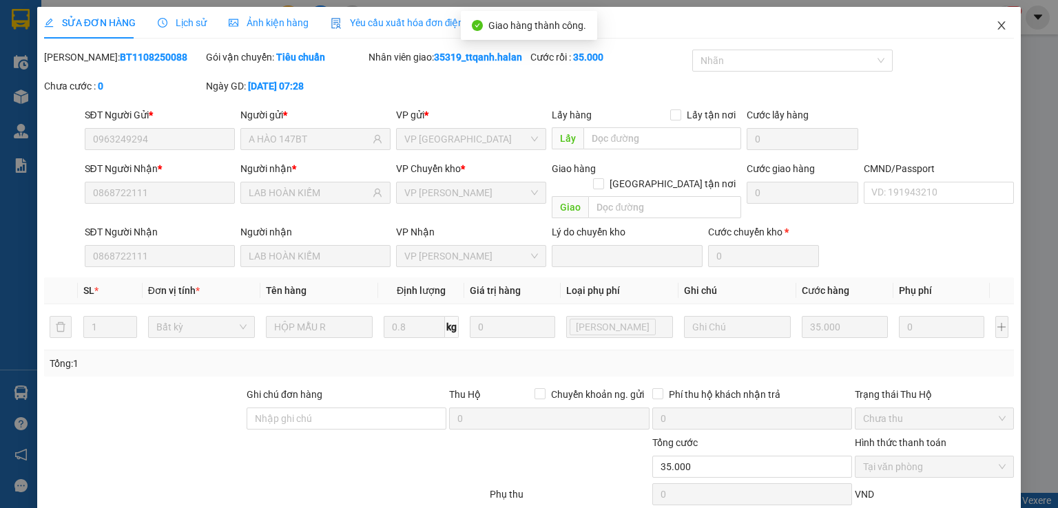
click at [1000, 30] on span "Close" at bounding box center [1001, 26] width 39 height 39
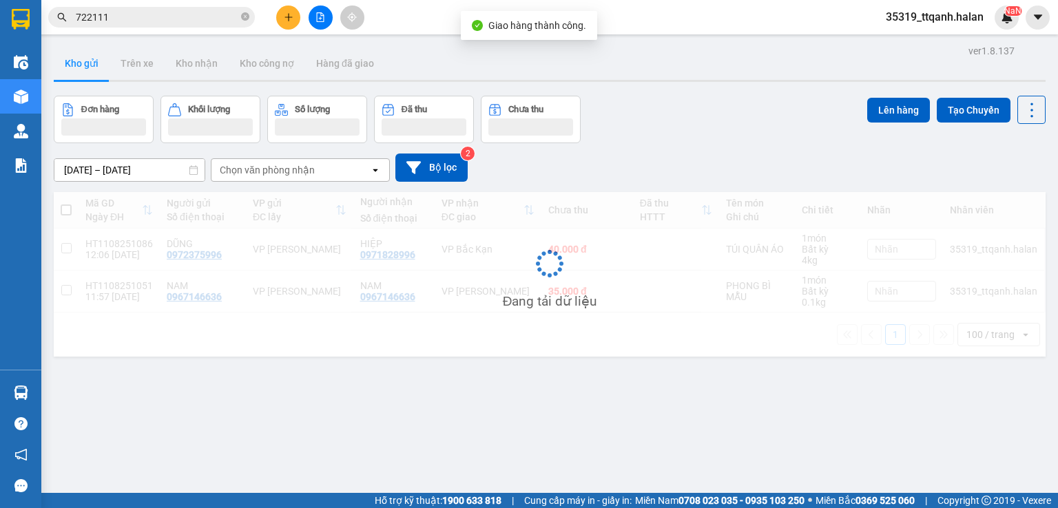
click at [172, 17] on input "722111" at bounding box center [157, 17] width 163 height 15
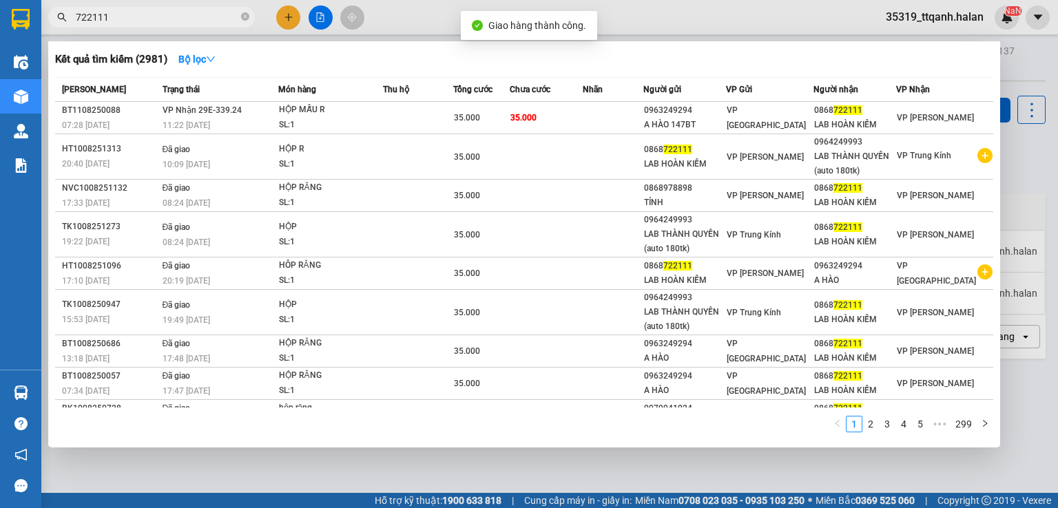
click at [172, 17] on input "722111" at bounding box center [157, 17] width 163 height 15
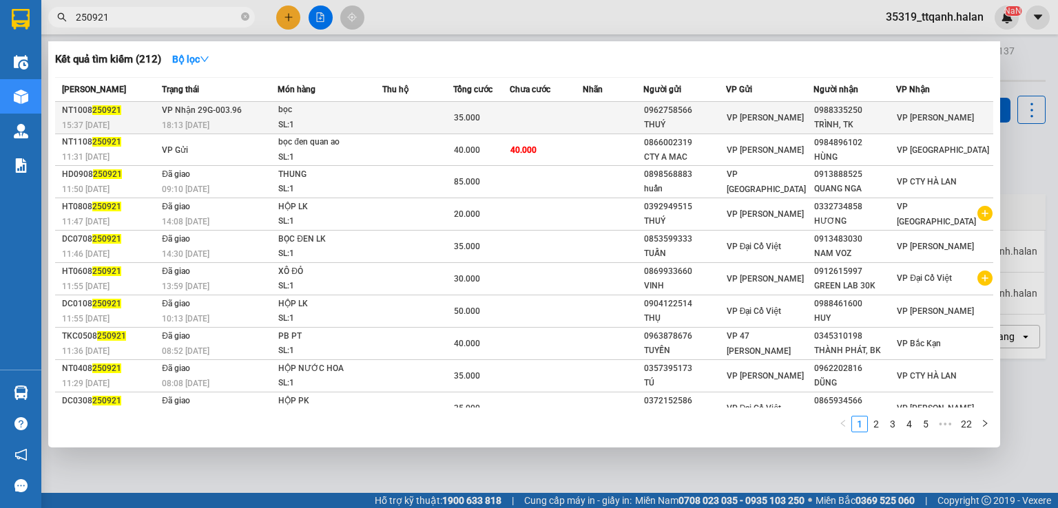
type input "250921"
click at [214, 123] on div "18:13 [DATE]" at bounding box center [219, 125] width 115 height 15
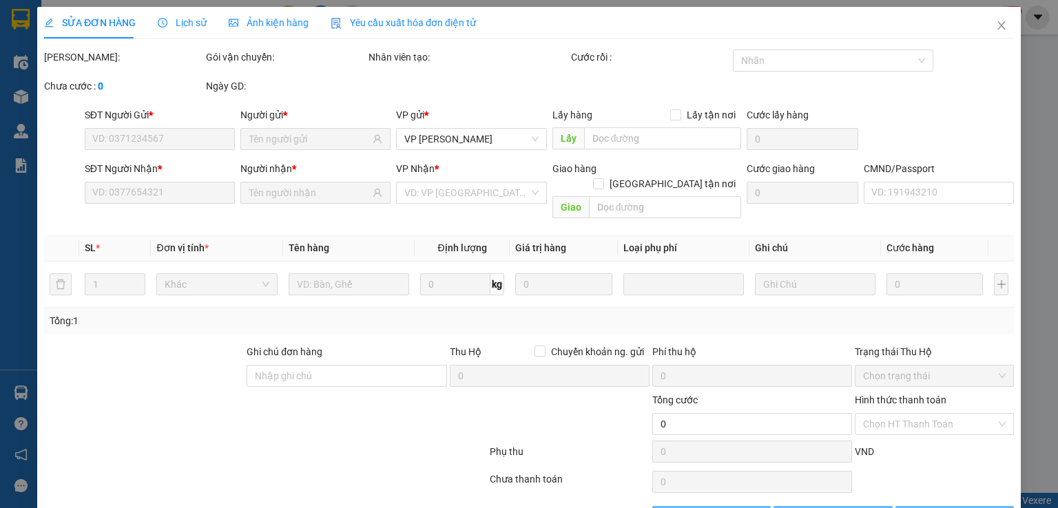
type input "0962758566"
type input "THUÝ"
type input "0988335250"
type input "TRÌNH, TK"
type input "35.000"
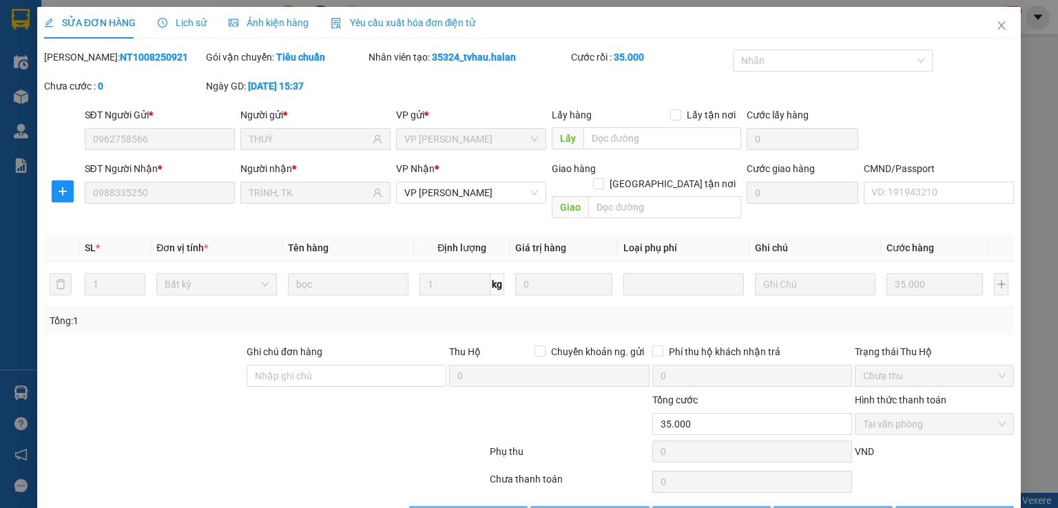
scroll to position [30, 0]
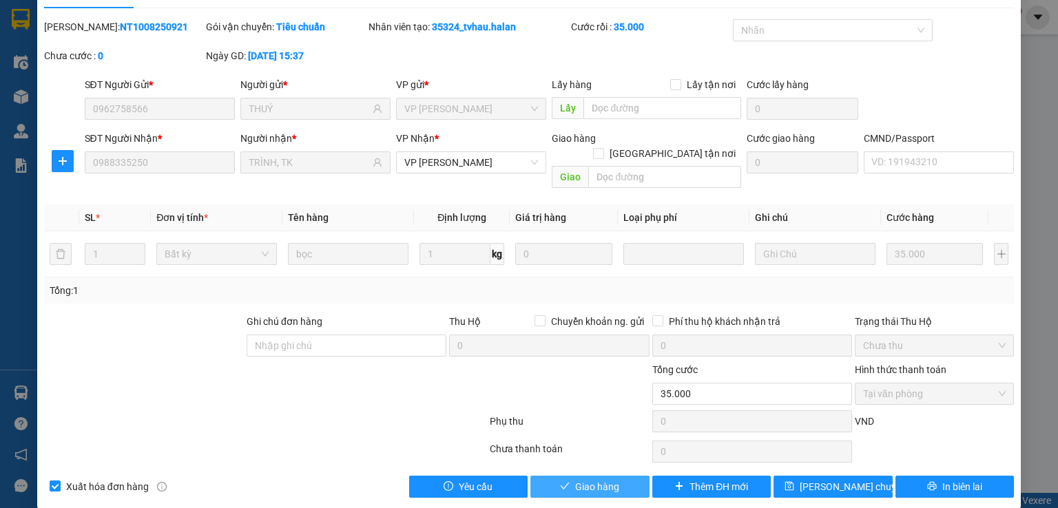
click at [575, 479] on span "Giao hàng" at bounding box center [597, 486] width 44 height 15
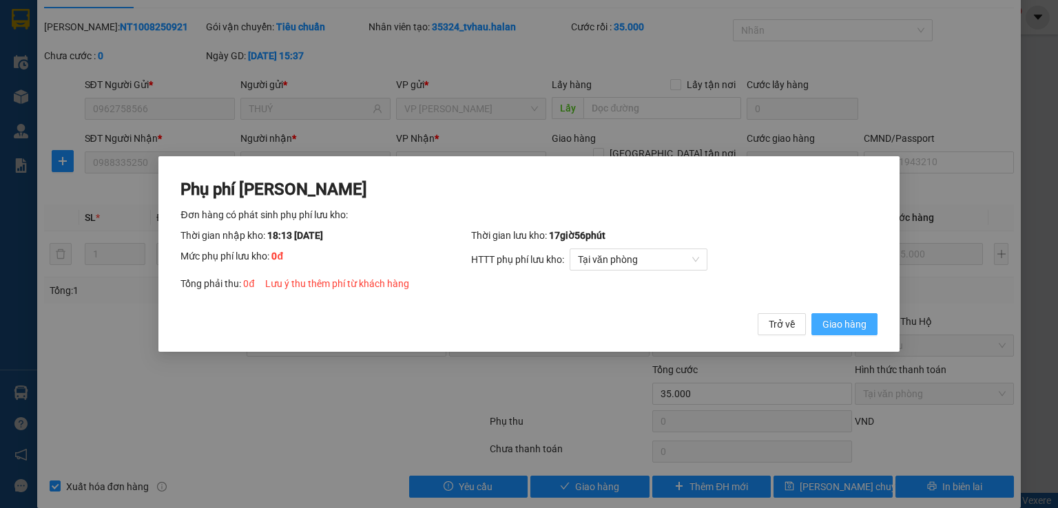
click at [836, 320] on span "Giao hàng" at bounding box center [844, 324] width 44 height 15
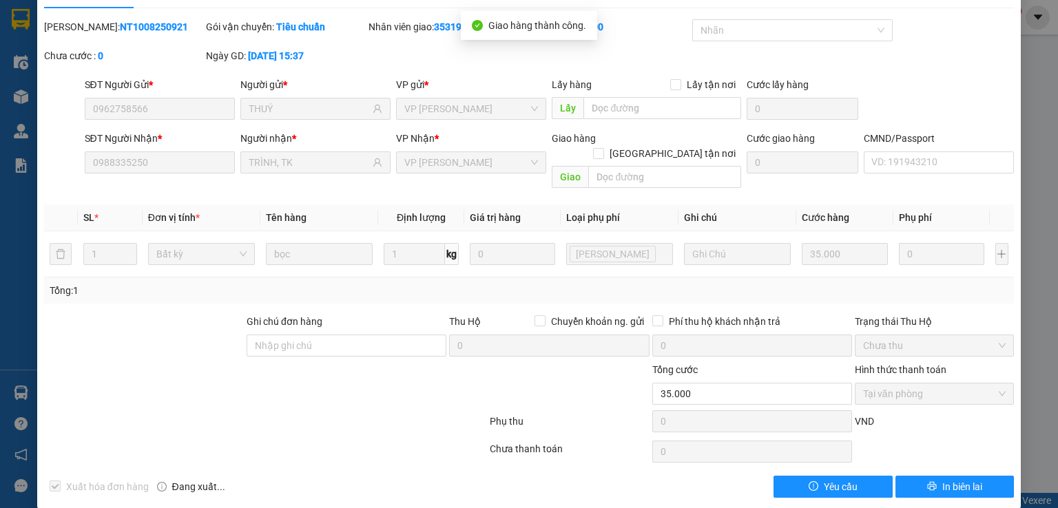
scroll to position [0, 0]
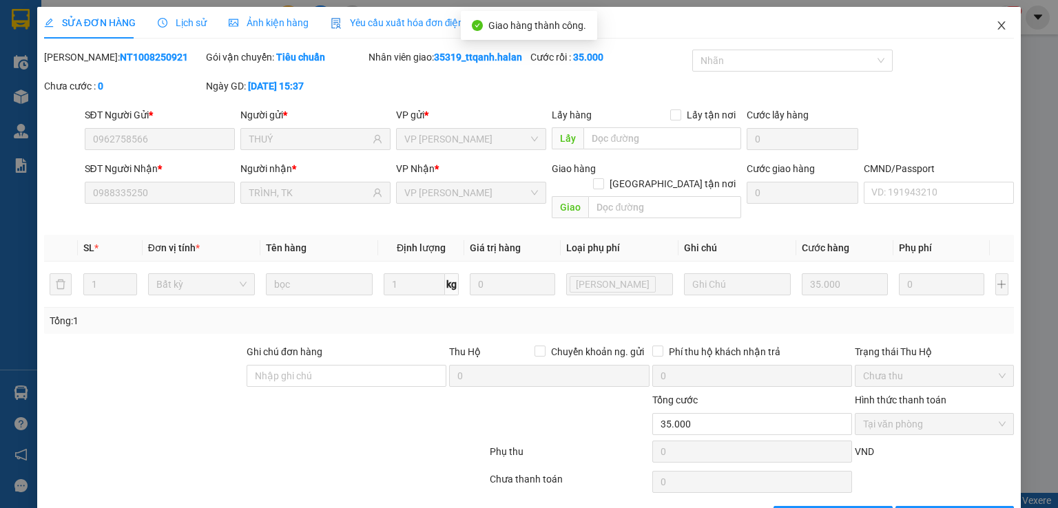
click at [996, 22] on icon "close" at bounding box center [1001, 25] width 11 height 11
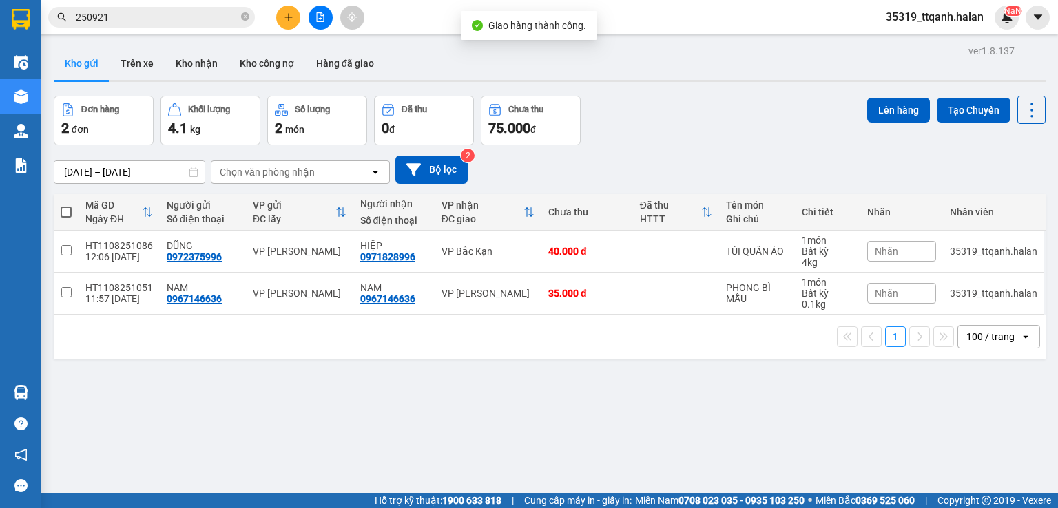
click at [182, 11] on input "250921" at bounding box center [157, 17] width 163 height 15
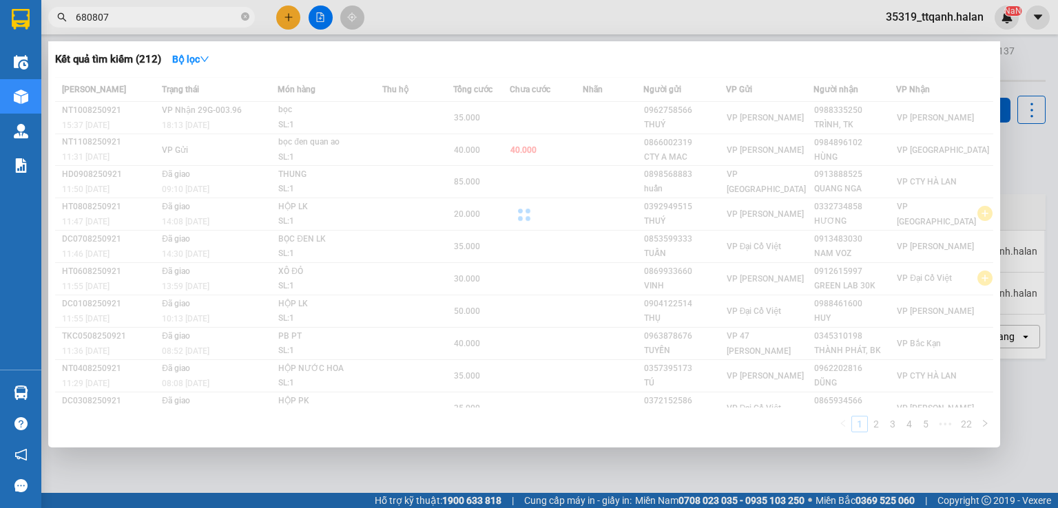
click at [182, 11] on input "680807" at bounding box center [157, 17] width 163 height 15
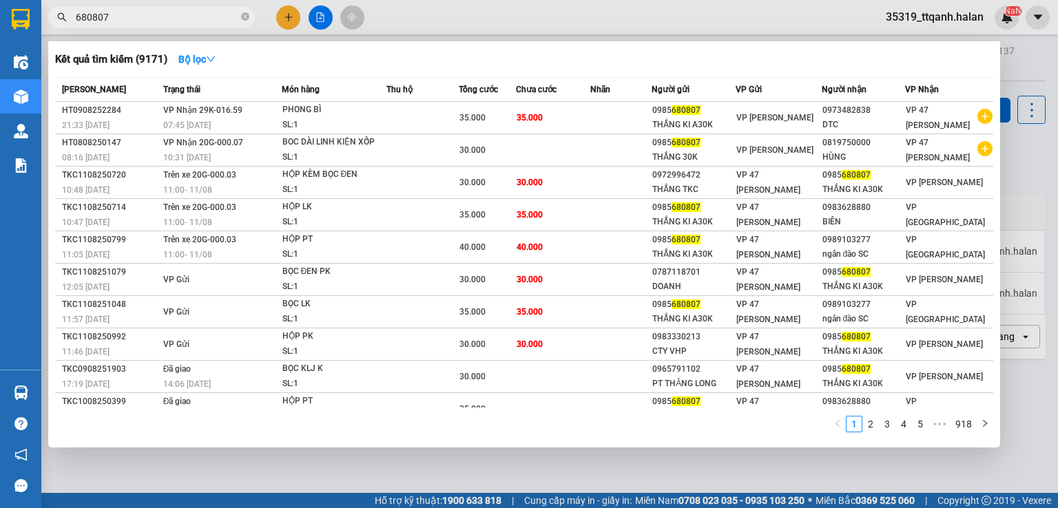
drag, startPoint x: 1057, startPoint y: 453, endPoint x: 685, endPoint y: 416, distance: 374.4
click at [1057, 450] on div at bounding box center [529, 254] width 1058 height 508
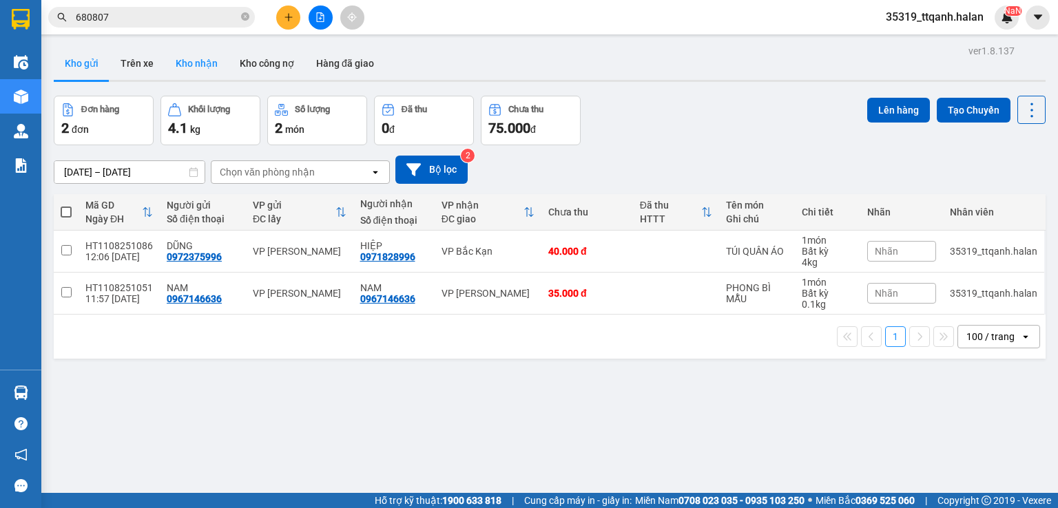
click at [201, 61] on button "Kho nhận" at bounding box center [197, 63] width 64 height 33
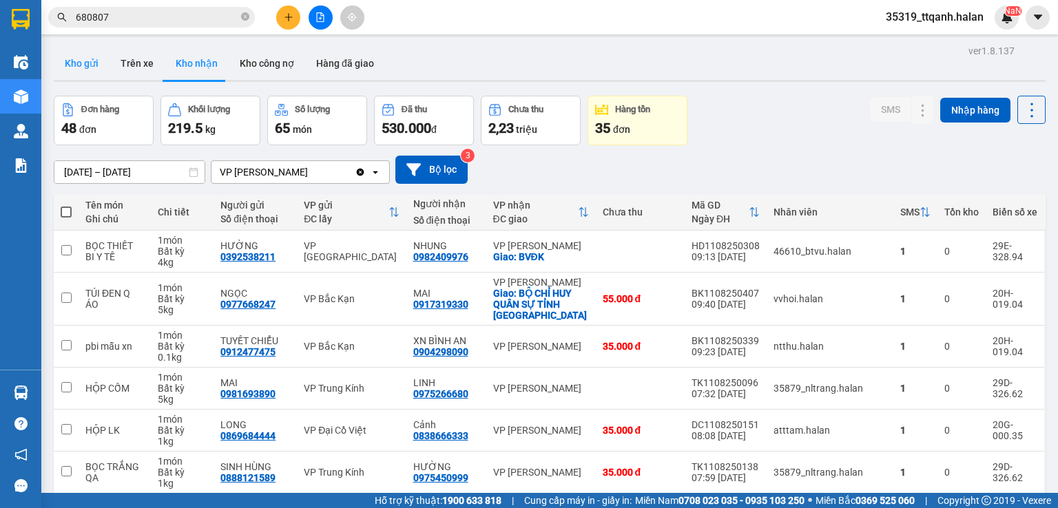
click at [94, 61] on button "Kho gửi" at bounding box center [82, 63] width 56 height 33
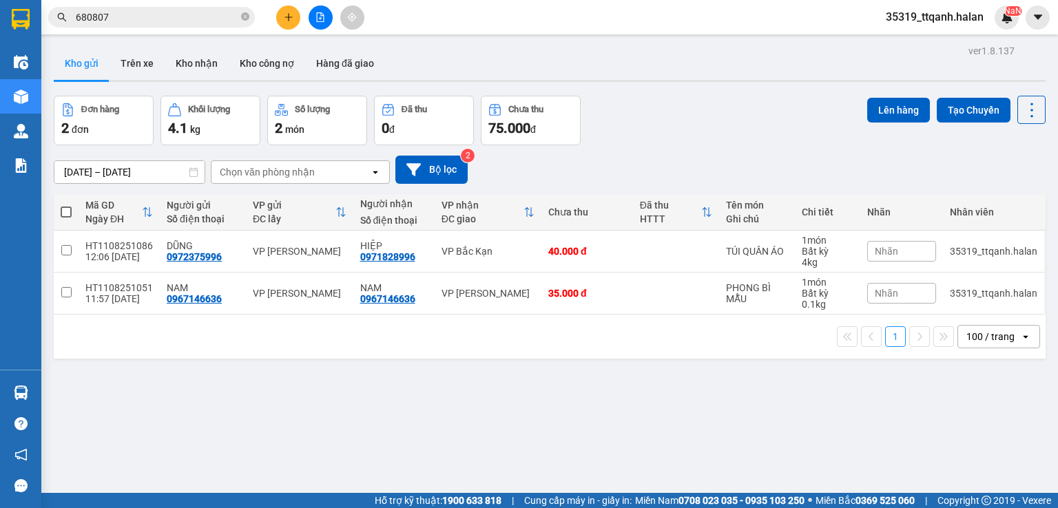
click at [122, 20] on input "680807" at bounding box center [157, 17] width 163 height 15
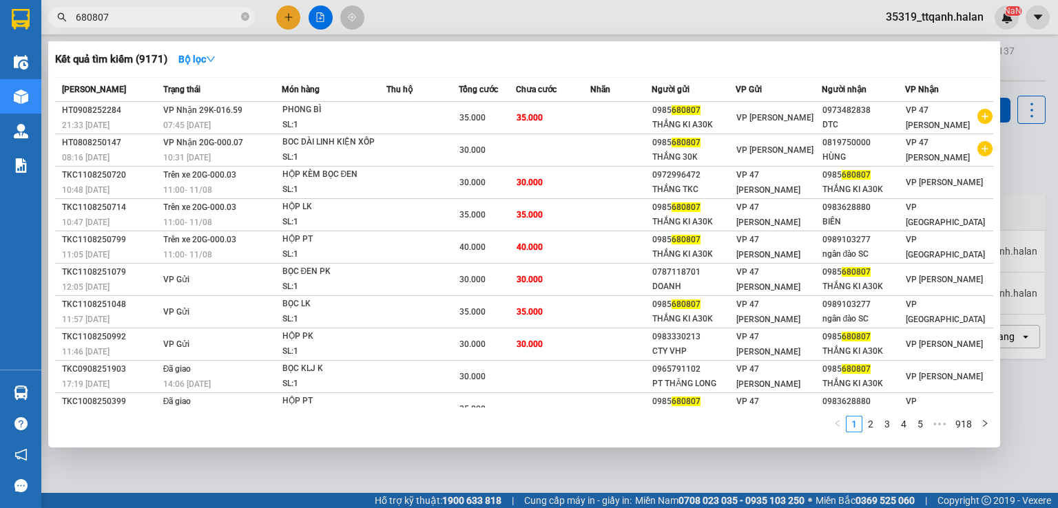
click at [122, 20] on input "680807" at bounding box center [157, 17] width 163 height 15
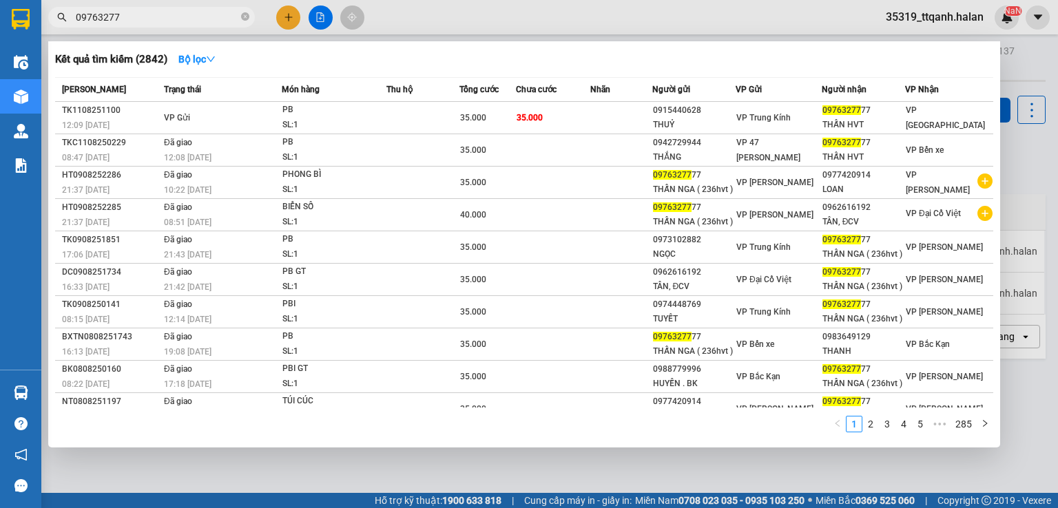
type input "09763277"
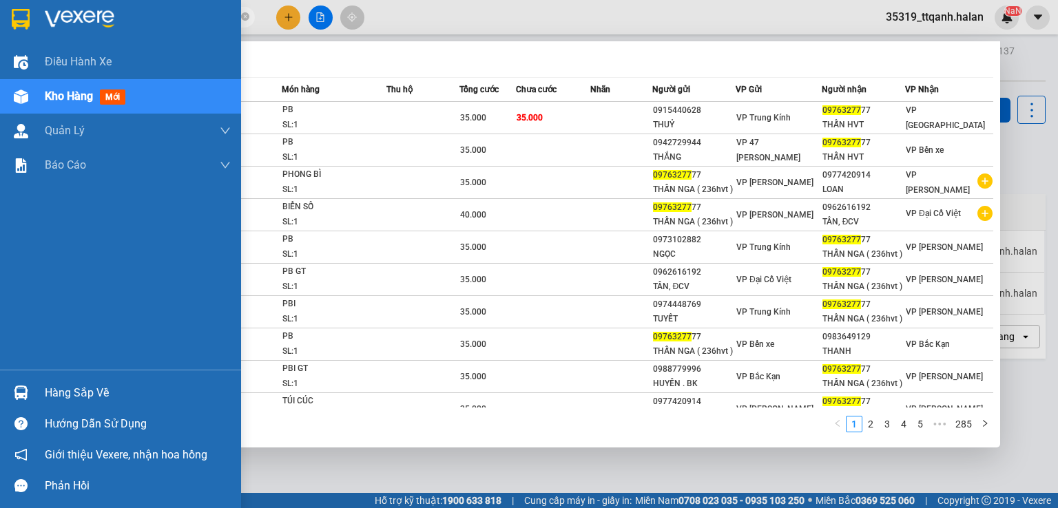
click at [19, 378] on div "Hàng sắp về" at bounding box center [120, 392] width 241 height 31
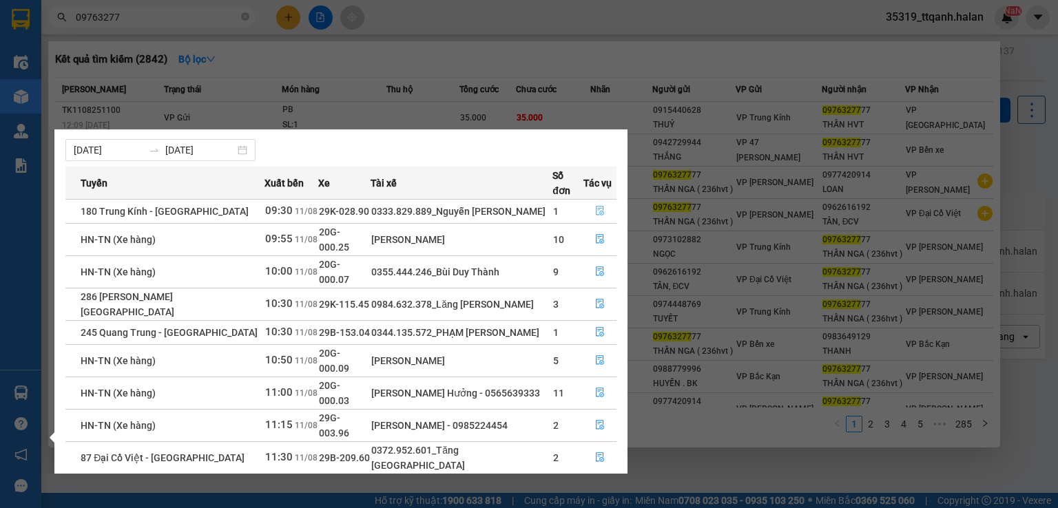
click at [600, 200] on button "button" at bounding box center [600, 211] width 32 height 22
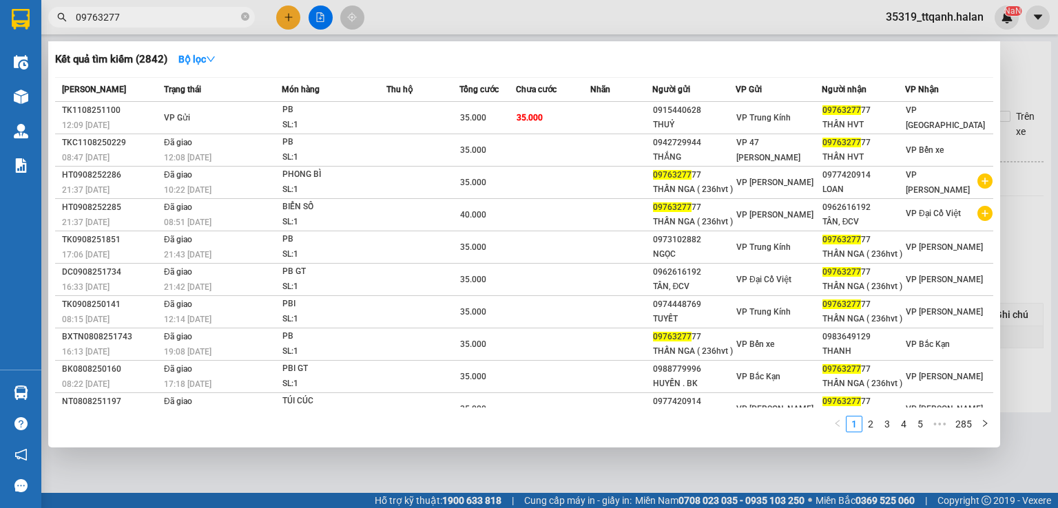
click at [1057, 200] on div at bounding box center [529, 254] width 1058 height 508
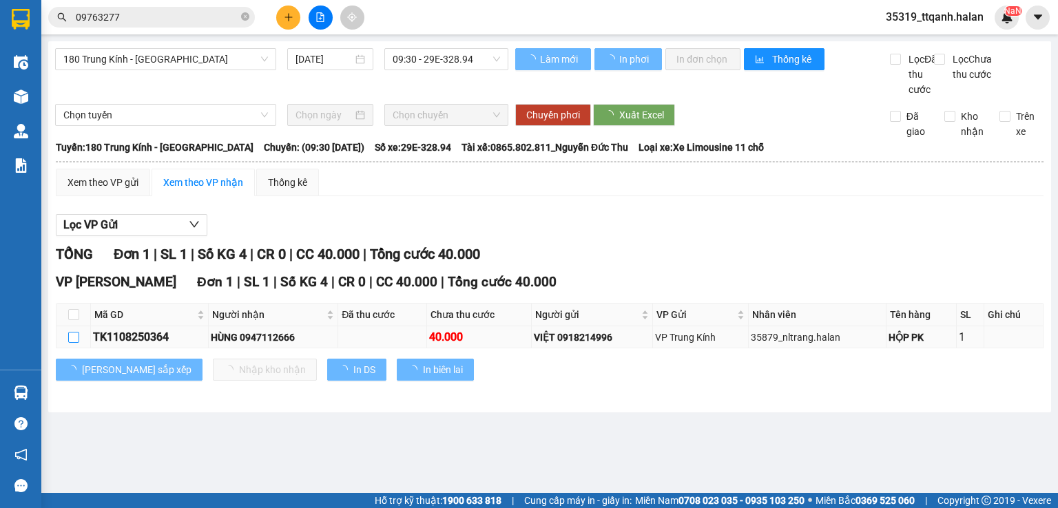
click at [72, 345] on label at bounding box center [73, 337] width 11 height 15
click at [72, 343] on input "checkbox" at bounding box center [73, 337] width 11 height 11
checkbox input "true"
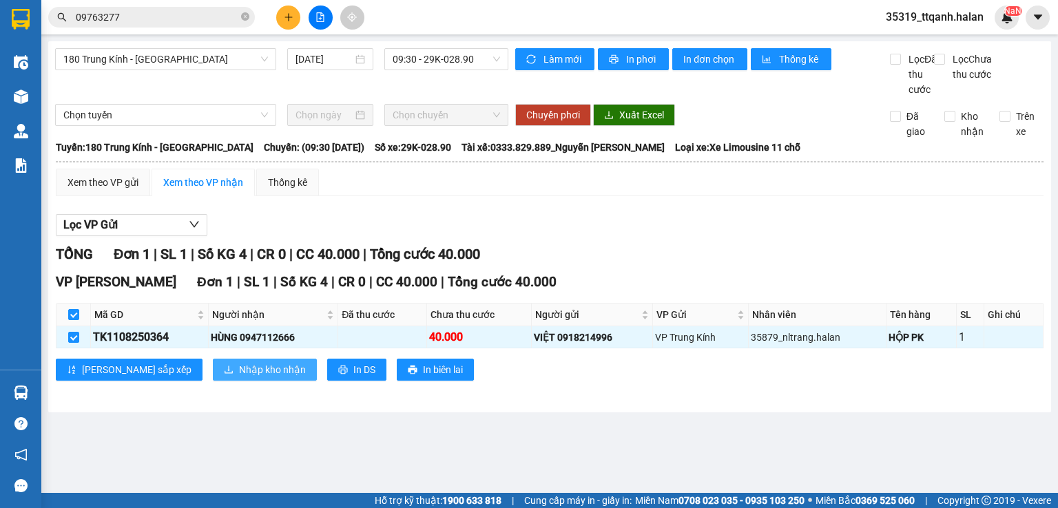
click at [239, 377] on span "Nhập kho nhận" at bounding box center [272, 369] width 67 height 15
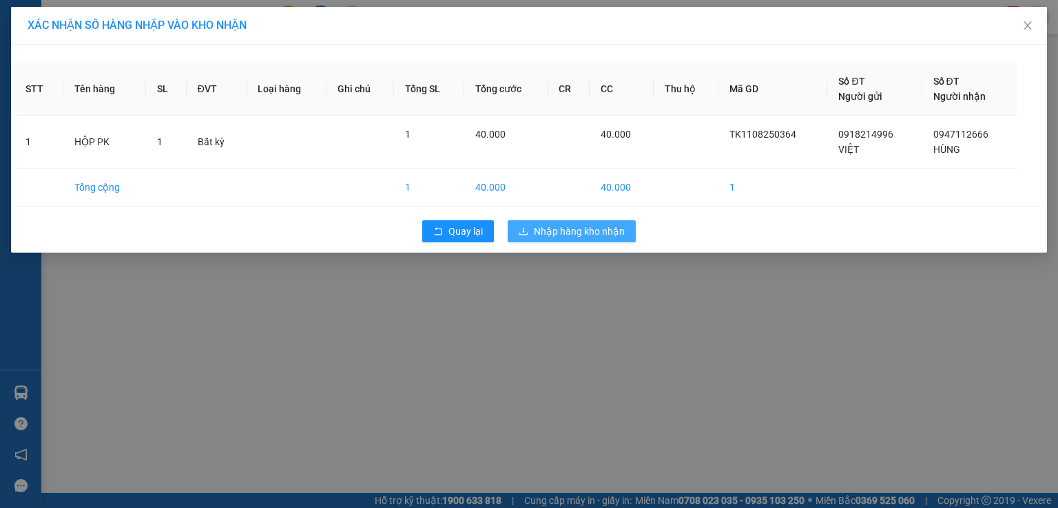
click at [576, 236] on span "Nhập hàng kho nhận" at bounding box center [579, 231] width 91 height 15
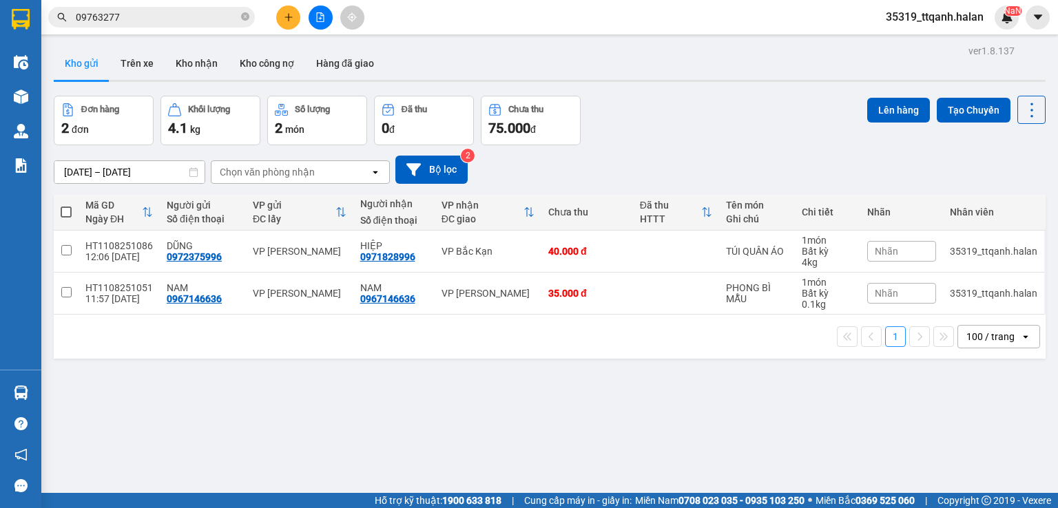
click at [103, 16] on input "09763277" at bounding box center [157, 17] width 163 height 15
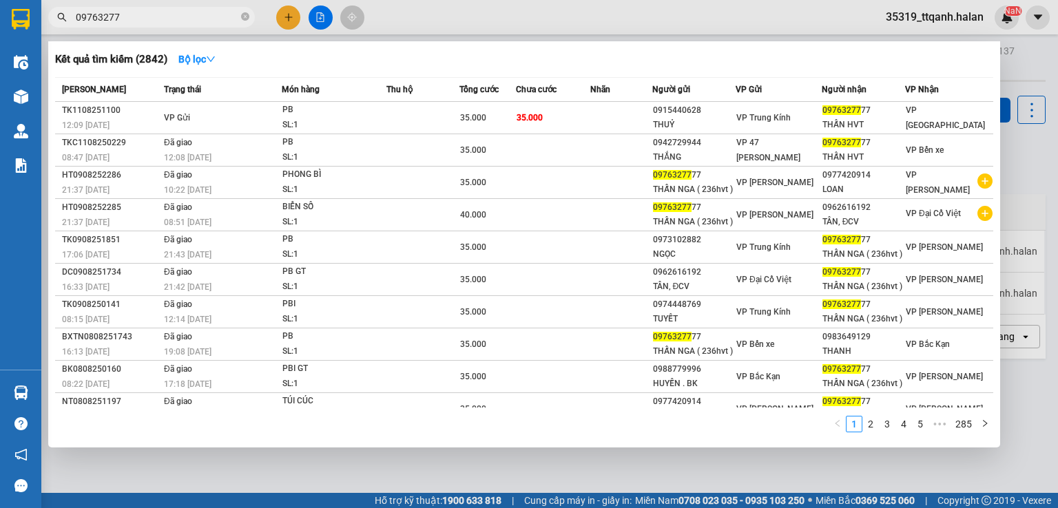
click at [103, 16] on input "09763277" at bounding box center [157, 17] width 163 height 15
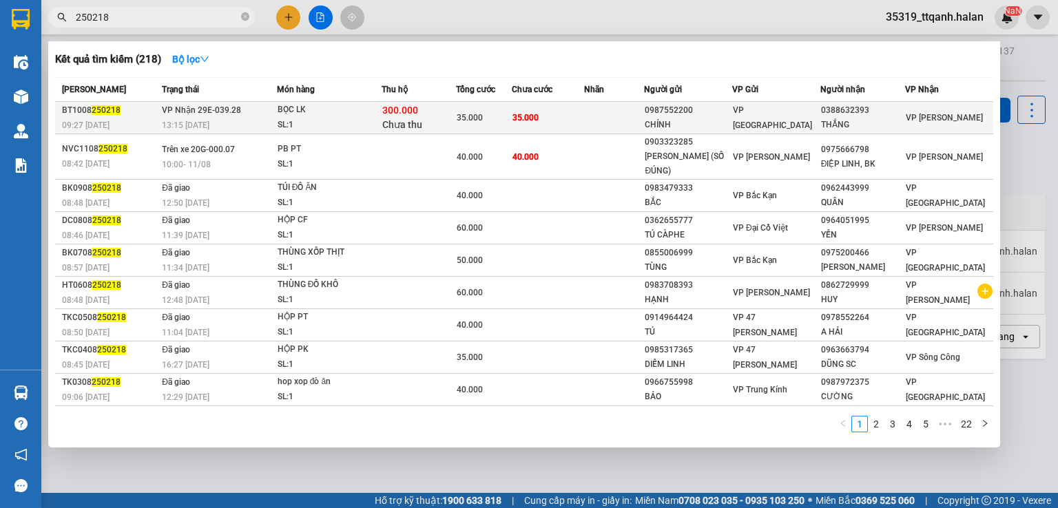
click at [243, 118] on div "13:15 [DATE]" at bounding box center [219, 125] width 114 height 15
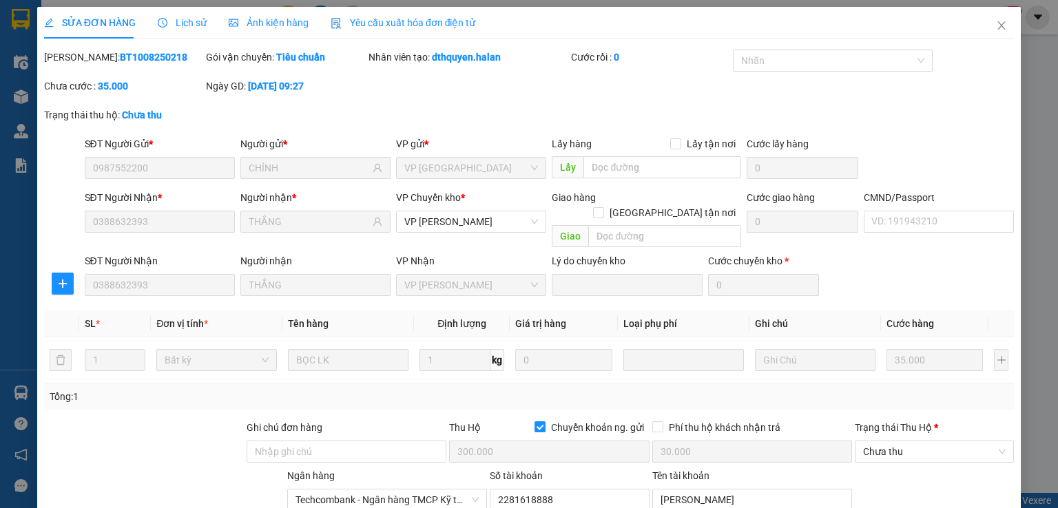
scroll to position [154, 0]
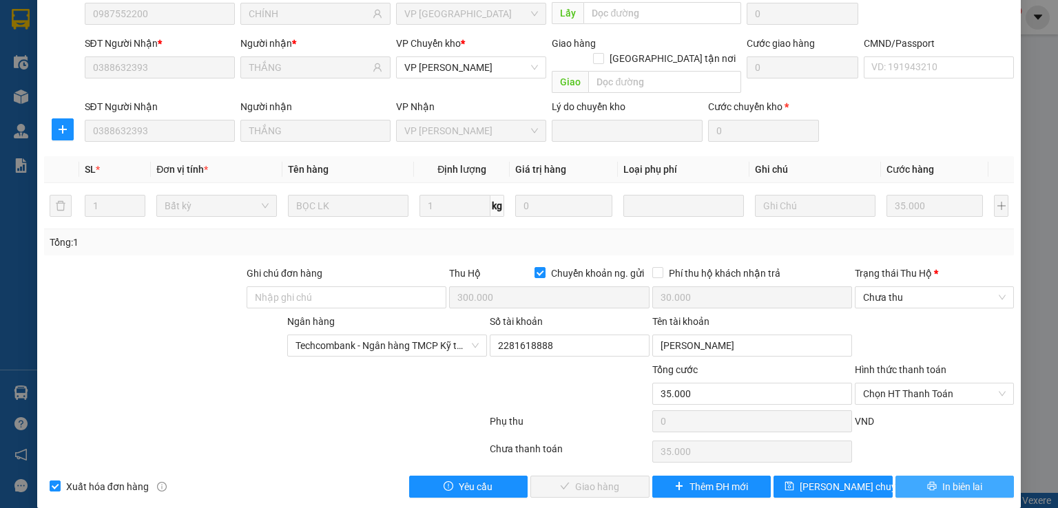
click at [948, 479] on span "In biên lai" at bounding box center [962, 486] width 40 height 15
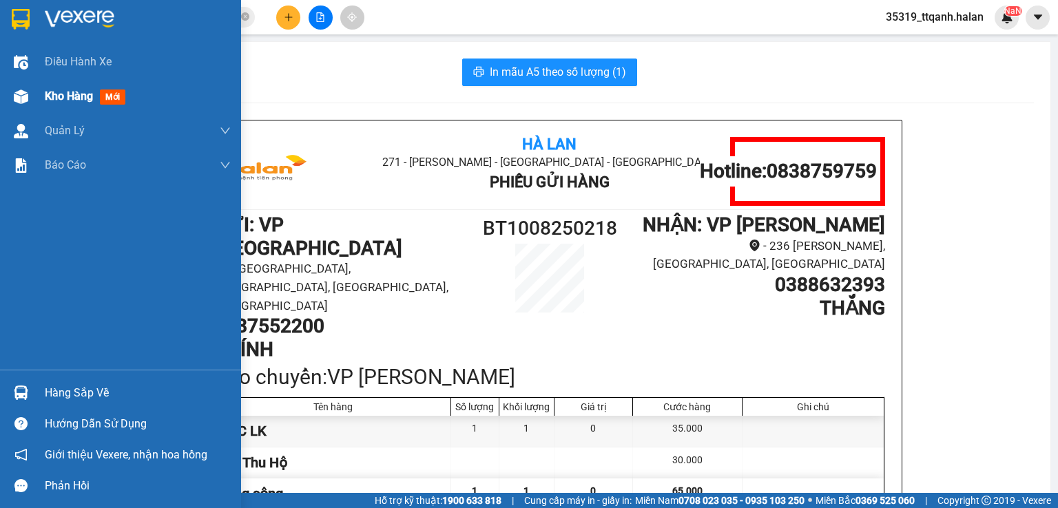
click at [9, 90] on div at bounding box center [21, 97] width 24 height 24
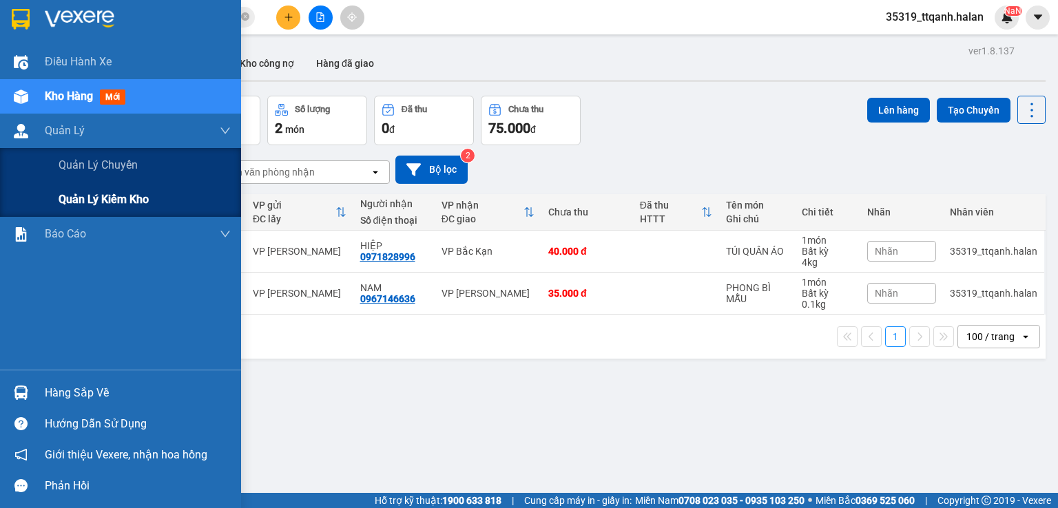
click at [99, 201] on span "Quản lý kiểm kho" at bounding box center [104, 199] width 90 height 17
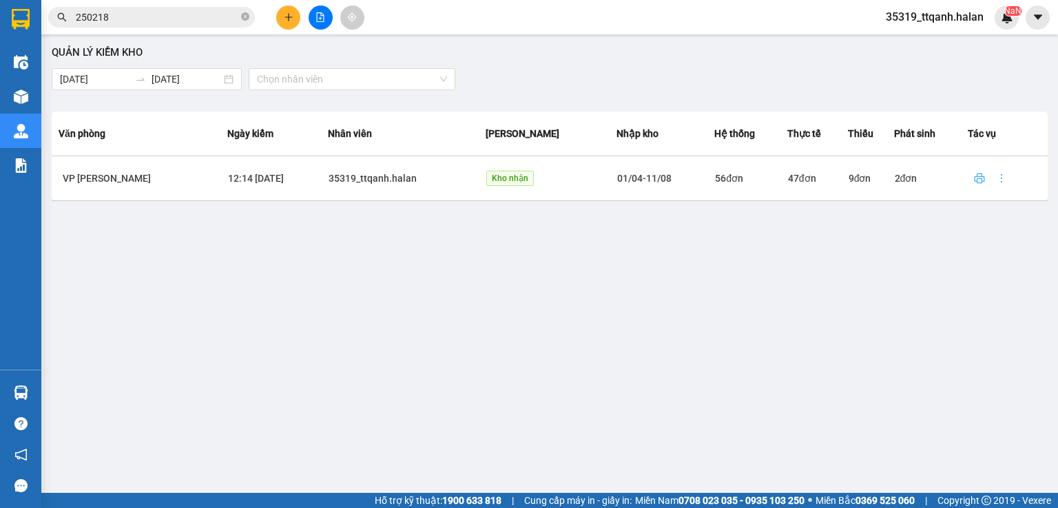
click at [984, 180] on span "printer" at bounding box center [979, 178] width 21 height 11
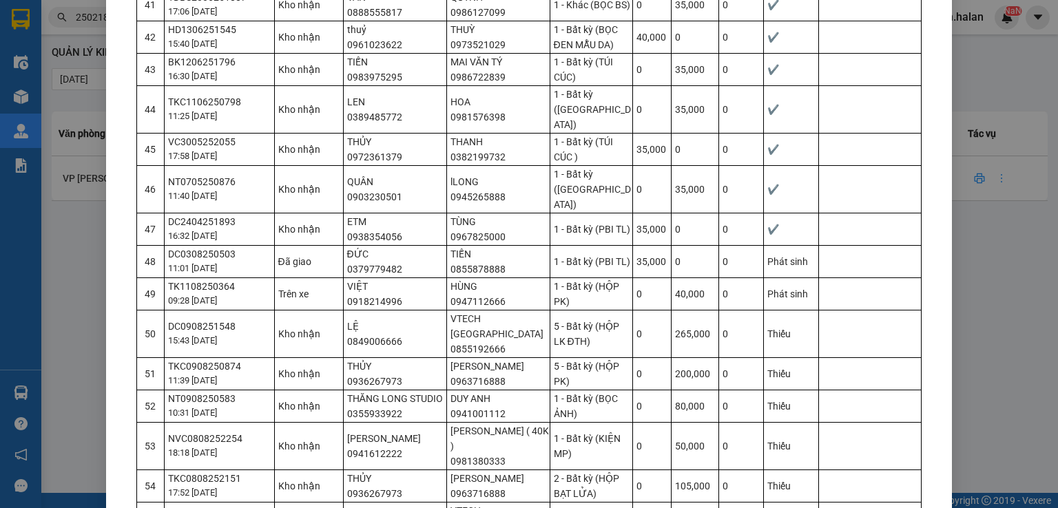
scroll to position [1677, 0]
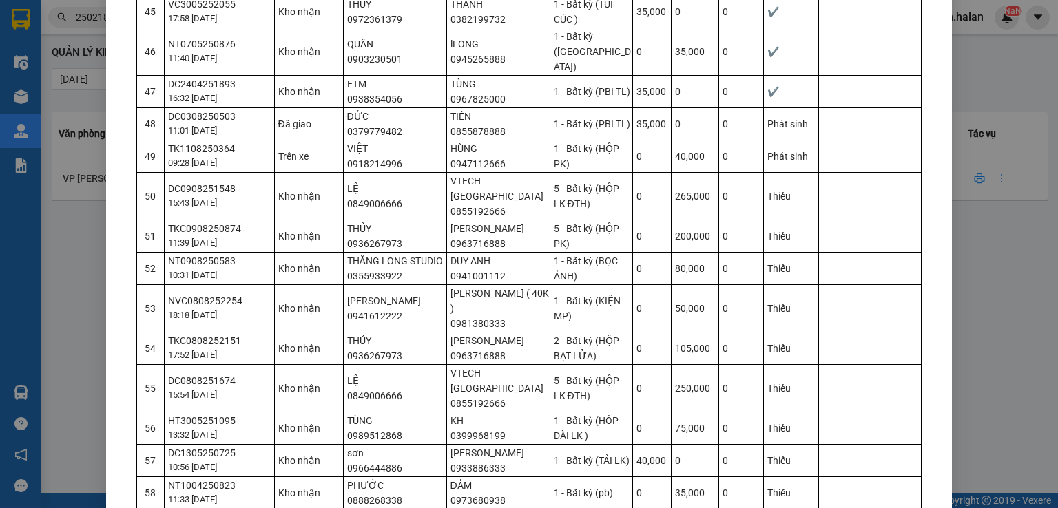
click at [193, 269] on div "10:31 [DATE]" at bounding box center [220, 276] width 105 height 14
click at [203, 253] on div "NT0908250583" at bounding box center [220, 260] width 105 height 15
click at [212, 253] on div "NT0908250583" at bounding box center [220, 260] width 105 height 15
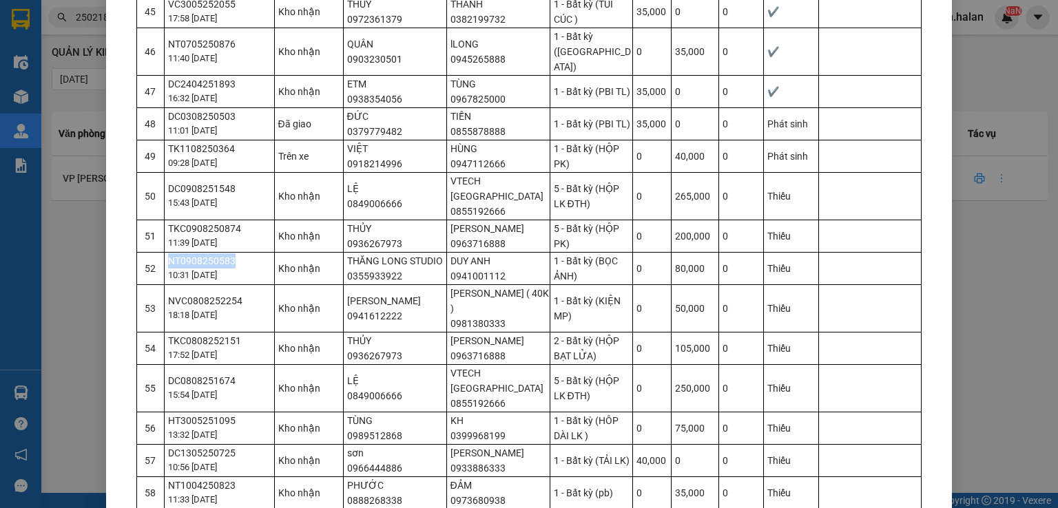
copy div "NT0908250583"
click at [219, 221] on div "TKC0908250874" at bounding box center [220, 228] width 105 height 15
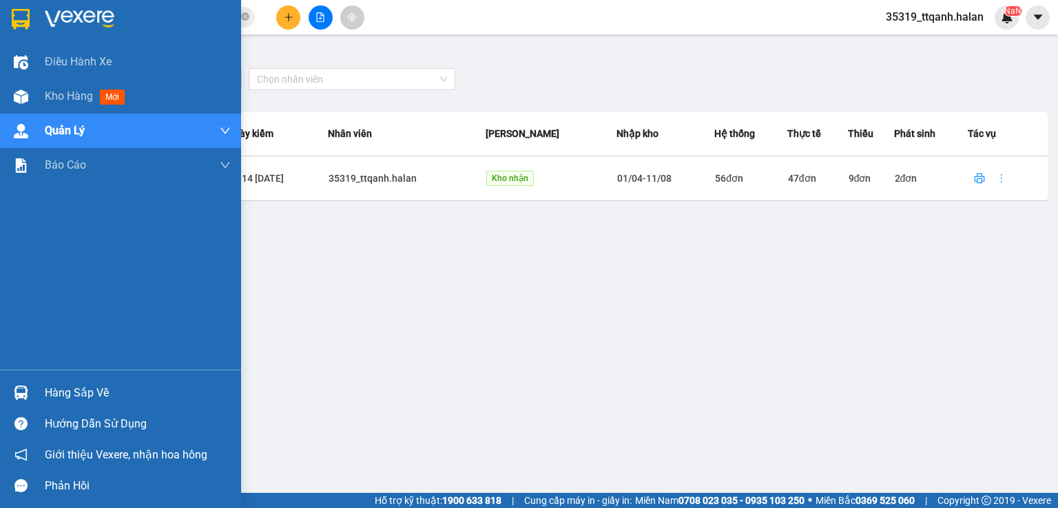
click at [0, 91] on div "Kho hàng mới" at bounding box center [120, 96] width 241 height 34
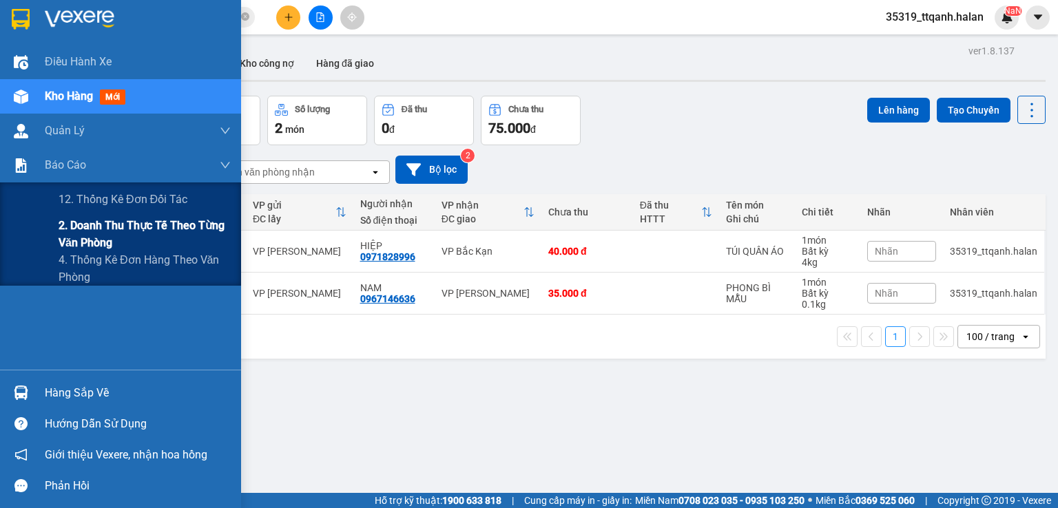
click at [132, 230] on span "2. Doanh thu thực tế theo từng văn phòng" at bounding box center [145, 234] width 172 height 34
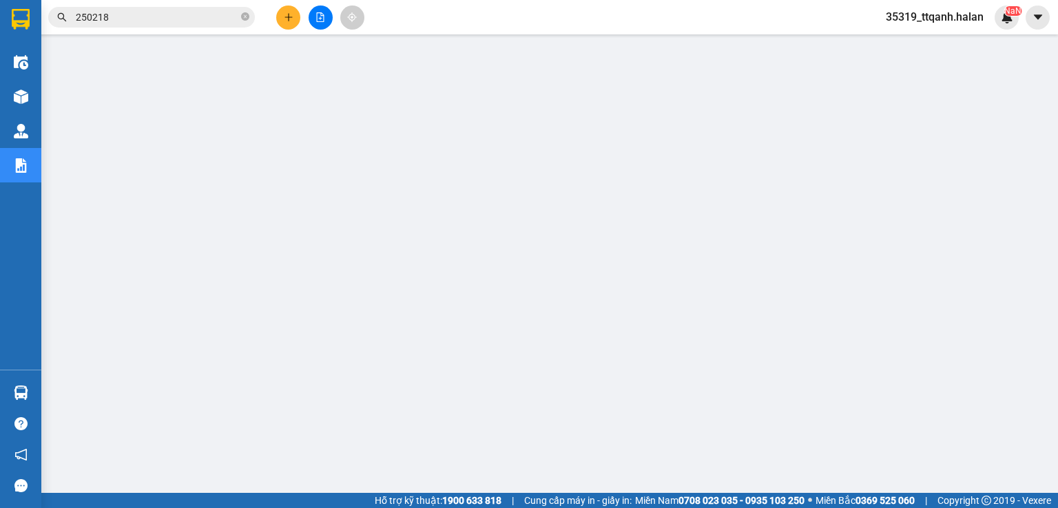
click at [240, 17] on span "250218" at bounding box center [151, 17] width 207 height 21
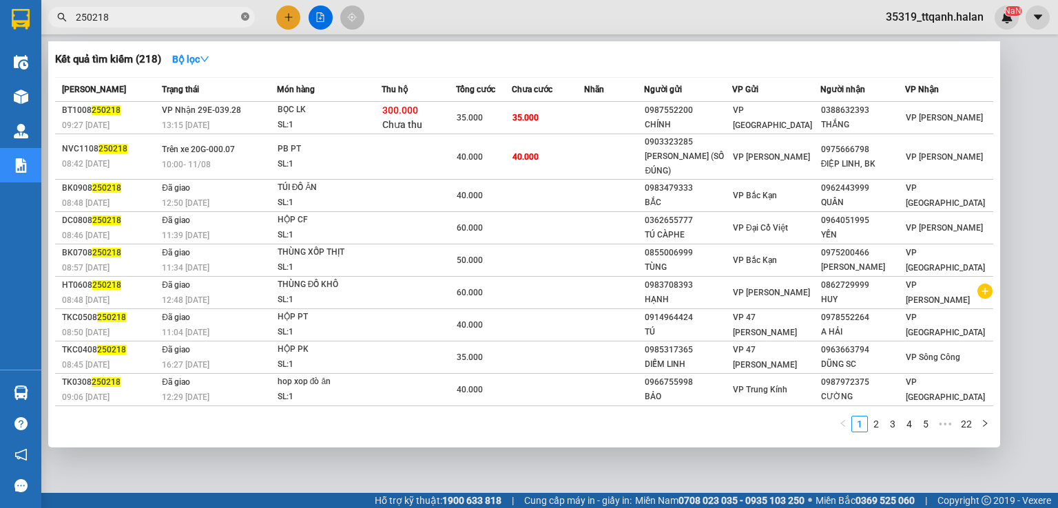
click at [242, 17] on icon "close-circle" at bounding box center [245, 16] width 8 height 8
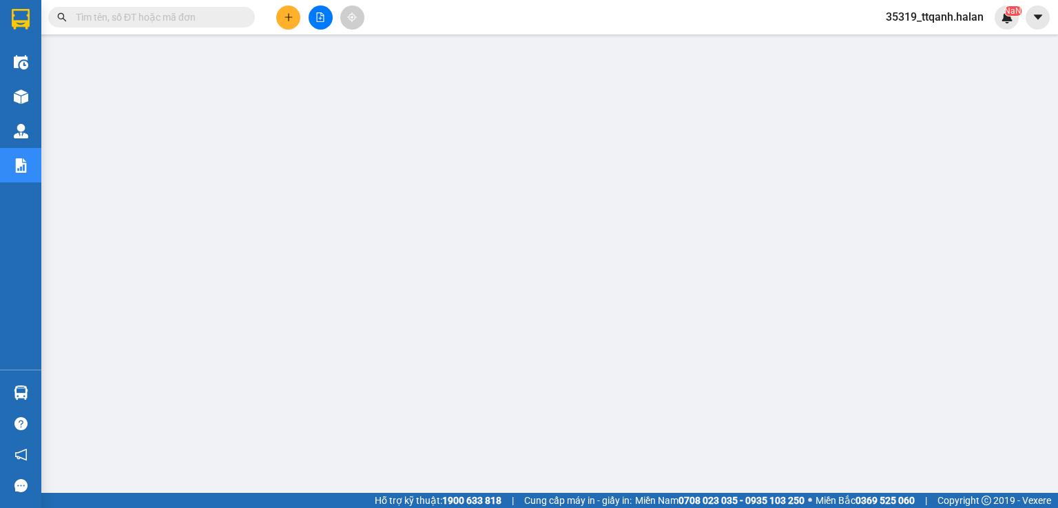
click at [234, 18] on input "text" at bounding box center [157, 17] width 163 height 15
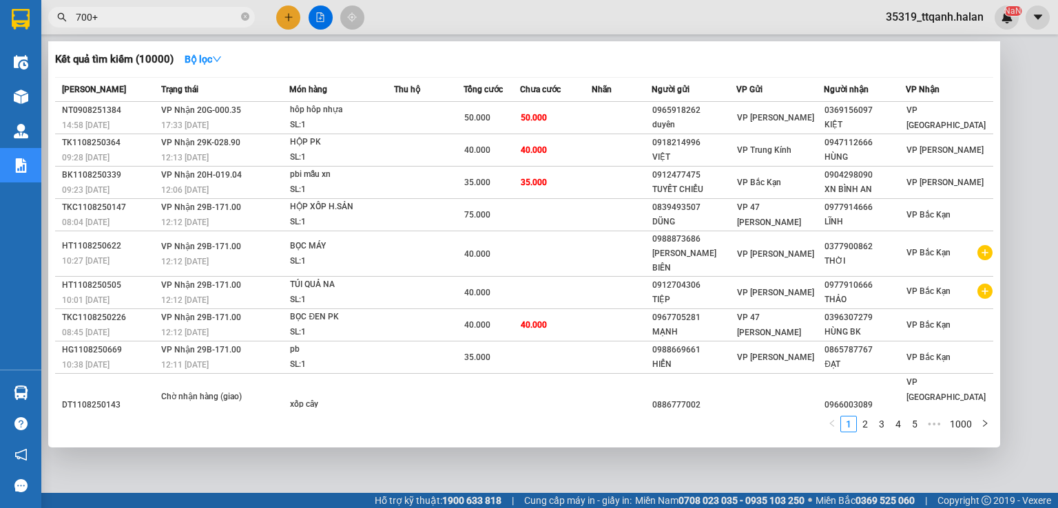
click at [234, 18] on input "700+" at bounding box center [157, 17] width 163 height 15
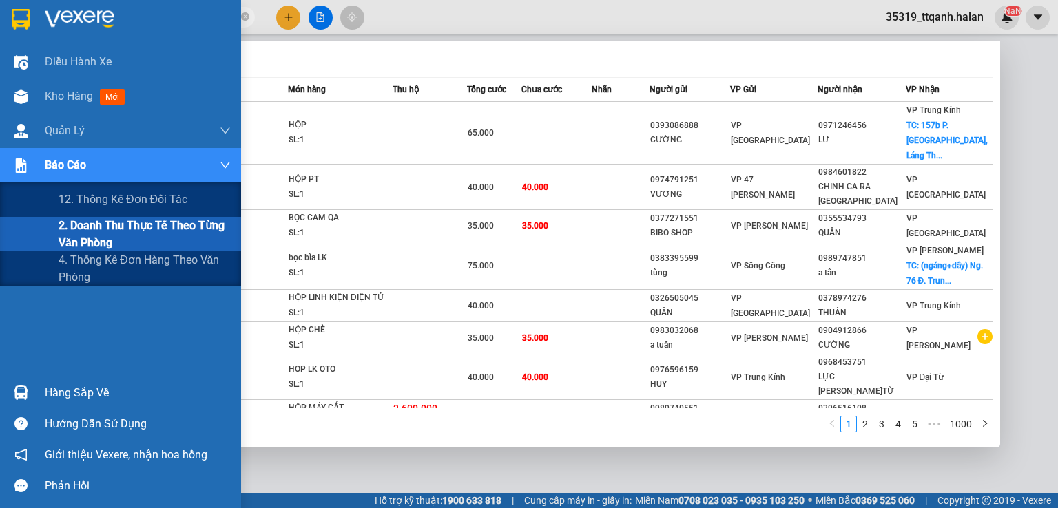
click at [107, 229] on span "2. Doanh thu thực tế theo từng văn phòng" at bounding box center [145, 234] width 172 height 34
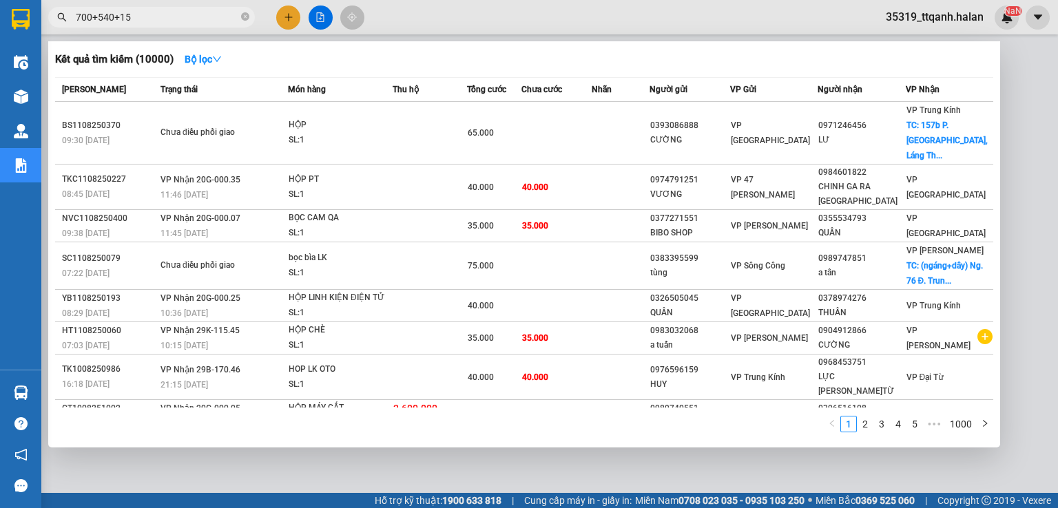
click at [1057, 209] on div at bounding box center [529, 254] width 1058 height 508
click at [248, 11] on span at bounding box center [245, 17] width 8 height 13
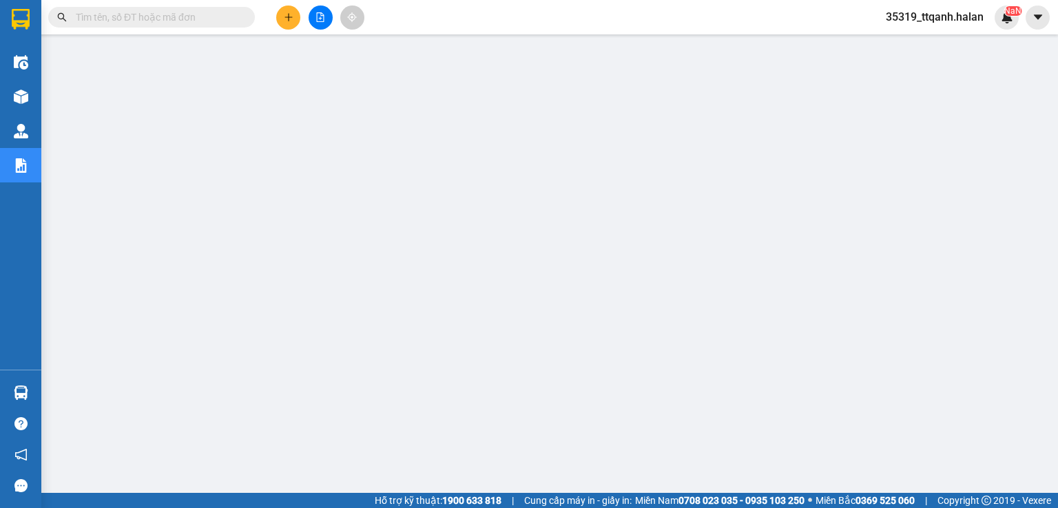
click at [0, 90] on div "Kho hàng mới" at bounding box center [20, 96] width 41 height 34
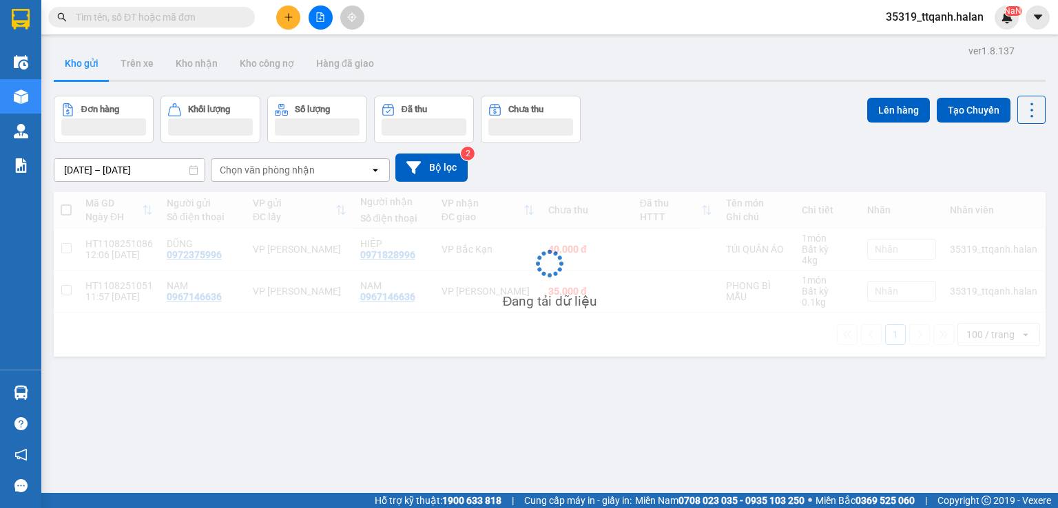
click at [205, 21] on input "text" at bounding box center [157, 17] width 163 height 15
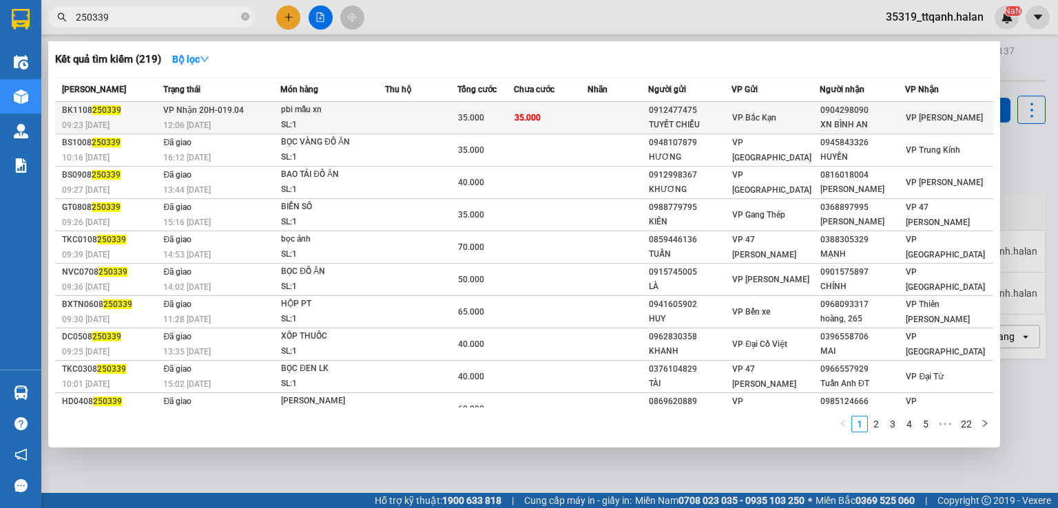
click at [431, 121] on td at bounding box center [421, 118] width 72 height 32
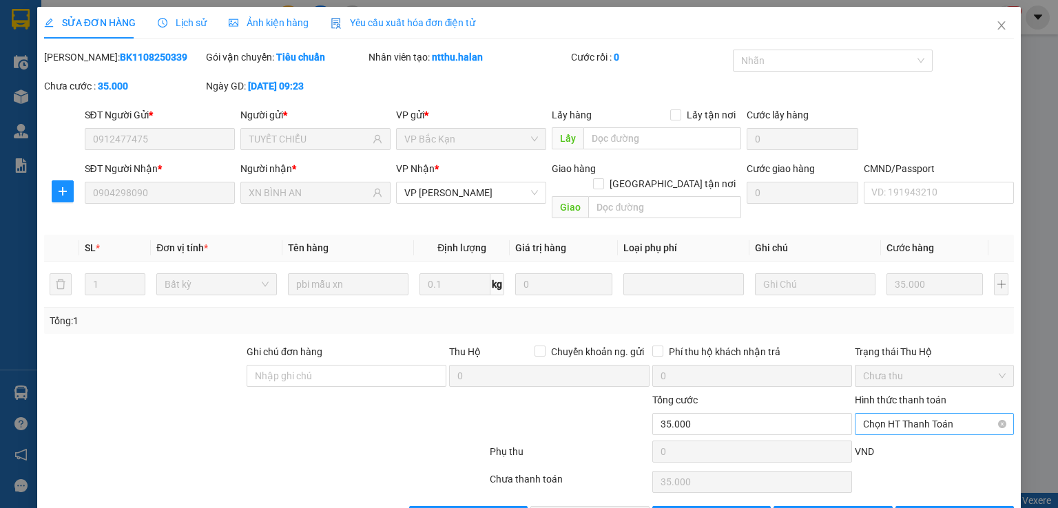
click at [951, 414] on span "Chọn HT Thanh Toán" at bounding box center [934, 424] width 143 height 21
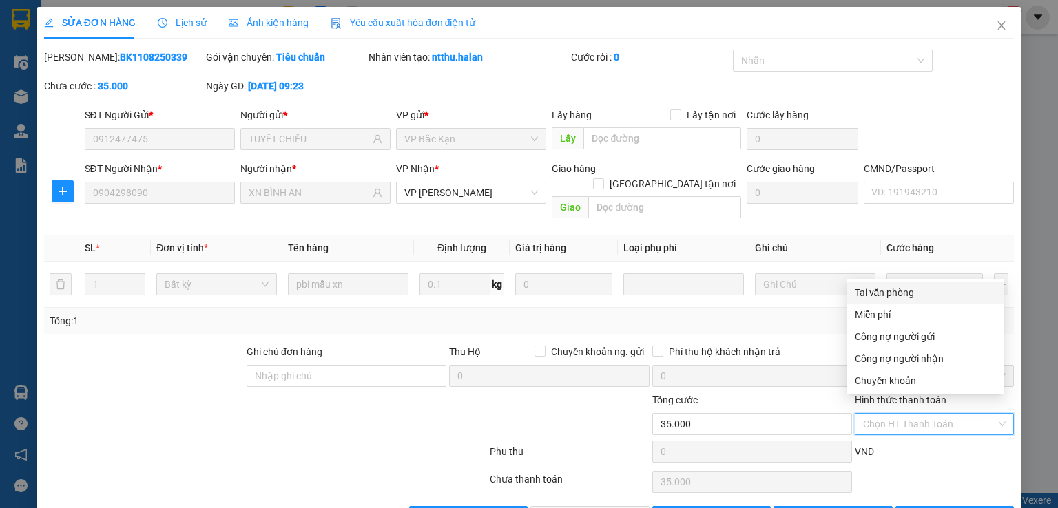
click at [905, 294] on div "Tại văn phòng" at bounding box center [925, 292] width 141 height 15
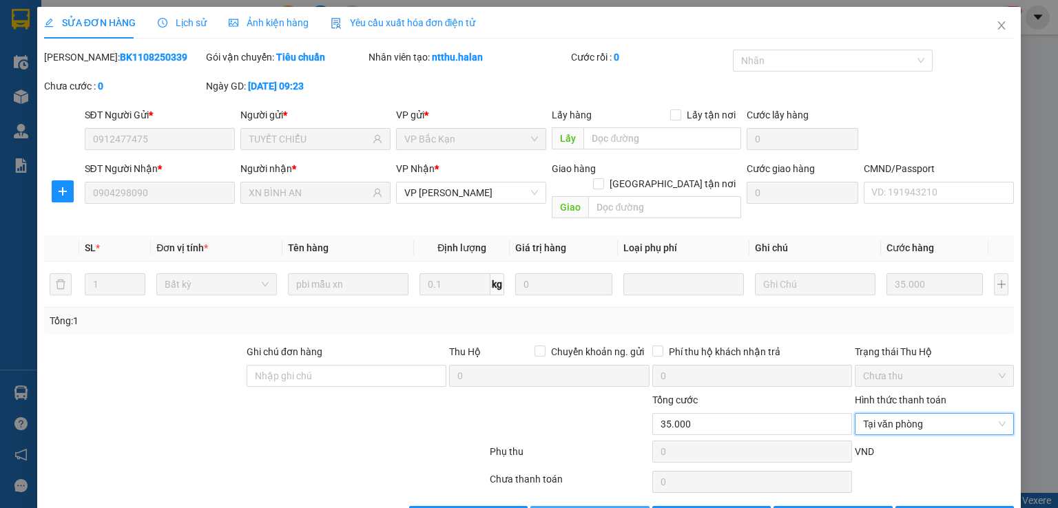
scroll to position [30, 0]
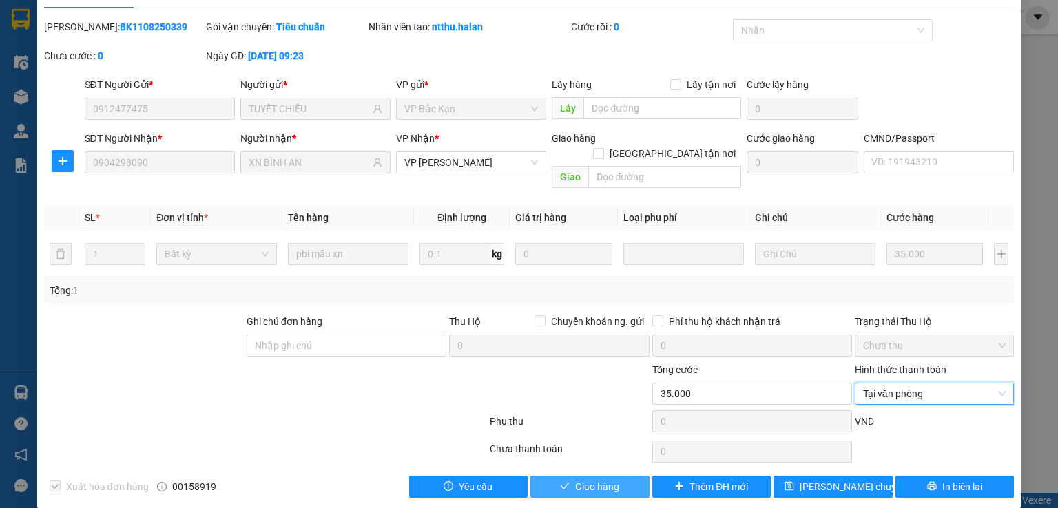
click at [601, 479] on button "Giao hàng" at bounding box center [589, 487] width 119 height 22
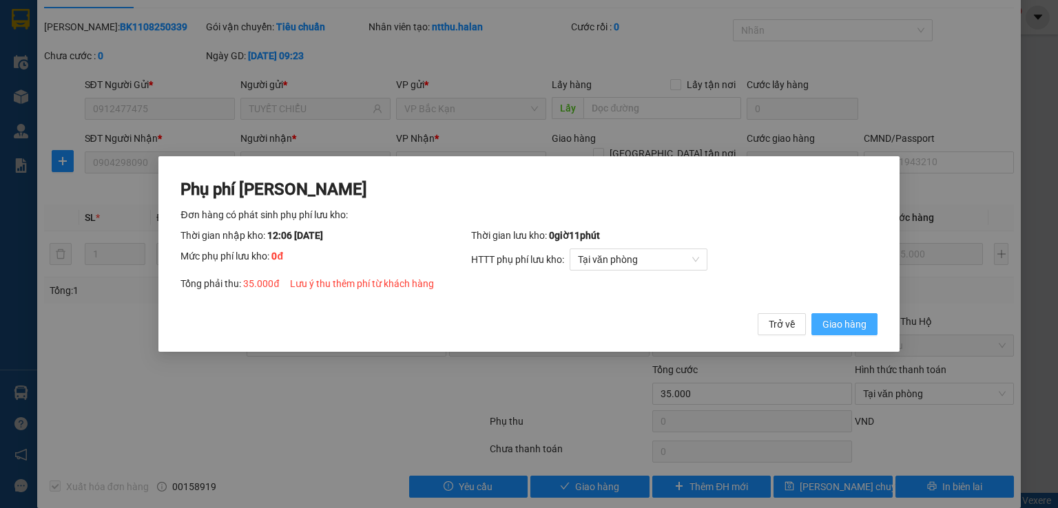
click at [844, 327] on span "Giao hàng" at bounding box center [844, 324] width 44 height 15
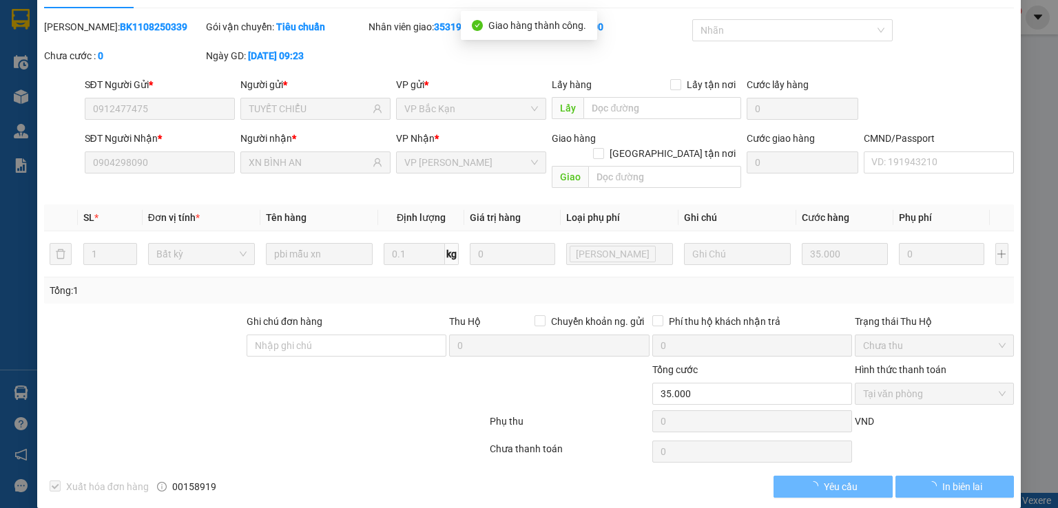
scroll to position [0, 0]
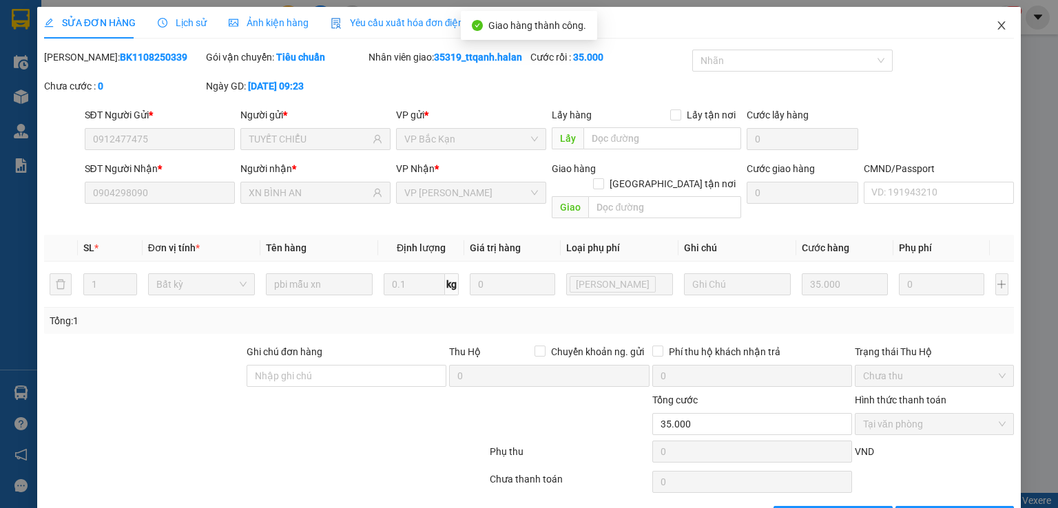
click at [996, 27] on icon "close" at bounding box center [1001, 25] width 11 height 11
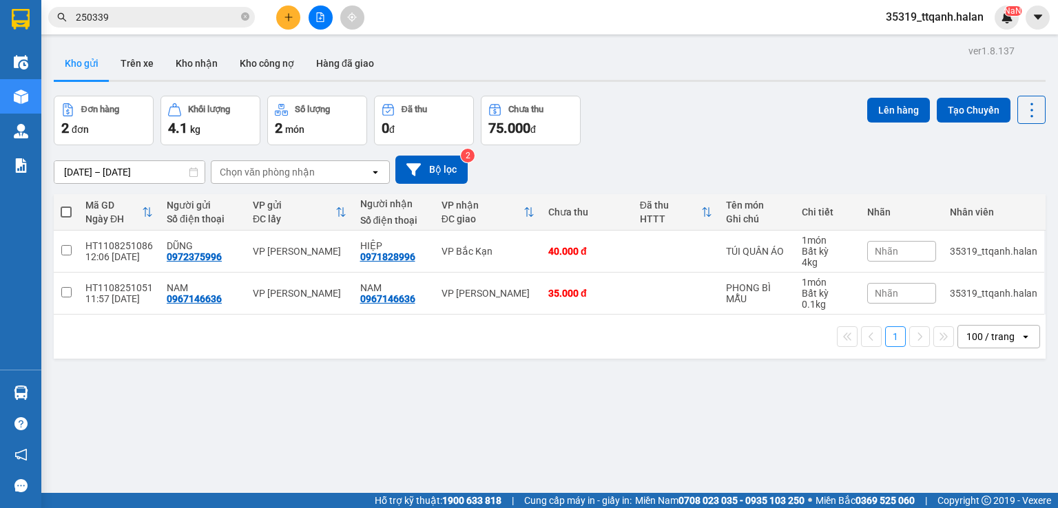
click at [129, 18] on input "250339" at bounding box center [157, 17] width 163 height 15
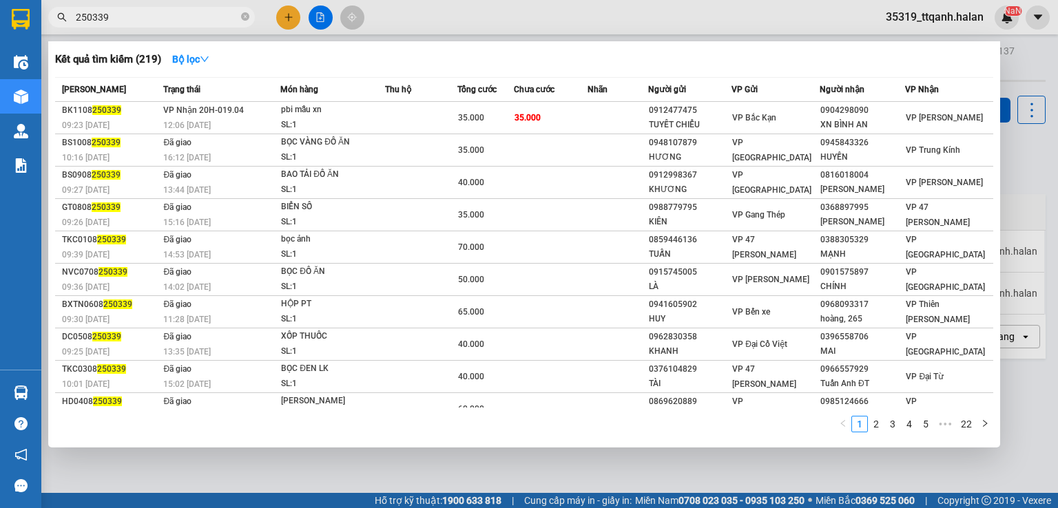
click at [129, 18] on input "250339" at bounding box center [157, 17] width 163 height 15
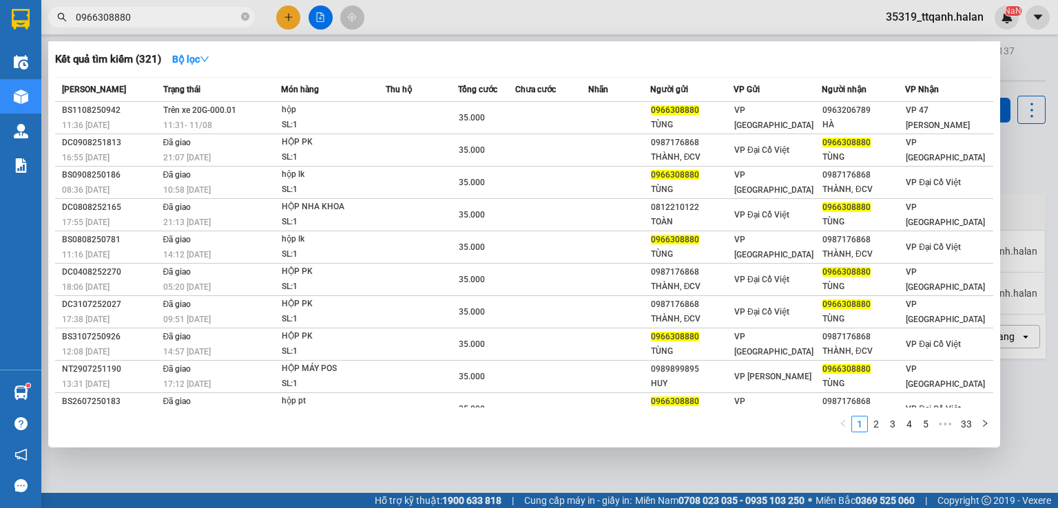
type input "0966308880"
click at [240, 23] on span "0966308880" at bounding box center [151, 17] width 207 height 21
click at [244, 17] on icon "close-circle" at bounding box center [245, 16] width 8 height 8
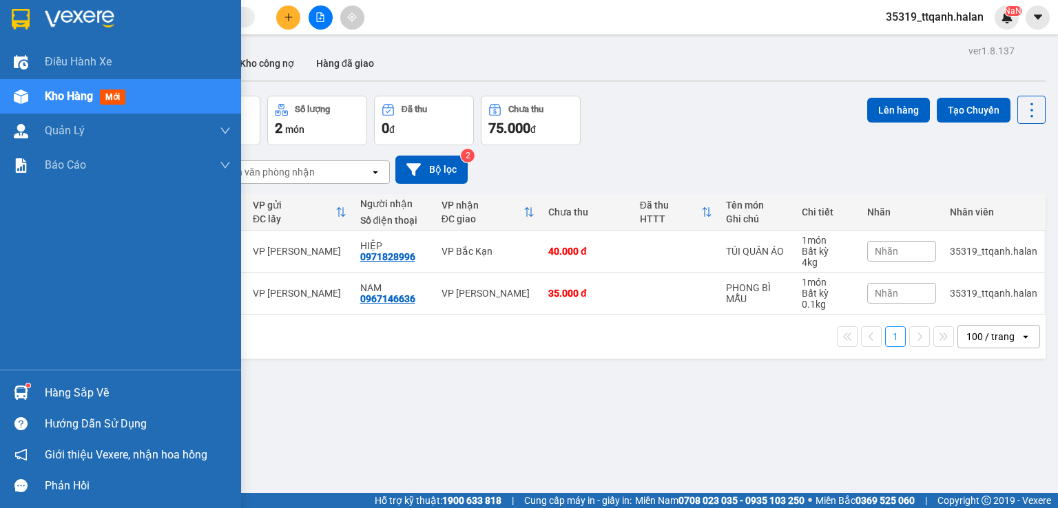
click at [17, 386] on img at bounding box center [21, 393] width 14 height 14
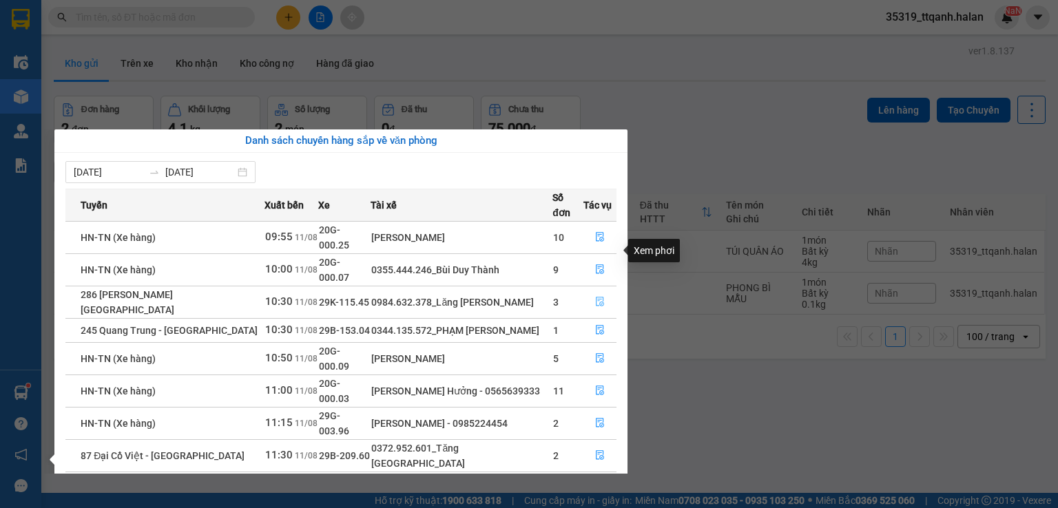
click at [601, 291] on button "button" at bounding box center [600, 302] width 32 height 22
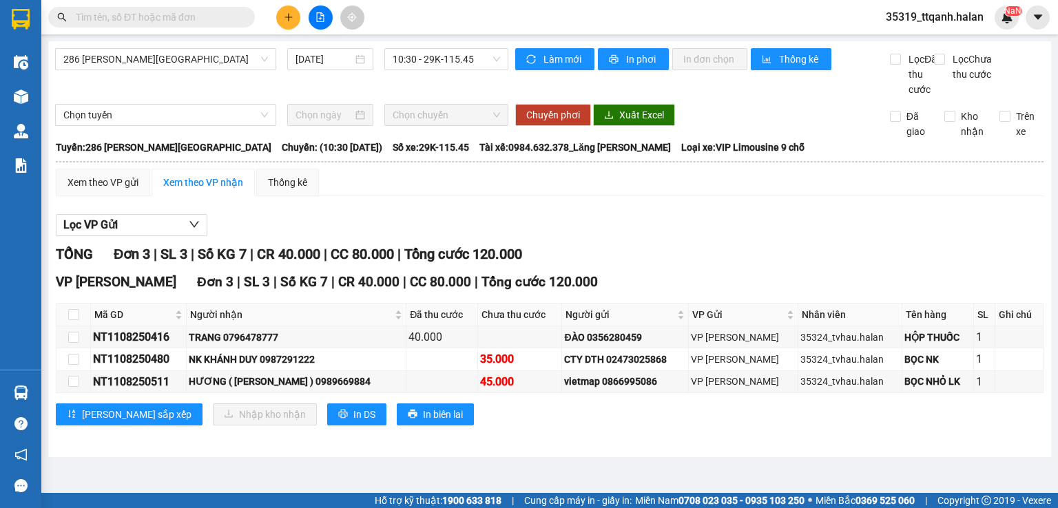
click at [75, 322] on label at bounding box center [73, 314] width 11 height 15
click at [75, 320] on input "checkbox" at bounding box center [73, 314] width 11 height 11
checkbox input "true"
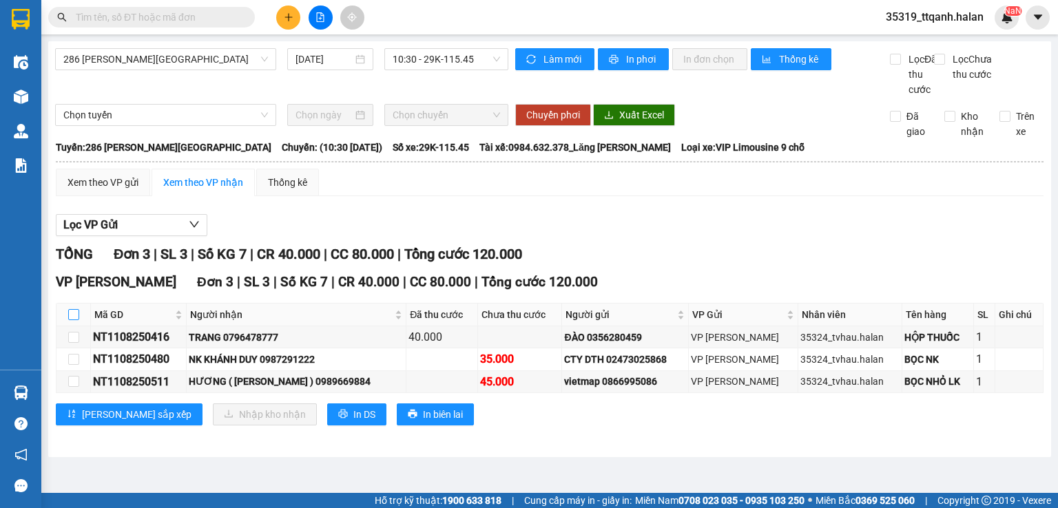
checkbox input "true"
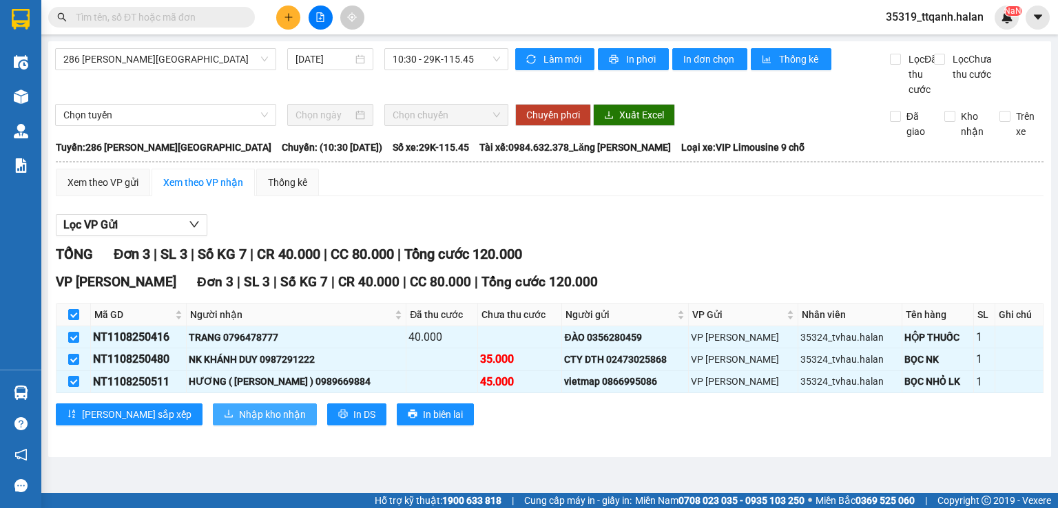
click at [239, 422] on span "Nhập kho nhận" at bounding box center [272, 414] width 67 height 15
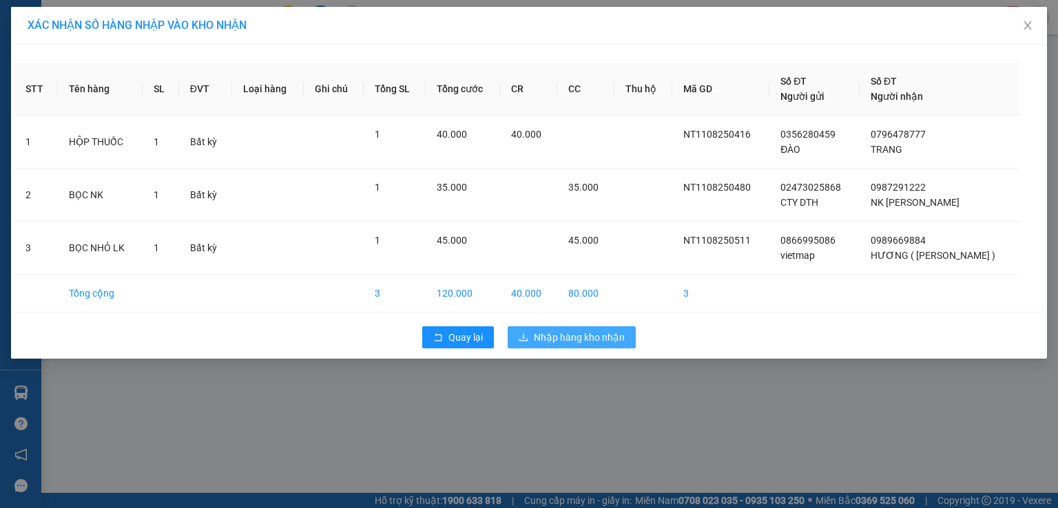
click at [556, 330] on span "Nhập hàng kho nhận" at bounding box center [579, 337] width 91 height 15
click at [21, 395] on img at bounding box center [21, 393] width 14 height 14
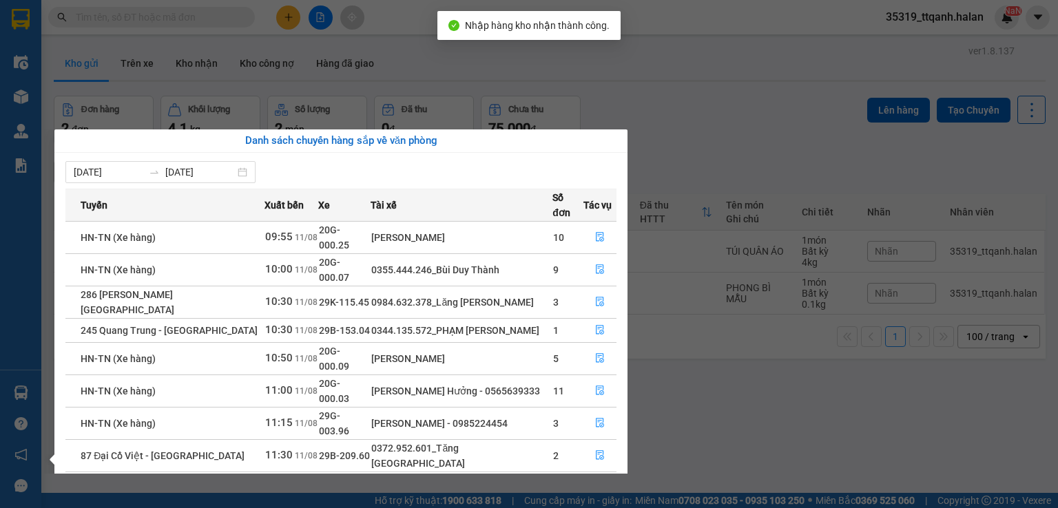
click at [21, 395] on div "Điều hành xe Kho hàng mới Quản [PERSON_NAME] lý chuyến Quản lý kiểm kho Báo cáo…" at bounding box center [20, 254] width 41 height 508
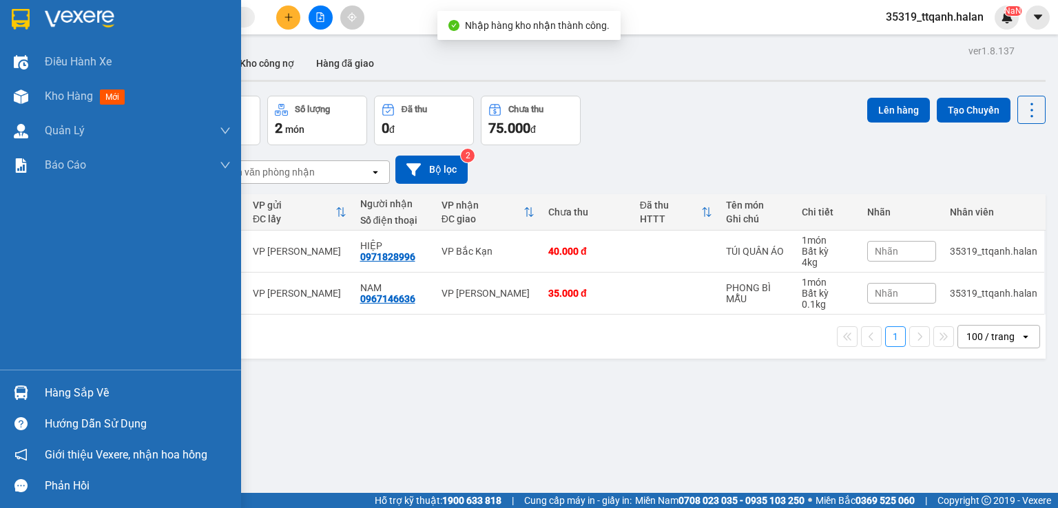
click at [21, 395] on img at bounding box center [21, 393] width 14 height 14
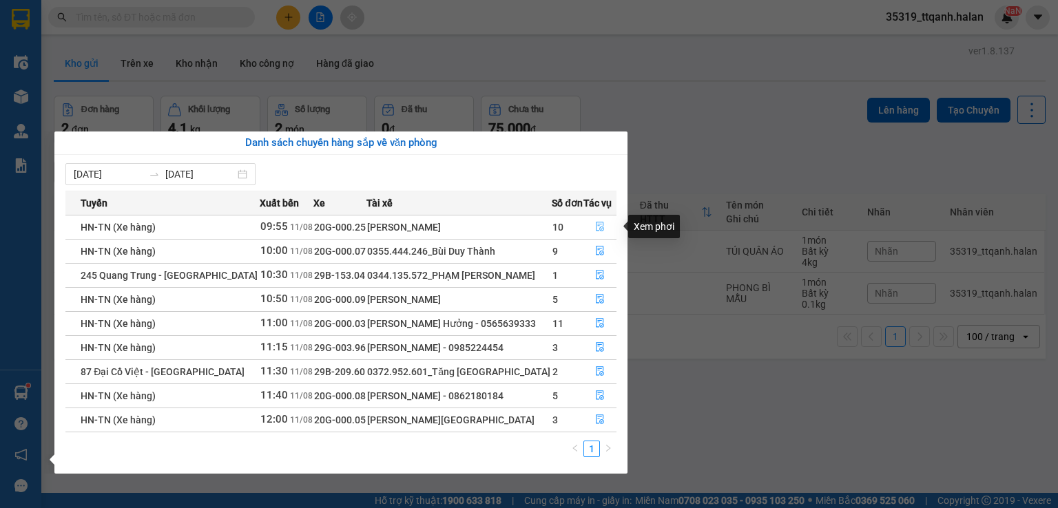
click at [599, 227] on icon "file-done" at bounding box center [600, 227] width 8 height 10
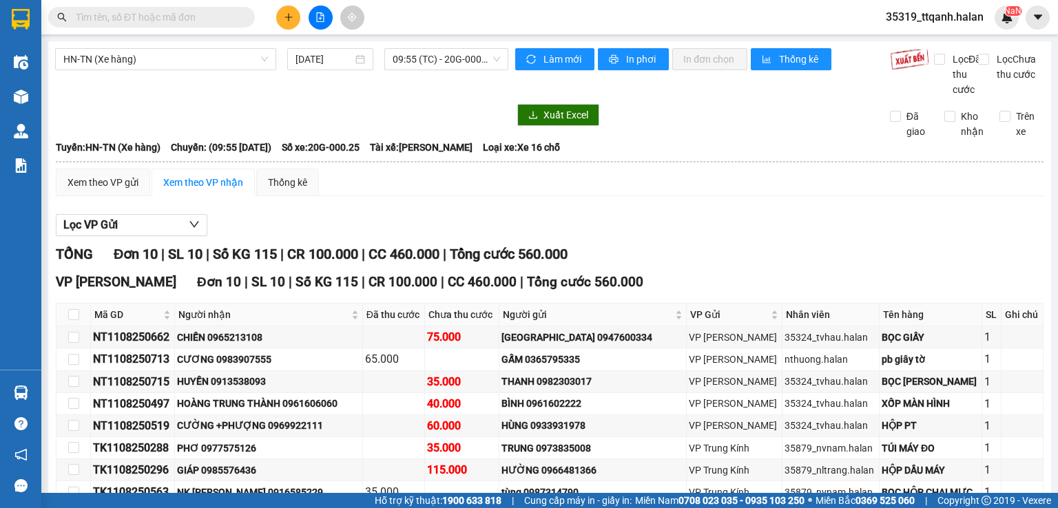
scroll to position [138, 0]
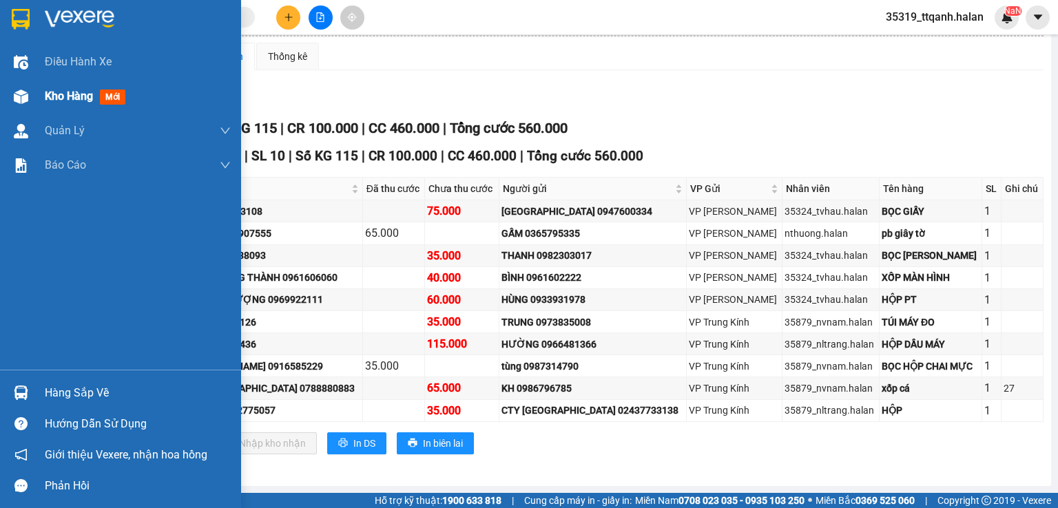
click at [43, 95] on div "Kho hàng mới" at bounding box center [120, 96] width 241 height 34
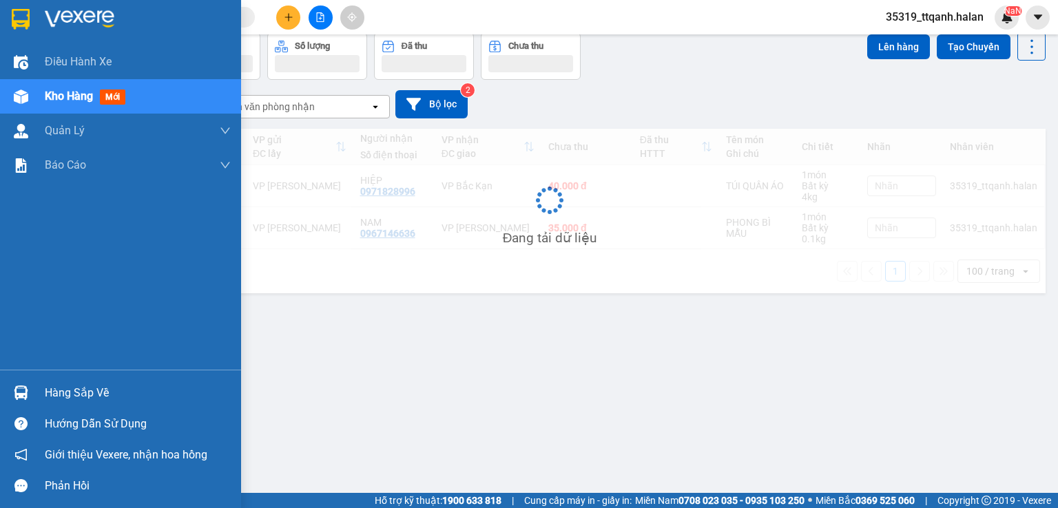
scroll to position [63, 0]
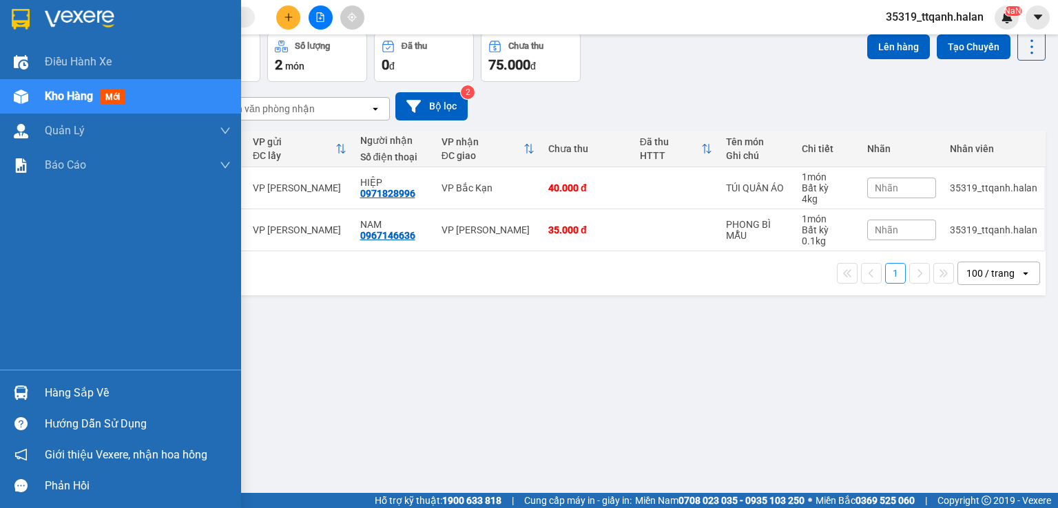
click at [85, 386] on div "Hàng sắp về" at bounding box center [138, 393] width 186 height 21
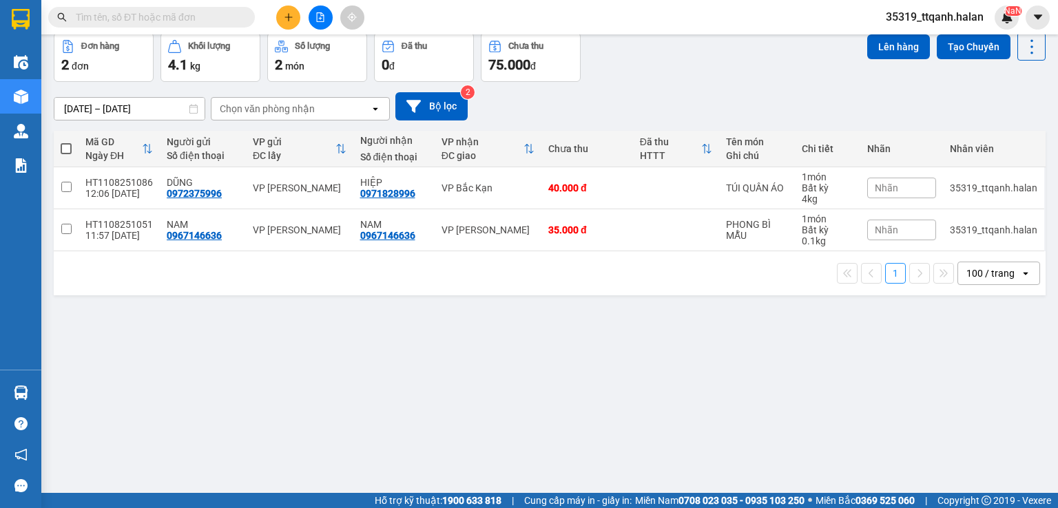
click at [187, 19] on section "Kết quả tìm kiếm ( 321 ) Bộ lọc Mã ĐH Trạng thái Món hàng Thu hộ Tổng cước Chưa…" at bounding box center [529, 254] width 1058 height 508
click at [187, 19] on input "text" at bounding box center [157, 17] width 163 height 15
